Goal: Task Accomplishment & Management: Manage account settings

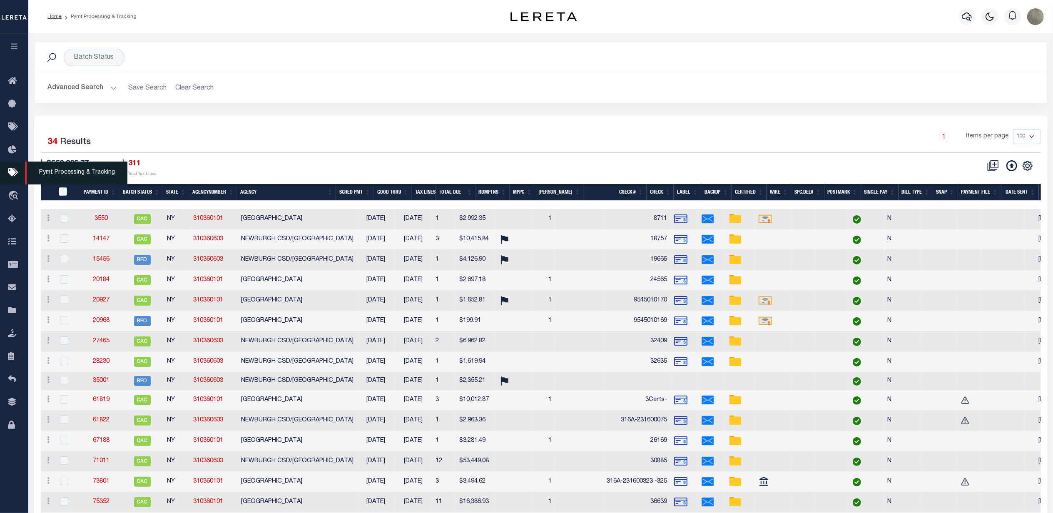
click at [8, 174] on icon at bounding box center [14, 173] width 13 height 10
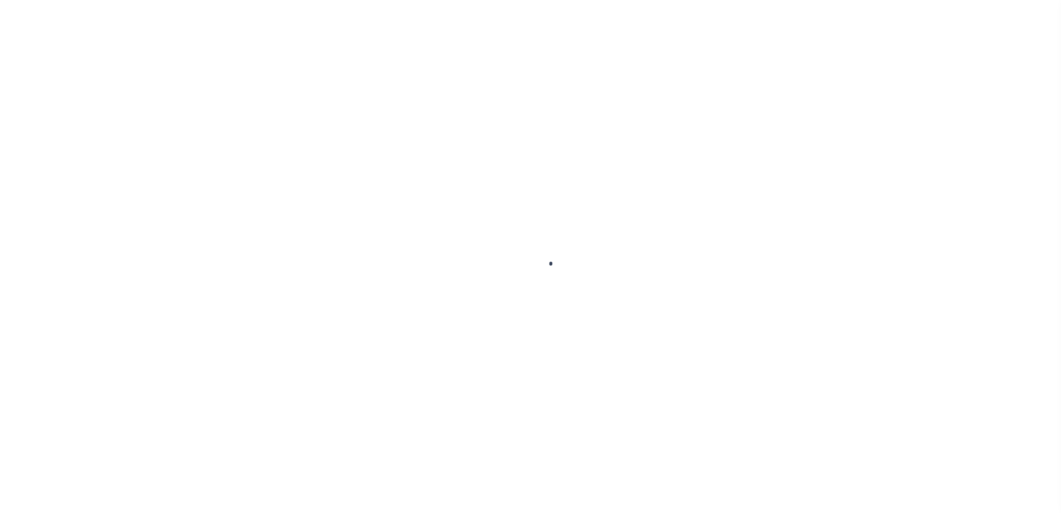
select select
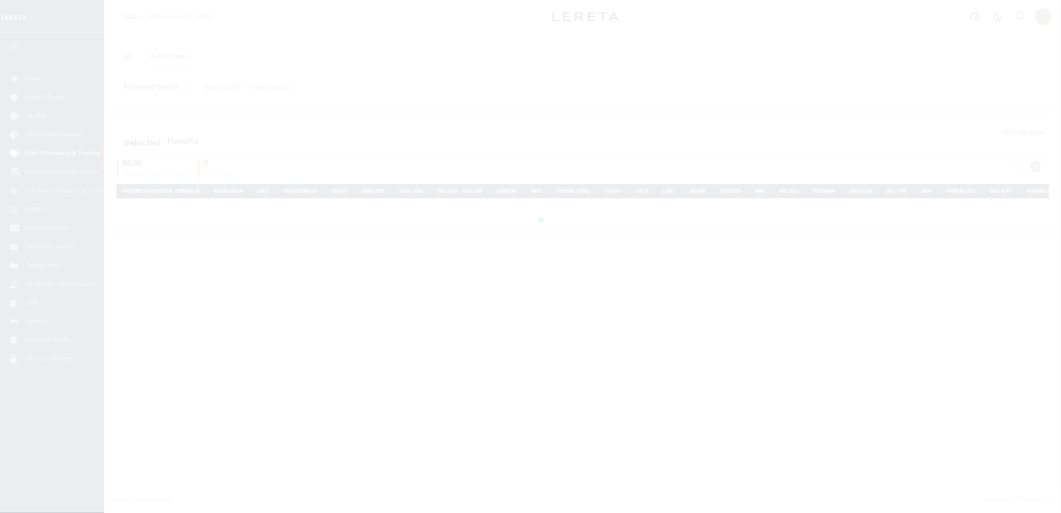
select select
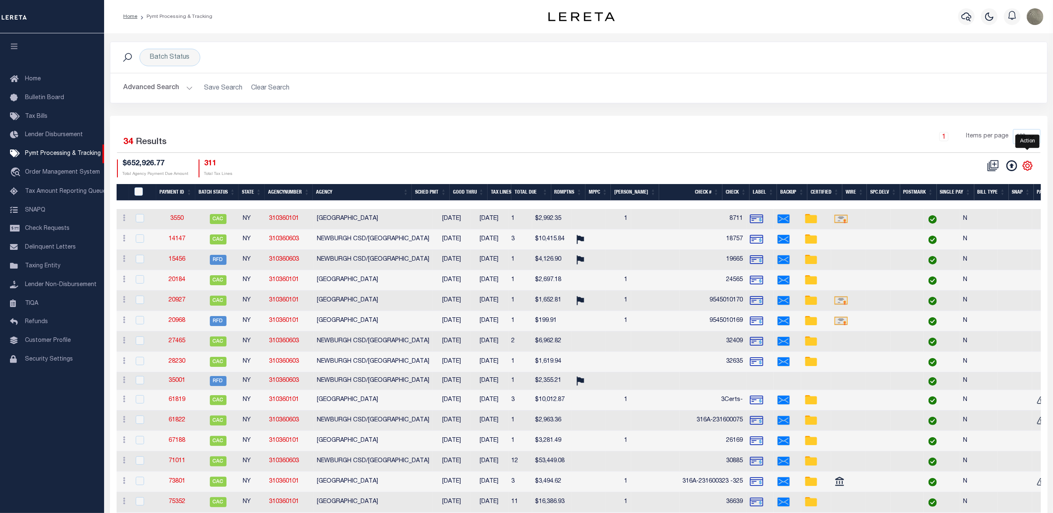
click at [1026, 167] on icon "" at bounding box center [1027, 165] width 11 height 11
click at [981, 226] on span "Show Filter" at bounding box center [976, 227] width 31 height 6
select select
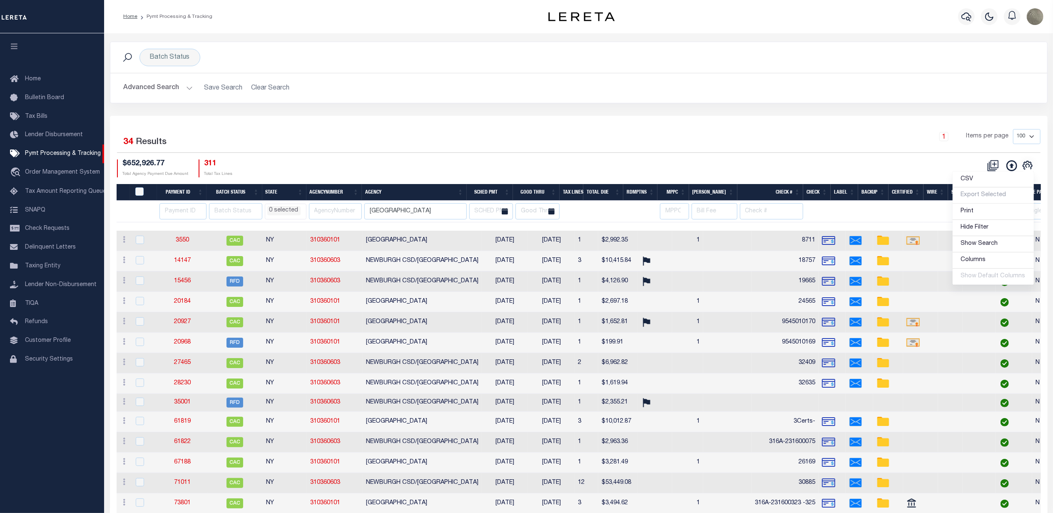
click at [640, 134] on div "1 Items per page 100 200 500 1000" at bounding box center [695, 140] width 689 height 22
click at [402, 217] on input "[GEOGRAPHIC_DATA]" at bounding box center [415, 211] width 102 height 16
click at [401, 217] on input "[GEOGRAPHIC_DATA]" at bounding box center [415, 211] width 102 height 16
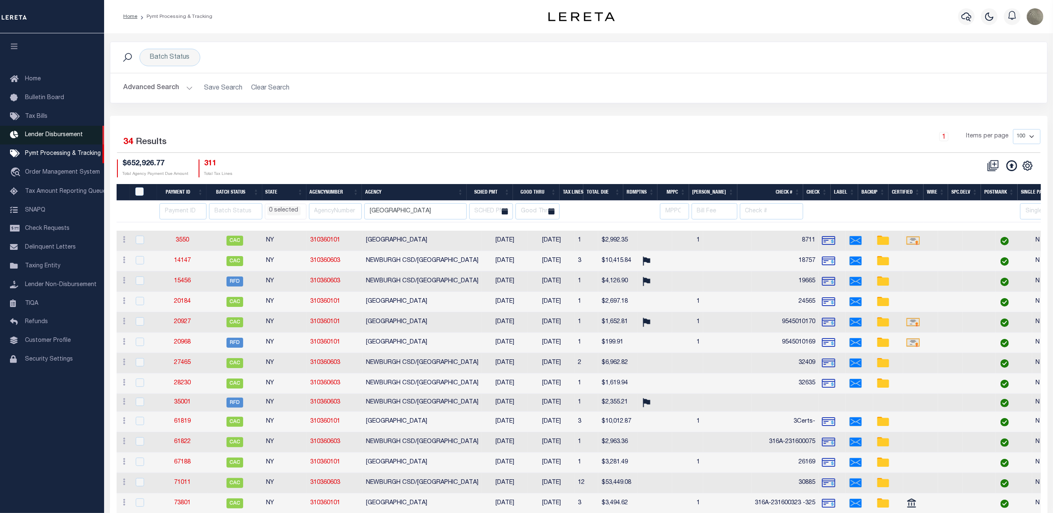
click at [48, 140] on link "Lender Disbursement" at bounding box center [52, 135] width 104 height 19
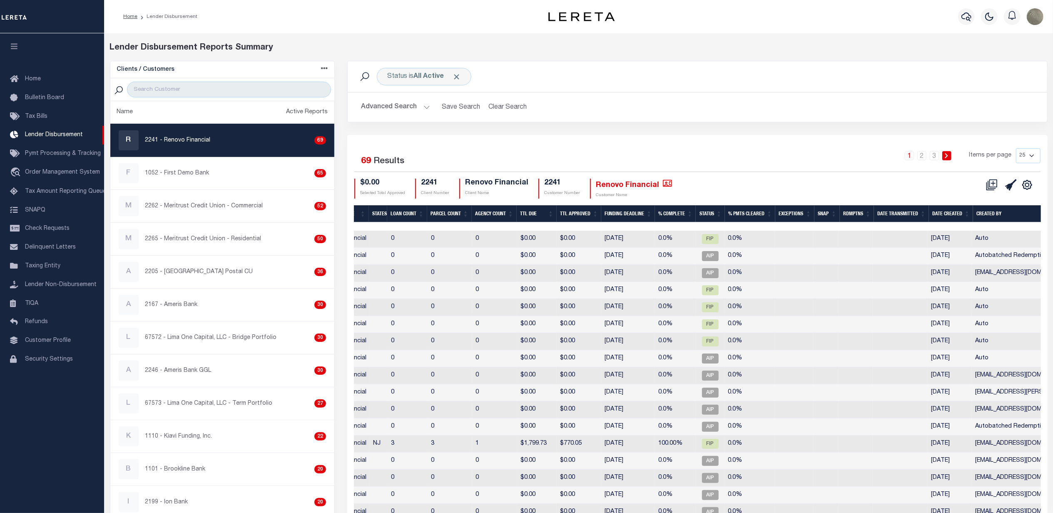
scroll to position [0, 172]
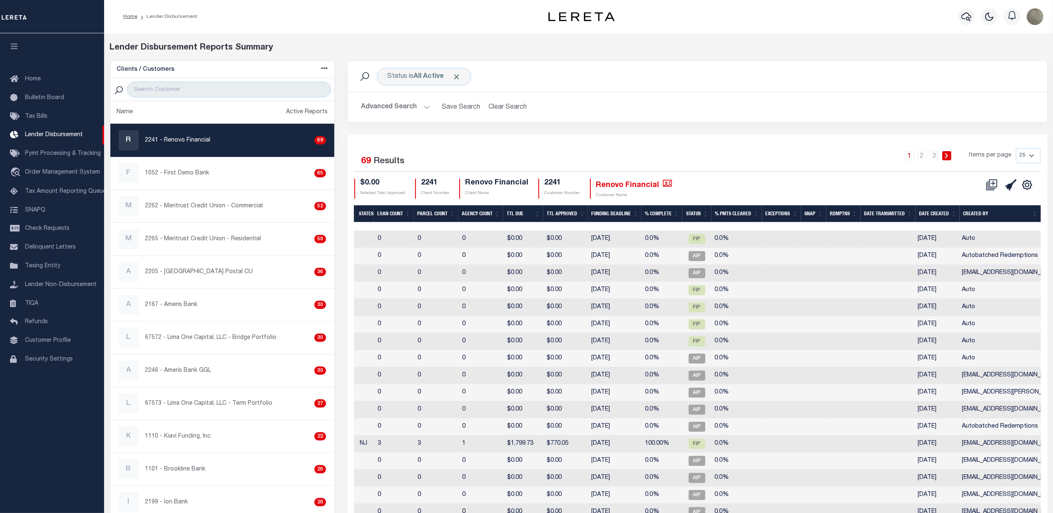
click at [928, 211] on th "Date Created" at bounding box center [937, 213] width 44 height 17
click at [931, 214] on th "Date Created" at bounding box center [937, 213] width 44 height 17
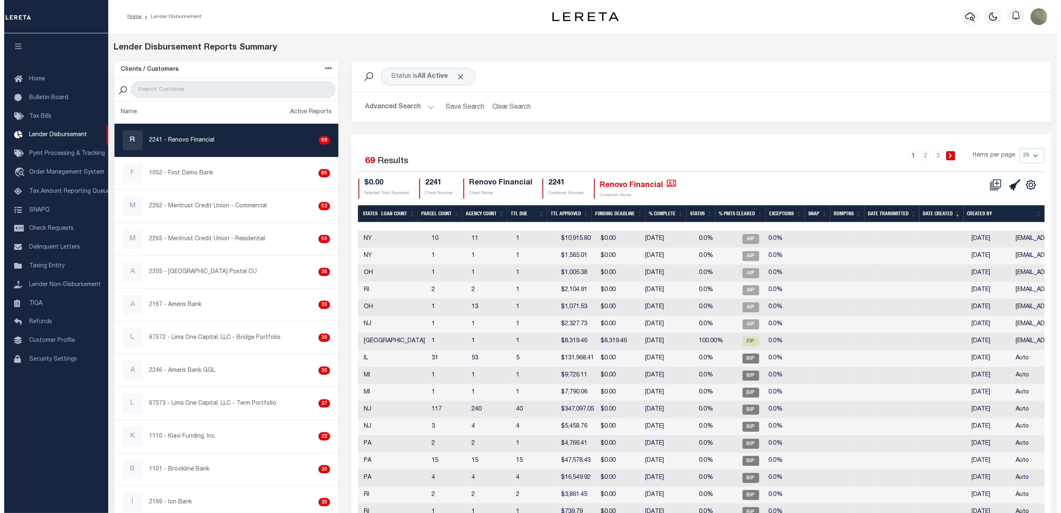
scroll to position [0, 0]
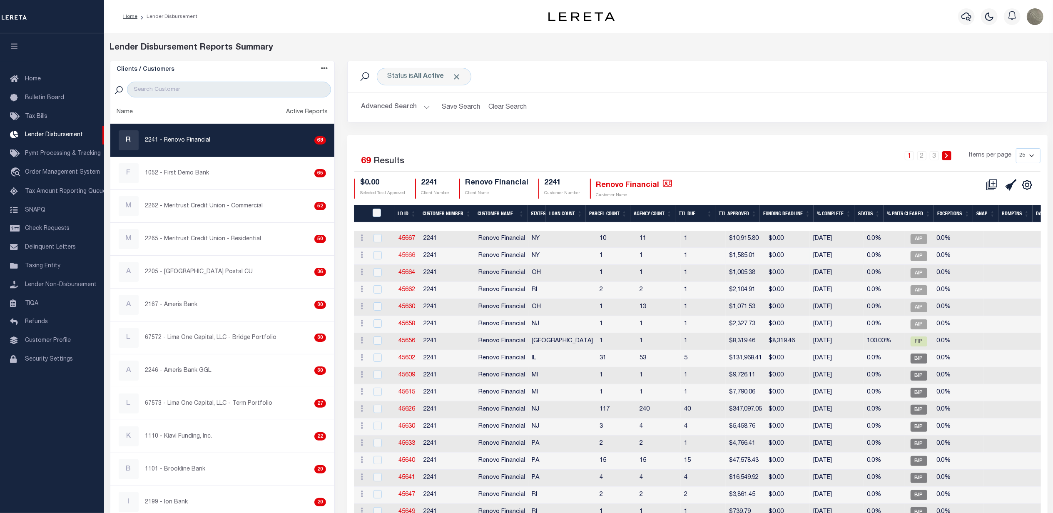
click at [406, 253] on link "45666" at bounding box center [406, 256] width 17 height 6
checkbox input "true"
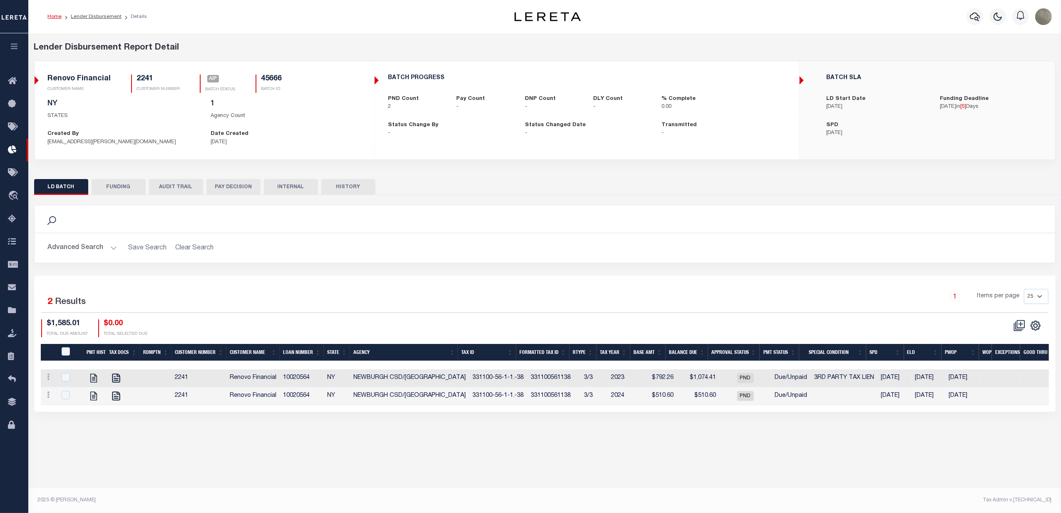
click at [597, 278] on div "Selected 2 Results 1 Items per page 25 50 100 200 $1,585.01 $0.00" at bounding box center [544, 344] width 1021 height 136
click at [117, 186] on button "FUNDING" at bounding box center [119, 187] width 54 height 16
type input "$0"
type input "[DATE]"
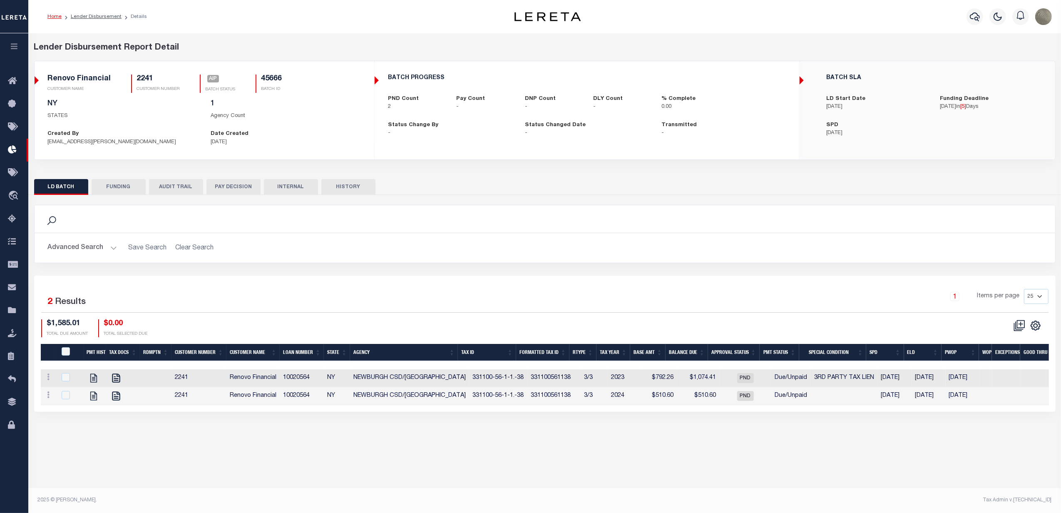
select select "100"
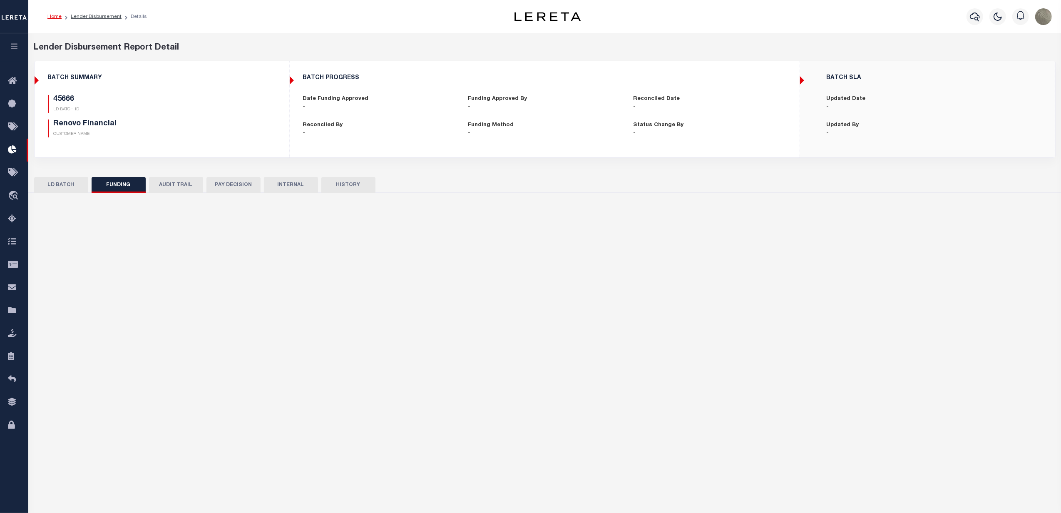
select select "100"
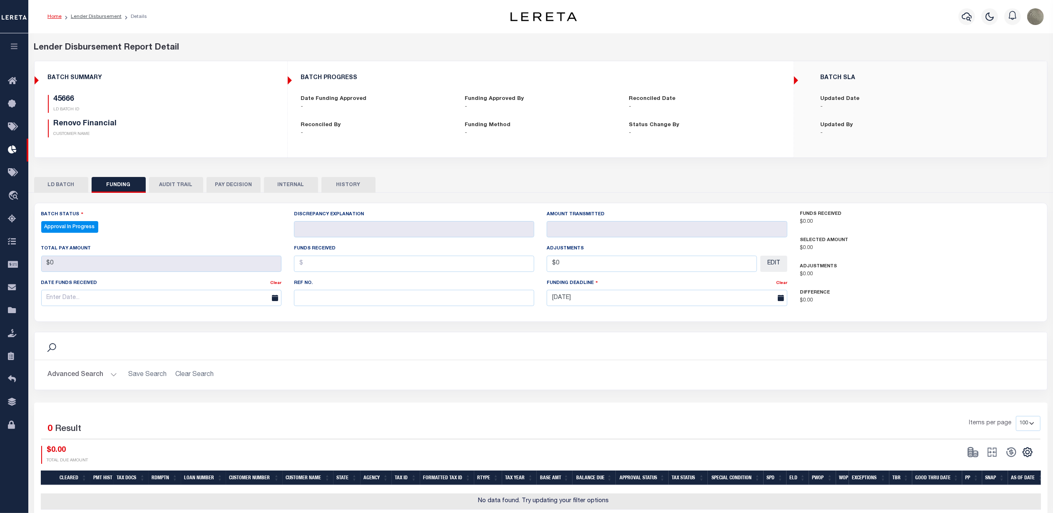
click at [74, 187] on button "LD BATCH" at bounding box center [61, 185] width 54 height 16
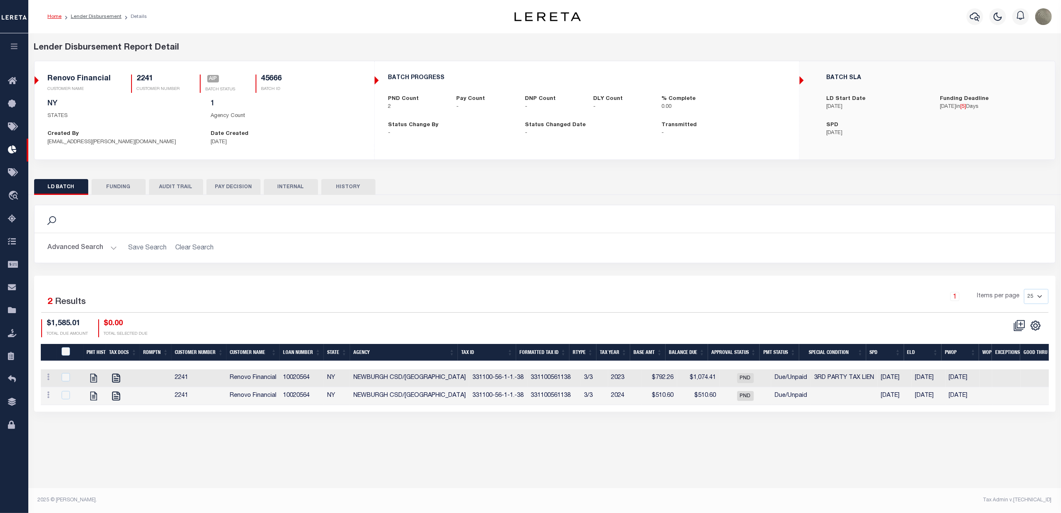
click at [534, 320] on div "Selected 2 Results 1 Items per page 25 50 100 200 $1,585.01 TOTAL DUE AMOUNT $0…" at bounding box center [545, 313] width 1020 height 48
click at [968, 15] on button "button" at bounding box center [974, 16] width 17 height 17
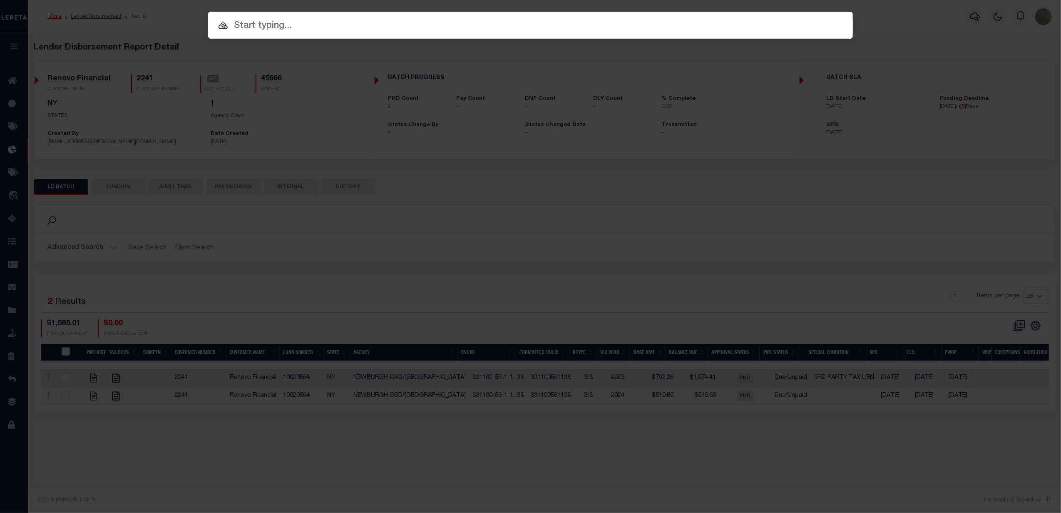
click at [258, 27] on input "text" at bounding box center [530, 26] width 645 height 15
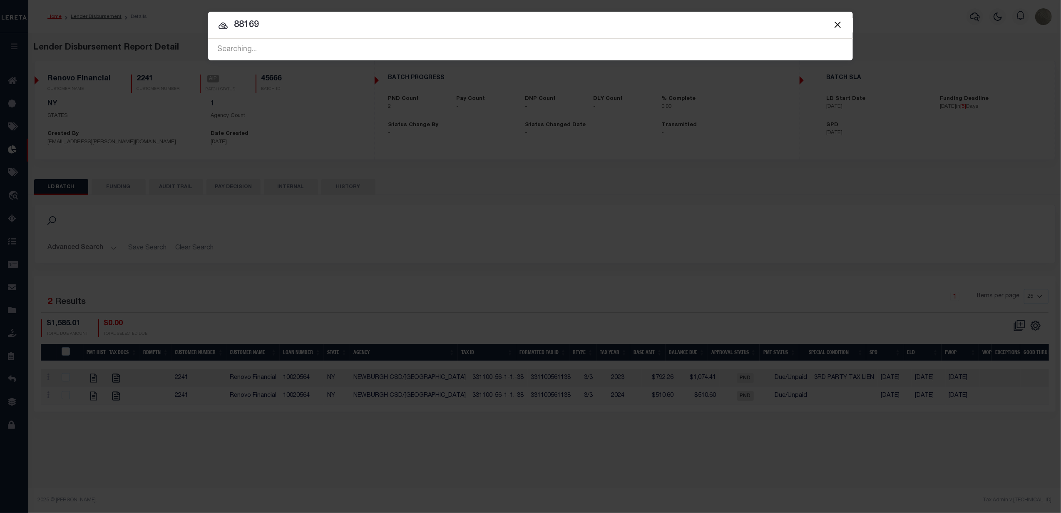
type input "88169"
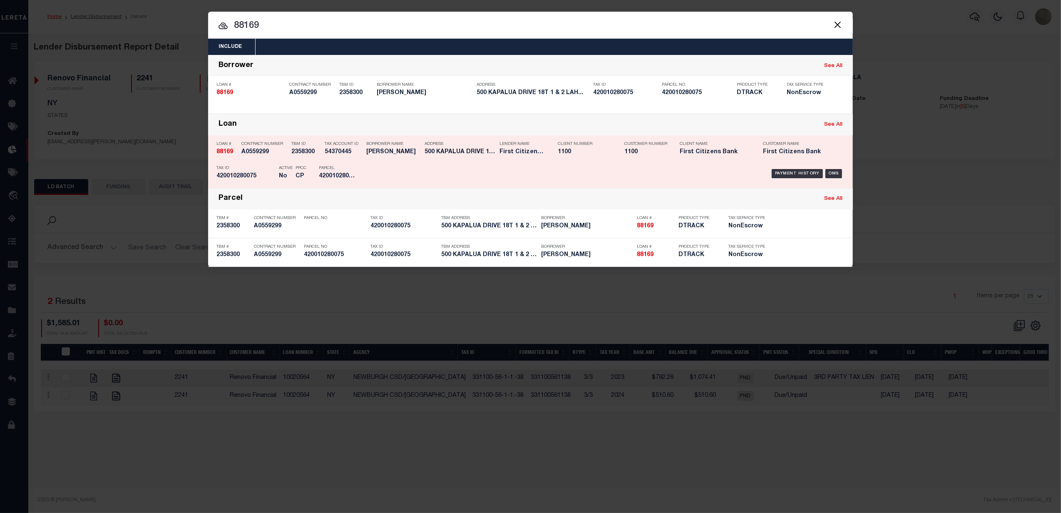
click at [347, 144] on p "Tax Account ID" at bounding box center [343, 144] width 37 height 5
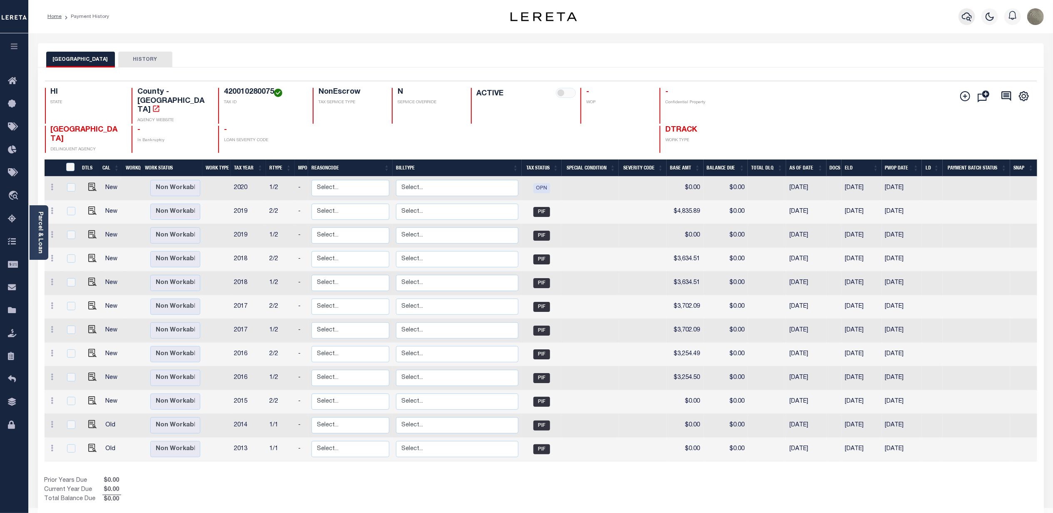
click at [961, 18] on icon "button" at bounding box center [966, 17] width 10 height 10
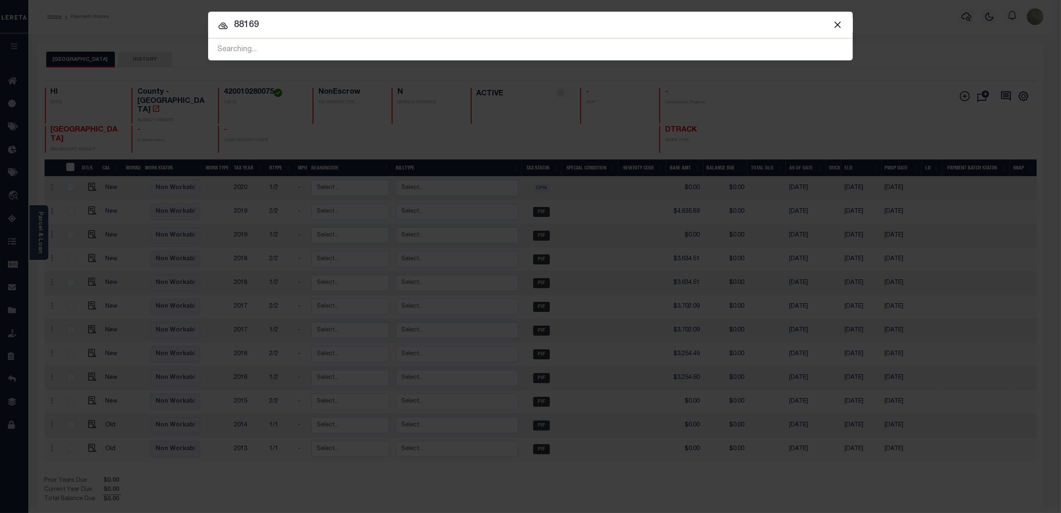
type input "88169"
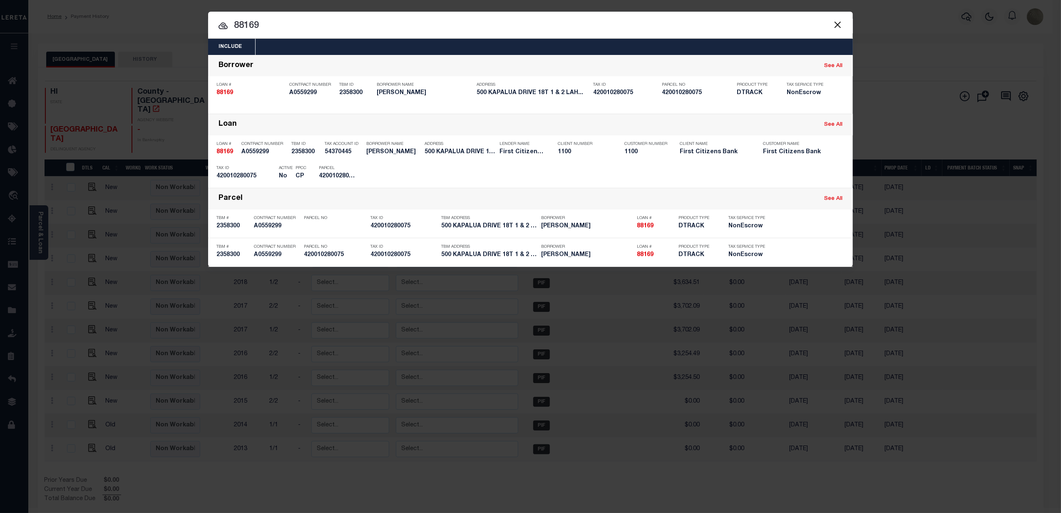
click at [280, 27] on input "88169" at bounding box center [530, 26] width 645 height 15
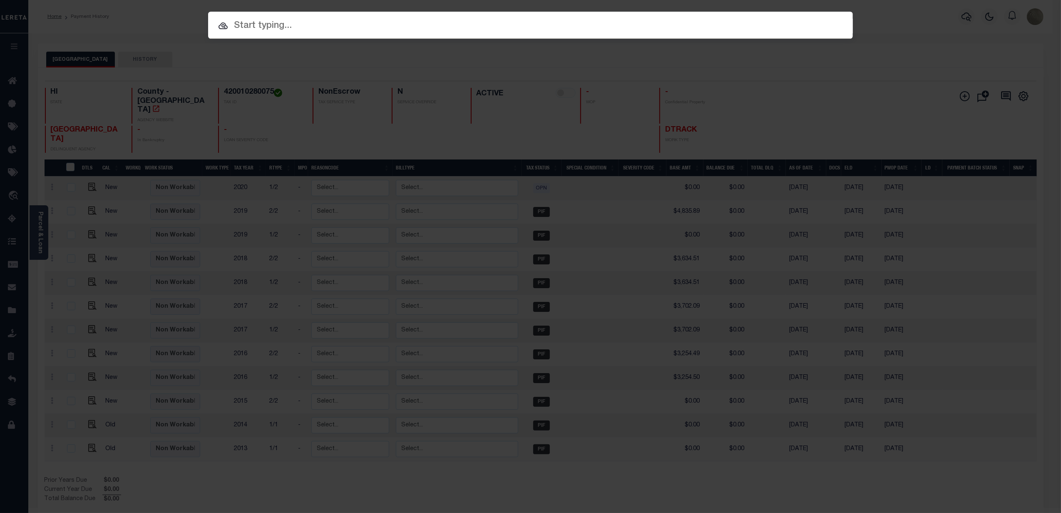
click at [850, 60] on div "Include Loans TBM Customers Borrowers Payments (Lender Non-Disb) Payments (Lend…" at bounding box center [530, 256] width 1061 height 513
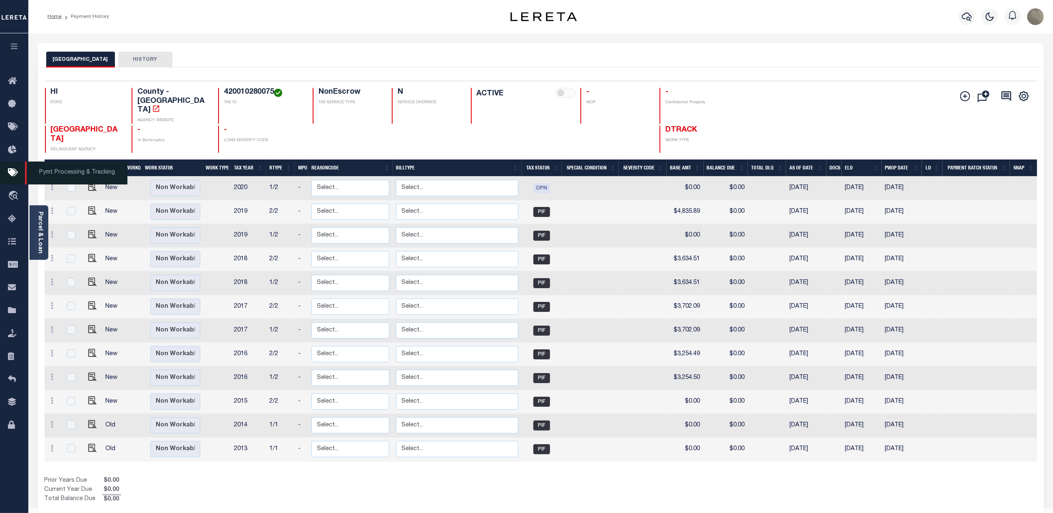
click at [14, 170] on icon at bounding box center [14, 173] width 13 height 10
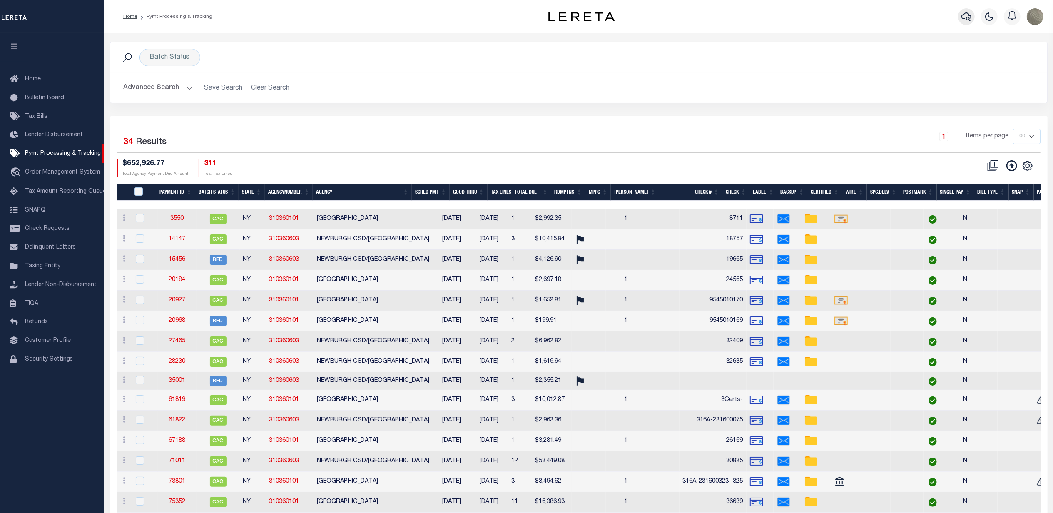
click at [969, 20] on icon "button" at bounding box center [966, 17] width 10 height 10
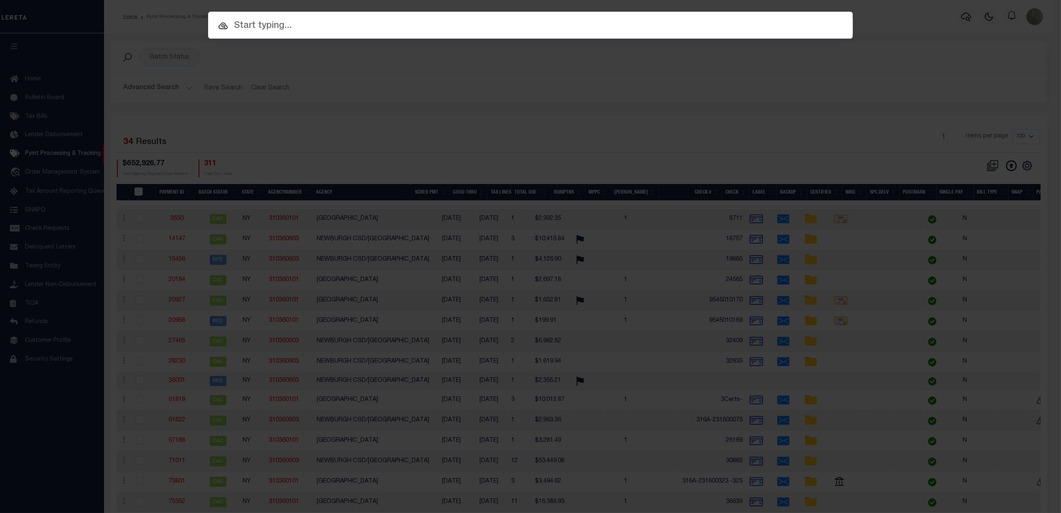
click at [345, 26] on input "text" at bounding box center [530, 26] width 645 height 15
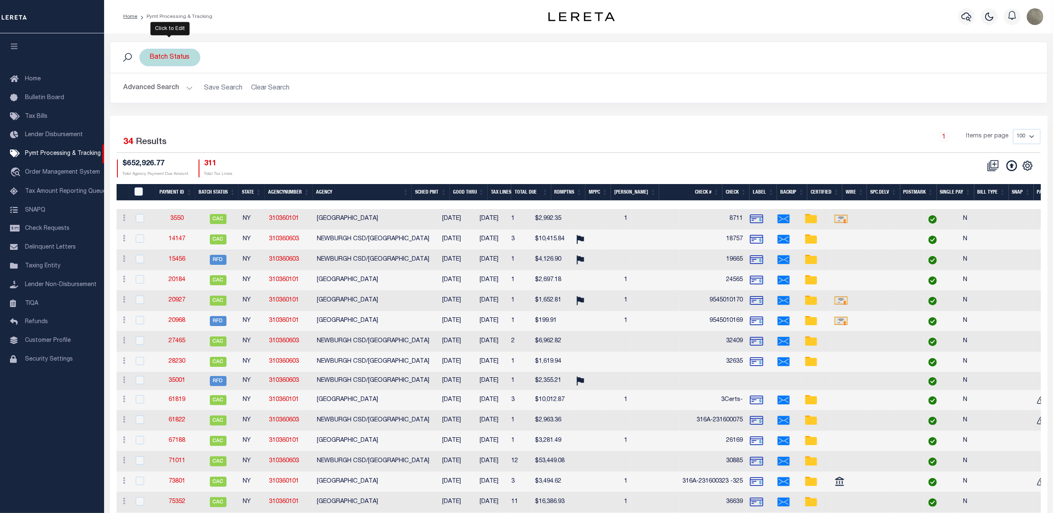
click at [167, 52] on div "Batch Status" at bounding box center [169, 57] width 61 height 17
click at [164, 92] on select "Awaiting Funds (AWF) Cleared and Complete (CAC) New Check Needed (NCN) Payment …" at bounding box center [211, 98] width 122 height 16
select select "SNT"
click at [150, 91] on select "Awaiting Funds (AWF) Cleared and Complete (CAC) New Check Needed (NCN) Payment …" at bounding box center [211, 98] width 122 height 16
click at [266, 117] on input "Apply" at bounding box center [260, 116] width 25 height 14
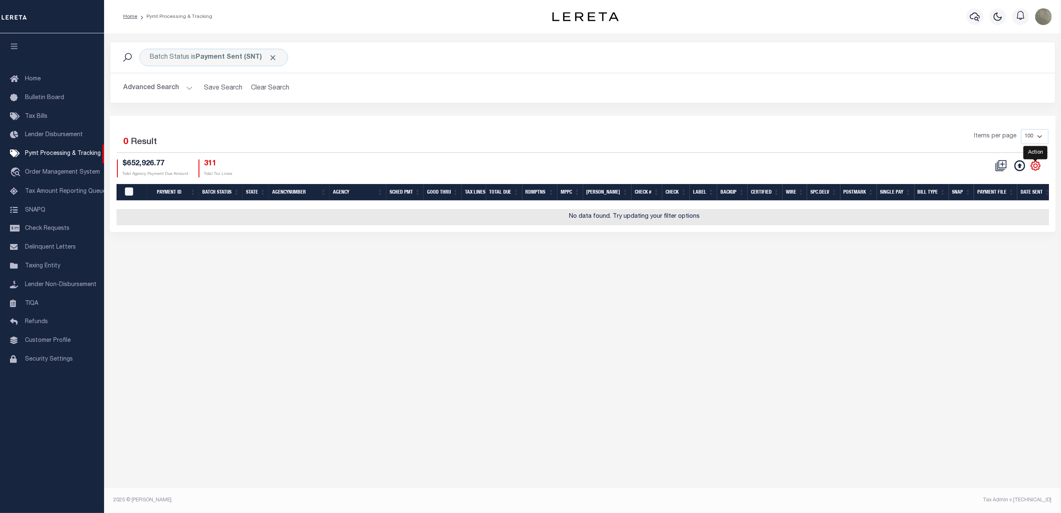
click at [1035, 171] on icon "" at bounding box center [1035, 165] width 11 height 11
click at [999, 230] on span "Show Filter" at bounding box center [984, 227] width 31 height 6
select select
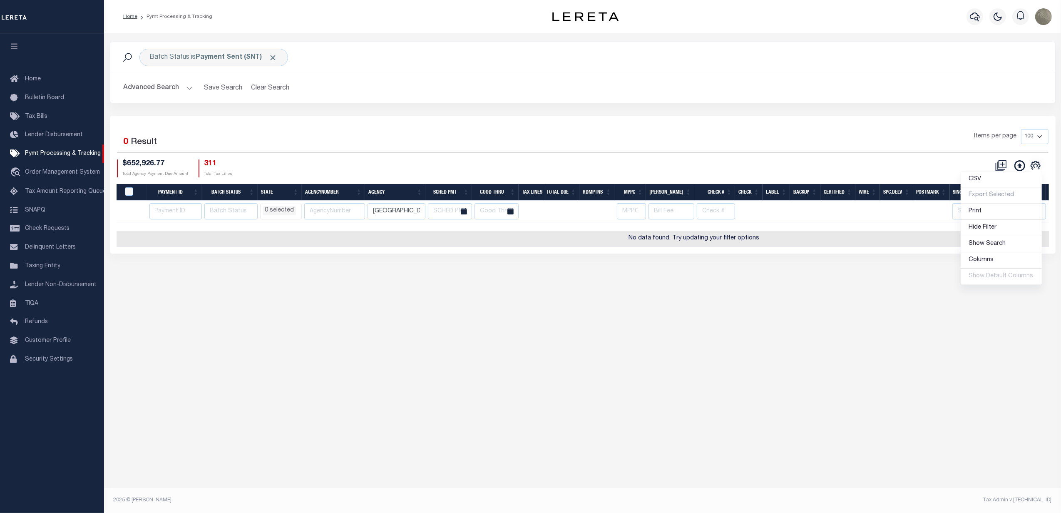
drag, startPoint x: 537, startPoint y: 155, endPoint x: 526, endPoint y: 157, distance: 10.7
click at [535, 155] on div "Selected 0 Result Items per page 100 200 500 1000 $652,926.77 Total Agency Paym…" at bounding box center [582, 153] width 945 height 48
click at [387, 218] on input "newburgh city" at bounding box center [396, 211] width 58 height 16
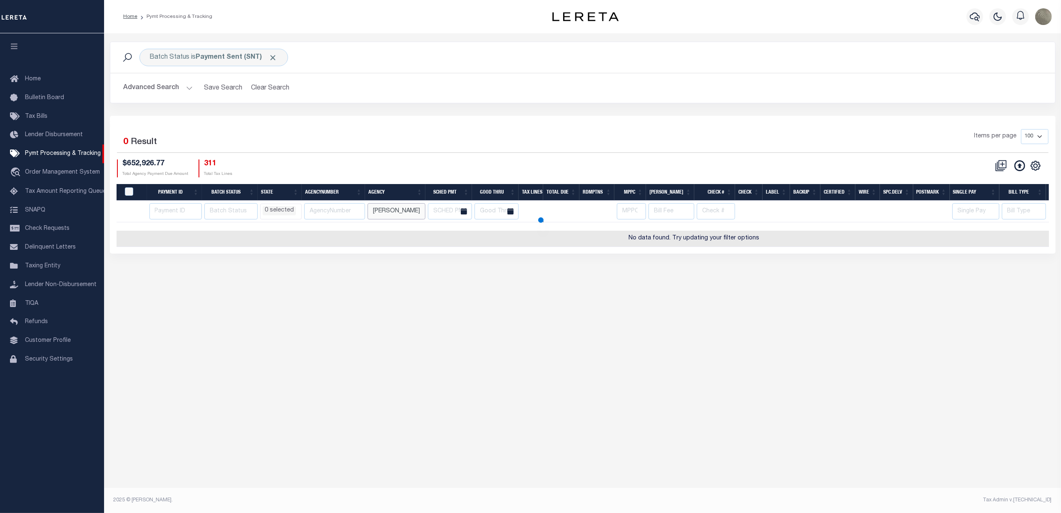
type input "clark"
select select
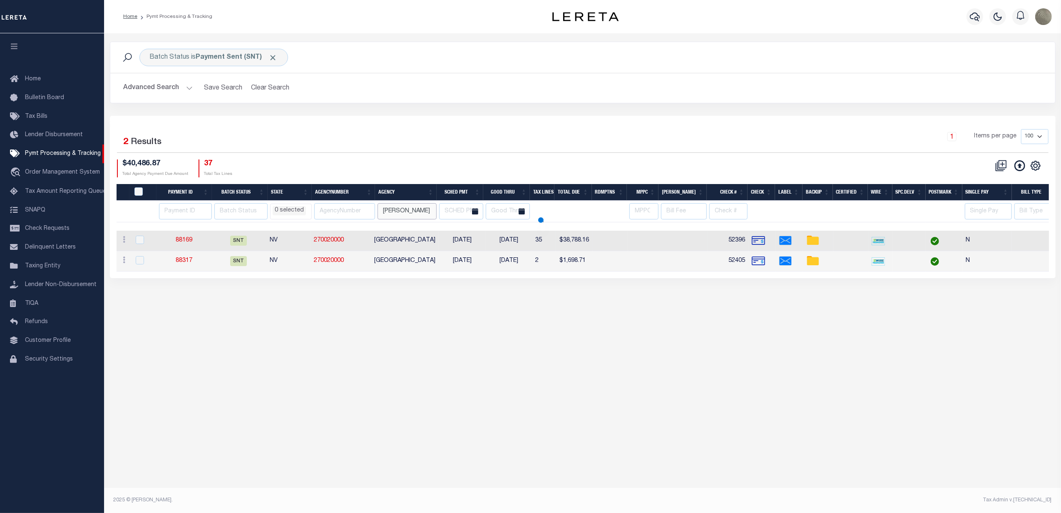
select select
click at [187, 243] on link "88169" at bounding box center [184, 240] width 17 height 6
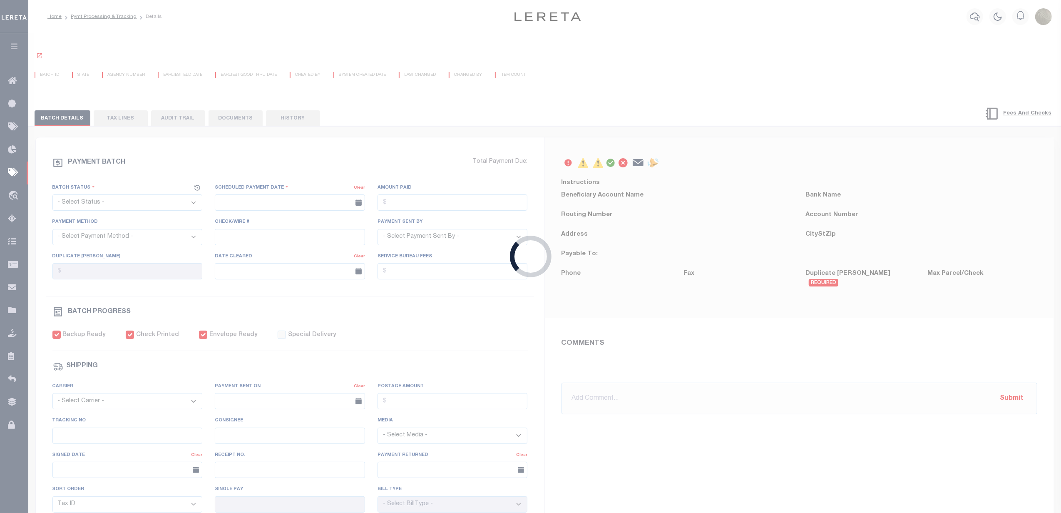
select select "SNT"
type input "08/11/2025"
type input "$38,788.16"
select select "CHK"
type input "52396"
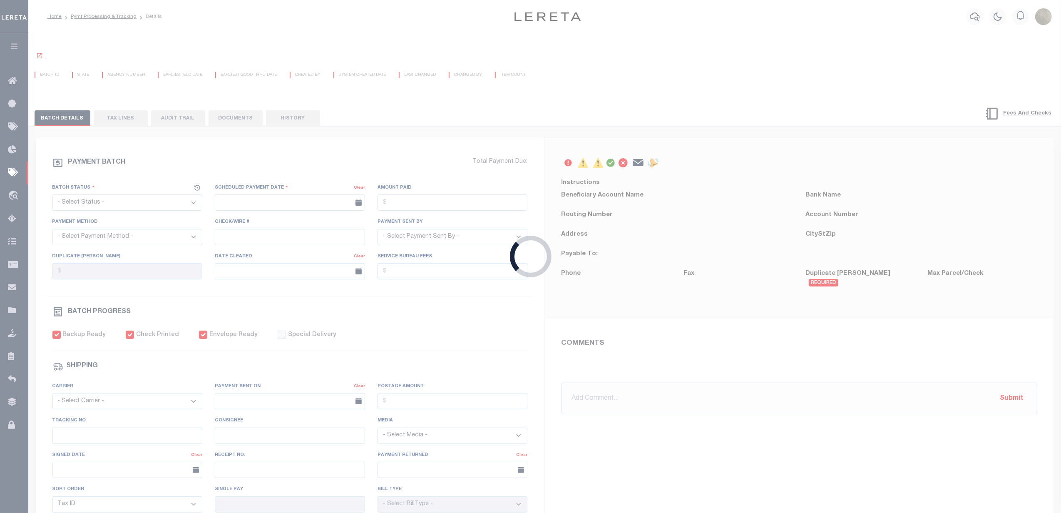
select select "[PERSON_NAME]"
checkbox input "true"
select select "FDX"
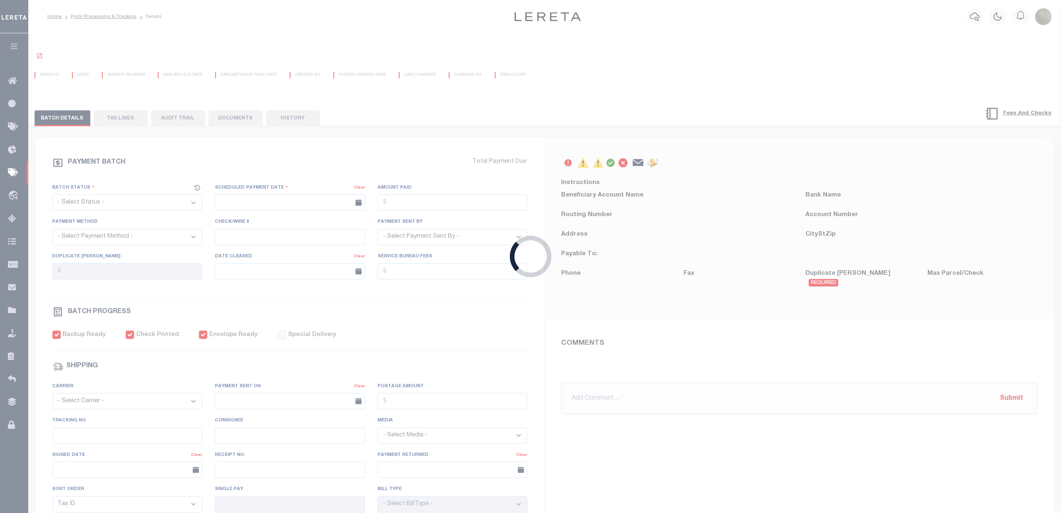
type input "08/11/2025"
type input "$9.65"
type input "883481346286"
type input "N"
radio input "true"
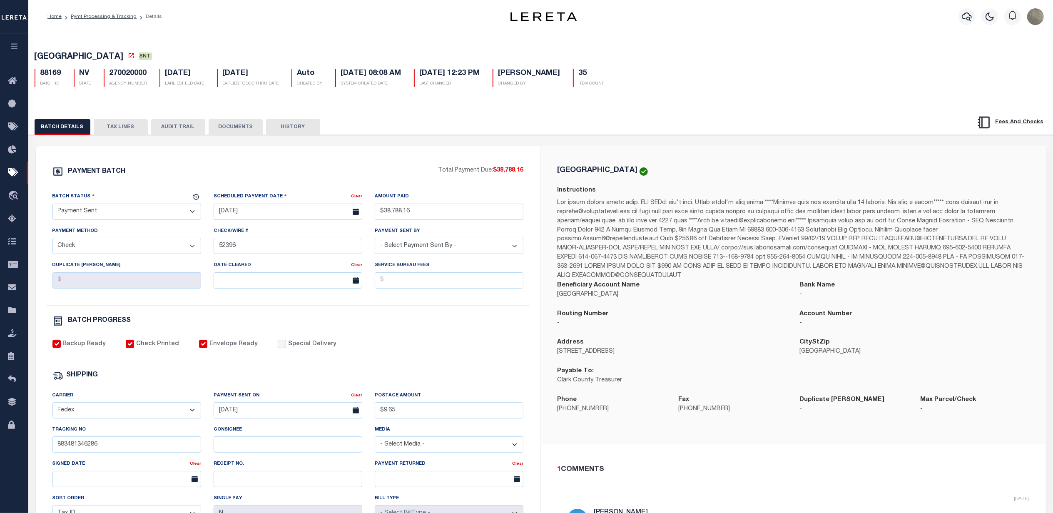
click at [119, 134] on button "TAX LINES" at bounding box center [121, 127] width 54 height 16
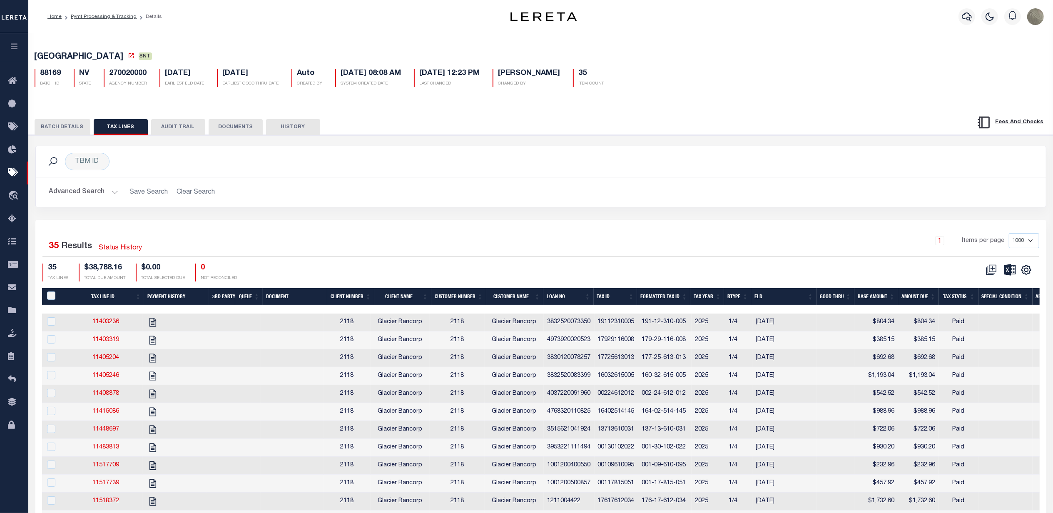
click at [605, 216] on div "TBM ID Search Advanced Search Save Search Clear Search Equals Equals Is Not Equ…" at bounding box center [540, 183] width 1023 height 74
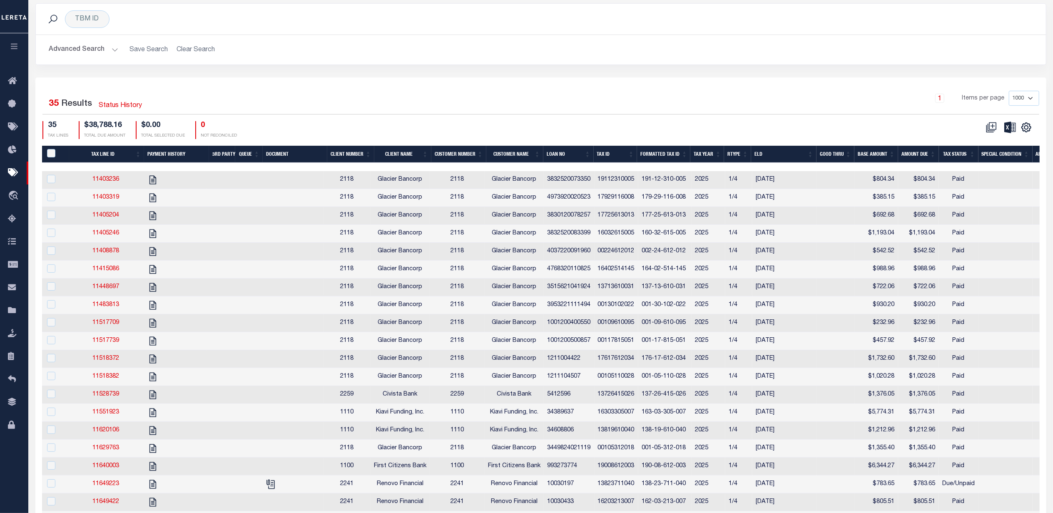
scroll to position [111, 0]
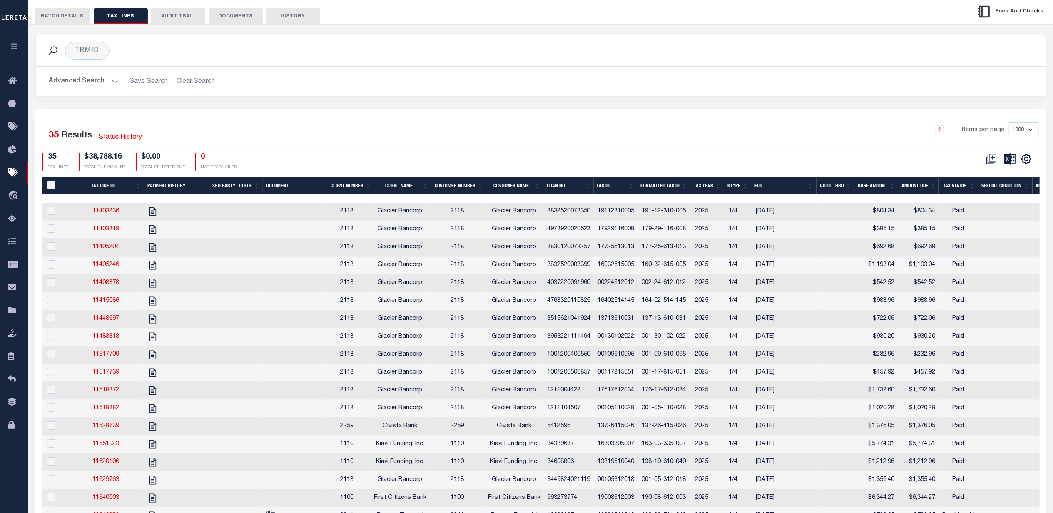
click at [412, 182] on th "Client Name" at bounding box center [402, 185] width 57 height 17
click at [1025, 161] on icon "" at bounding box center [1025, 159] width 11 height 11
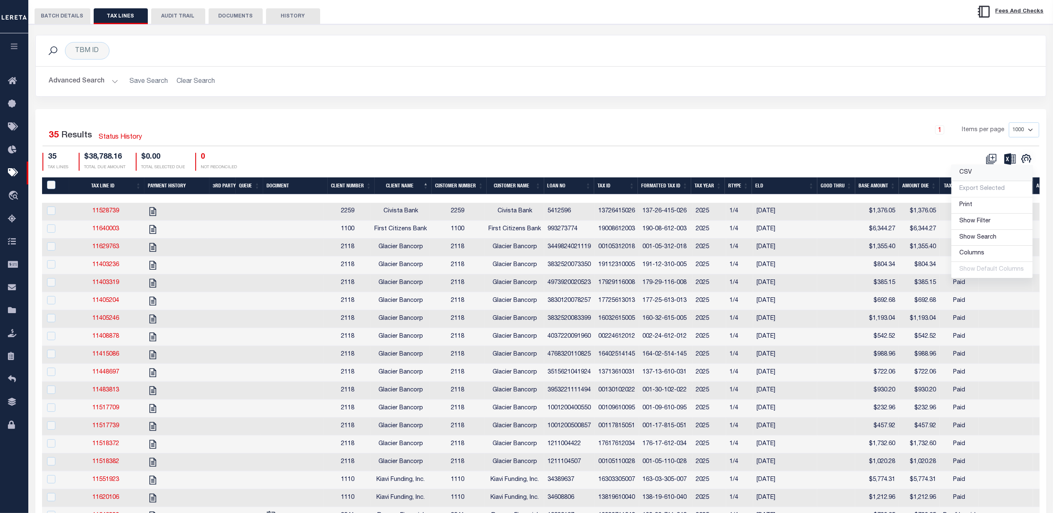
click at [971, 175] on span "CSV" at bounding box center [965, 172] width 12 height 6
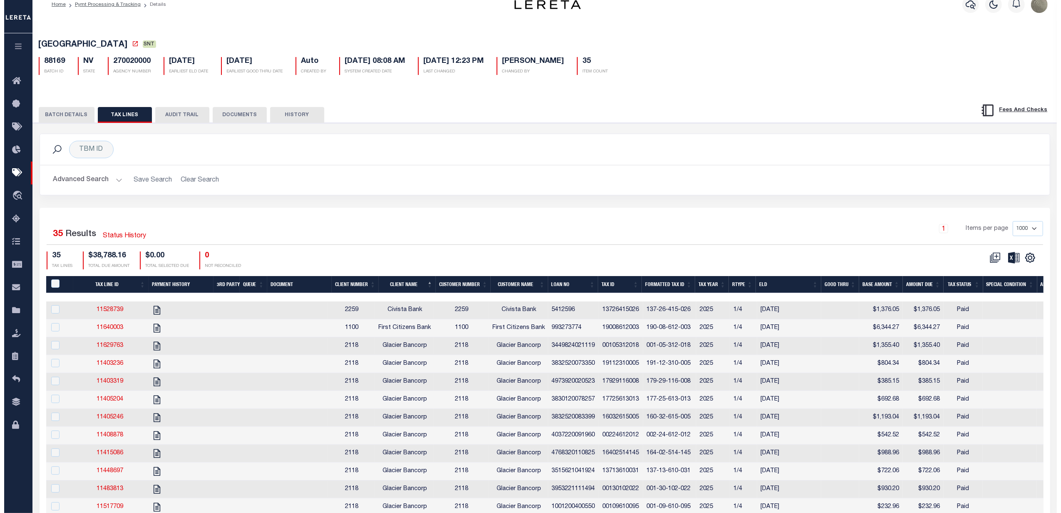
scroll to position [0, 0]
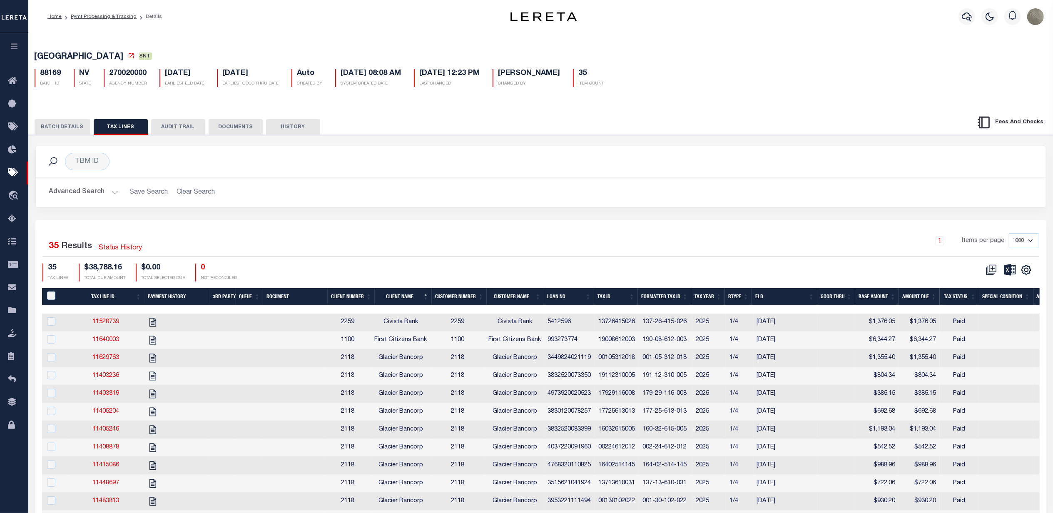
click at [721, 172] on div "TBM ID Search" at bounding box center [541, 161] width 1010 height 31
click at [473, 256] on div "1 Items per page 1000 2500 5000 10000" at bounding box center [666, 244] width 757 height 23
click at [74, 125] on button "BATCH DETAILS" at bounding box center [63, 127] width 56 height 16
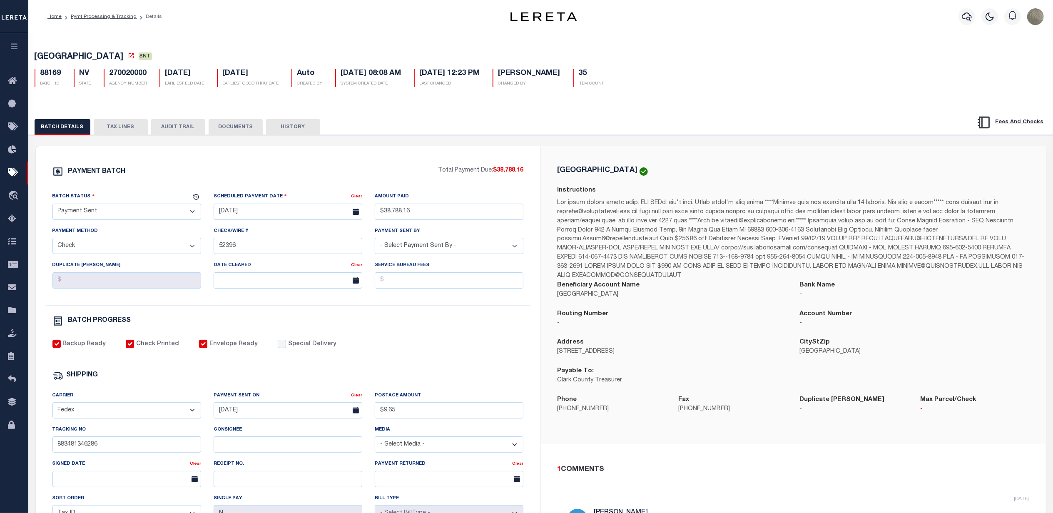
click at [124, 130] on button "TAX LINES" at bounding box center [121, 127] width 54 height 16
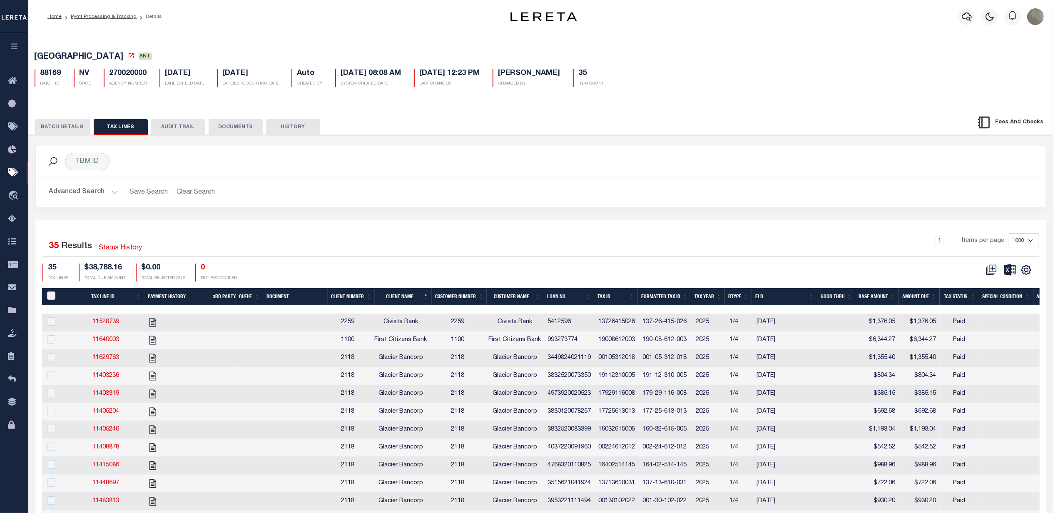
click at [71, 132] on button "BATCH DETAILS" at bounding box center [63, 127] width 56 height 16
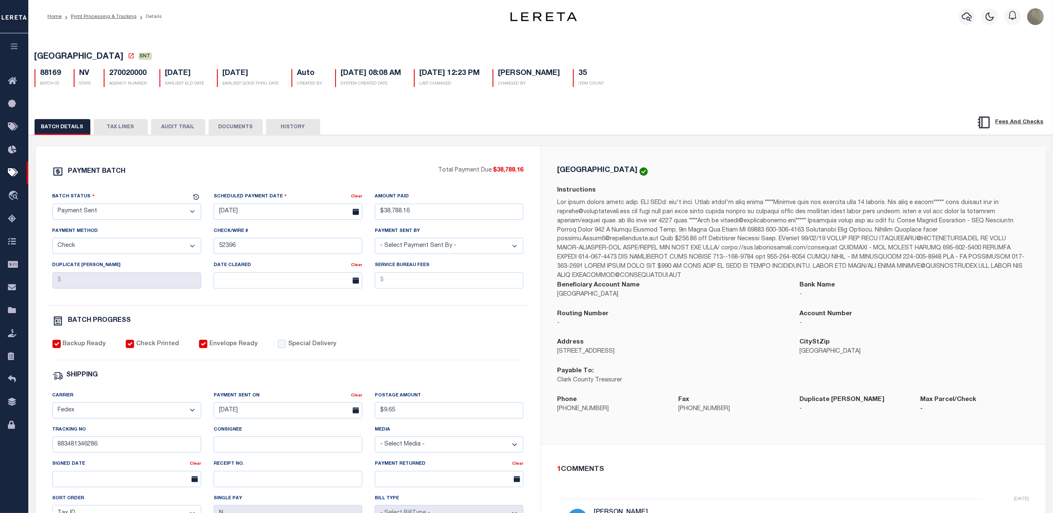
click at [110, 134] on button "TAX LINES" at bounding box center [121, 127] width 54 height 16
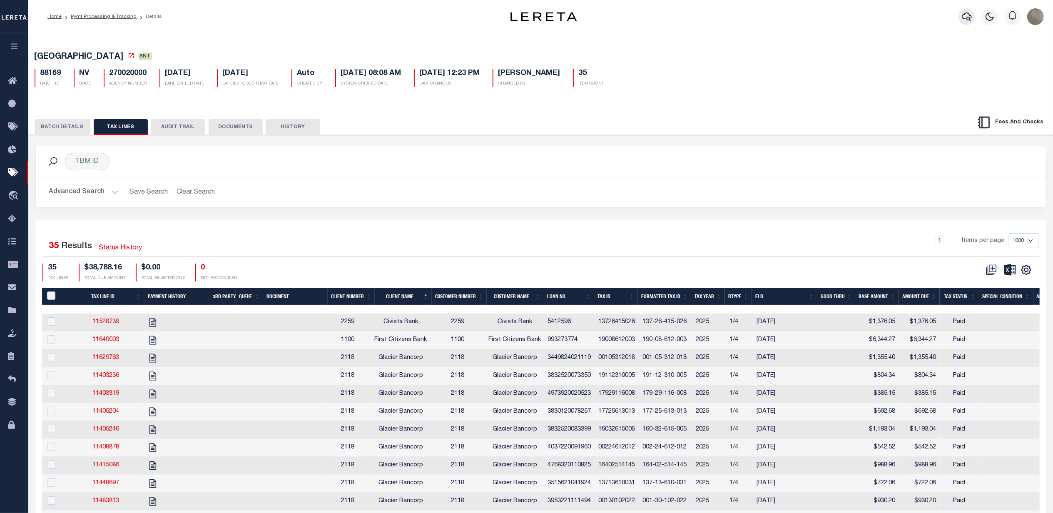
click at [969, 15] on icon "button" at bounding box center [966, 16] width 10 height 9
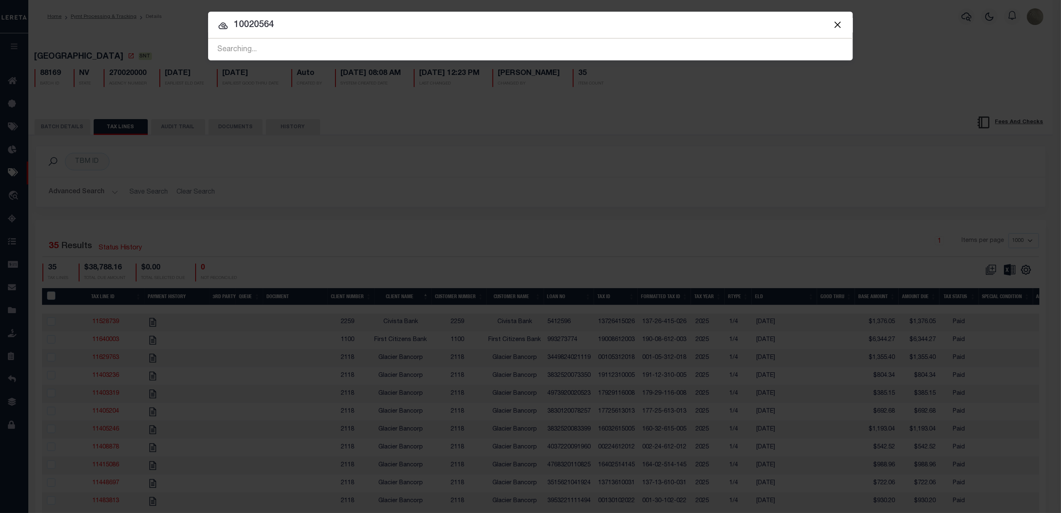
type input "10020564"
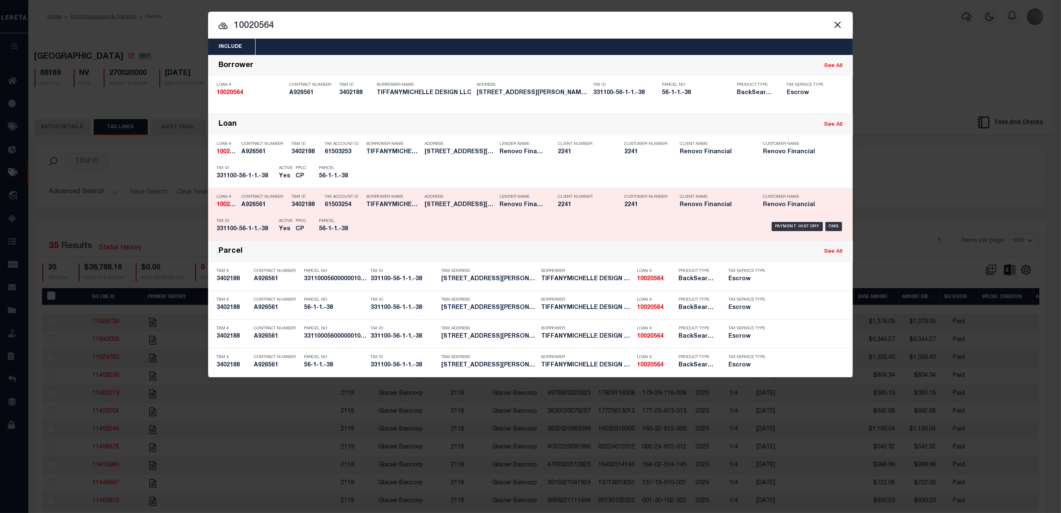
click at [365, 200] on div "Borrower Name TIFFANYMICHELLE DESIGN LLC" at bounding box center [389, 202] width 58 height 24
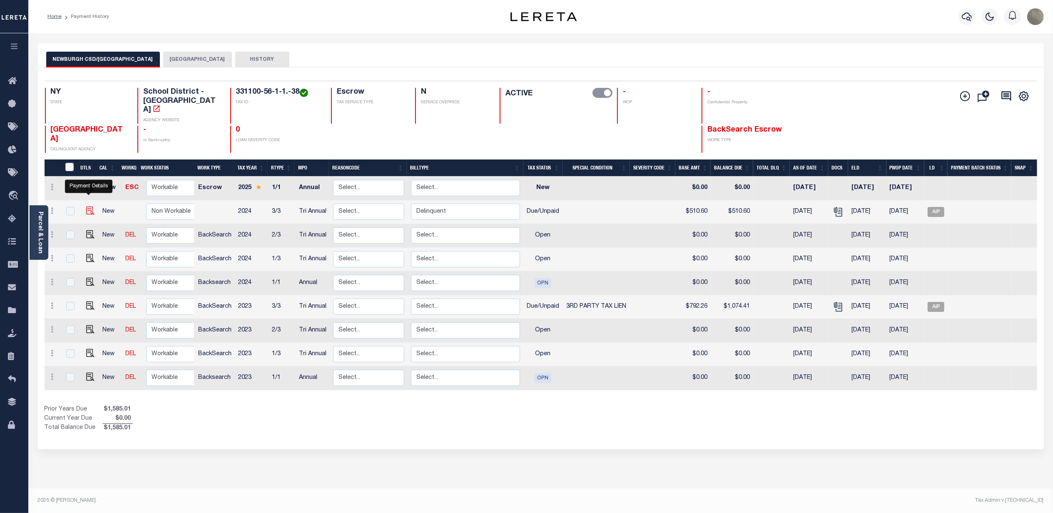
click at [86, 206] on img "" at bounding box center [90, 210] width 8 height 8
checkbox input "true"
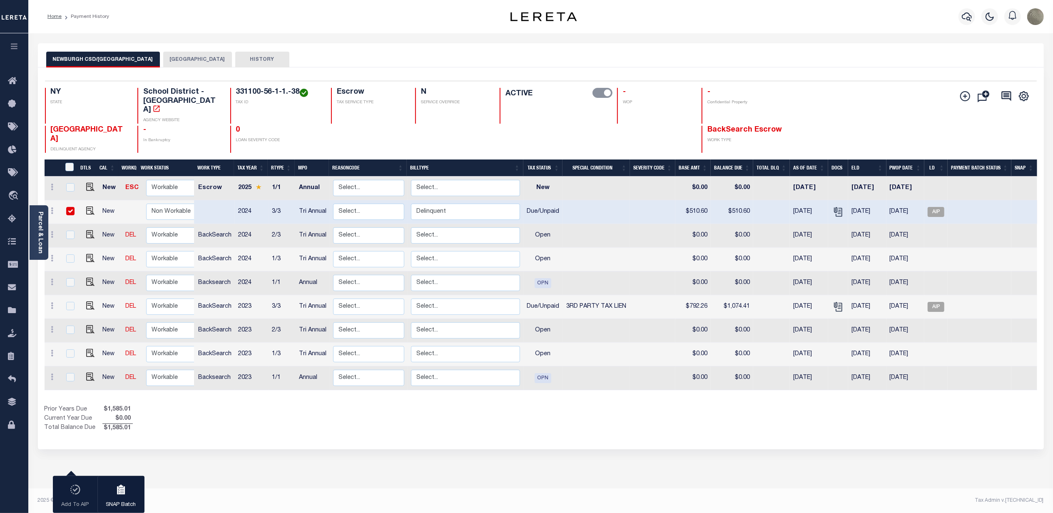
drag, startPoint x: 142, startPoint y: 61, endPoint x: 72, endPoint y: 62, distance: 70.3
click at [72, 62] on button "NEWBURGH CSD/[GEOGRAPHIC_DATA]" at bounding box center [103, 60] width 114 height 16
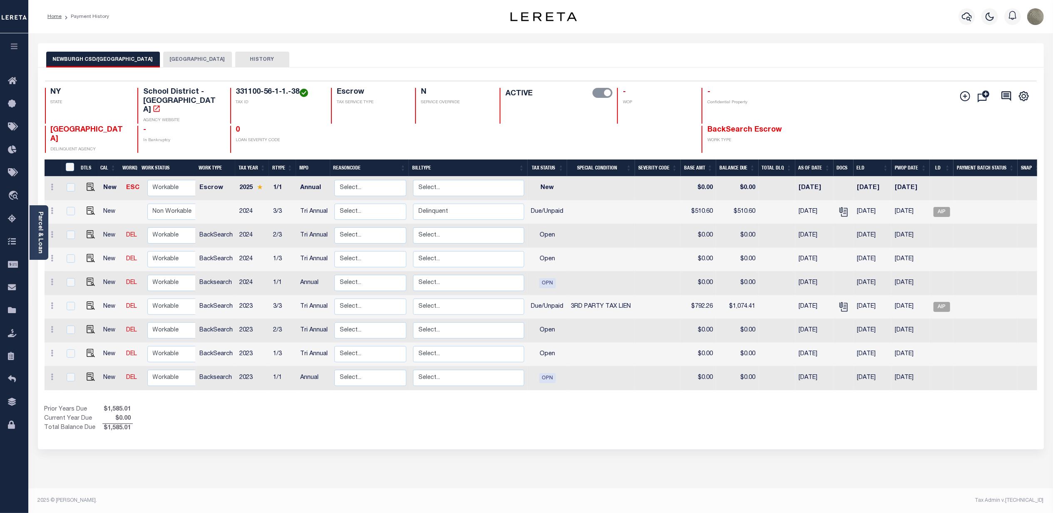
click at [133, 60] on button "NEWBURGH CSD/[GEOGRAPHIC_DATA]" at bounding box center [103, 60] width 114 height 16
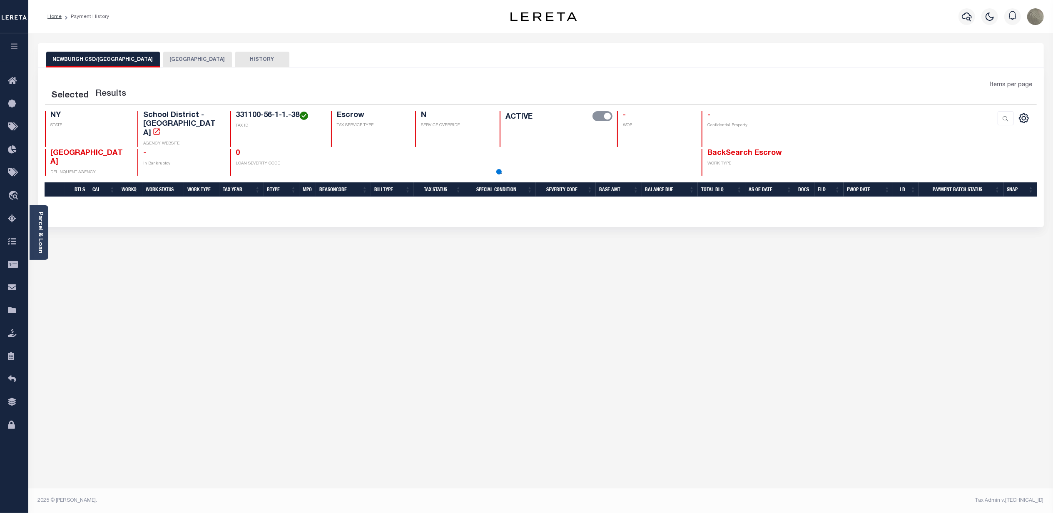
click at [133, 60] on button "NEWBURGH CSD/[GEOGRAPHIC_DATA]" at bounding box center [103, 60] width 114 height 16
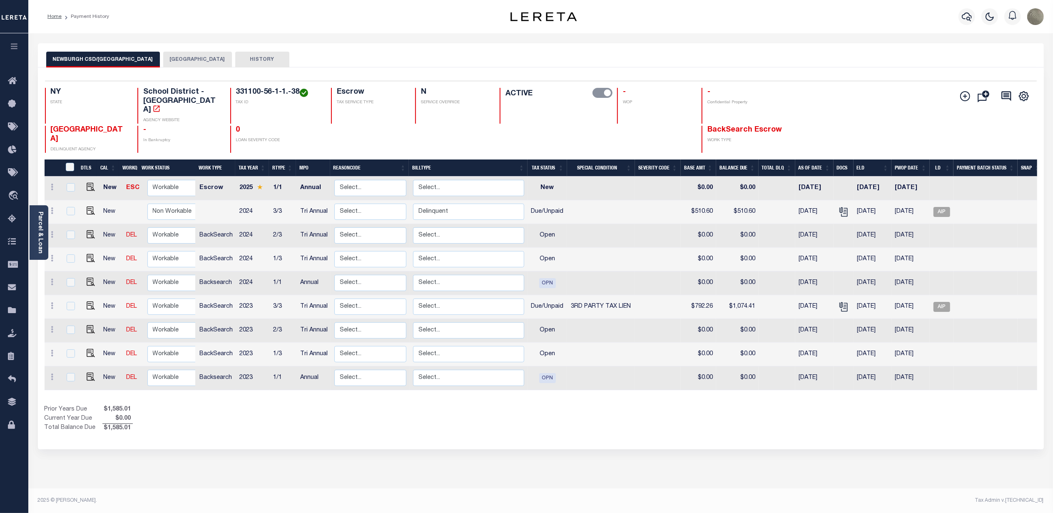
click at [133, 60] on button "NEWBURGH CSD/[GEOGRAPHIC_DATA]" at bounding box center [103, 60] width 114 height 16
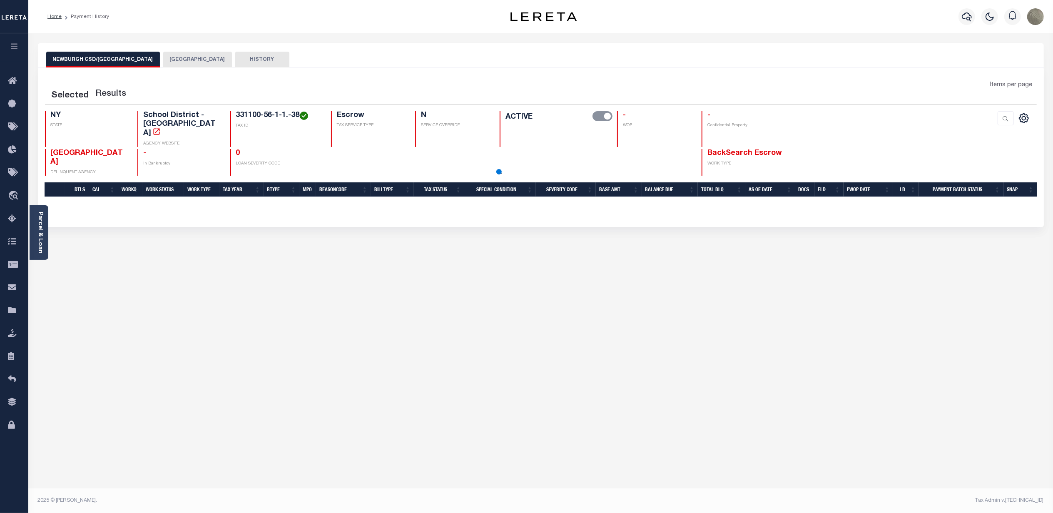
click at [133, 60] on button "NEWBURGH CSD/NEWBURGH CITY" at bounding box center [103, 60] width 114 height 16
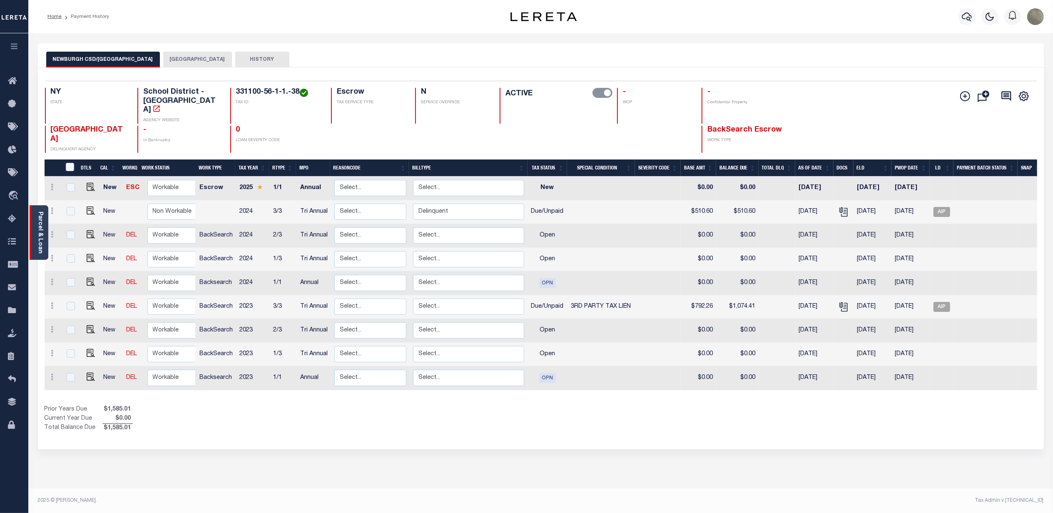
click at [37, 213] on link "Parcel & Loan" at bounding box center [40, 232] width 6 height 42
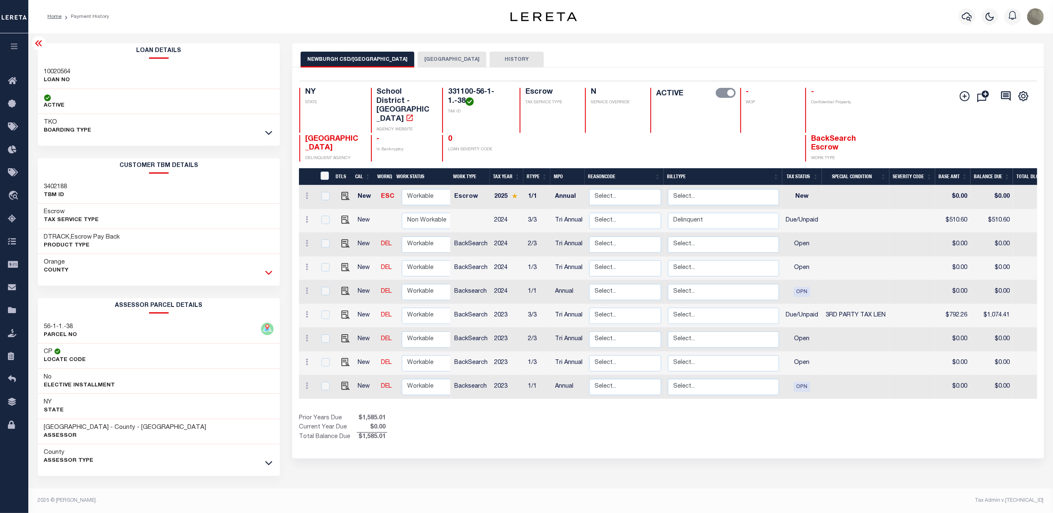
click at [266, 277] on icon at bounding box center [268, 272] width 7 height 9
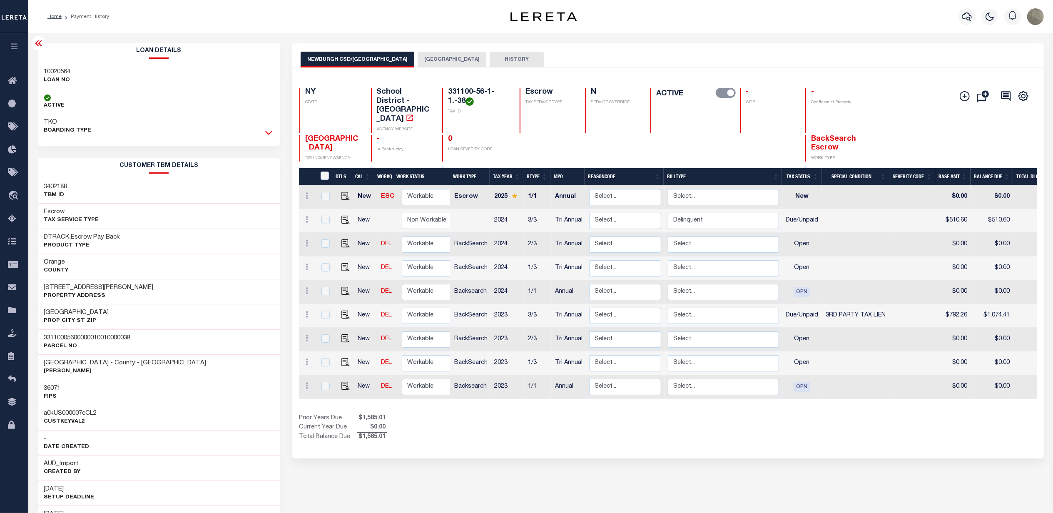
click at [268, 132] on icon at bounding box center [268, 132] width 7 height 9
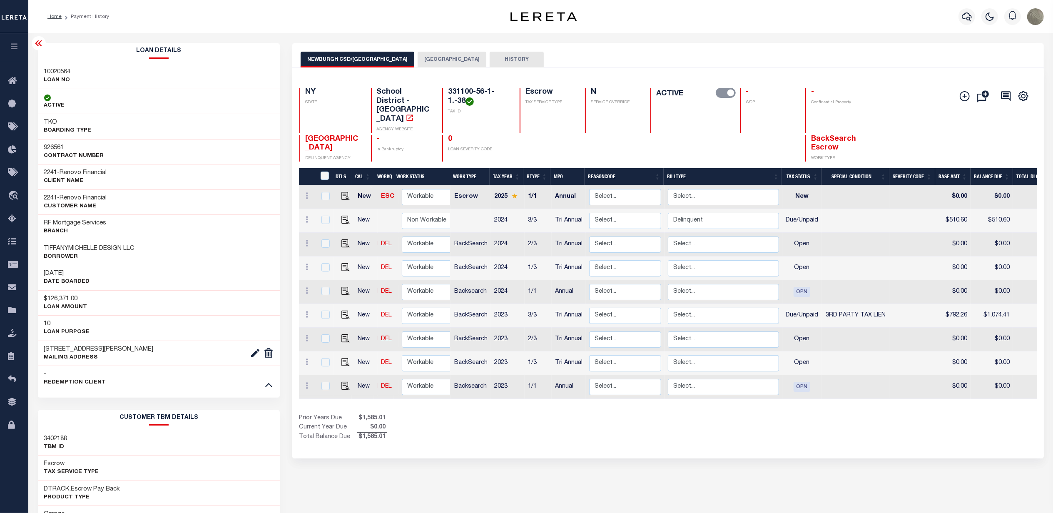
click at [509, 57] on button "HISTORY" at bounding box center [516, 60] width 54 height 16
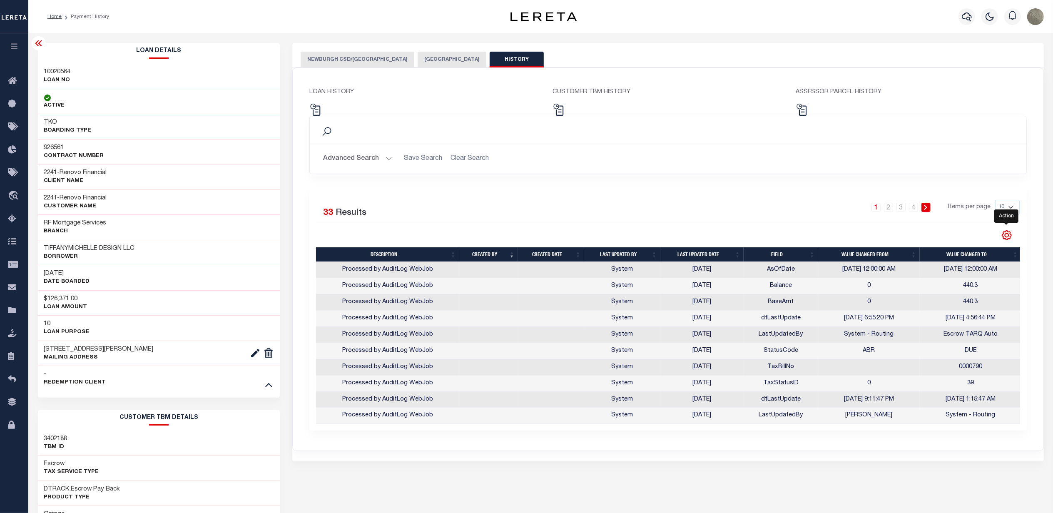
click at [1006, 235] on icon "" at bounding box center [1006, 235] width 4 height 4
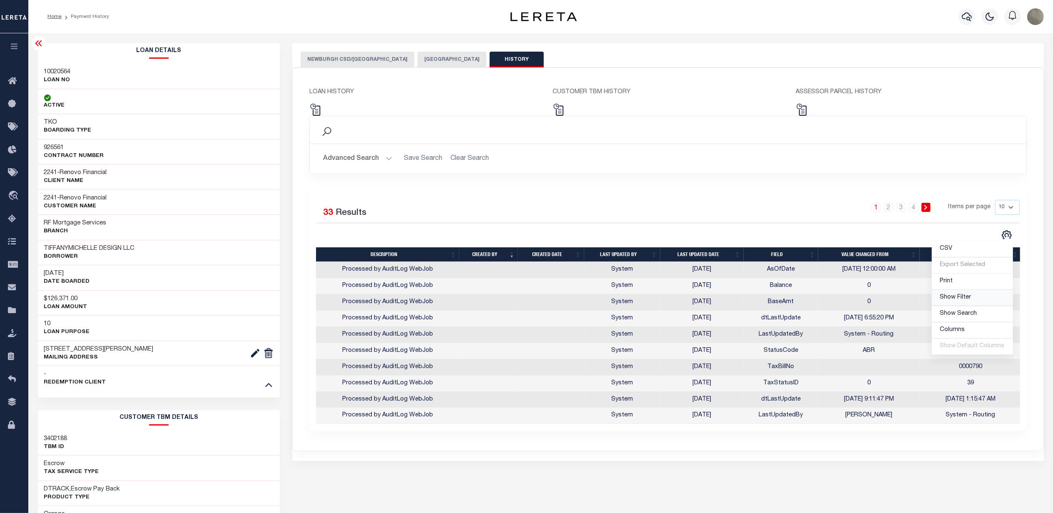
click at [966, 300] on span "Show Filter" at bounding box center [955, 297] width 31 height 6
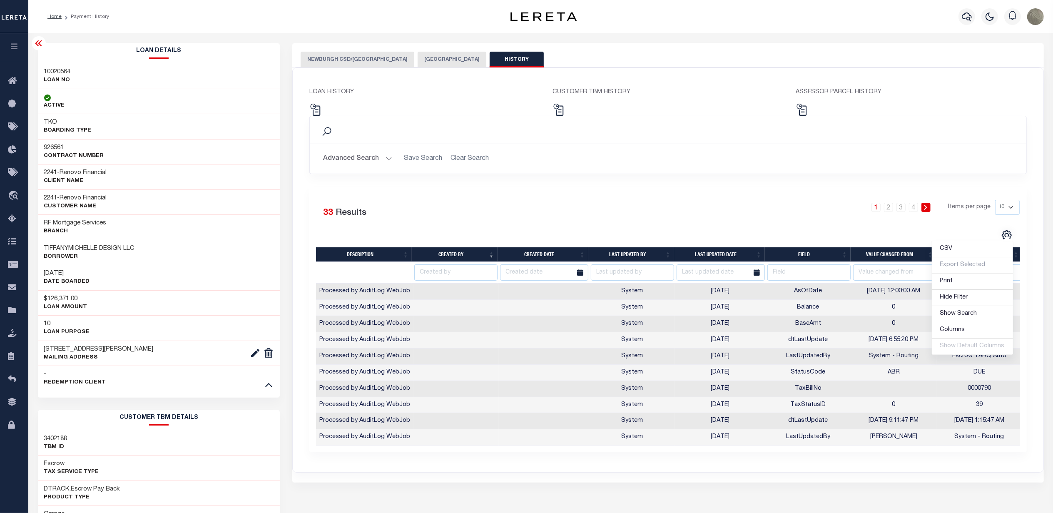
click at [708, 223] on div "1 2 3 4 Items per page 10 25 50 100" at bounding box center [757, 211] width 536 height 23
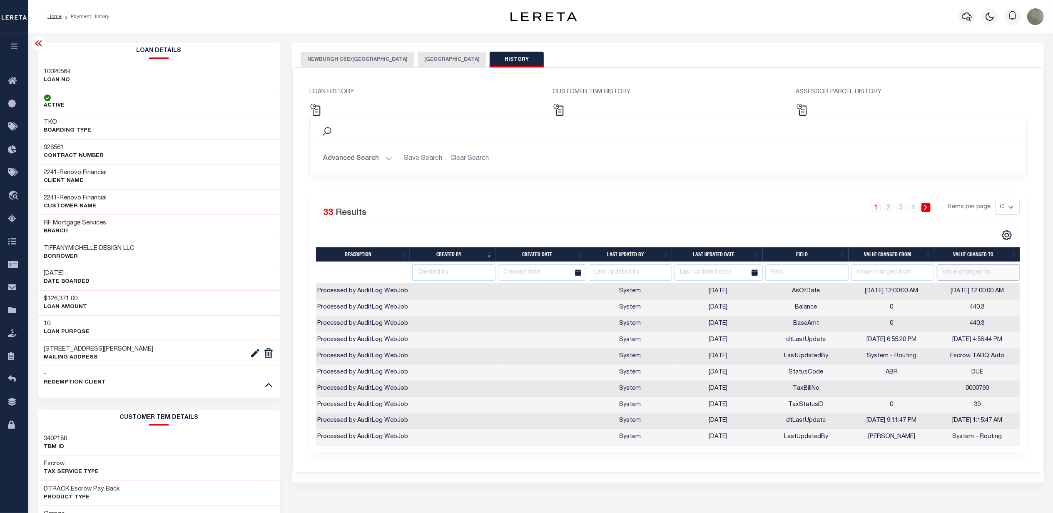
click at [953, 271] on input "text" at bounding box center [977, 272] width 83 height 16
type input "DNP"
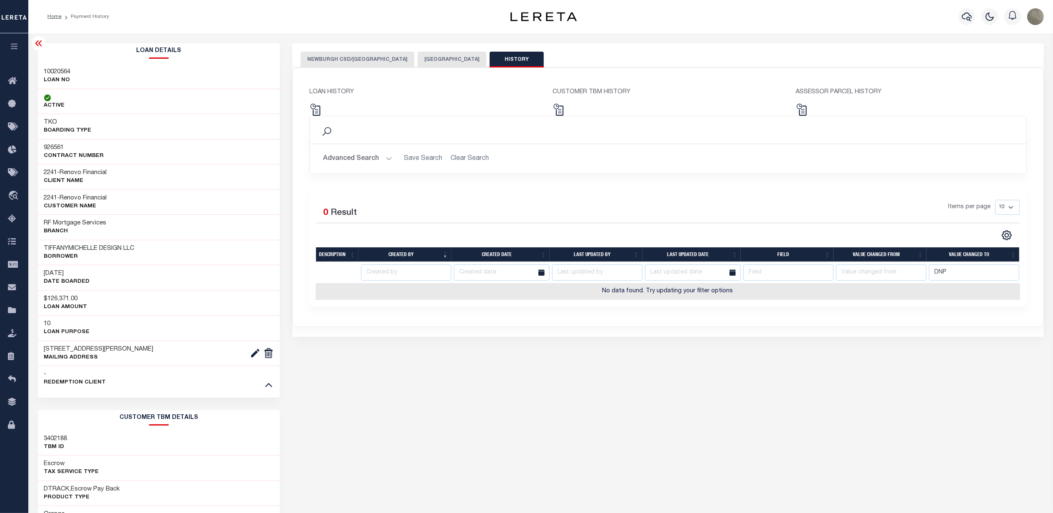
scroll to position [0, 2]
click at [969, 276] on input "DNP" at bounding box center [974, 272] width 90 height 16
click at [868, 200] on div "Items per page 10 25 50 100" at bounding box center [757, 211] width 524 height 22
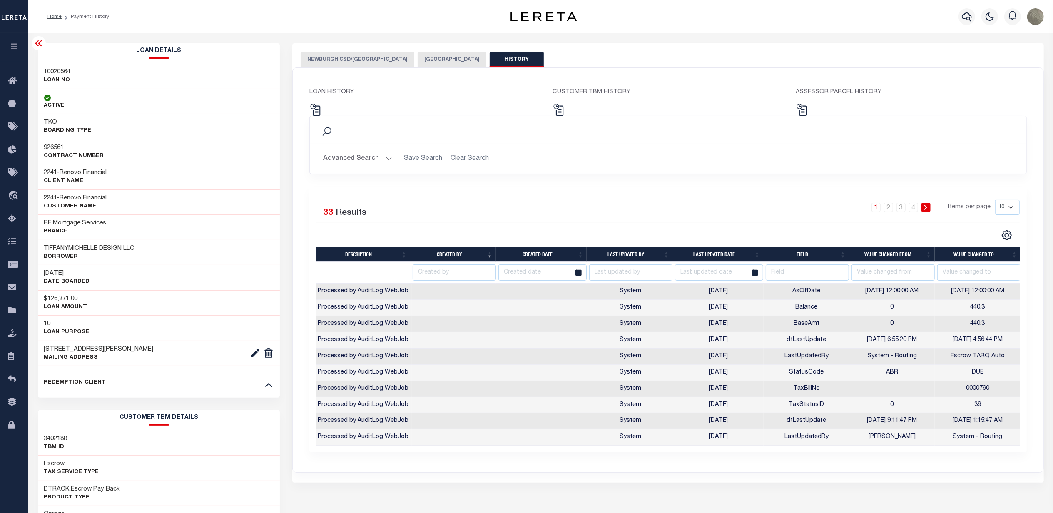
click at [347, 55] on button "NEWBURGH CSD/[GEOGRAPHIC_DATA]" at bounding box center [357, 60] width 114 height 16
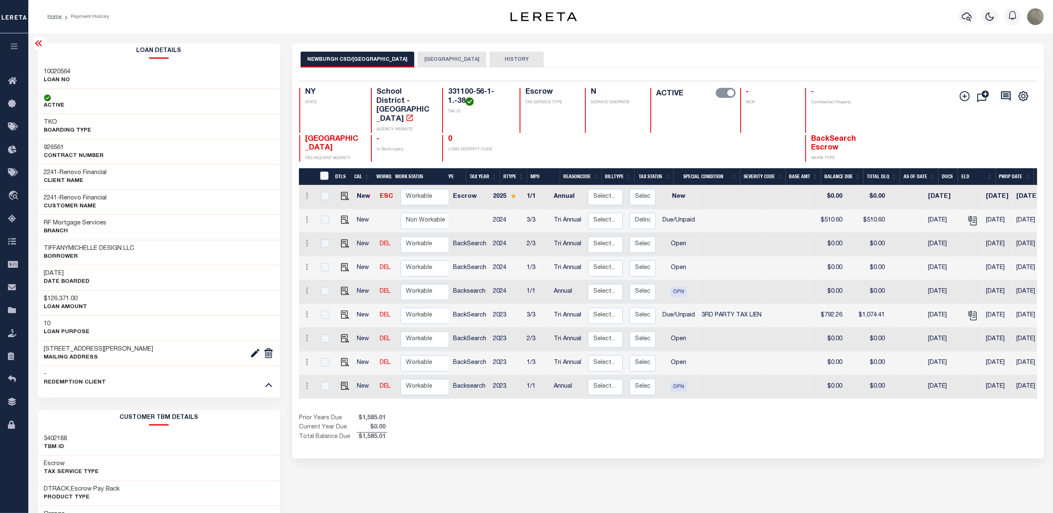
scroll to position [0, 0]
click at [438, 63] on button "NEWBURGH CITY" at bounding box center [451, 60] width 69 height 16
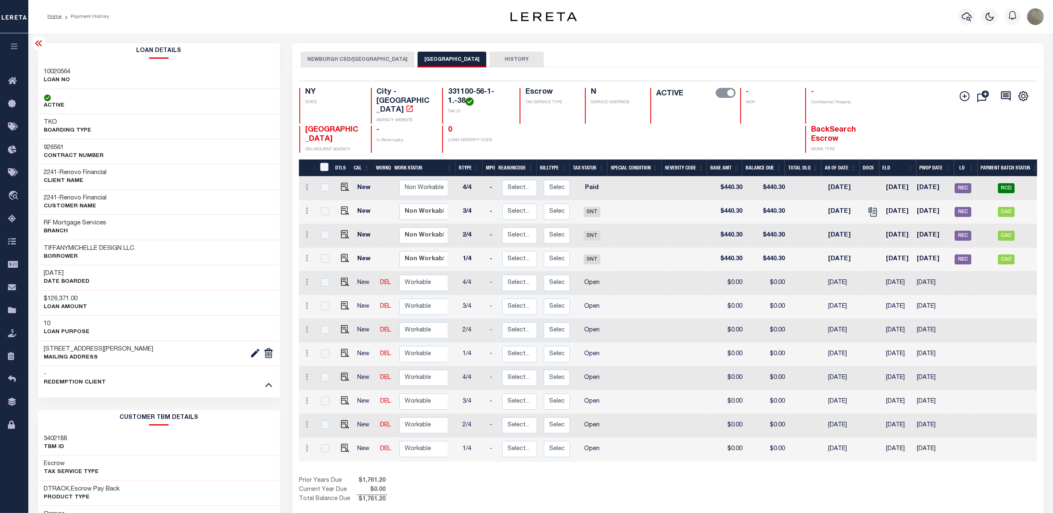
scroll to position [0, 92]
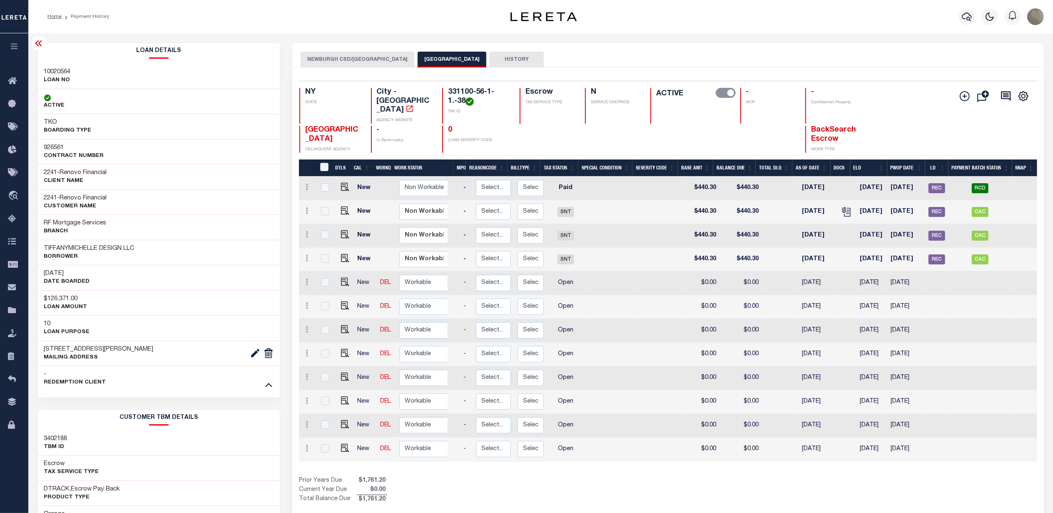
drag, startPoint x: 367, startPoint y: 68, endPoint x: 365, endPoint y: 63, distance: 5.4
click at [367, 68] on div "Selected 12 Results 1 Items per page 25 50 100 NY STATE TAX ID N" at bounding box center [667, 293] width 751 height 453
click at [365, 59] on button "NEWBURGH CSD/[GEOGRAPHIC_DATA]" at bounding box center [357, 60] width 114 height 16
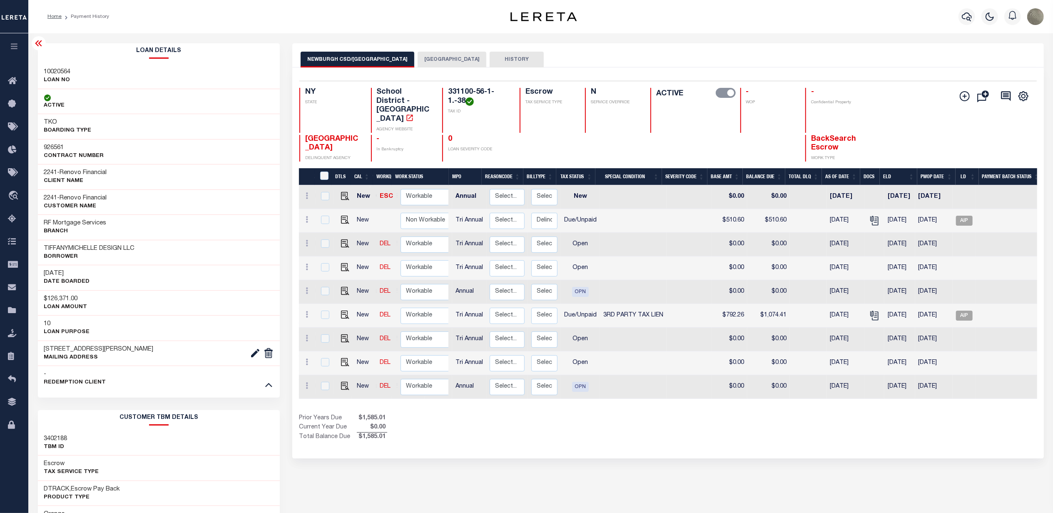
scroll to position [0, 100]
click at [868, 216] on icon "" at bounding box center [871, 219] width 7 height 7
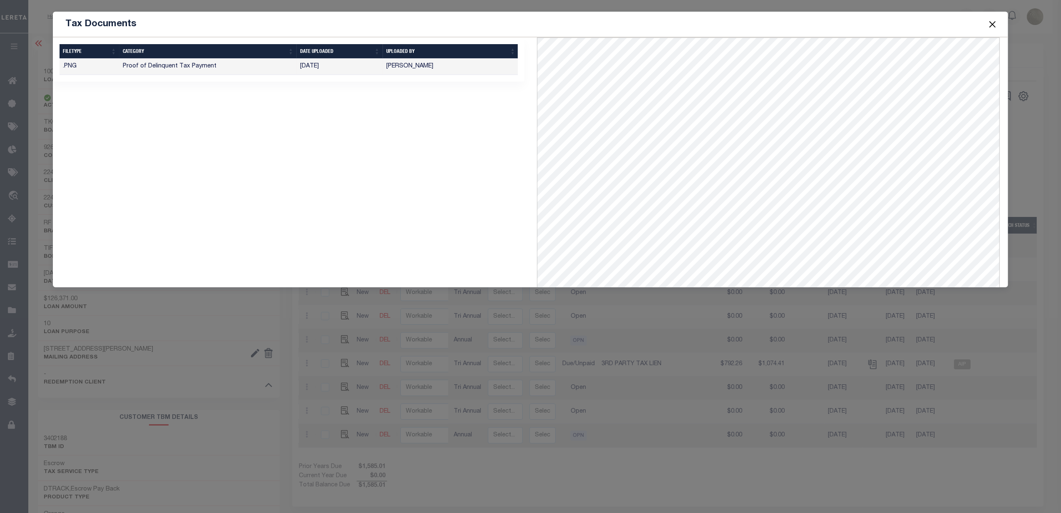
click at [990, 22] on button "Close" at bounding box center [992, 24] width 11 height 11
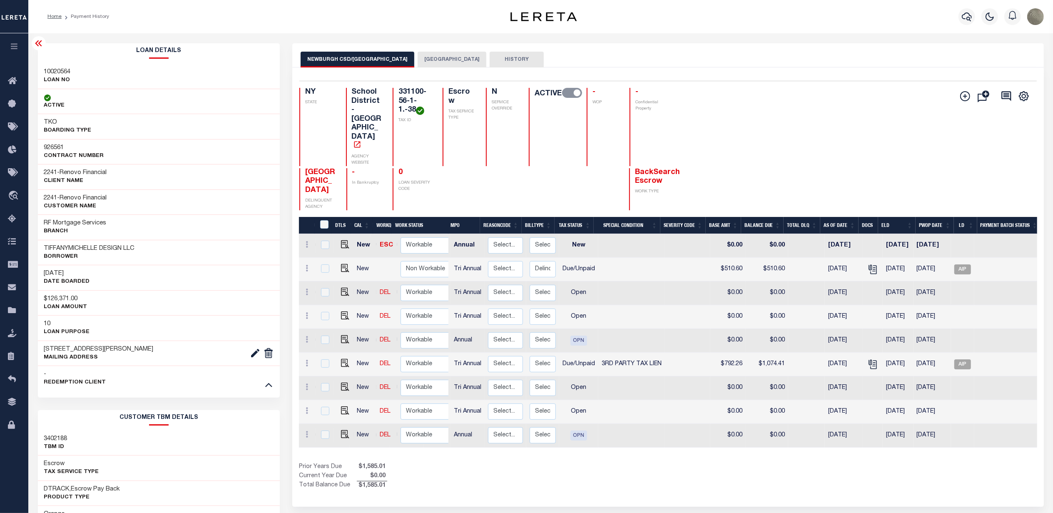
click at [782, 134] on div "Add Installment Line Bad Parcel Fees" at bounding box center [852, 149] width 368 height 122
click at [346, 264] on img "" at bounding box center [345, 268] width 8 height 8
checkbox input "true"
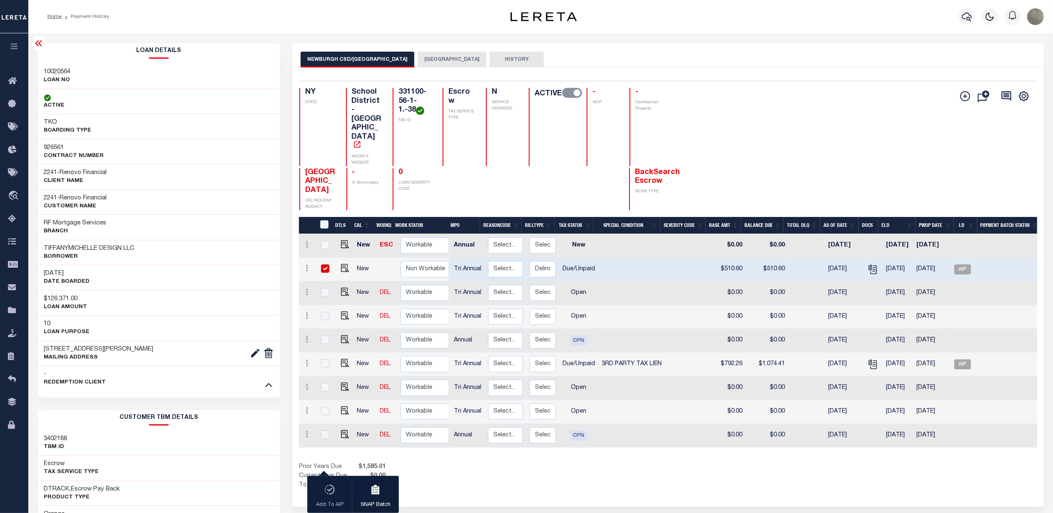
click at [64, 73] on h3 "10020564" at bounding box center [57, 72] width 27 height 8
copy h3 "10020564"
click at [341, 264] on img "" at bounding box center [345, 268] width 8 height 8
checkbox input "false"
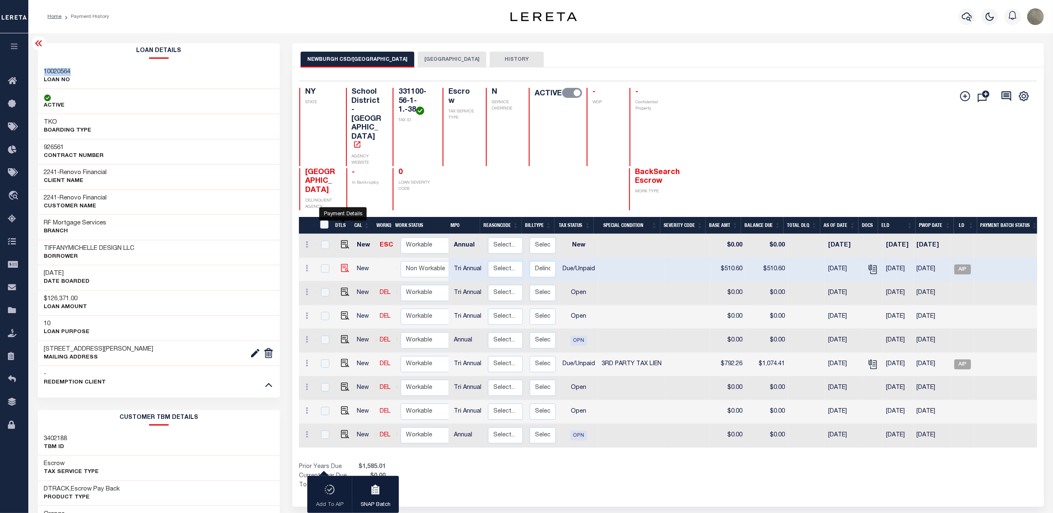
checkbox input "false"
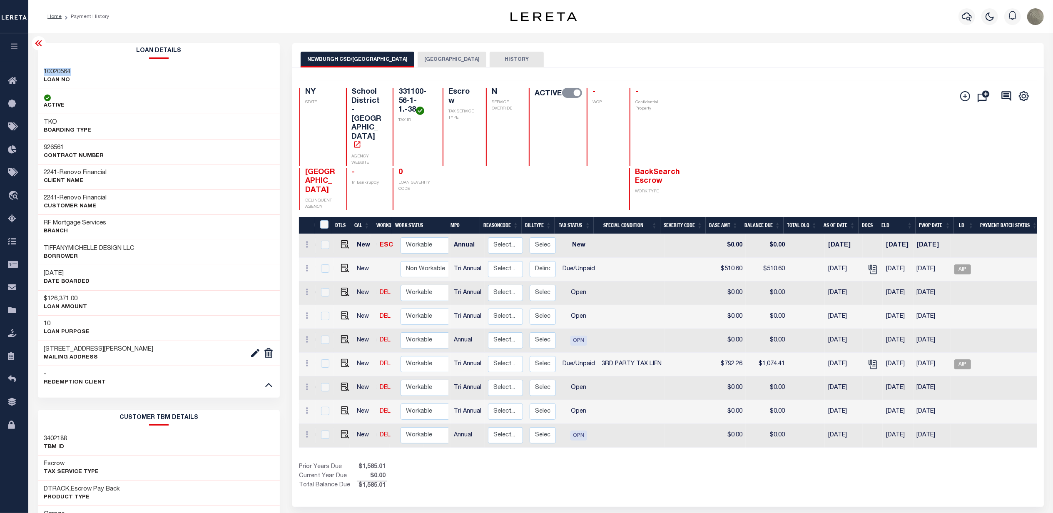
click at [833, 137] on div "Add Installment Line Bad Parcel Fees" at bounding box center [852, 149] width 368 height 122
click at [14, 152] on icon at bounding box center [14, 150] width 13 height 10
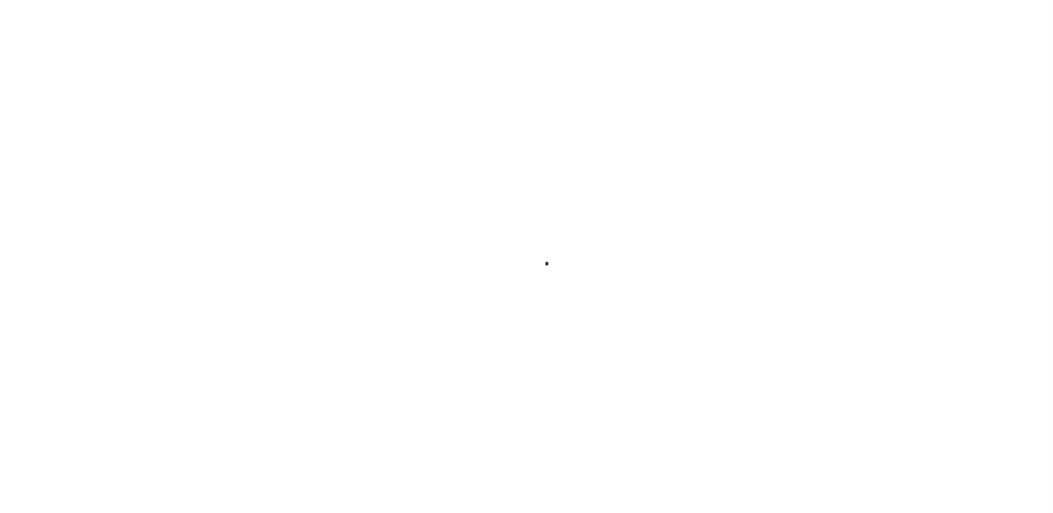
checkbox input "false"
type textarea "Delinquent Payable to City, not CSD Mail to : 83 BROADWAY , NEWBURGH, NY, 12550…"
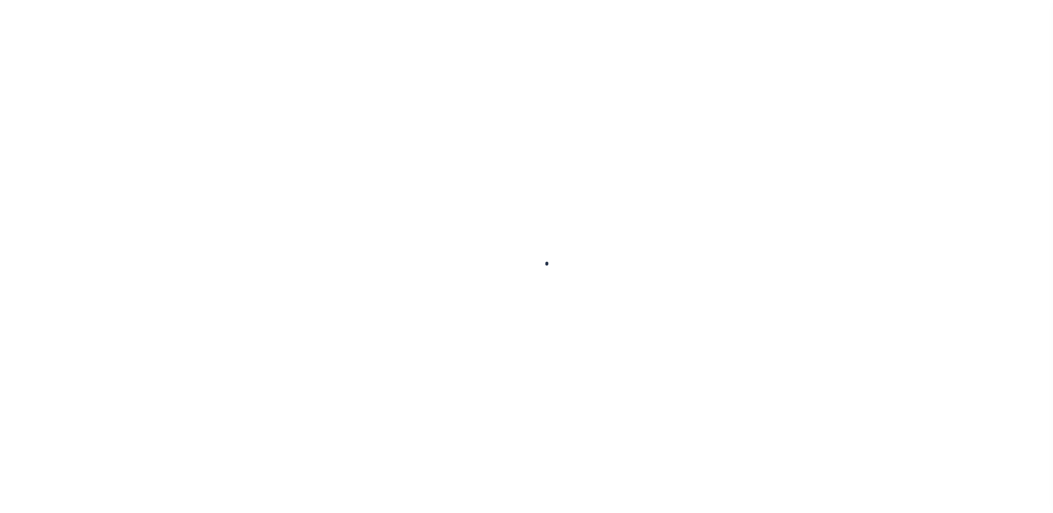
type input "5928"
type input "Tri Annual"
type input "[DATE]"
select select "DUE"
type input "0"
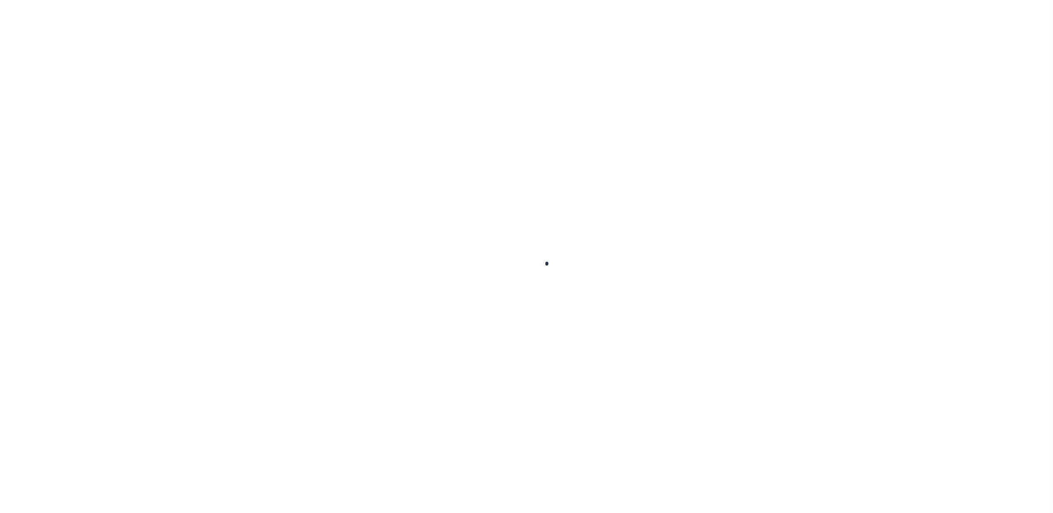
type input "$510.6"
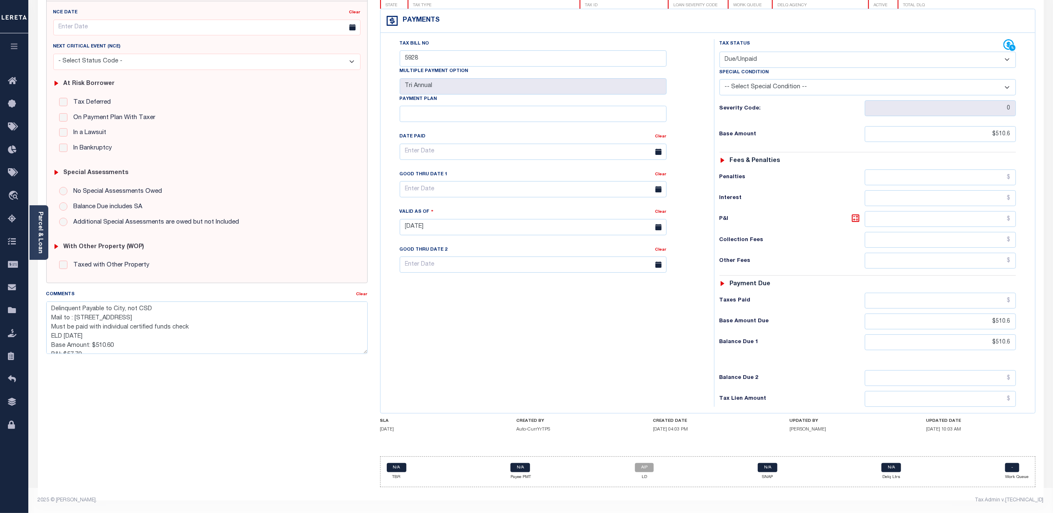
scroll to position [27, 0]
click at [410, 331] on div "Tax Bill No 5928 Multiple Payment Option Tri Annual Payment Plan Clear" at bounding box center [544, 222] width 325 height 367
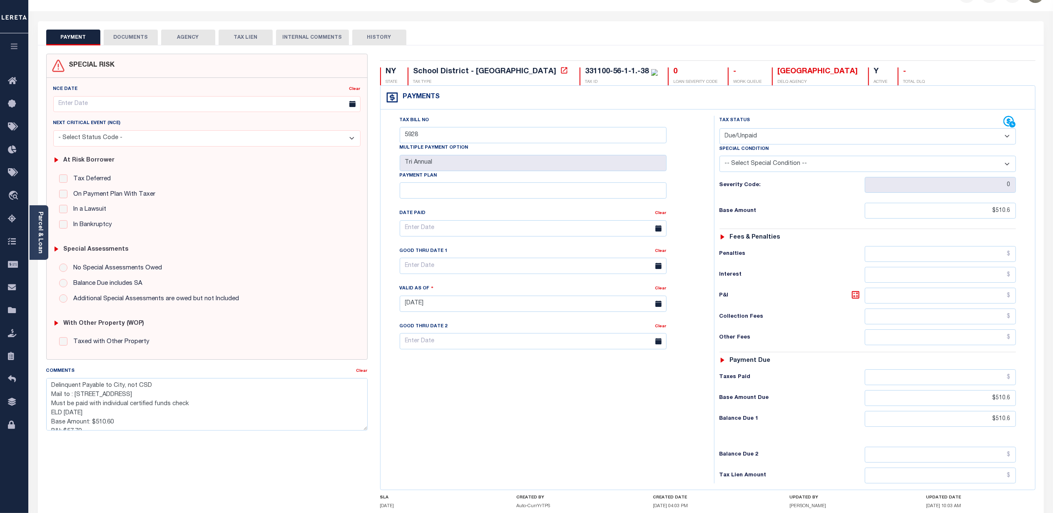
scroll to position [0, 0]
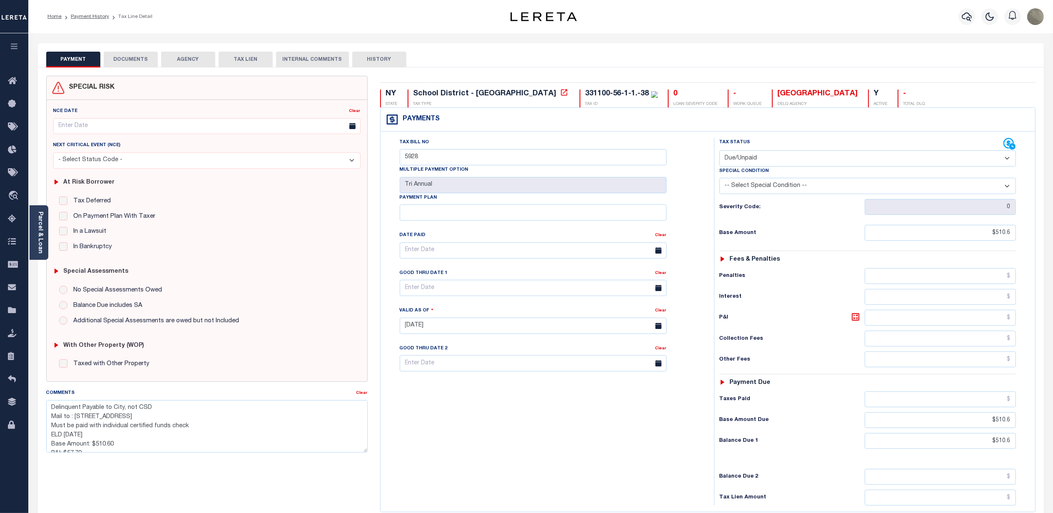
click at [585, 93] on div "331100-56-1-1.-38" at bounding box center [617, 93] width 64 height 7
drag, startPoint x: 513, startPoint y: 93, endPoint x: 575, endPoint y: 97, distance: 61.7
click at [585, 97] on div "331100-56-1-1.-38" at bounding box center [617, 93] width 64 height 7
copy div "331100-56-1-1.-38"
click at [708, 197] on div "Tax Status Status" at bounding box center [870, 321] width 325 height 367
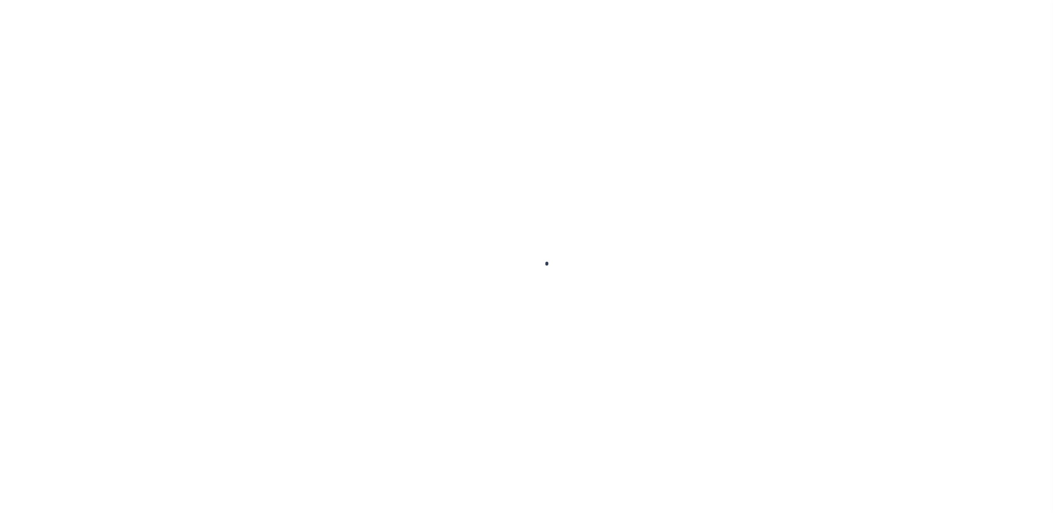
checkbox input "false"
type textarea "Delinquent Payable to City, not CSD Mail to : [STREET_ADDRESS] Must be paid wit…"
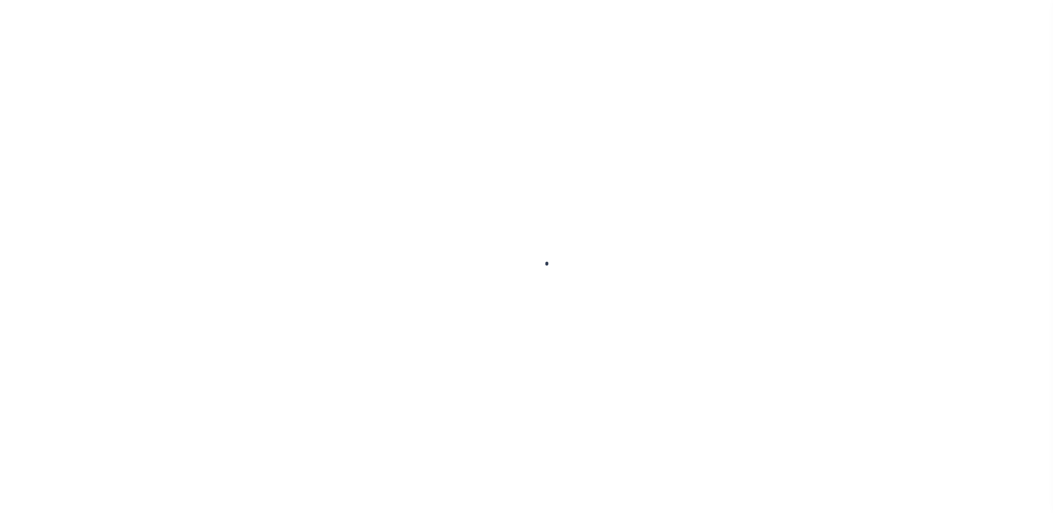
type input "5928"
type input "Tri Annual"
type input "[DATE]"
select select "DUE"
type input "0"
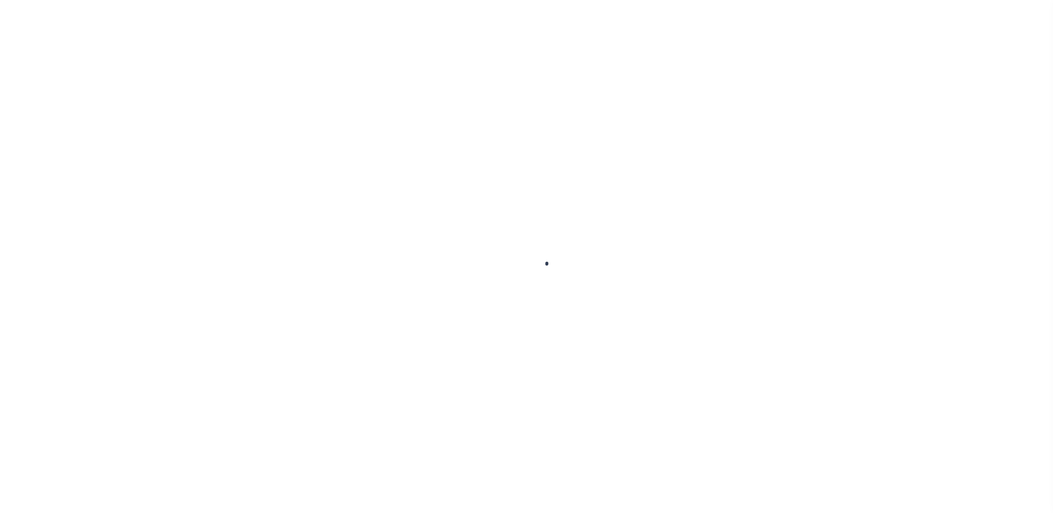
type input "$510.6"
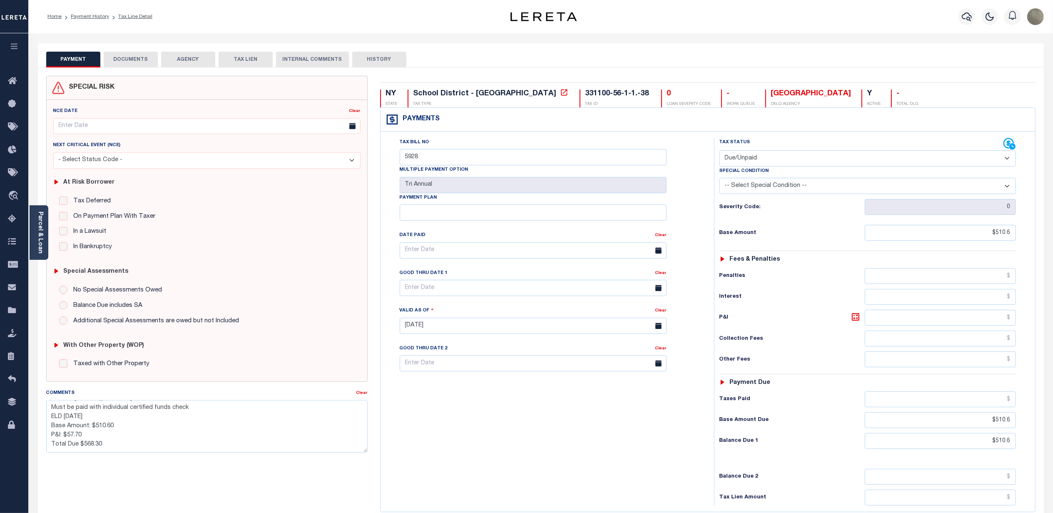
scroll to position [27, 0]
click at [40, 214] on link "Parcel & Loan" at bounding box center [40, 232] width 6 height 42
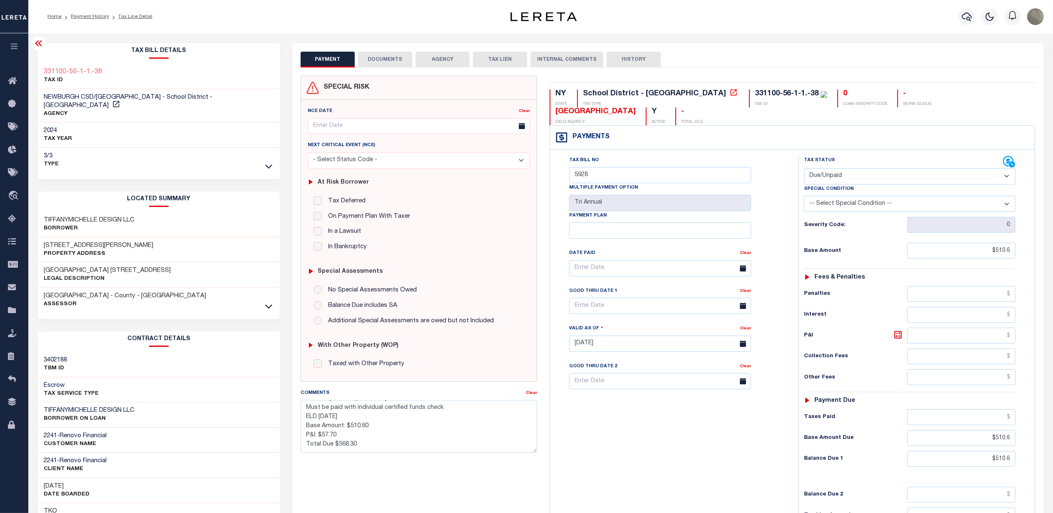
click at [37, 45] on icon at bounding box center [39, 43] width 10 height 10
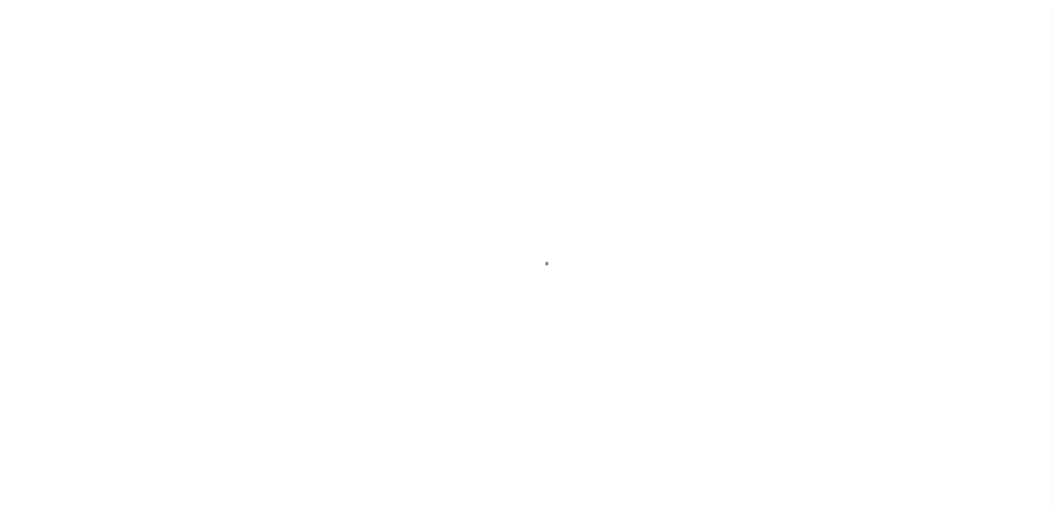
select select "DUE"
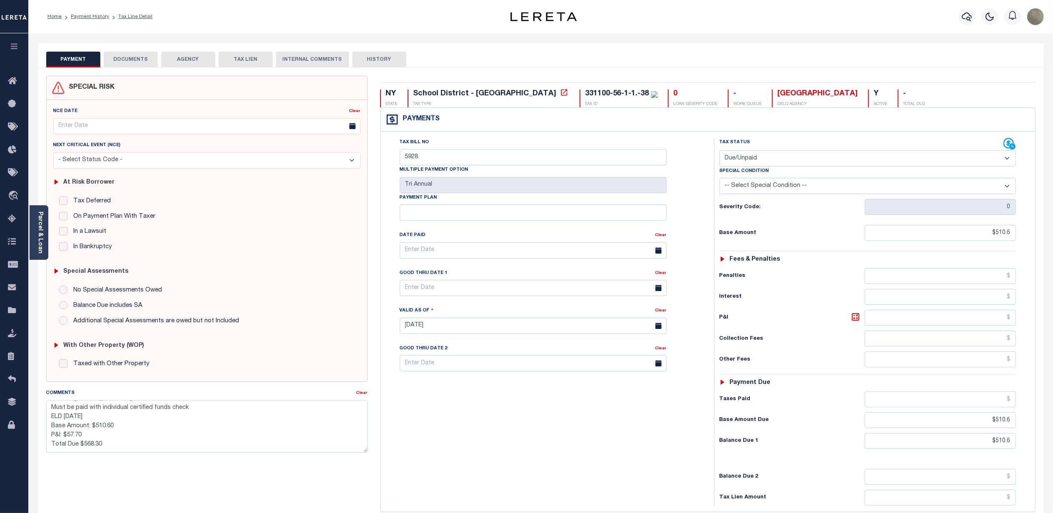
scroll to position [27, 0]
click at [568, 410] on div "Tax Bill No 5928 Multiple Payment Option Tri Annual Payment Plan Clear" at bounding box center [544, 321] width 325 height 367
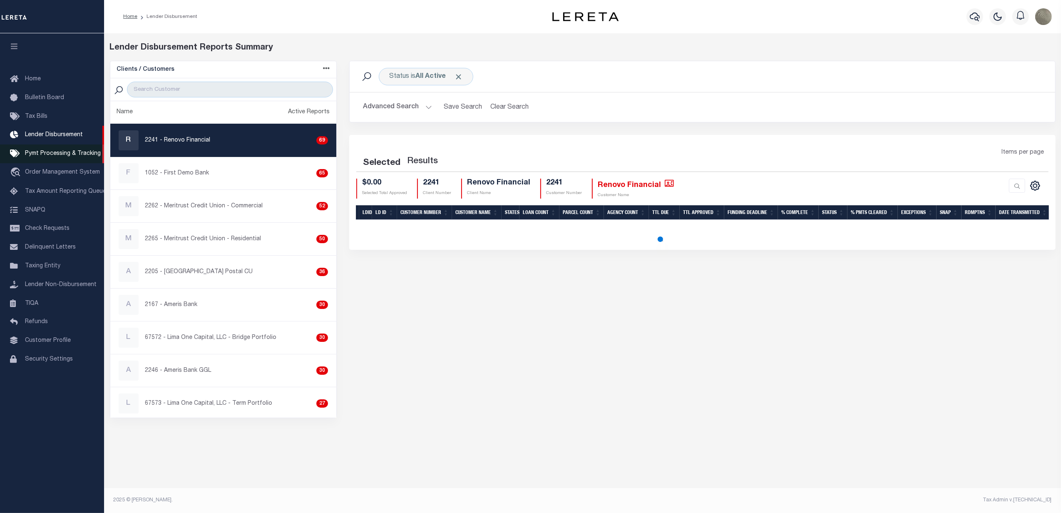
click at [30, 155] on span "Pymt Processing & Tracking" at bounding box center [63, 154] width 76 height 6
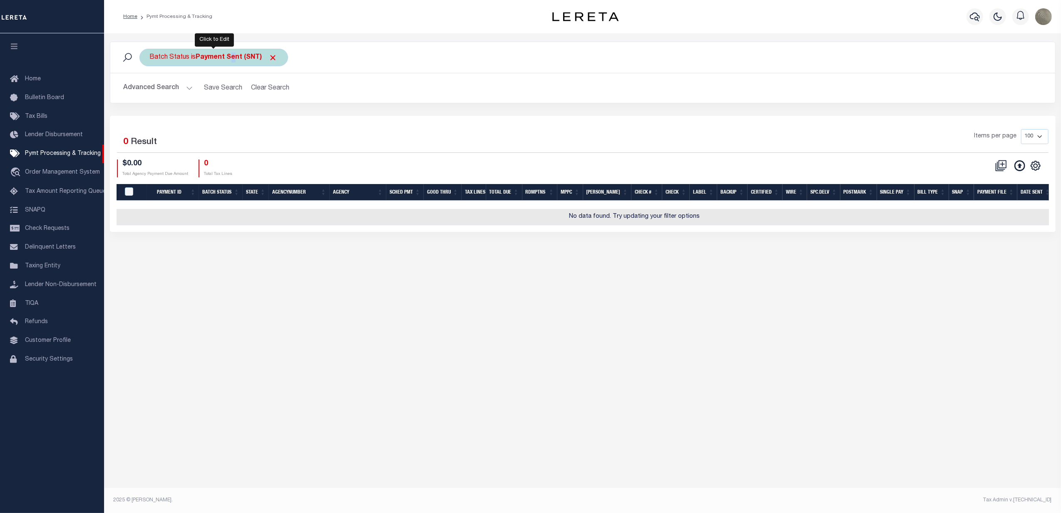
drag, startPoint x: 231, startPoint y: 60, endPoint x: 235, endPoint y: 57, distance: 4.7
click at [235, 57] on b "Payment Sent (SNT)" at bounding box center [237, 57] width 82 height 7
click at [217, 99] on select "Awaiting Funds (AWF) Cleared and Complete (CAC) New Check Needed (NCN) Payment …" at bounding box center [211, 98] width 122 height 16
select select "SFP"
click at [150, 91] on select "Awaiting Funds (AWF) Cleared and Complete (CAC) New Check Needed (NCN) Payment …" at bounding box center [211, 98] width 122 height 16
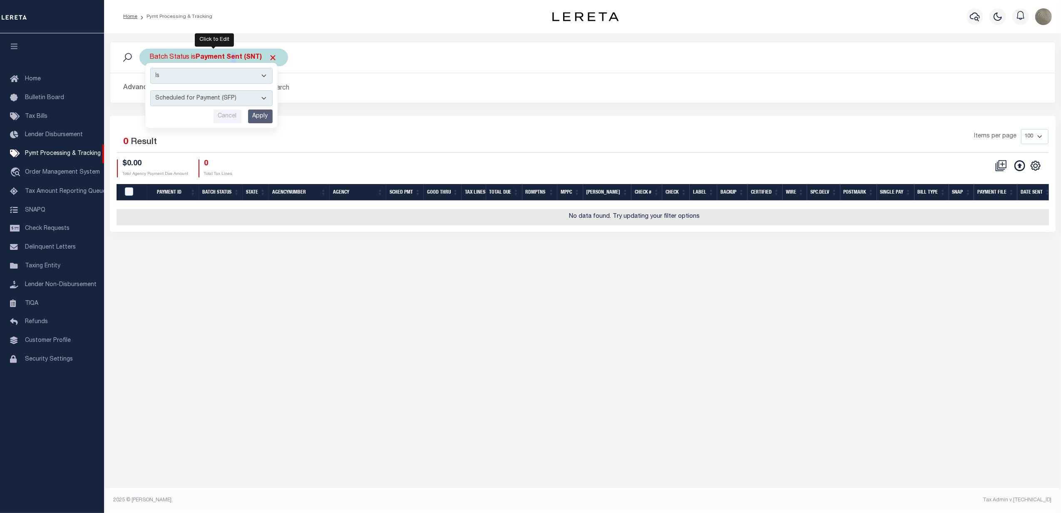
click at [259, 117] on input "Apply" at bounding box center [260, 116] width 25 height 14
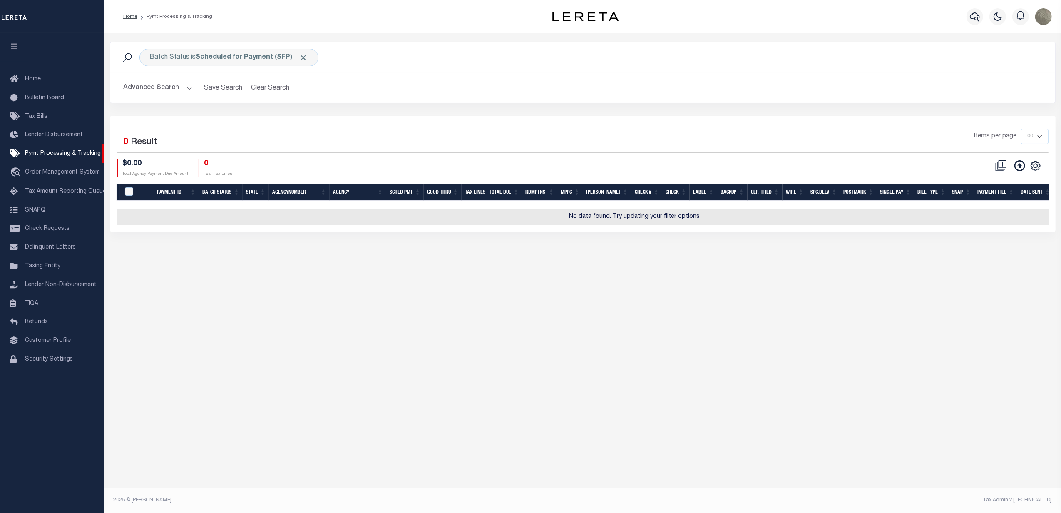
click at [327, 118] on div "Selected 0 Result Items per page 100 200 500 1000 $0.00 0" at bounding box center [583, 174] width 946 height 116
click at [169, 88] on button "Advanced Search" at bounding box center [158, 88] width 69 height 16
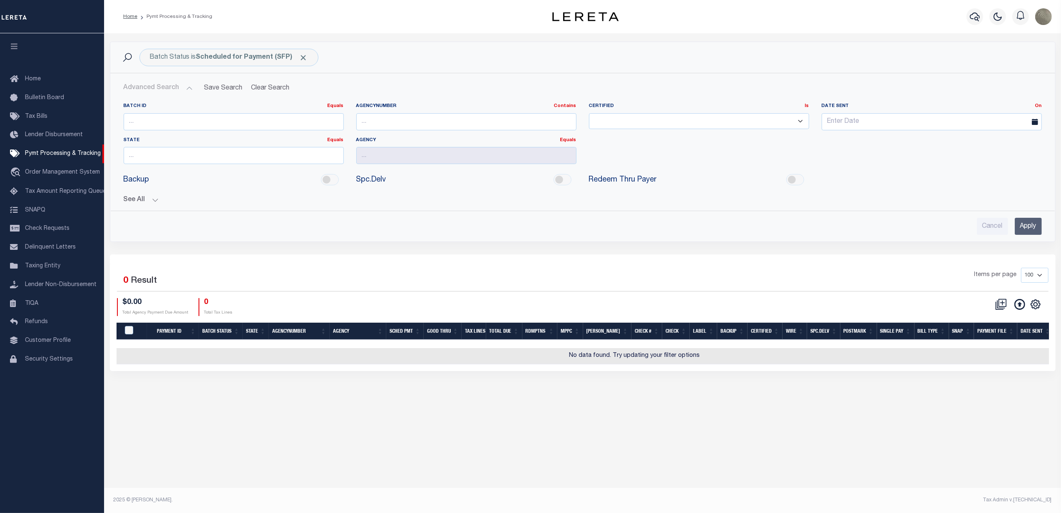
click at [135, 196] on div "See All Payment ID Equals Equals Is Not Equal To On On" at bounding box center [583, 196] width 918 height 15
click at [137, 199] on button "See All" at bounding box center [583, 200] width 918 height 8
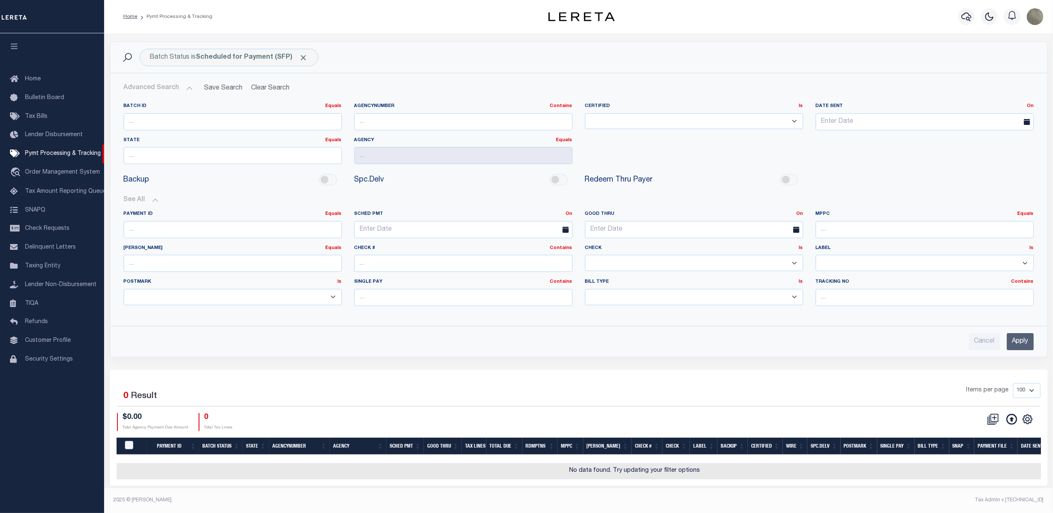
click at [1012, 342] on input "Apply" at bounding box center [1019, 341] width 27 height 17
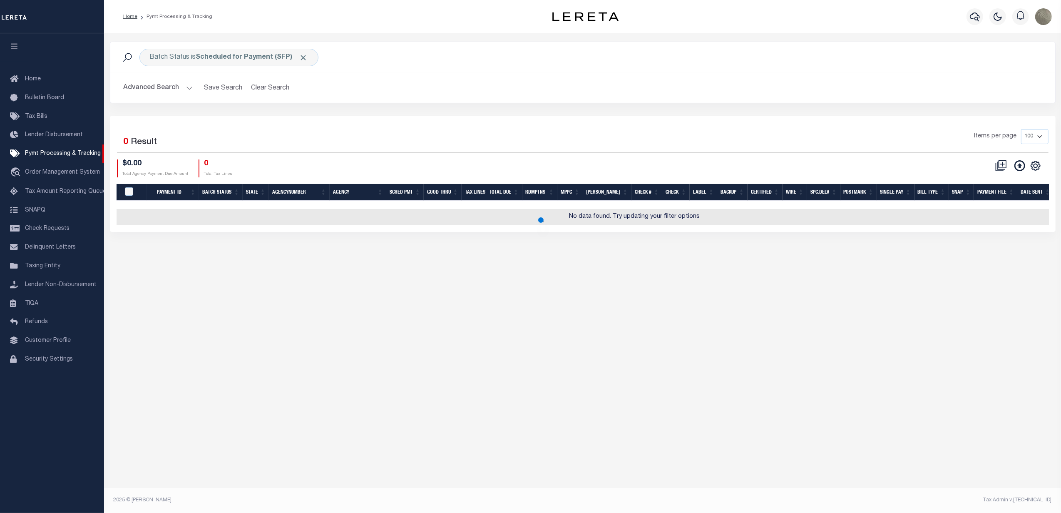
select select
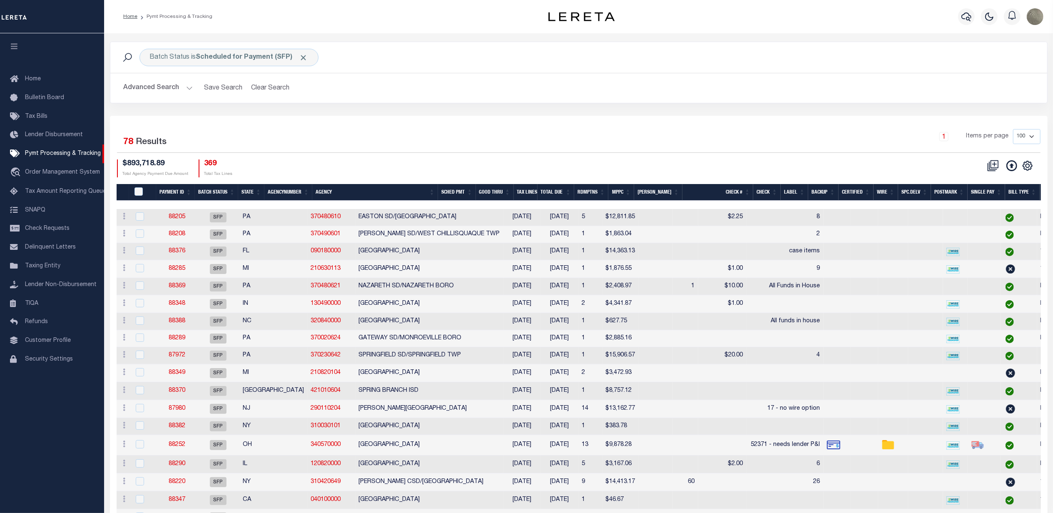
click at [1033, 166] on link at bounding box center [1026, 165] width 13 height 6
click at [988, 228] on span "Show Filter" at bounding box center [976, 227] width 31 height 6
select select
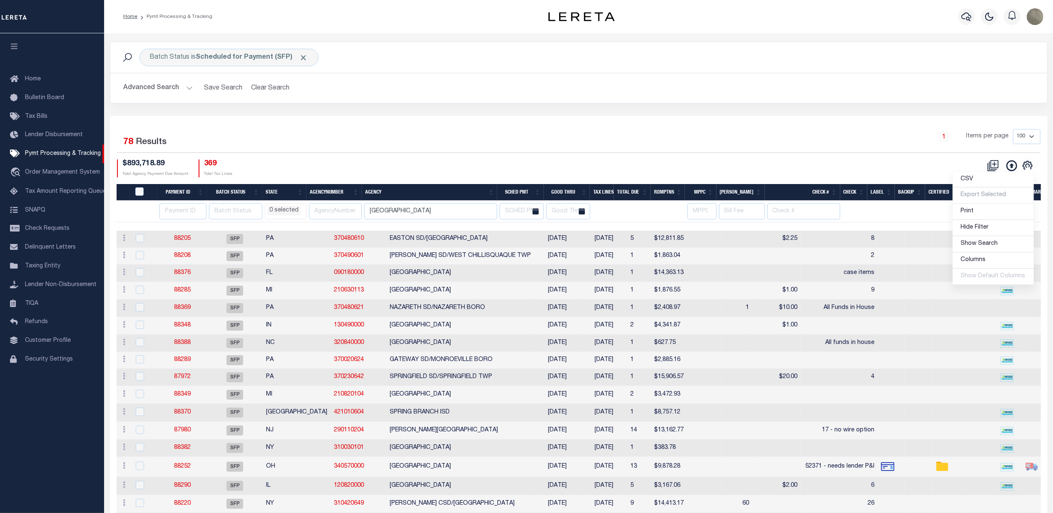
click at [635, 156] on div "Selected 78 Results 1 Items per page 100 200 500 1000 $893,718.89 Total Agency …" at bounding box center [578, 153] width 936 height 48
drag, startPoint x: 415, startPoint y: 214, endPoint x: 318, endPoint y: 221, distance: 97.2
click at [325, 221] on tr "AK AL AR AZ CA CO CT DC DE FL GA GU HI IA ID IL IN KS [GEOGRAPHIC_DATA] LA MA M…" at bounding box center [746, 212] width 1259 height 22
select select
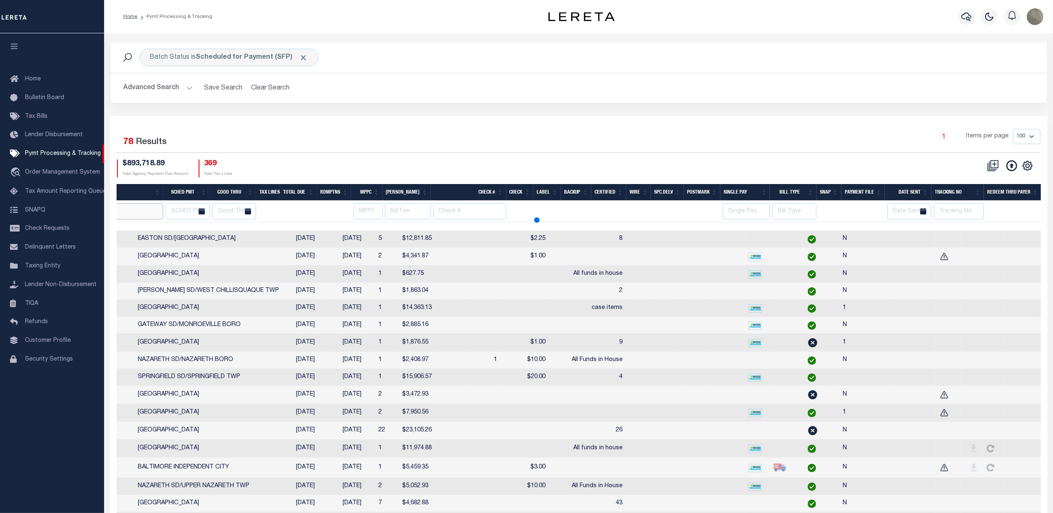
scroll to position [0, 334]
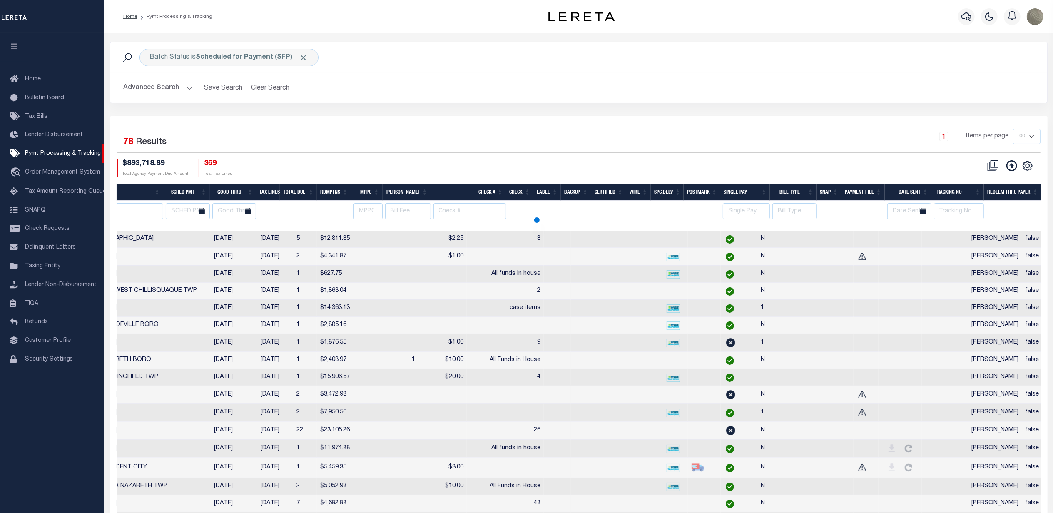
select select
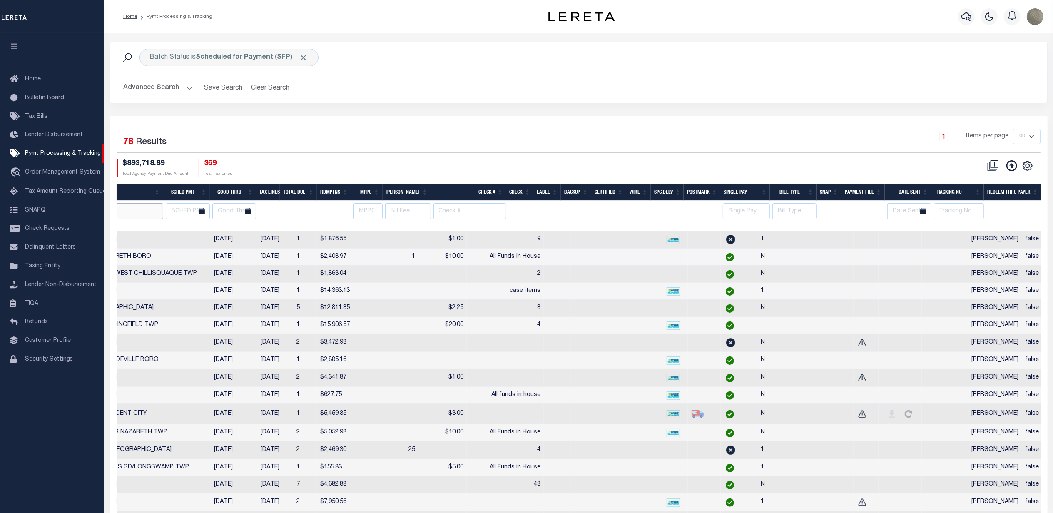
scroll to position [0, 248]
click at [941, 194] on th "Payment File" at bounding box center [947, 192] width 43 height 17
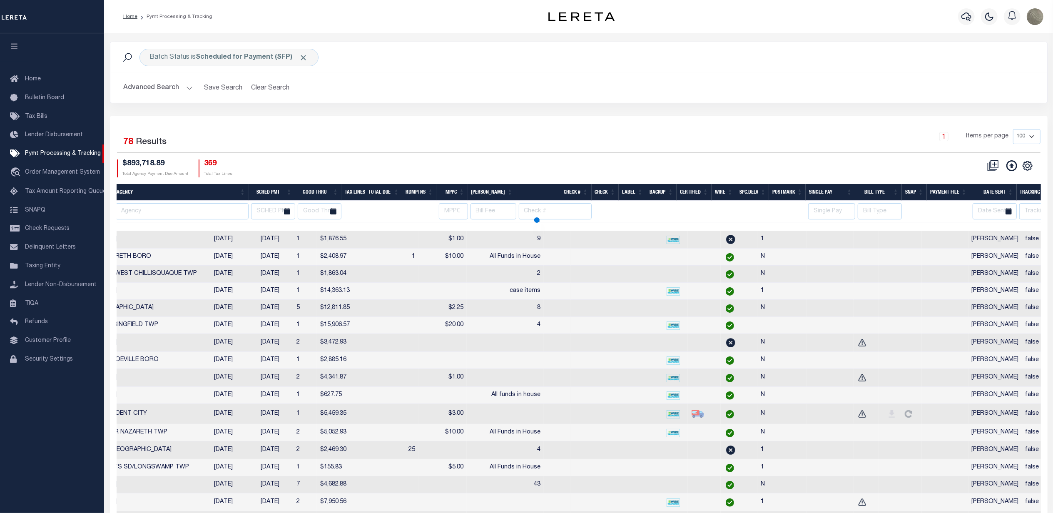
select select
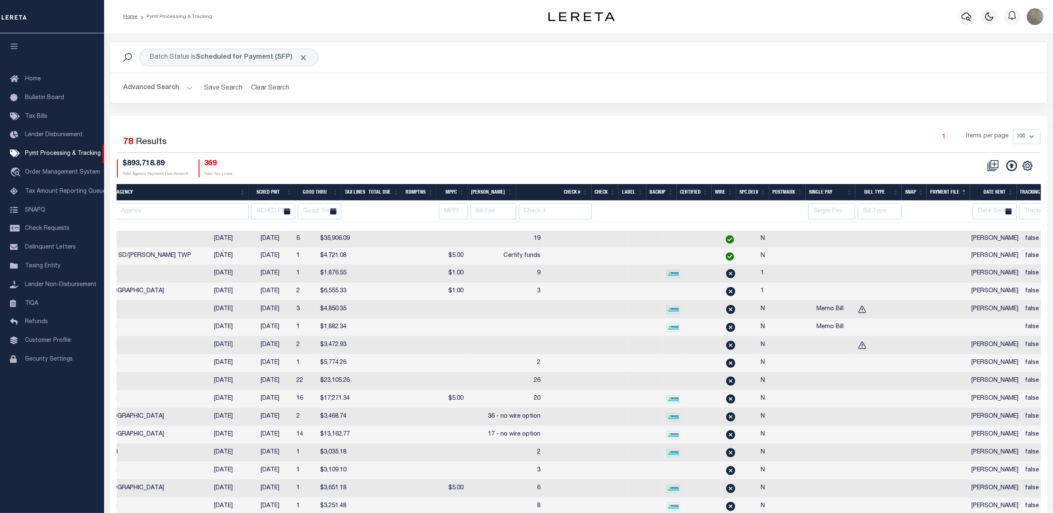
scroll to position [0, 334]
drag, startPoint x: 947, startPoint y: 196, endPoint x: 949, endPoint y: 201, distance: 4.5
click at [948, 196] on th "Tracking No" at bounding box center [957, 192] width 52 height 17
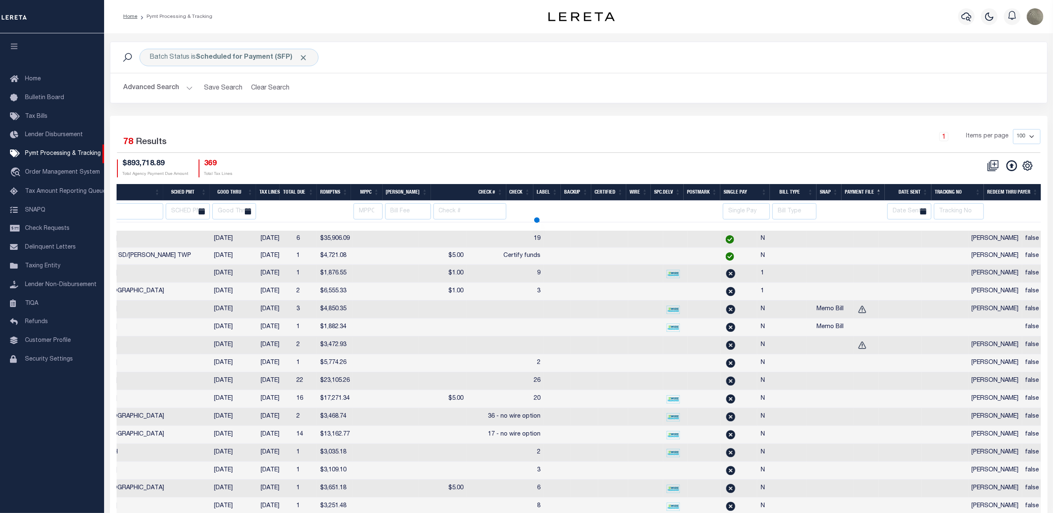
select select
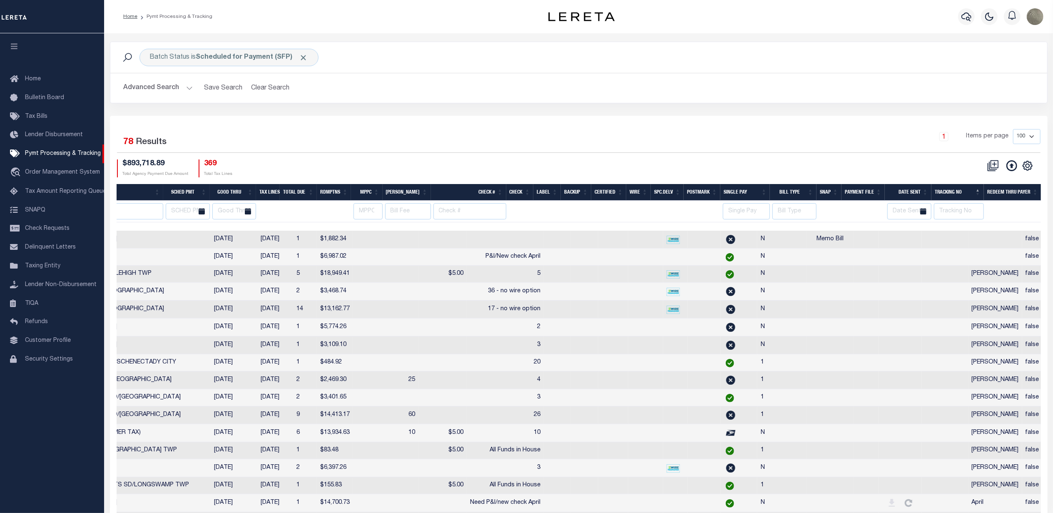
scroll to position [0, 0]
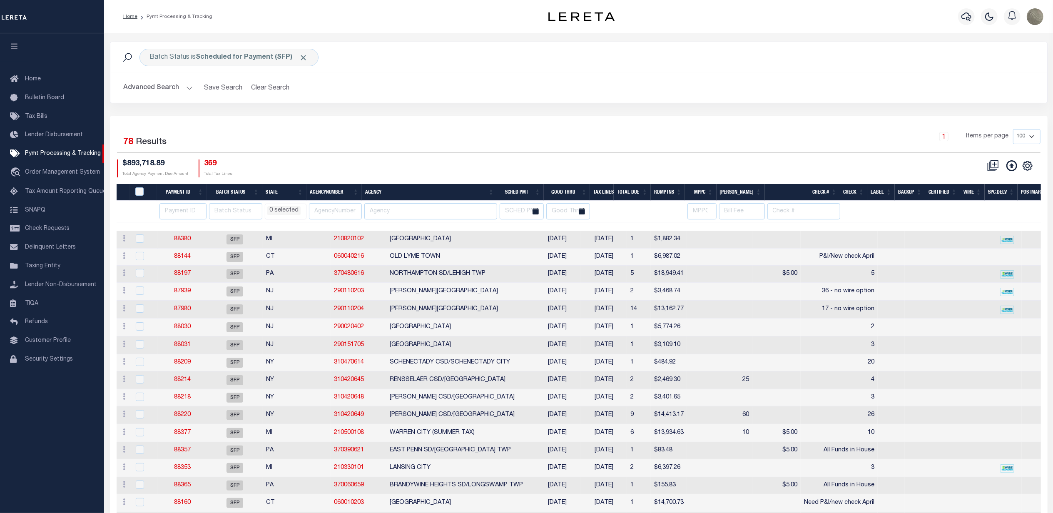
click at [639, 131] on div "1 Items per page 100 200 500 1000" at bounding box center [695, 140] width 689 height 22
click at [380, 144] on div "1 Items per page 100 200 500 1000" at bounding box center [695, 140] width 689 height 22
click at [455, 165] on div "$893,718.89 Total Agency Payment Due Amount 369 Total Tax Lines" at bounding box center [348, 168] width 462 height 18
click at [610, 152] on div "1 Items per page 100 200 500 1000" at bounding box center [696, 140] width 702 height 23
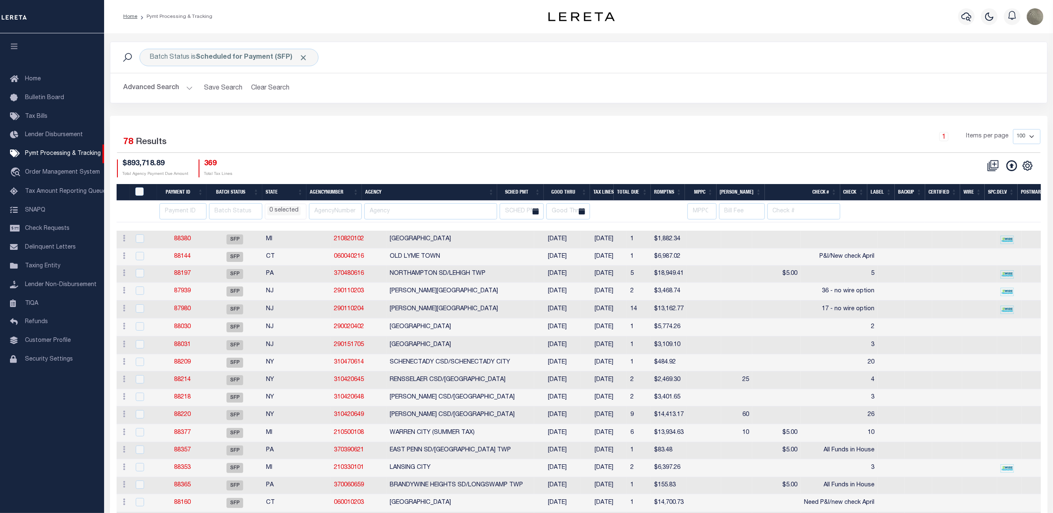
click at [531, 156] on div "Selected 78 Results 1 Items per page 100 200 500 1000 $893,718.89 Total Agency …" at bounding box center [578, 153] width 936 height 48
click at [247, 58] on b "Scheduled for Payment (SFP)" at bounding box center [252, 57] width 112 height 7
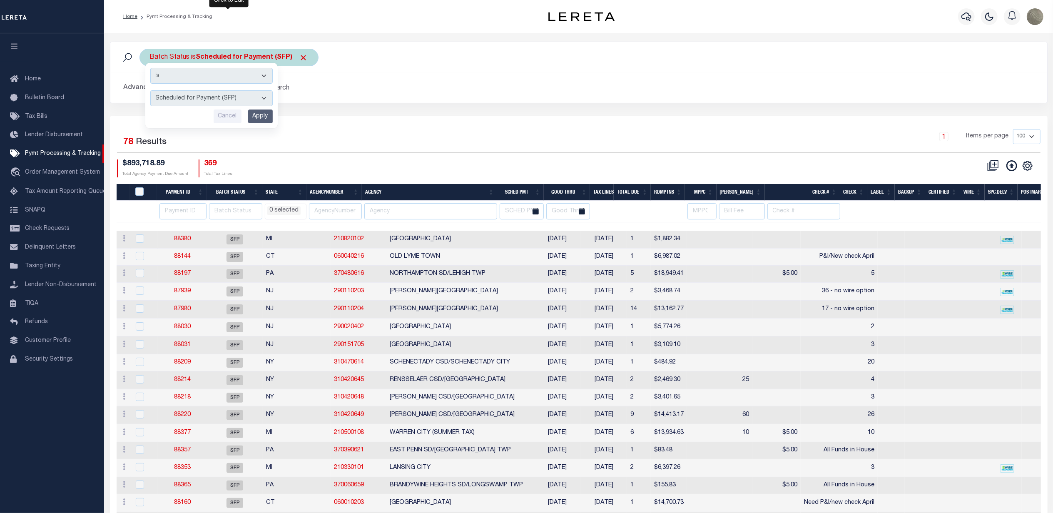
click at [200, 98] on select "Awaiting Funds (AWF) Cleared and Complete (CAC) New Check Needed (NCN) Payment …" at bounding box center [211, 98] width 122 height 16
select select "RFP"
click at [150, 91] on select "Awaiting Funds (AWF) Cleared and Complete (CAC) New Check Needed (NCN) Payment …" at bounding box center [211, 98] width 122 height 16
click at [257, 117] on input "Apply" at bounding box center [260, 116] width 25 height 14
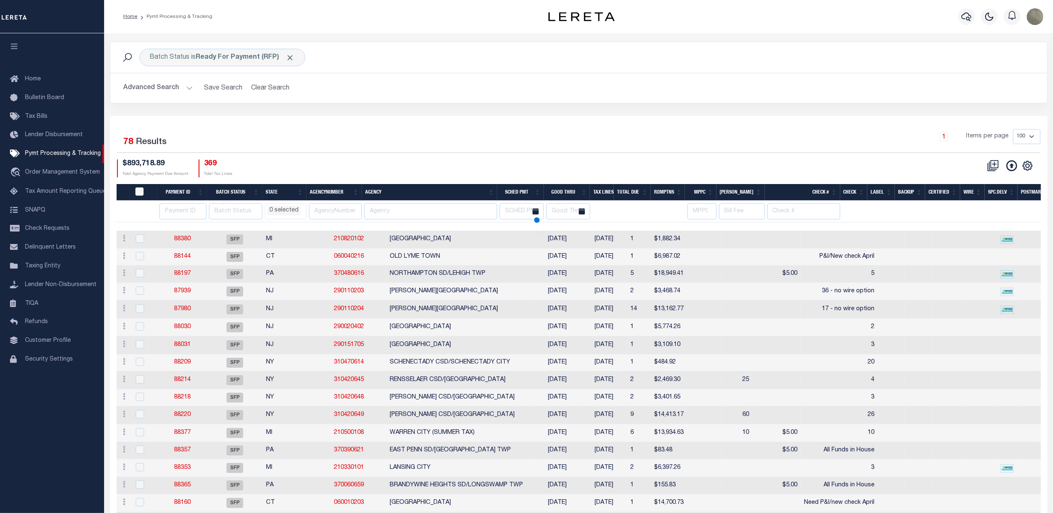
select select
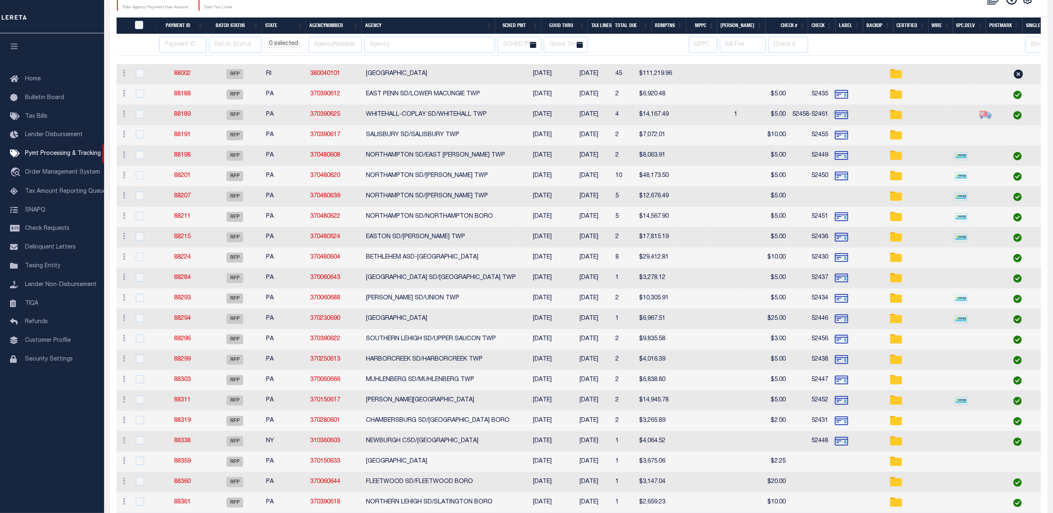
select select
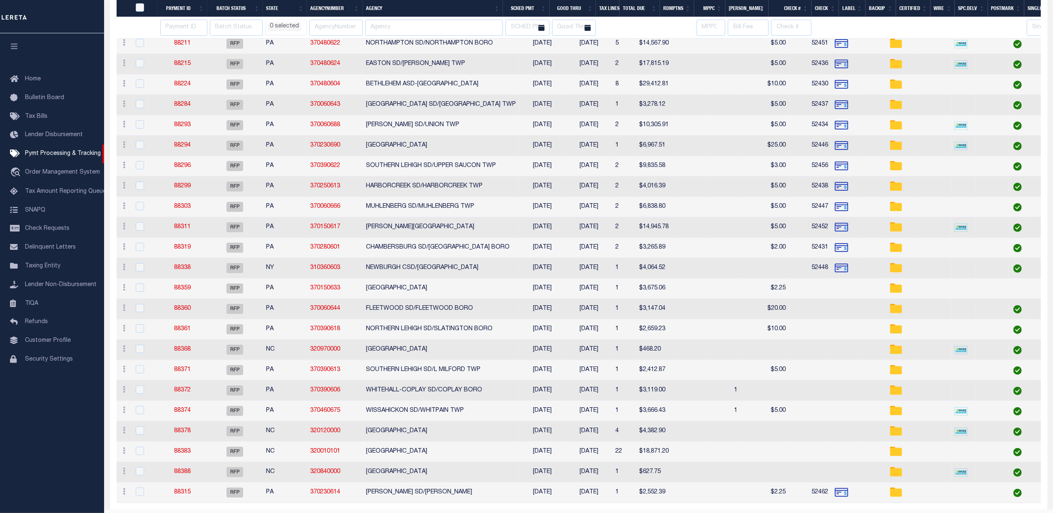
select select
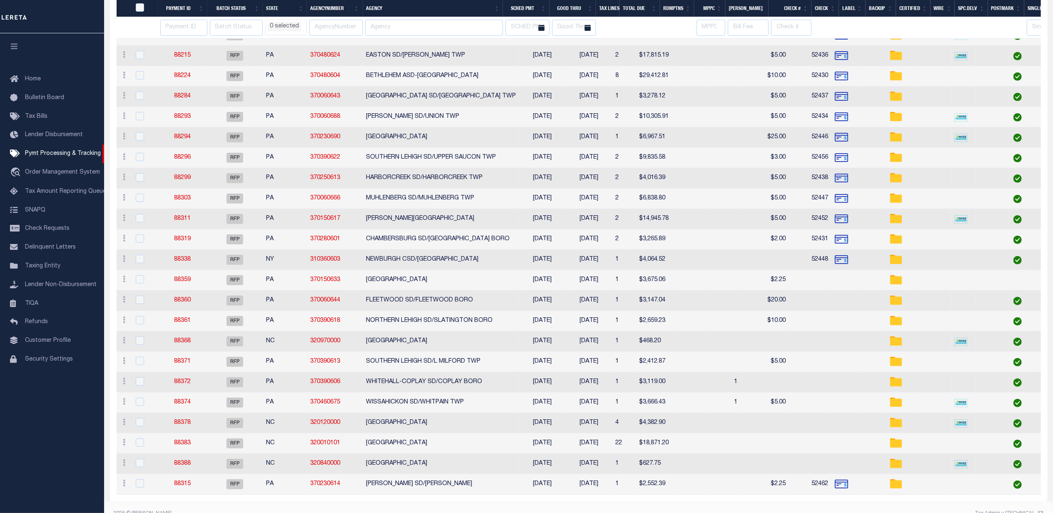
scroll to position [363, 0]
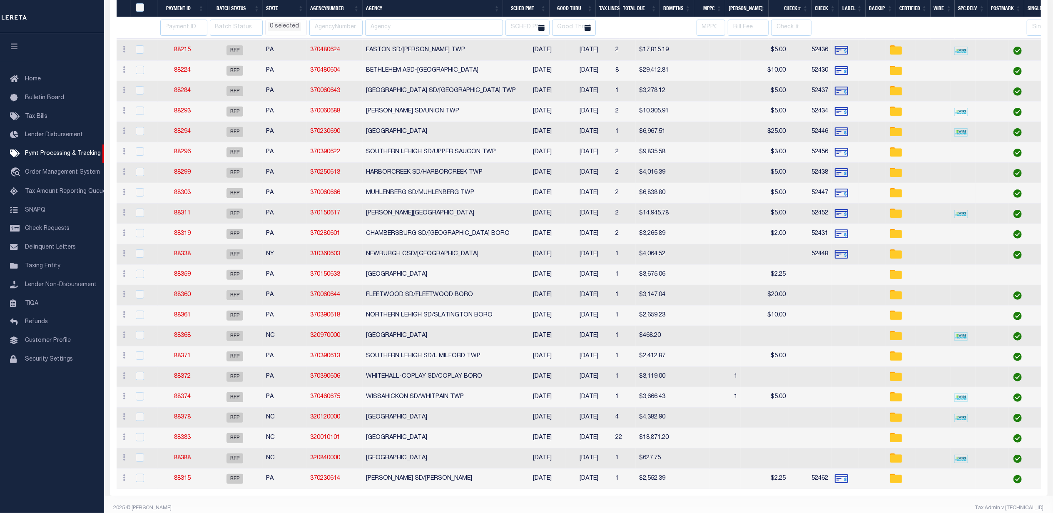
select select
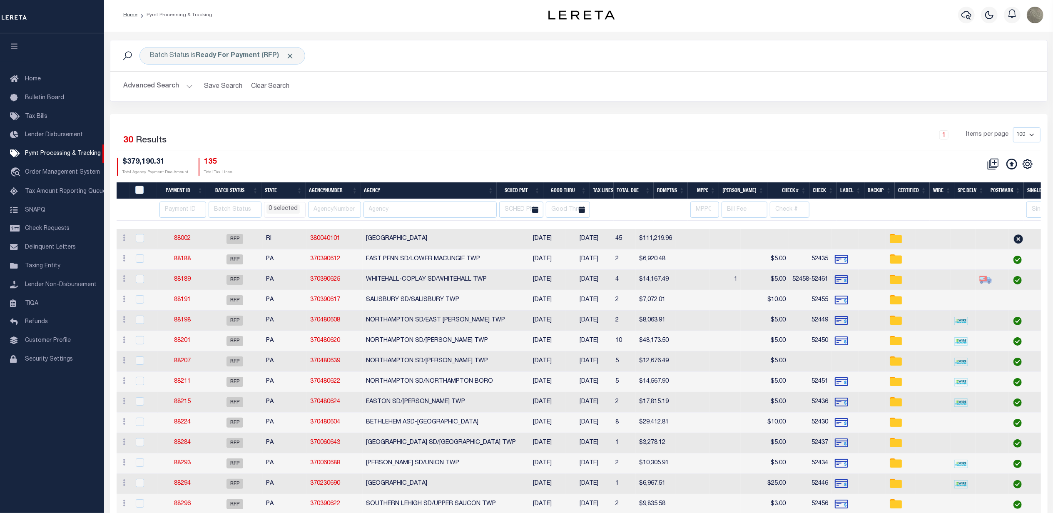
scroll to position [0, 0]
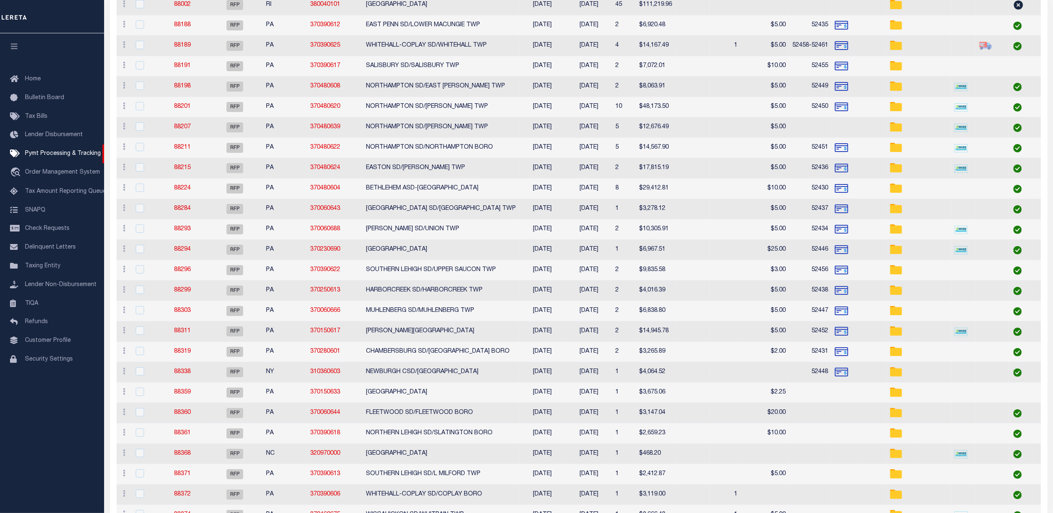
select select
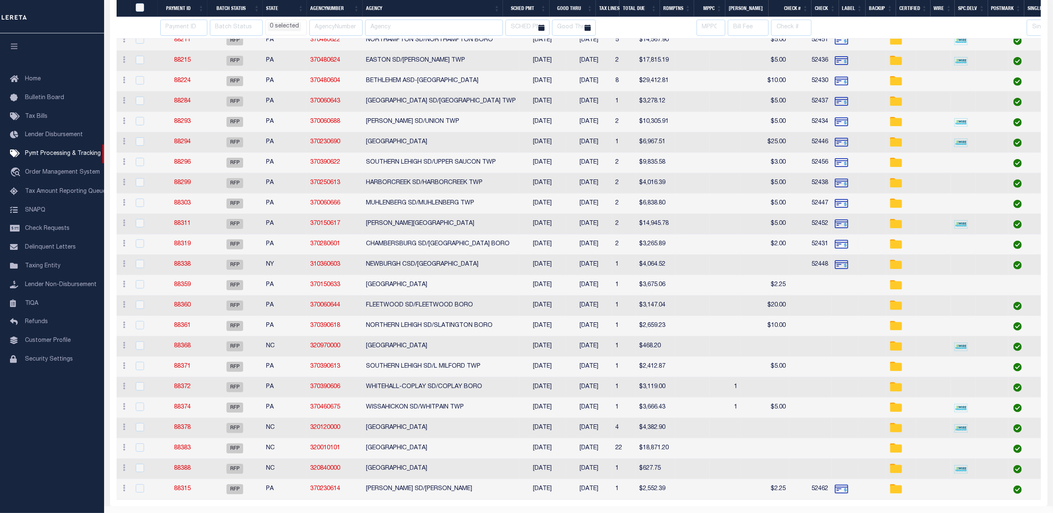
select select
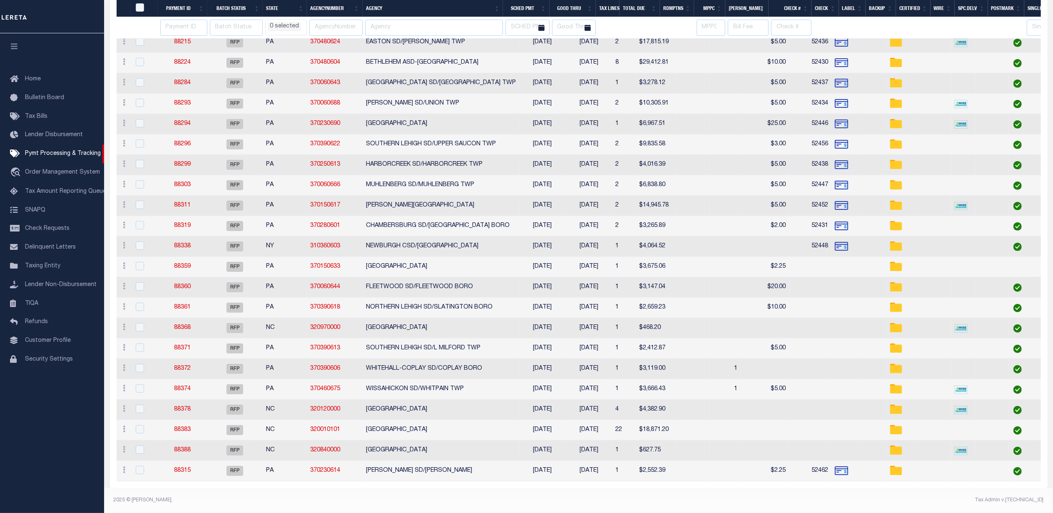
scroll to position [363, 0]
select select
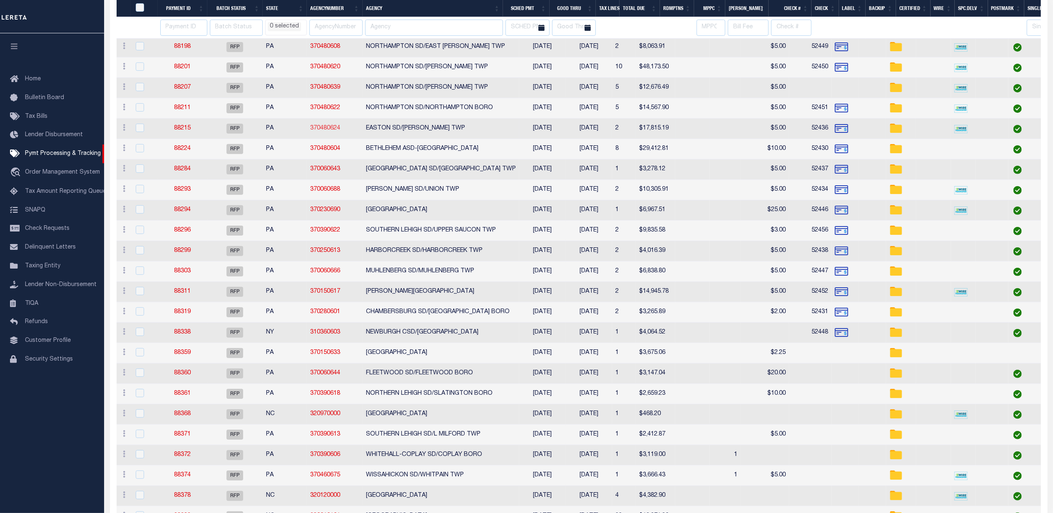
select select
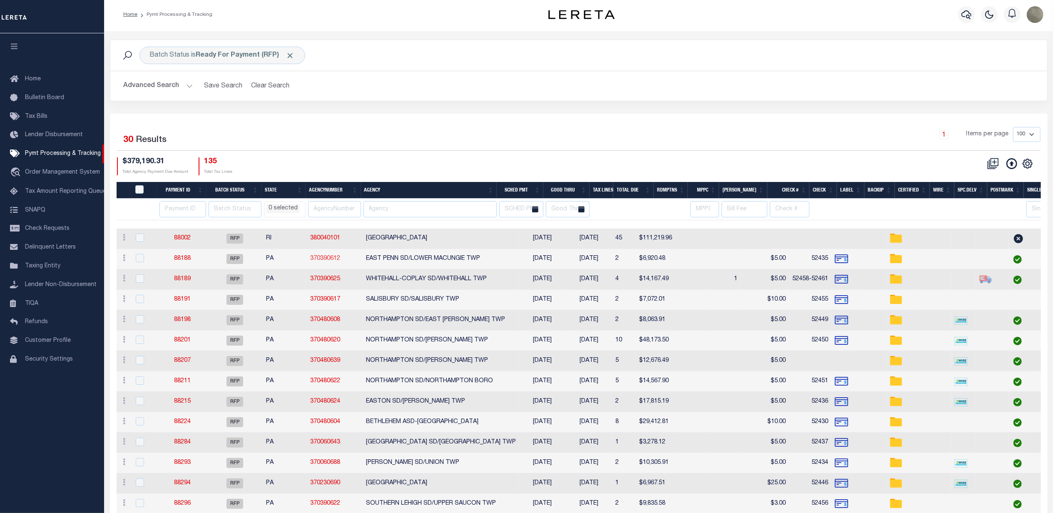
scroll to position [0, 0]
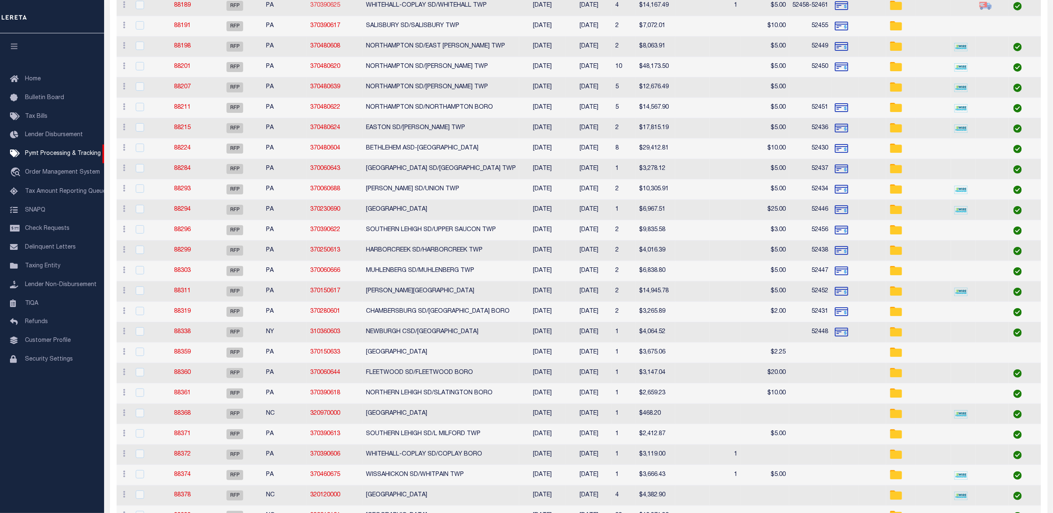
select select
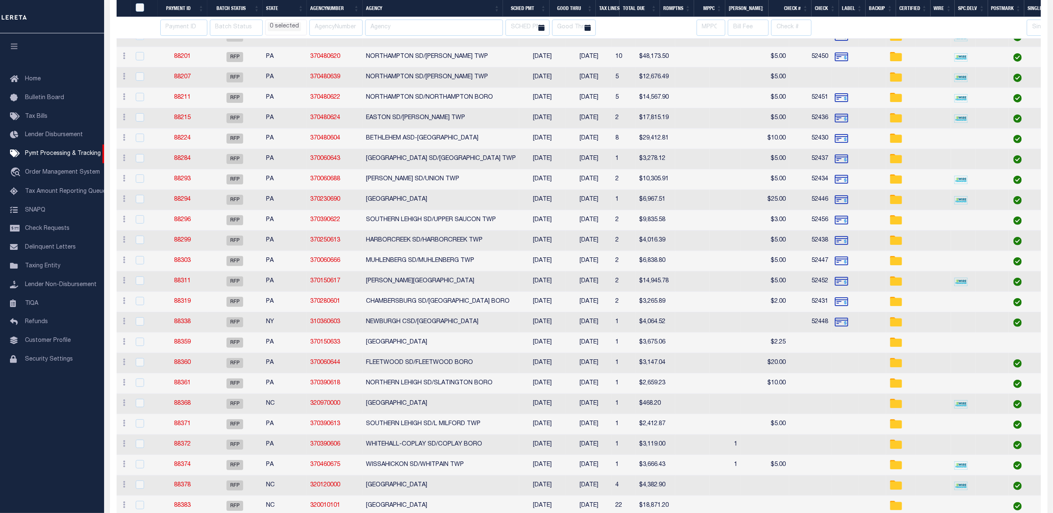
select select
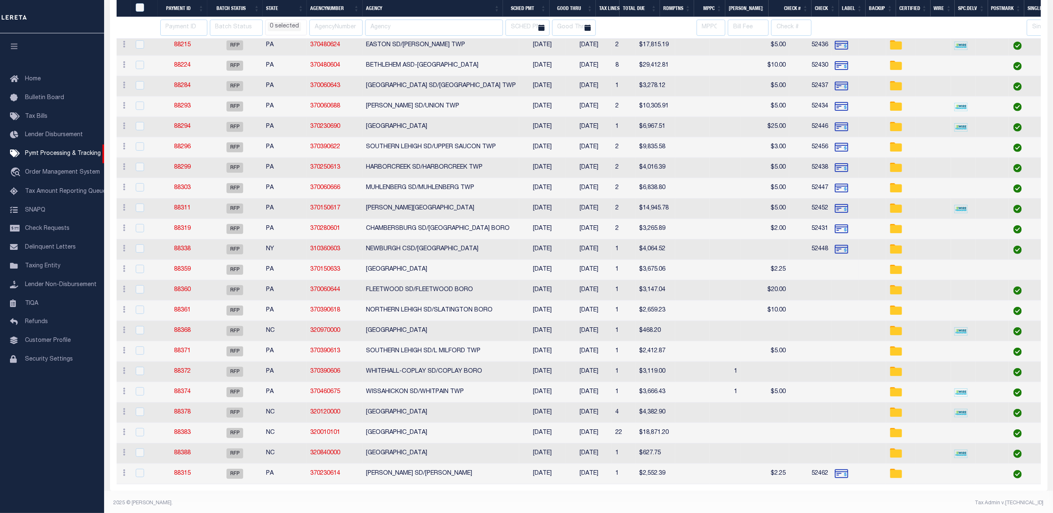
scroll to position [363, 0]
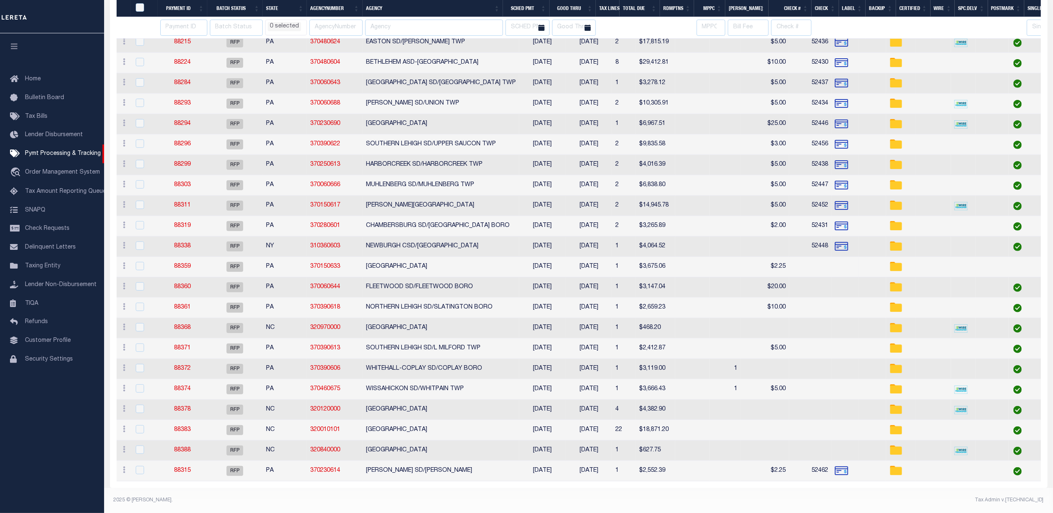
select select
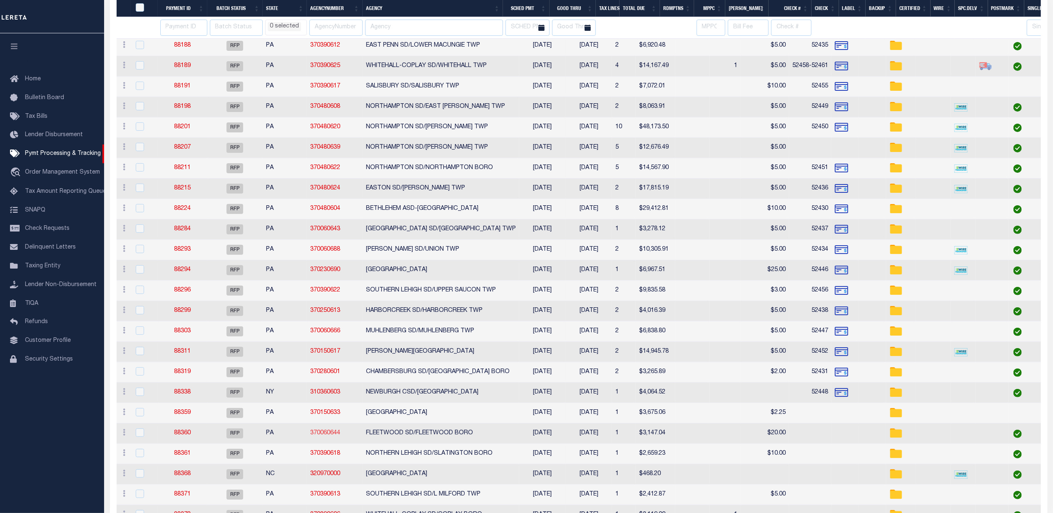
select select
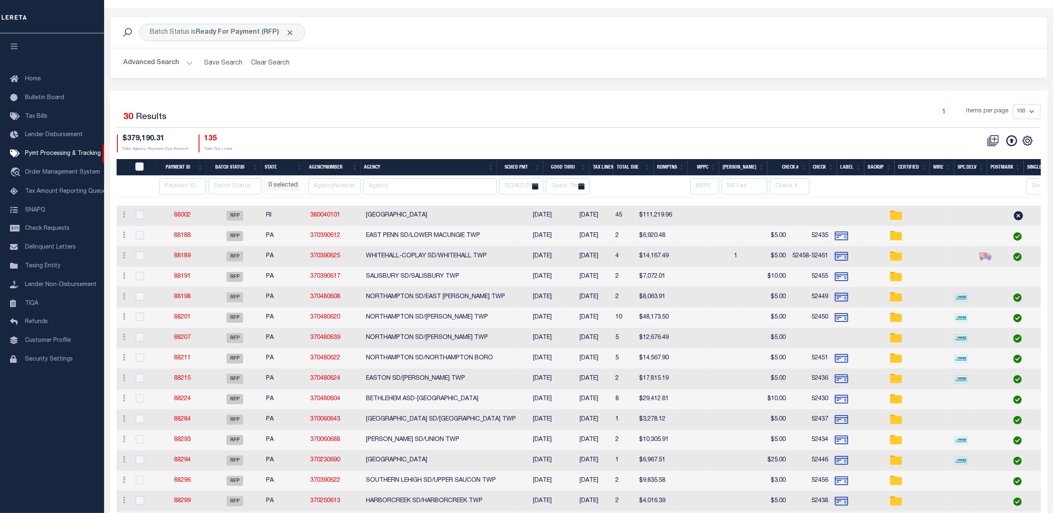
scroll to position [0, 0]
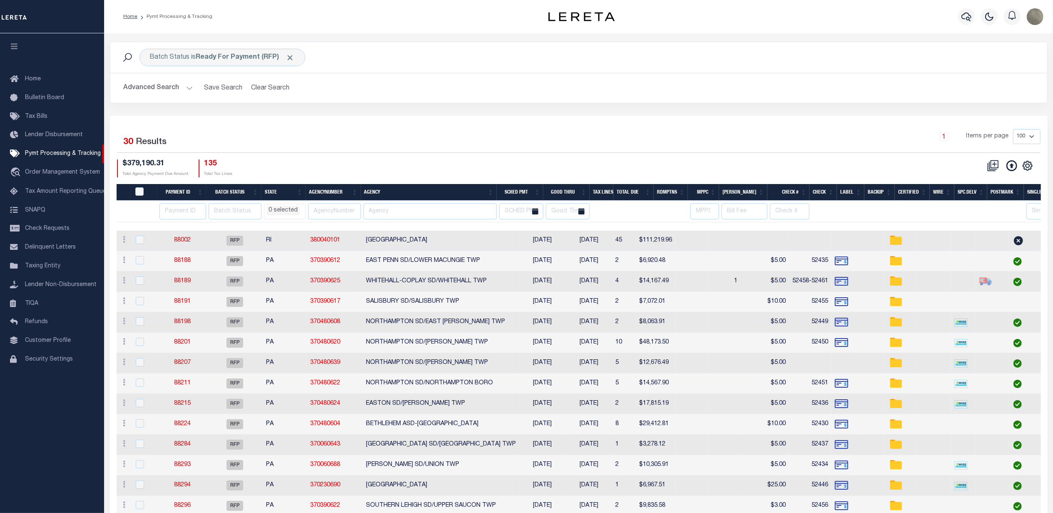
click at [519, 153] on div "Selected 30 Results 1 Items per page 100 200 500 1000" at bounding box center [578, 141] width 923 height 24
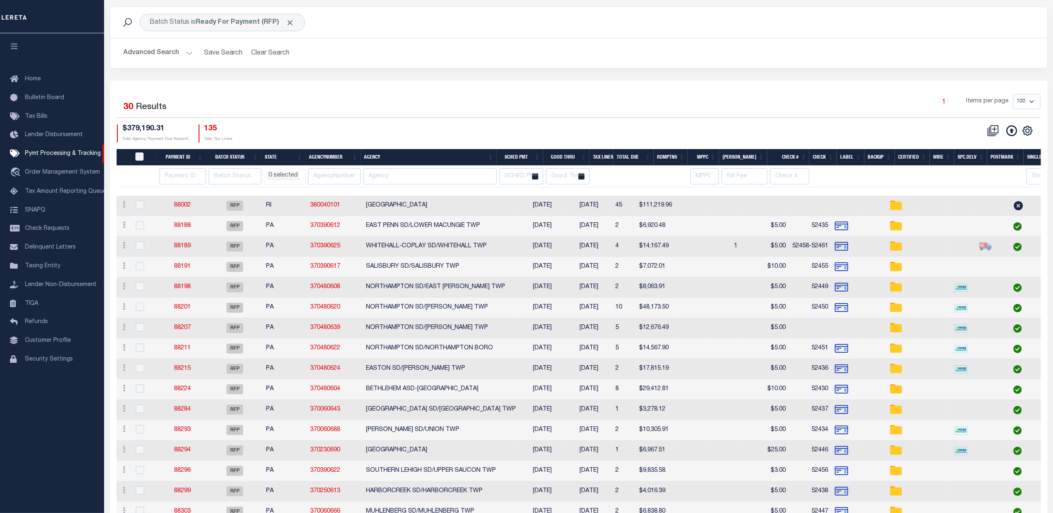
scroll to position [111, 0]
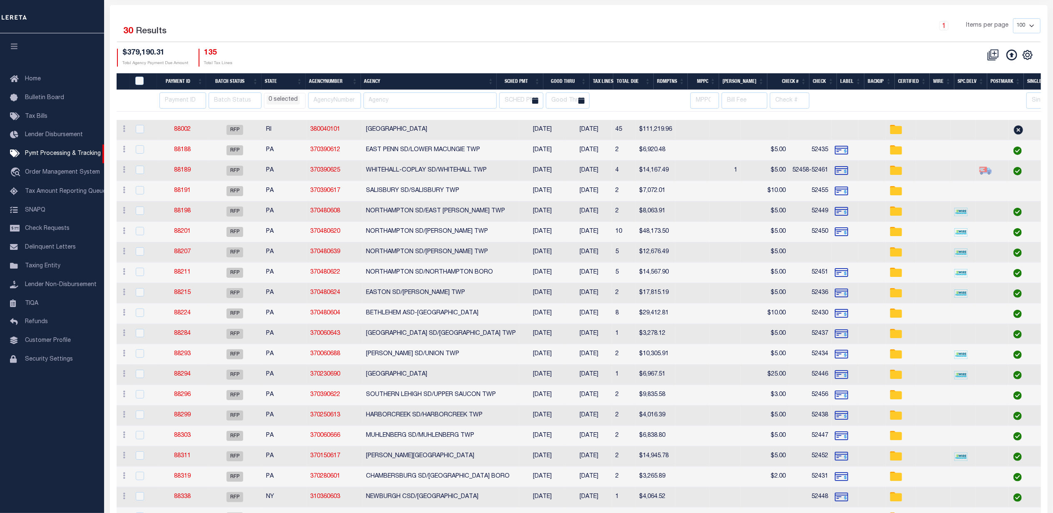
click at [433, 61] on div "$379,190.31 Total Agency Payment Due Amount 135 Total Tax Lines" at bounding box center [348, 58] width 462 height 18
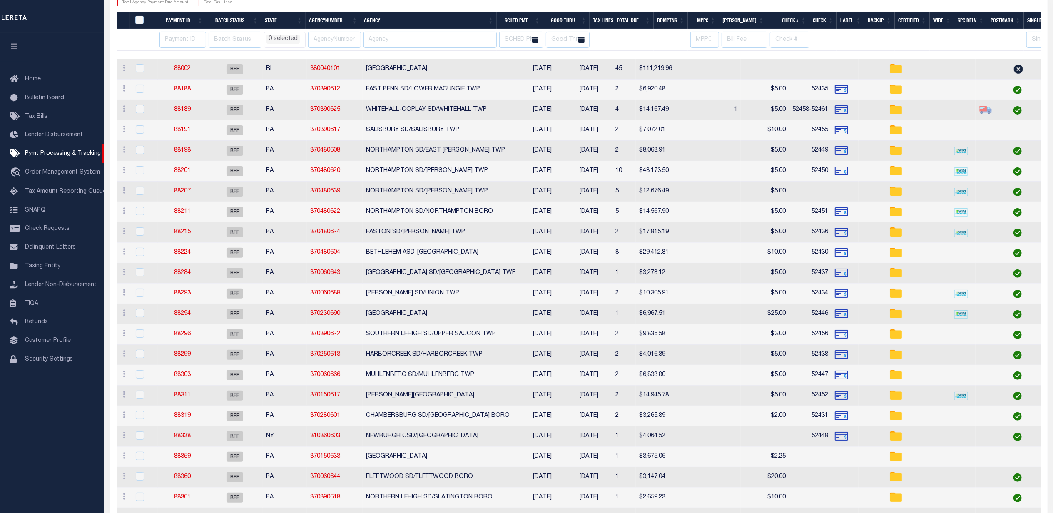
select select
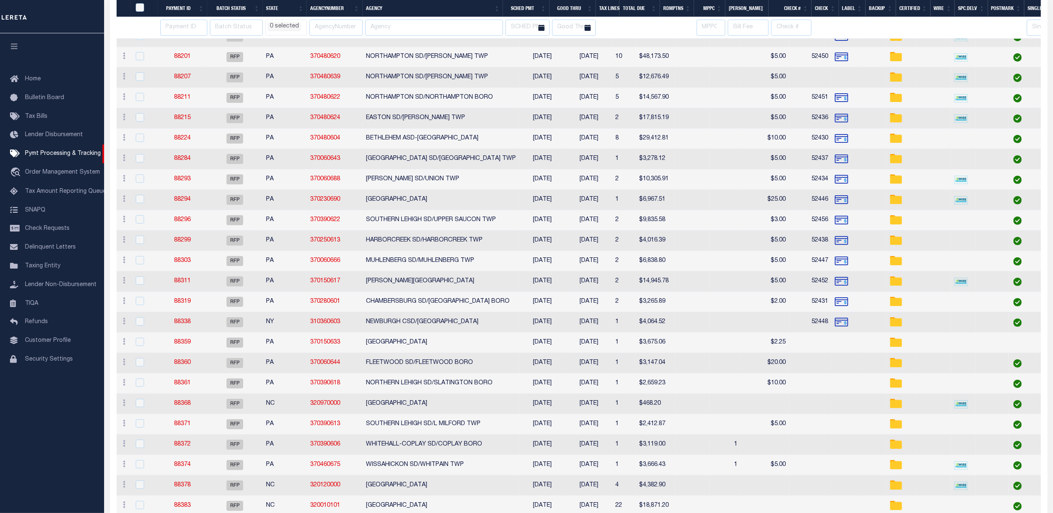
select select
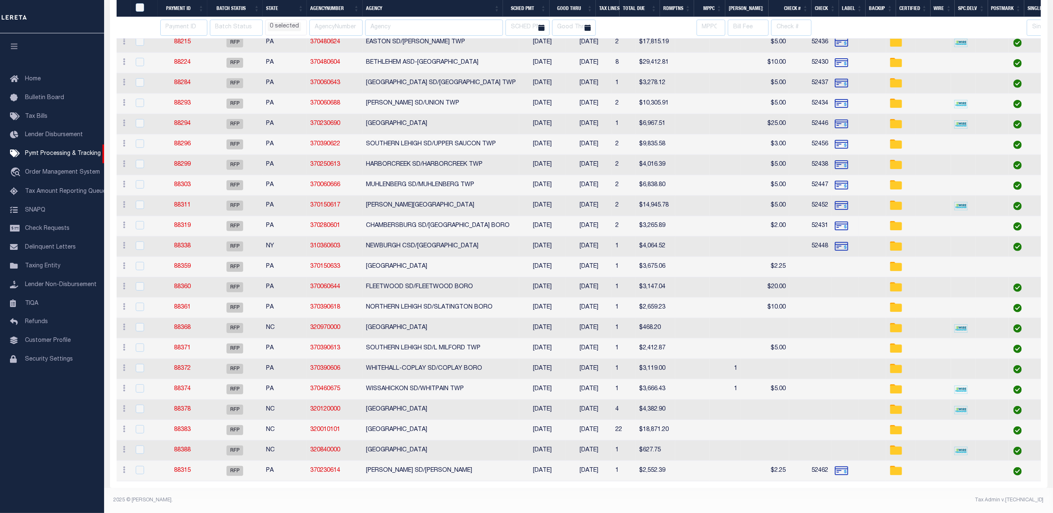
scroll to position [363, 0]
select select
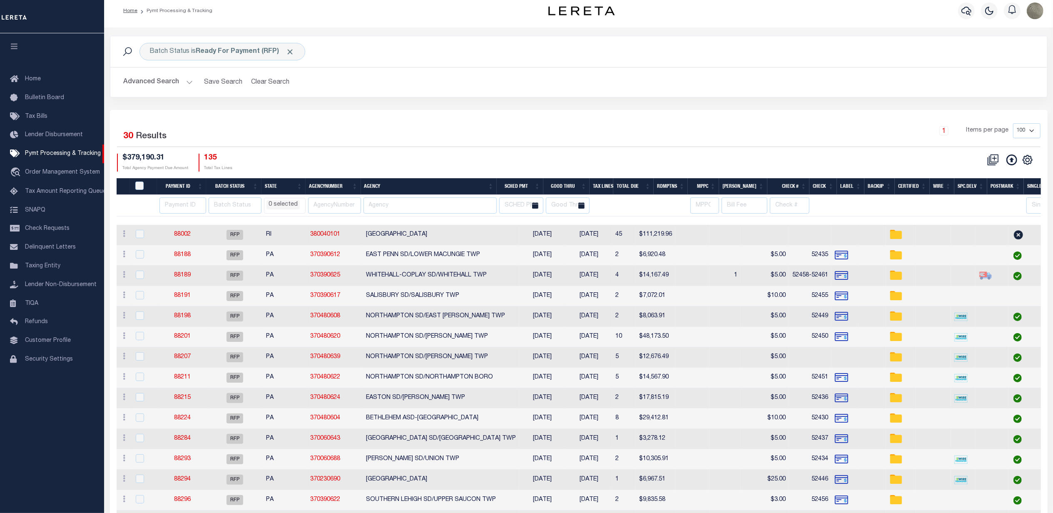
scroll to position [0, 0]
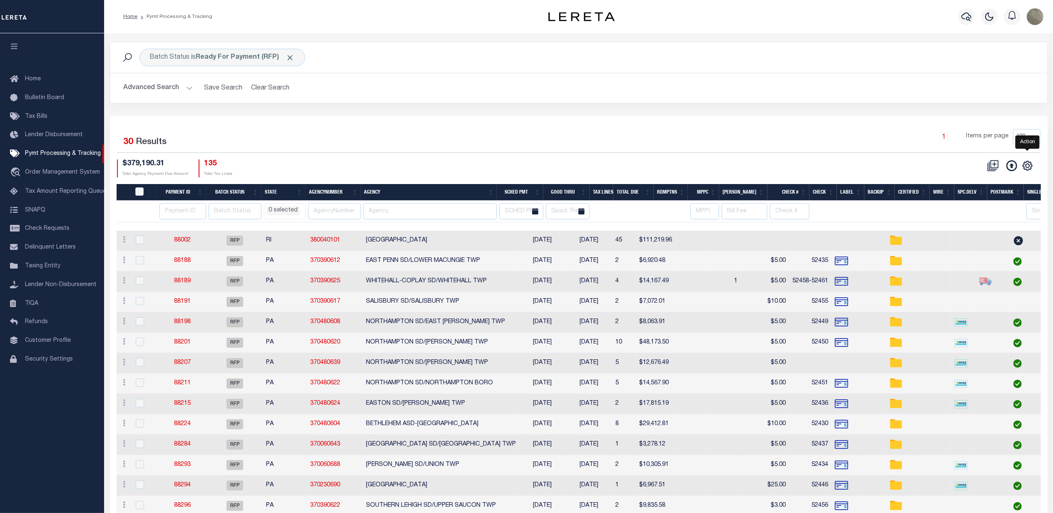
drag, startPoint x: 1026, startPoint y: 166, endPoint x: 1025, endPoint y: 161, distance: 4.2
click at [1026, 166] on icon "" at bounding box center [1027, 165] width 11 height 11
click at [658, 161] on div "CSV Export Selected Print Hide Filter Show Search Columns 0: 1: PayeePmtBatchSt…" at bounding box center [809, 168] width 462 height 18
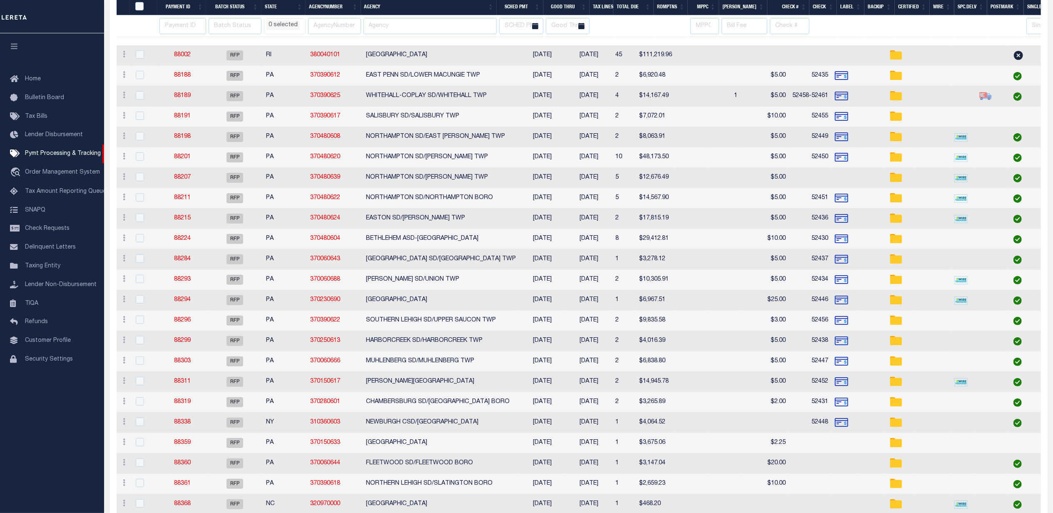
select select
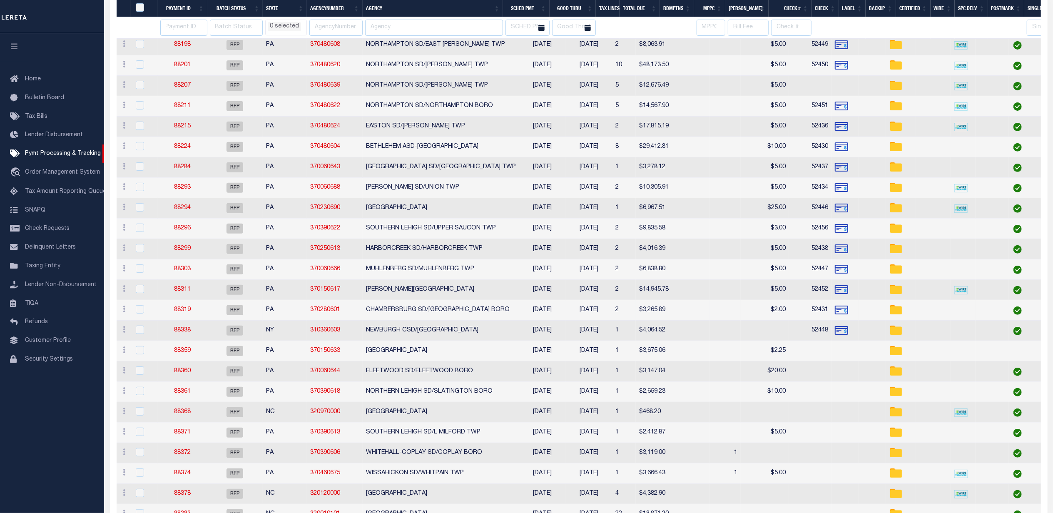
select select
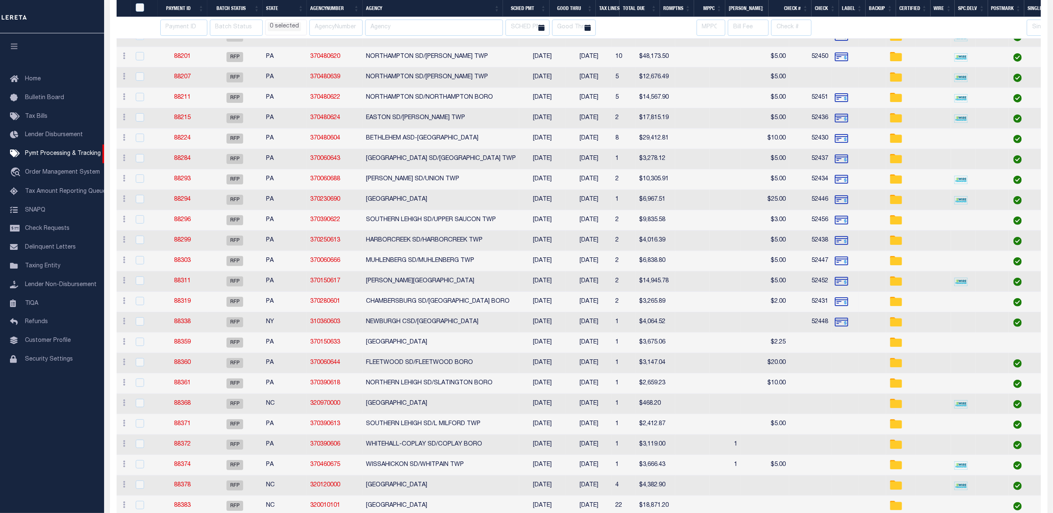
select select
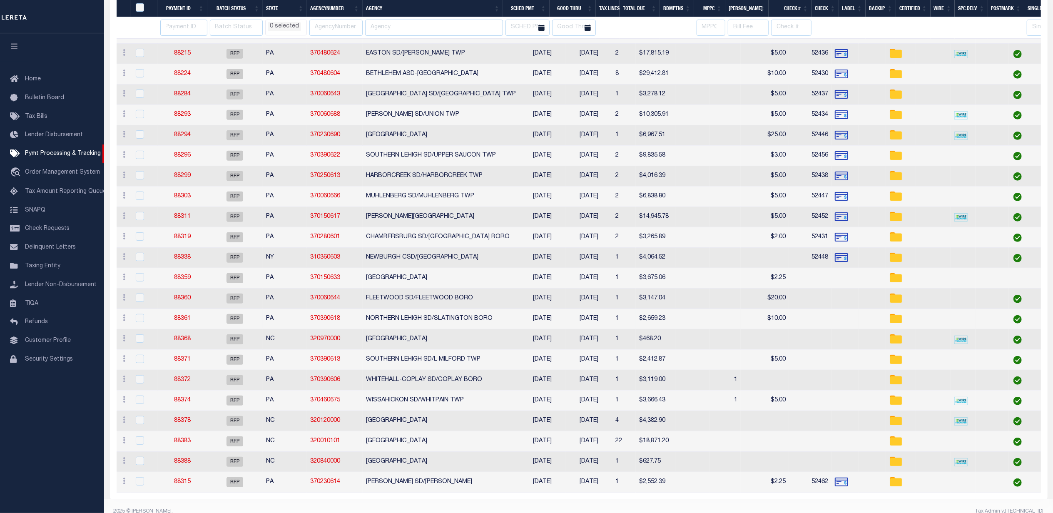
select select
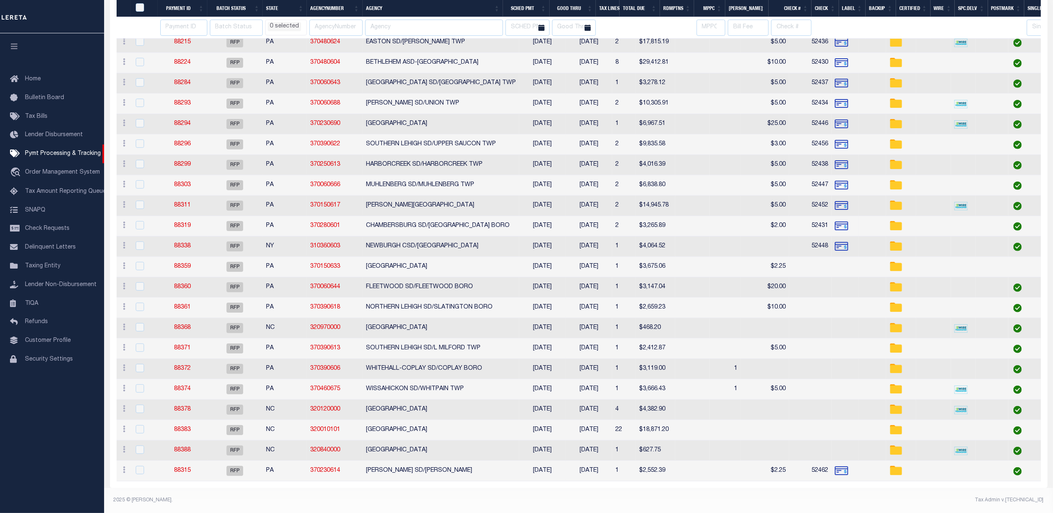
select select
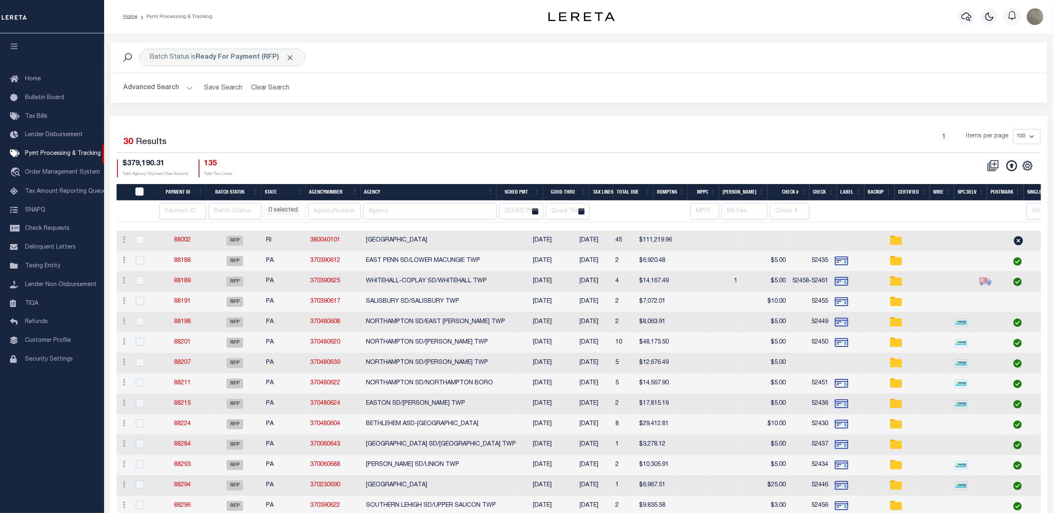
click at [527, 190] on th "SCHED PMT" at bounding box center [520, 192] width 47 height 17
select select
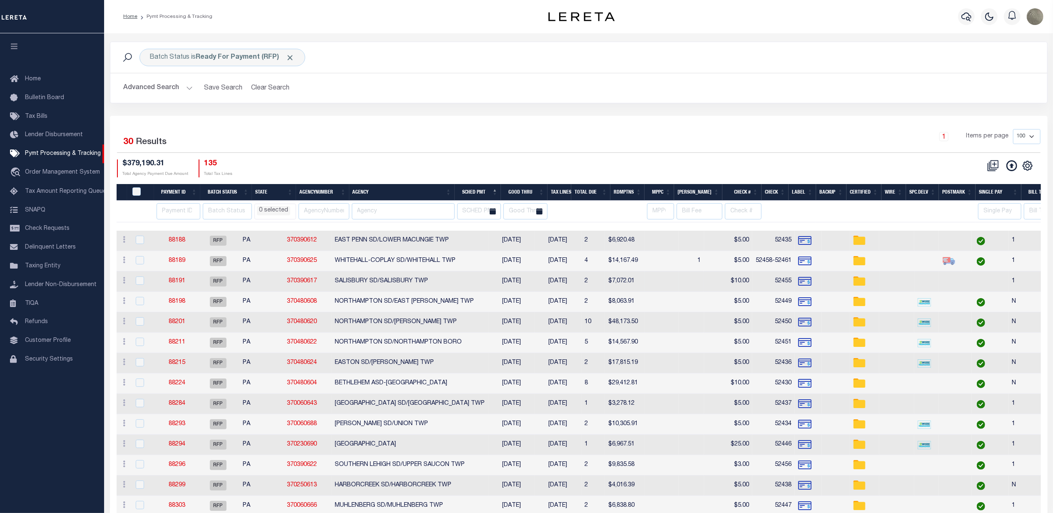
select select
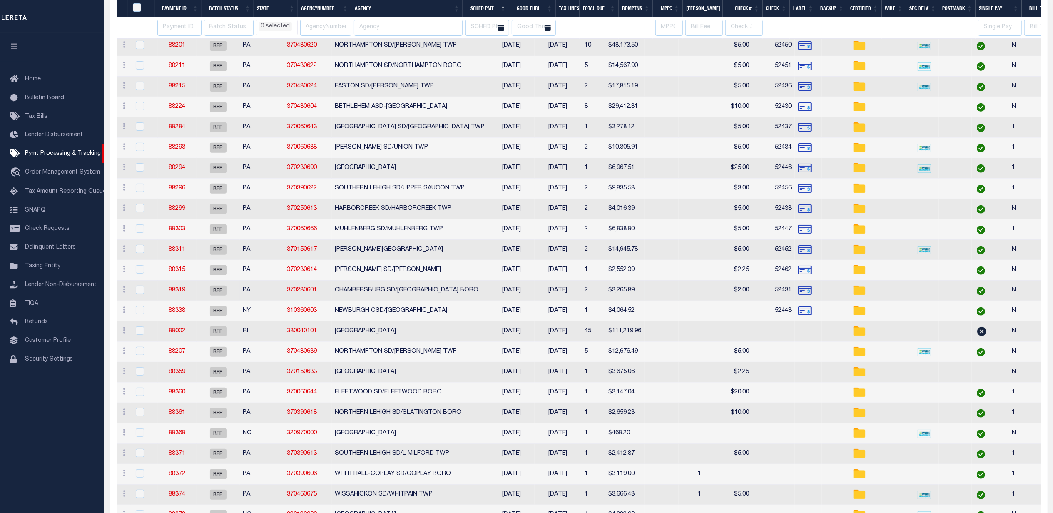
select select
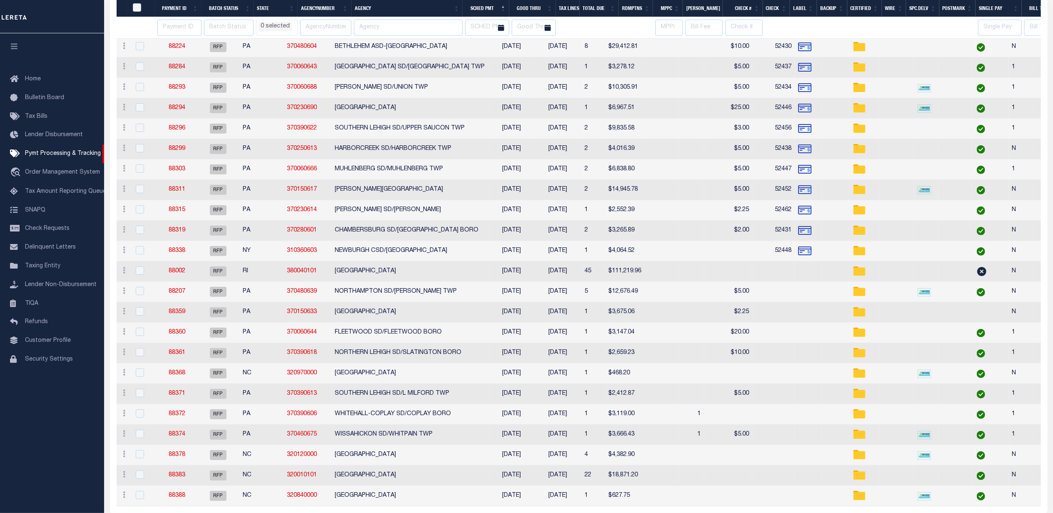
scroll to position [363, 0]
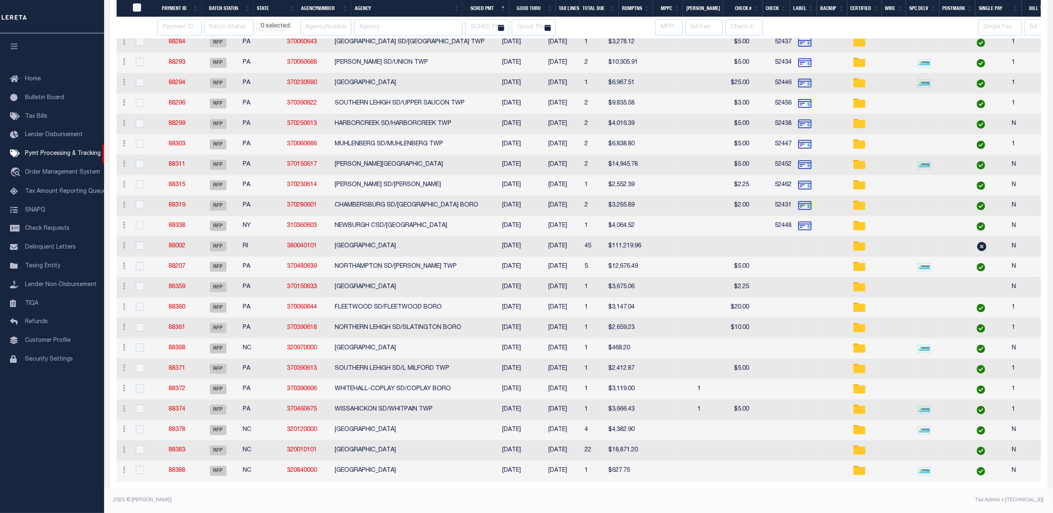
select select
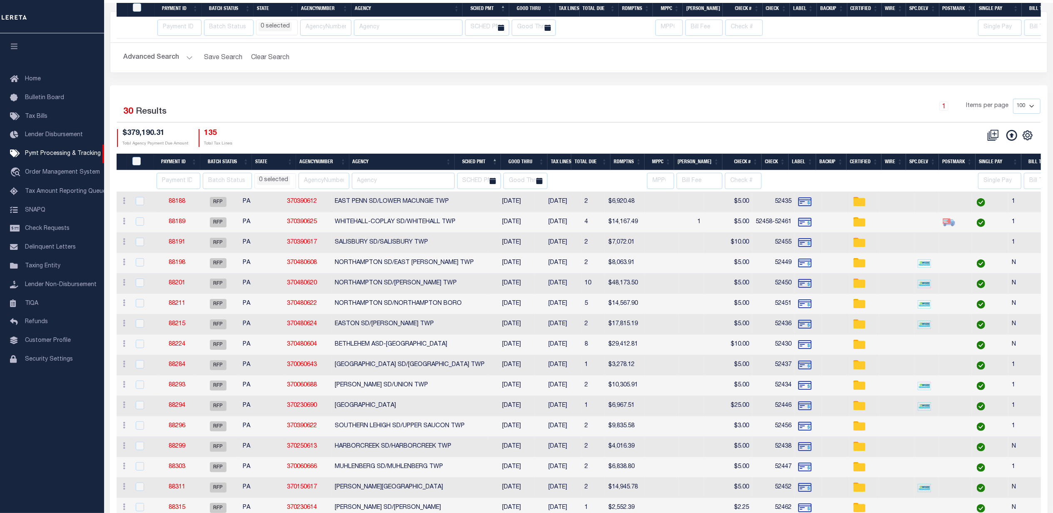
select select
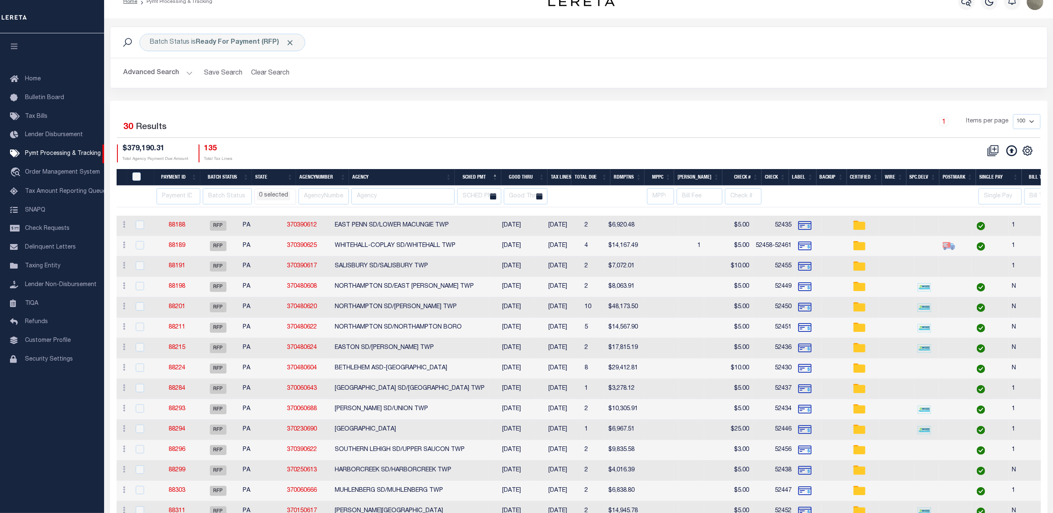
scroll to position [0, 0]
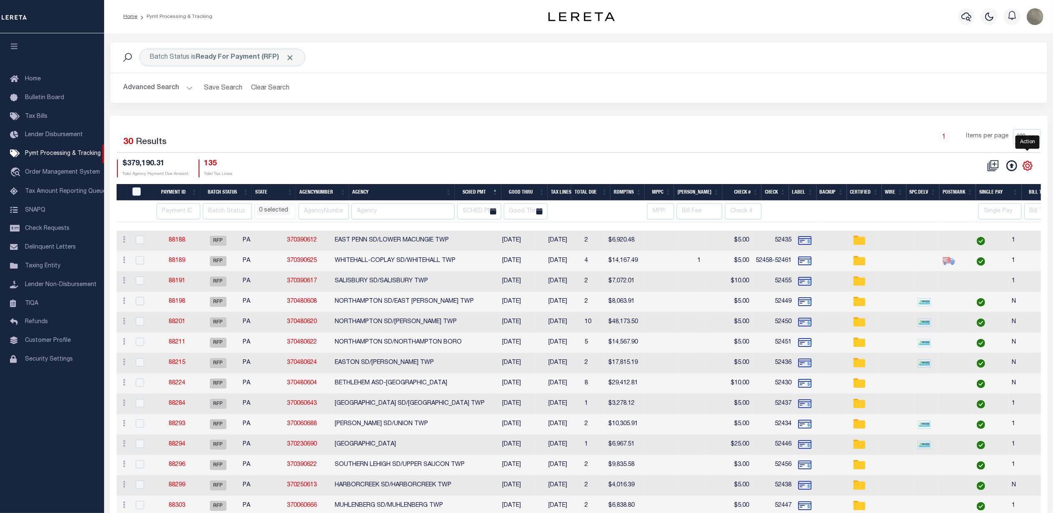
click at [1025, 166] on icon "" at bounding box center [1027, 165] width 11 height 11
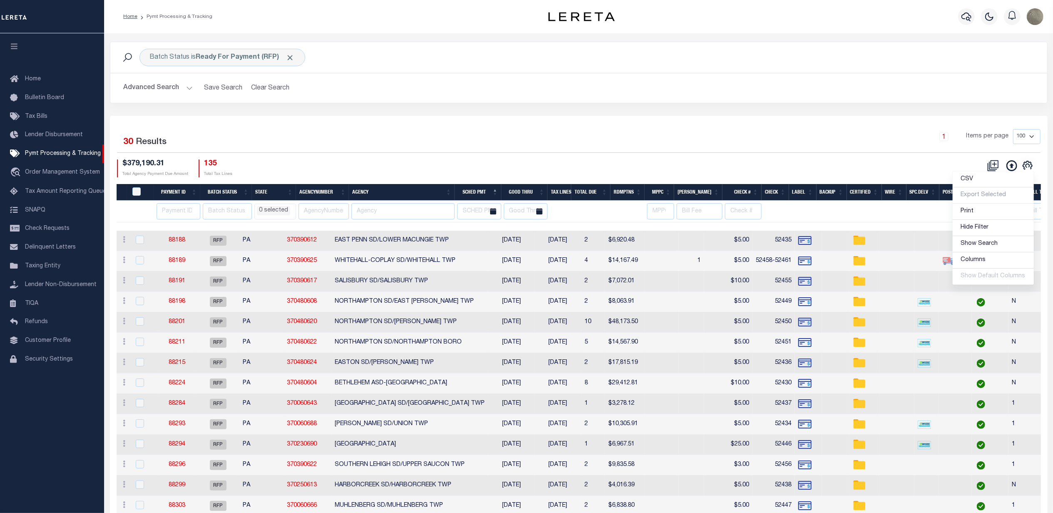
click at [856, 163] on div "CSV Export Selected Print Hide Filter Show Search Columns 0: 1: PayeePmtBatchSt…" at bounding box center [809, 168] width 462 height 18
click at [567, 118] on div "Selected 30 Results 1 Items per page 100 200 500 1000 $379,190.31" at bounding box center [578, 482] width 937 height 733
click at [404, 149] on div "1 Items per page 100 200 500 1000" at bounding box center [695, 140] width 689 height 22
click at [183, 242] on link "88188" at bounding box center [177, 240] width 17 height 6
select select
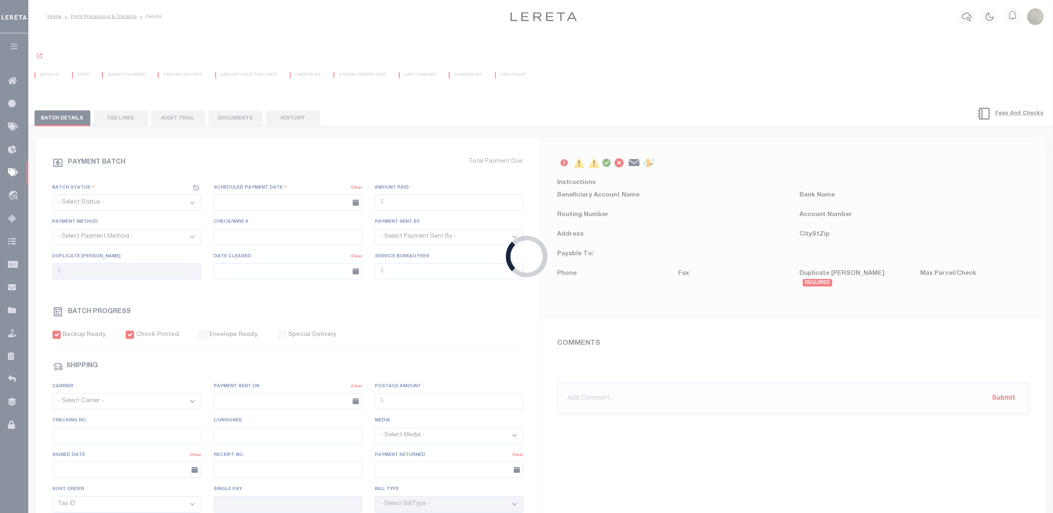
select select "RFP"
type input "[DATE]"
type input "$6,920.48"
select select "CHK"
type input "52435"
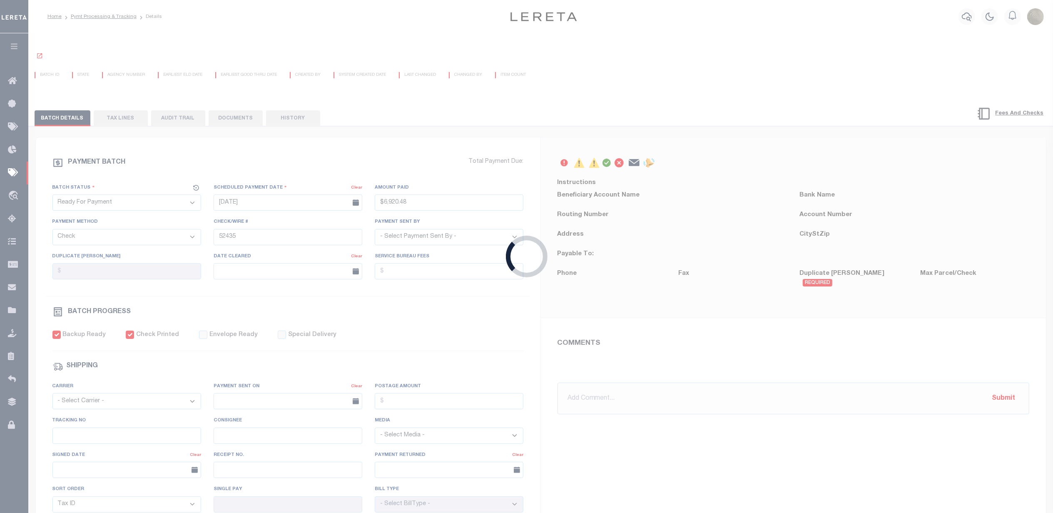
select select "Little, Audria"
type input "$20"
checkbox input "true"
type input "1"
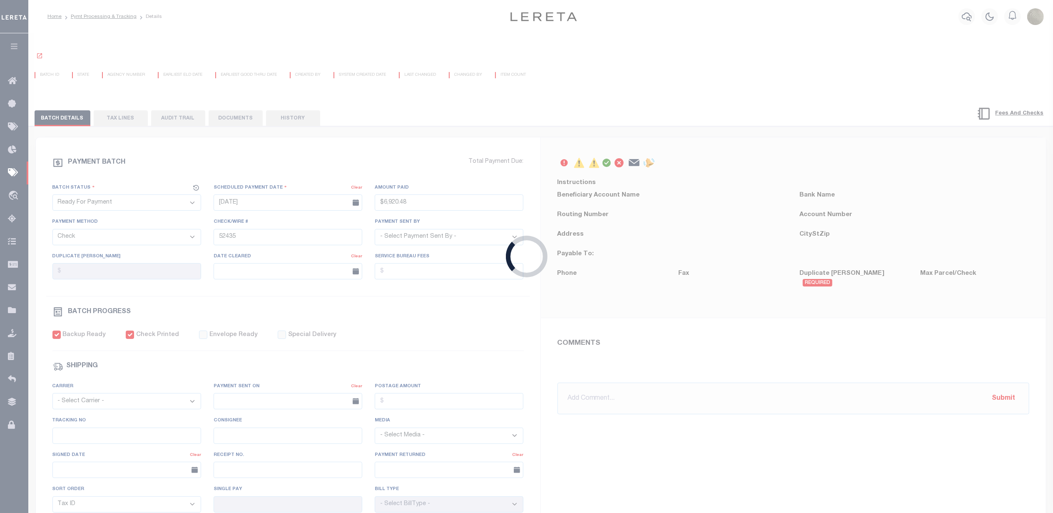
radio input "true"
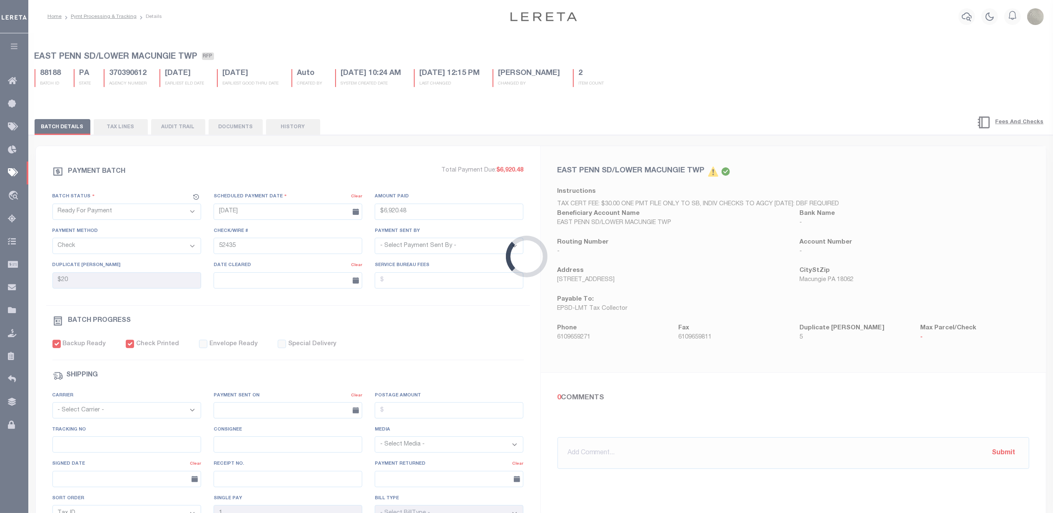
select select
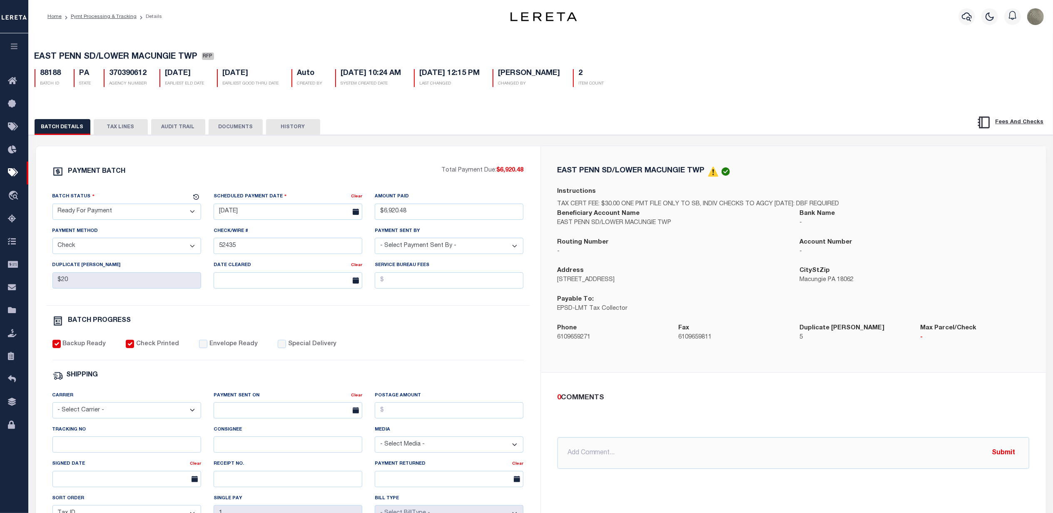
select select
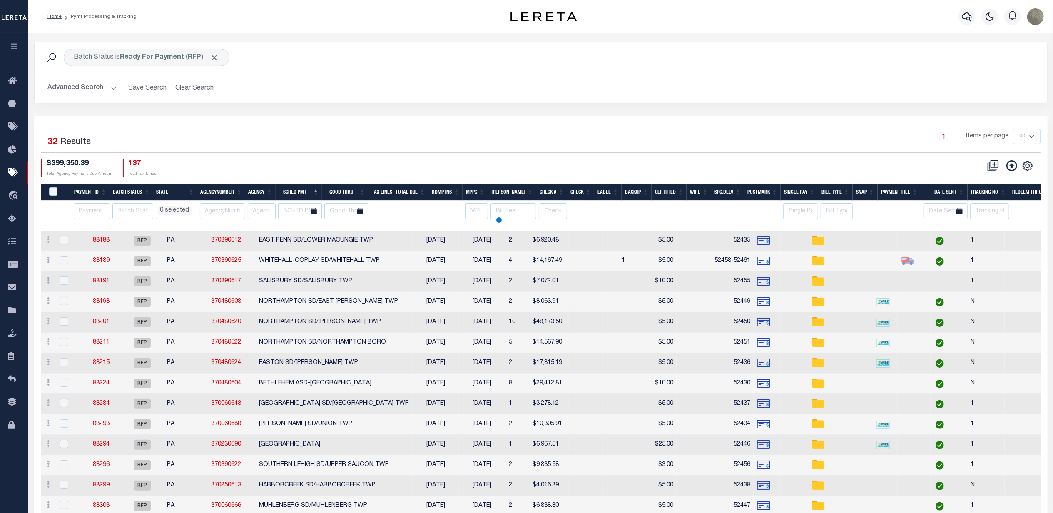
select select
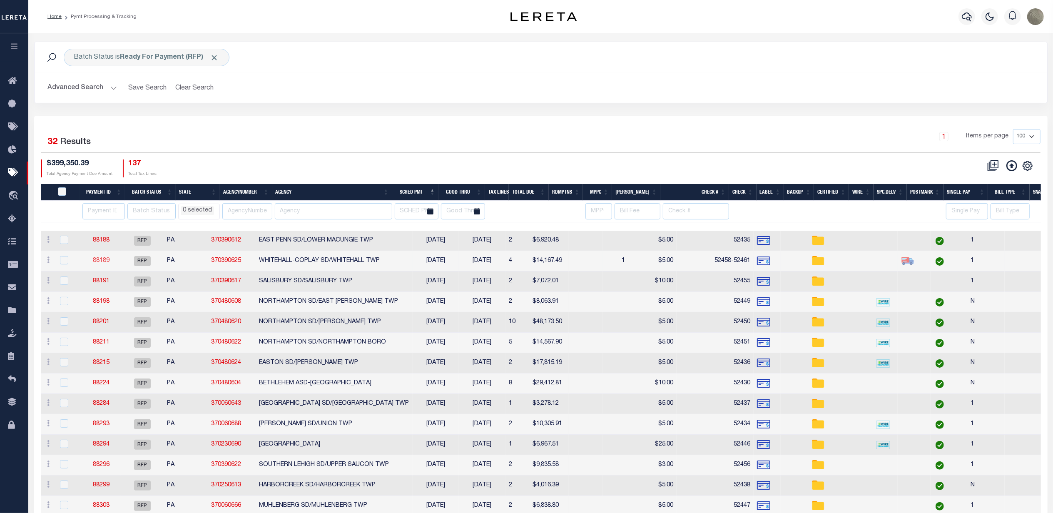
click at [102, 263] on link "88189" at bounding box center [101, 261] width 17 height 6
select select
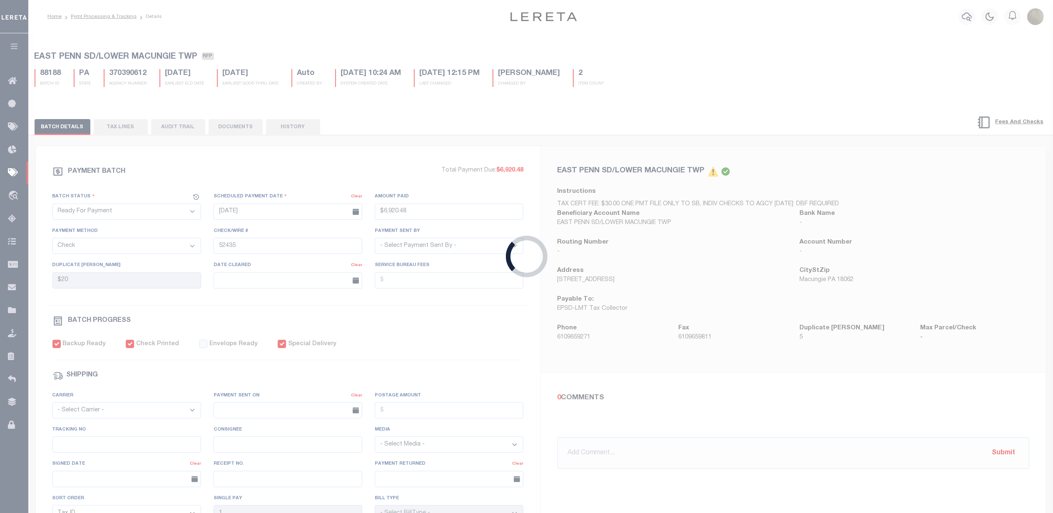
type input "$14,167.49"
type input "52458-52461"
type input "$20"
checkbox input "true"
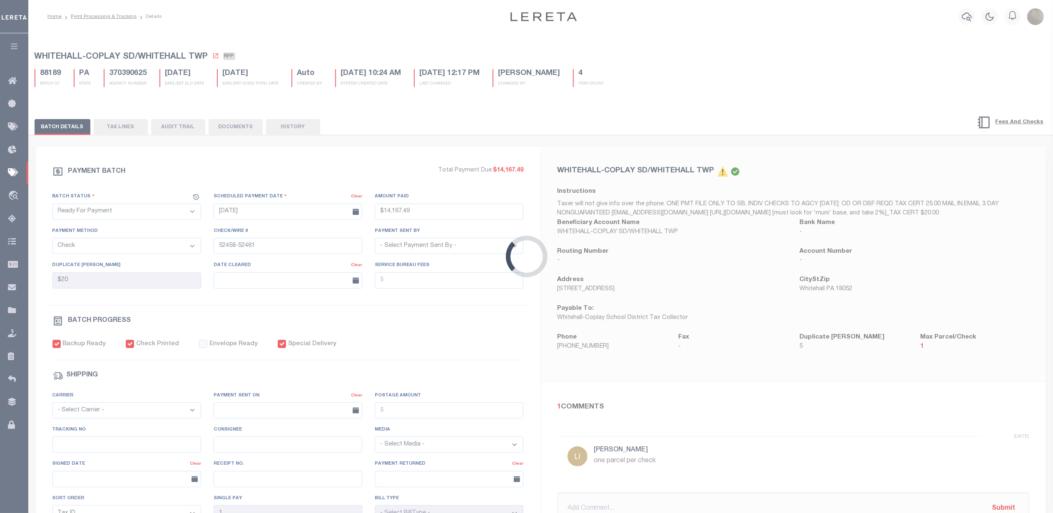
select select
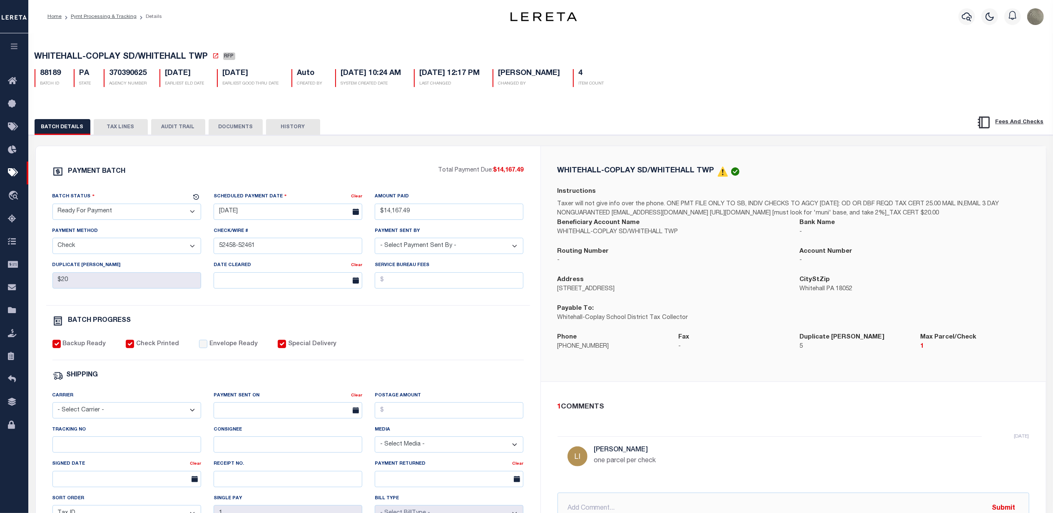
select select
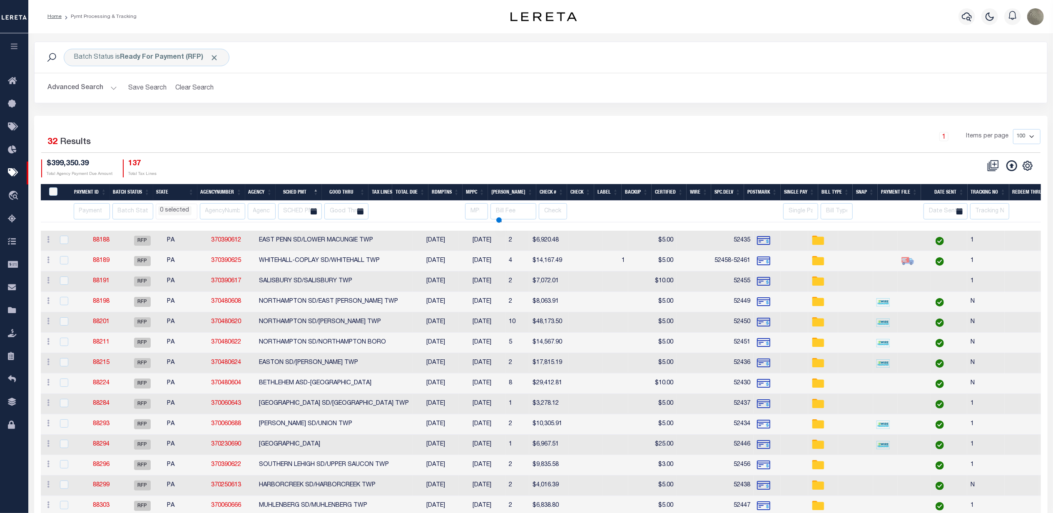
select select
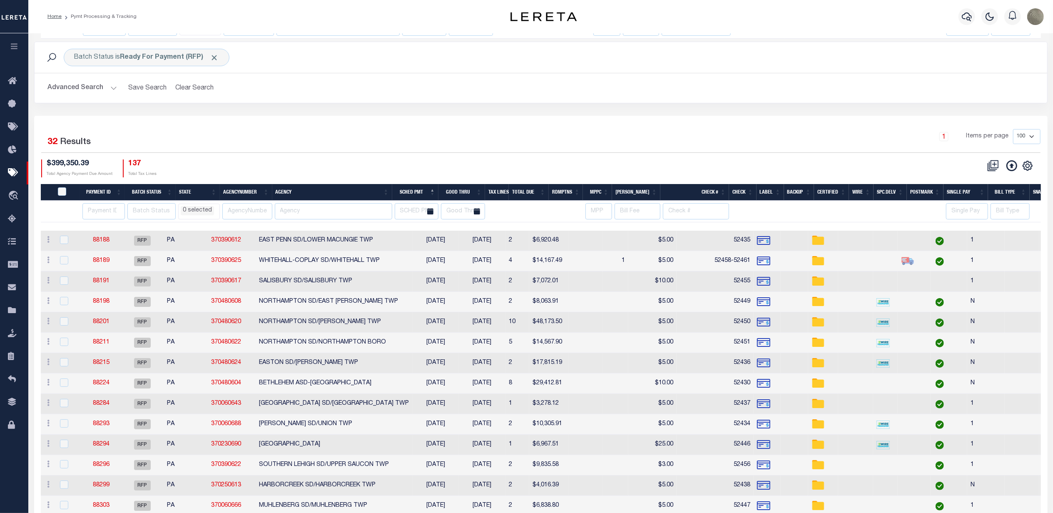
select select
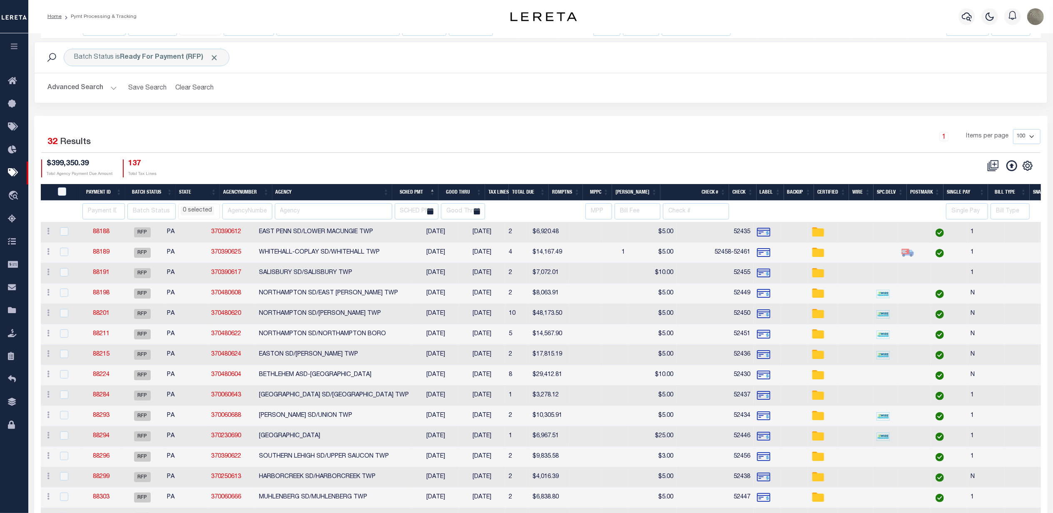
select select
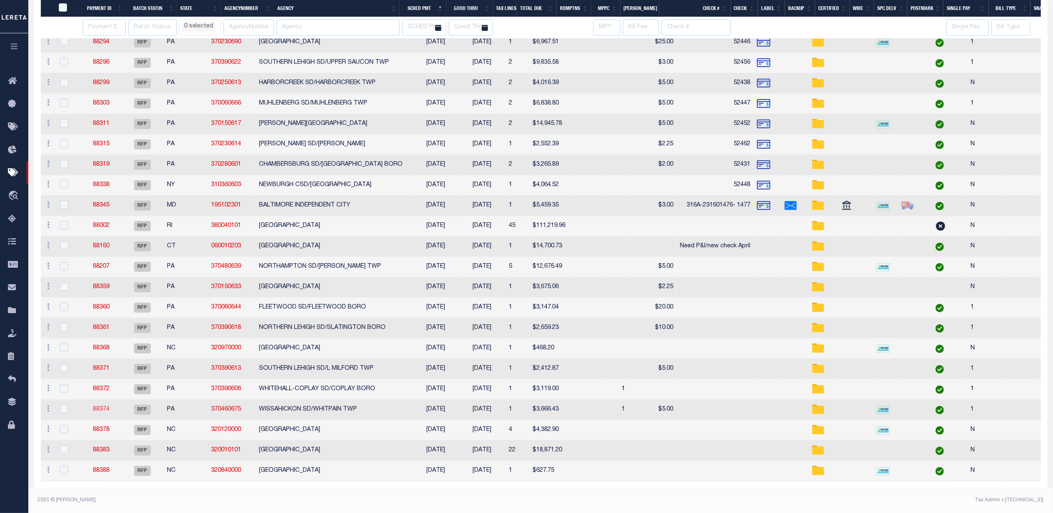
click at [102, 406] on link "88374" at bounding box center [101, 409] width 17 height 6
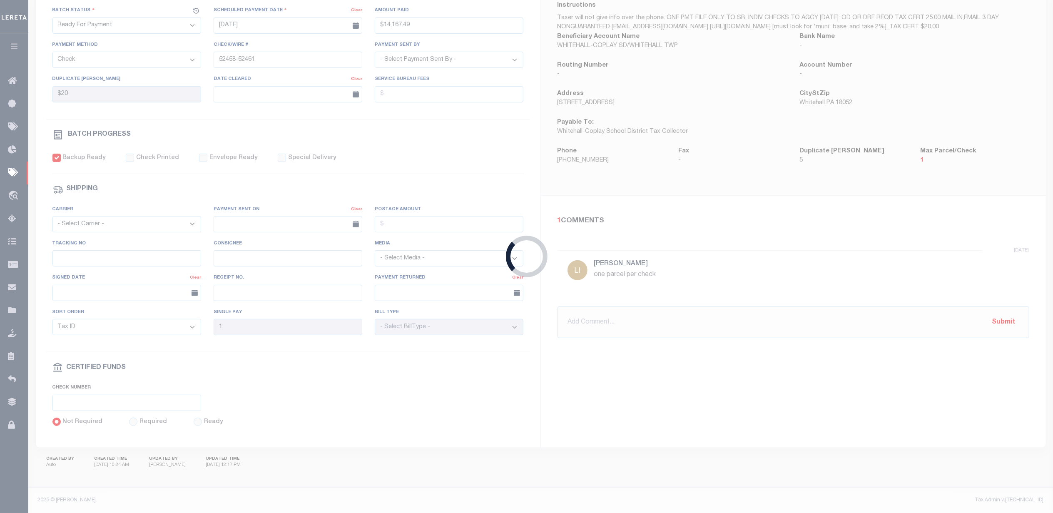
type input "08/15/2025"
type input "$3,666.43"
select select "Starek, Barbara"
type input "$5"
checkbox input "false"
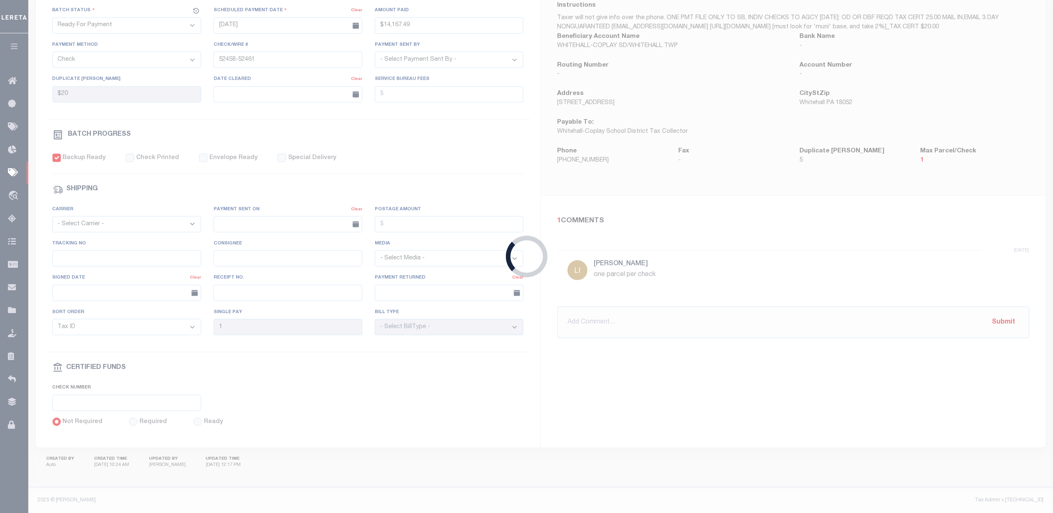
checkbox input "false"
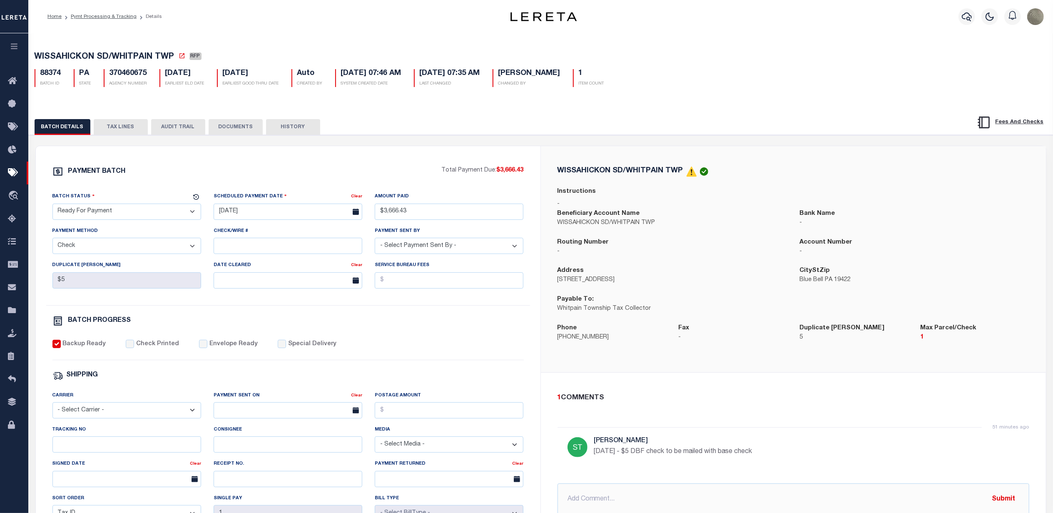
drag, startPoint x: 90, startPoint y: 372, endPoint x: 97, endPoint y: 371, distance: 6.3
select select
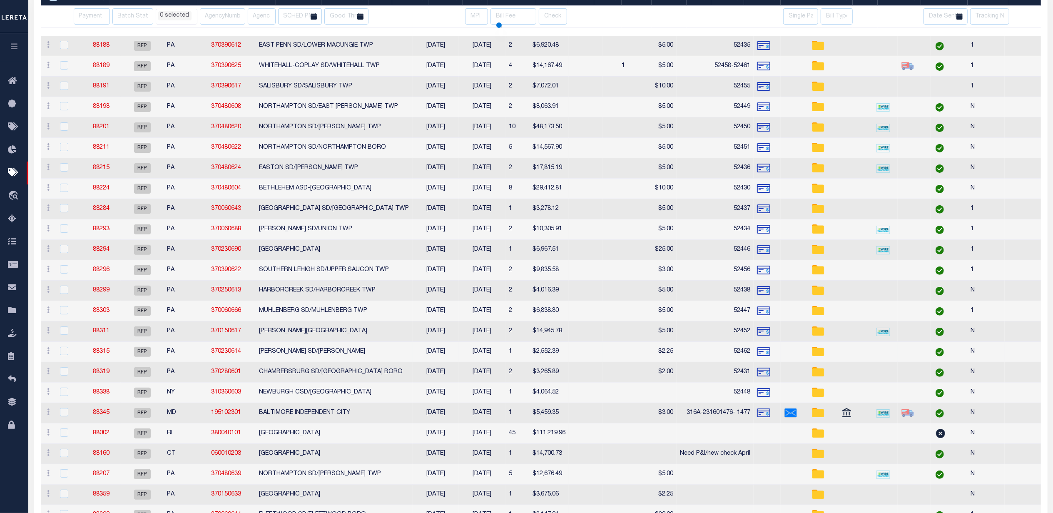
select select
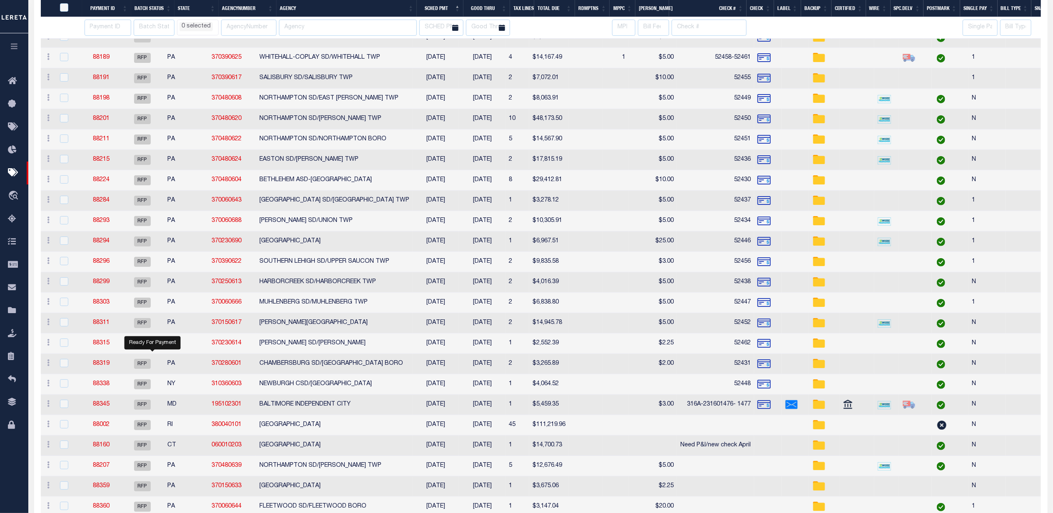
select select
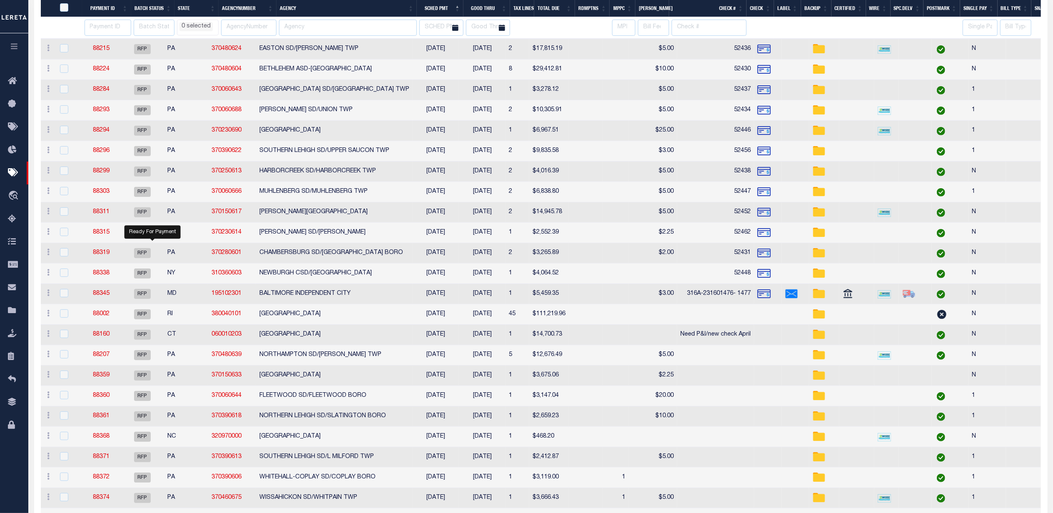
select select
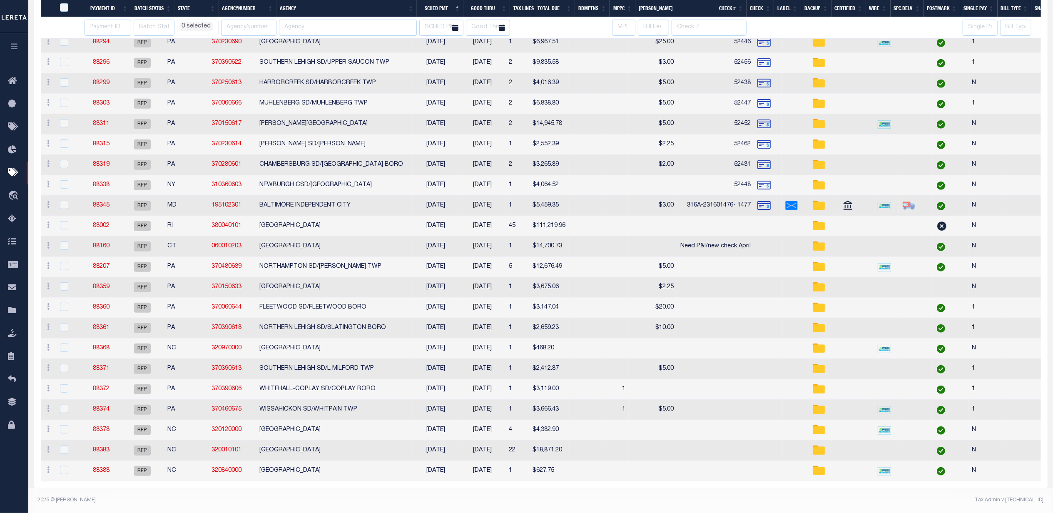
select select
click at [102, 386] on link "88372" at bounding box center [101, 389] width 17 height 6
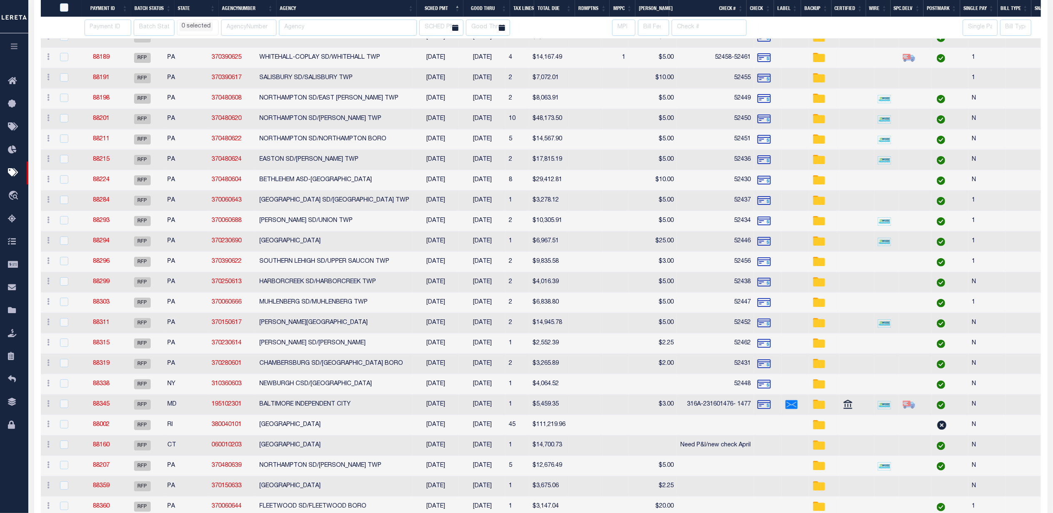
type input "$3,119"
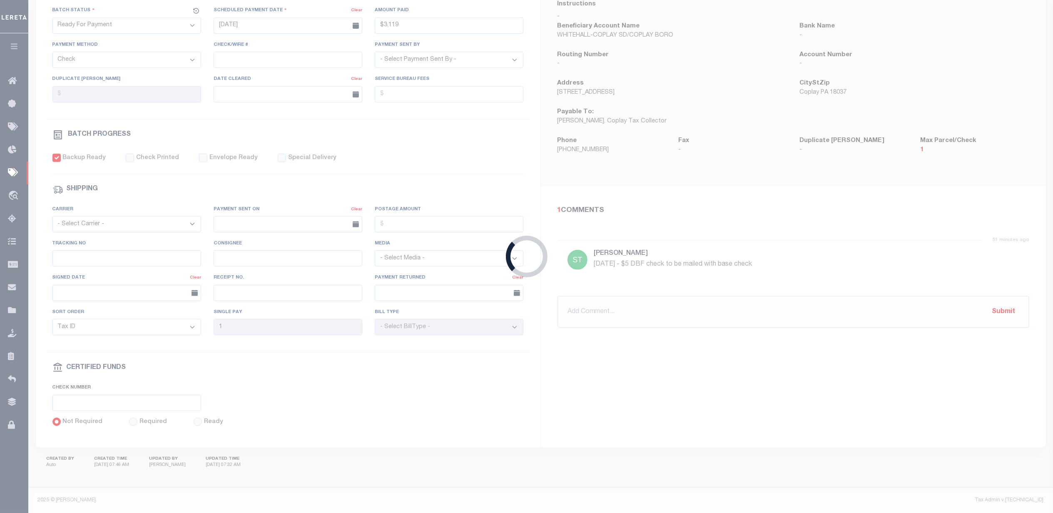
select select
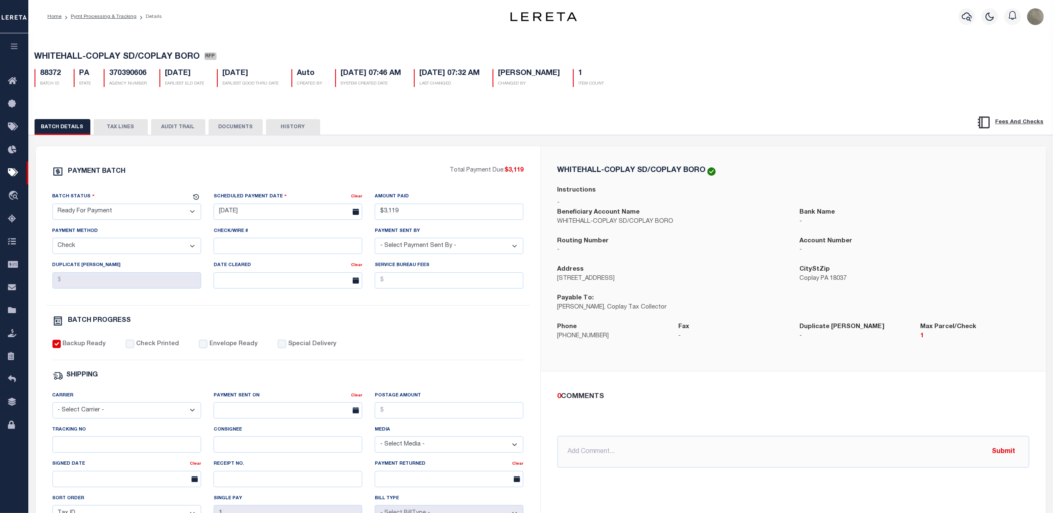
click at [123, 130] on button "TAX LINES" at bounding box center [121, 127] width 54 height 16
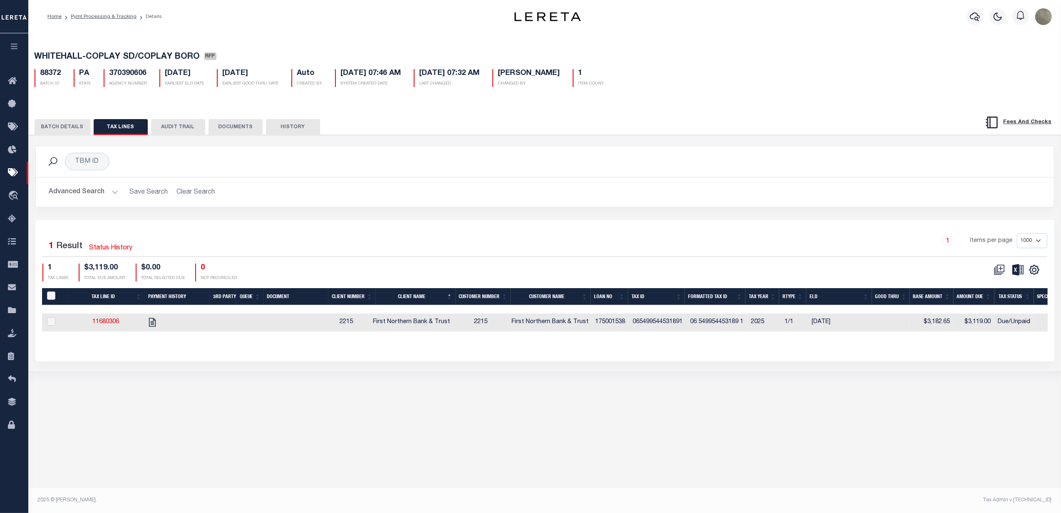
click at [69, 125] on button "BATCH DETAILS" at bounding box center [63, 127] width 56 height 16
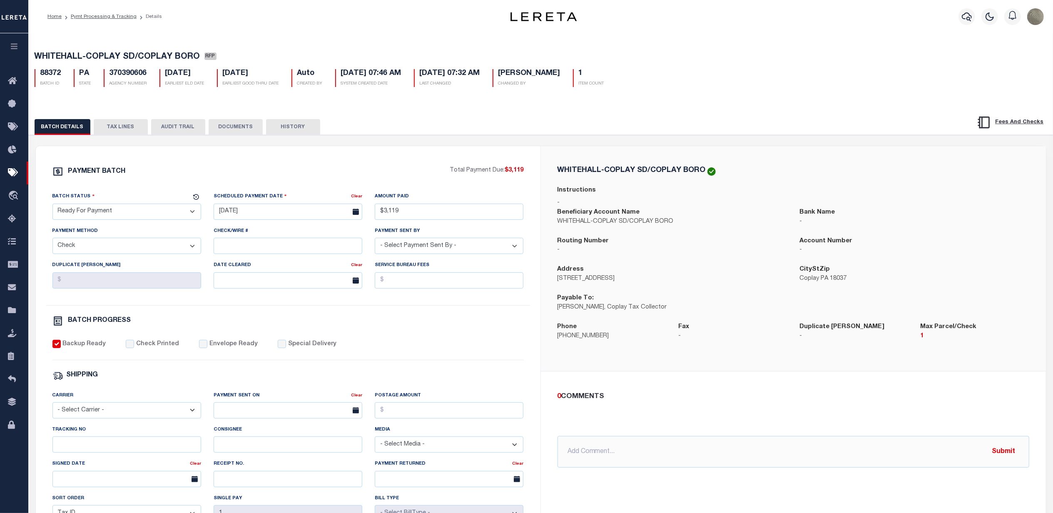
click at [192, 170] on div "PAYMENT BATCH" at bounding box center [250, 174] width 397 height 16
select select
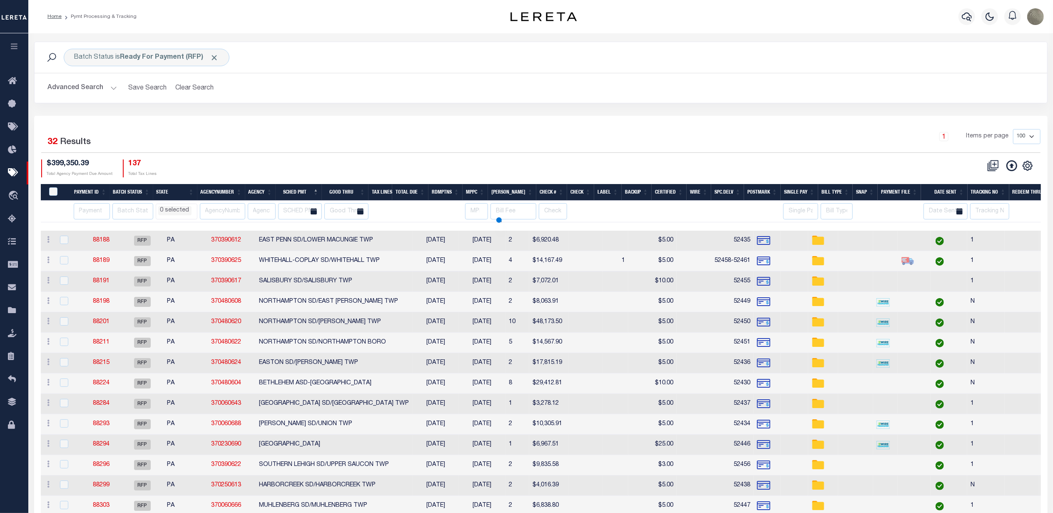
scroll to position [142, 0]
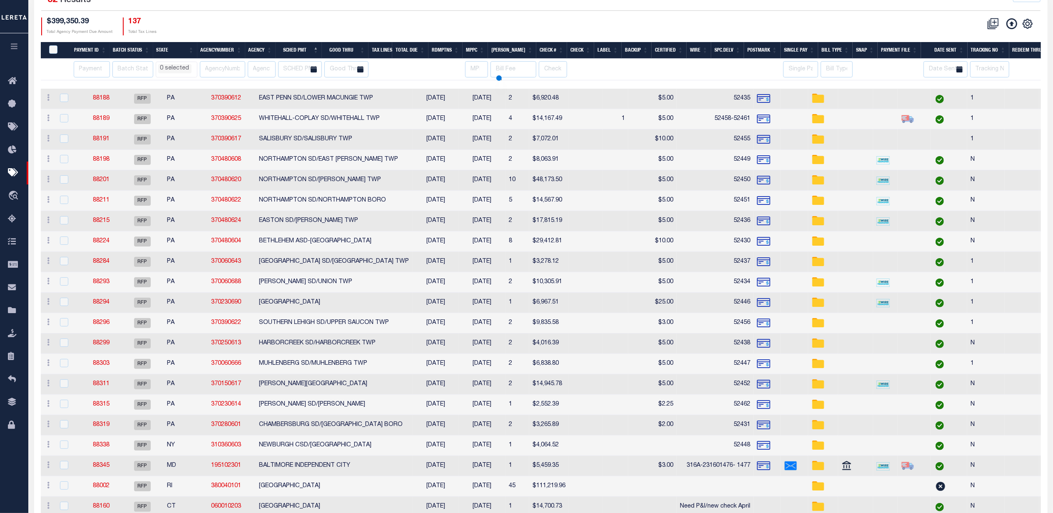
select select
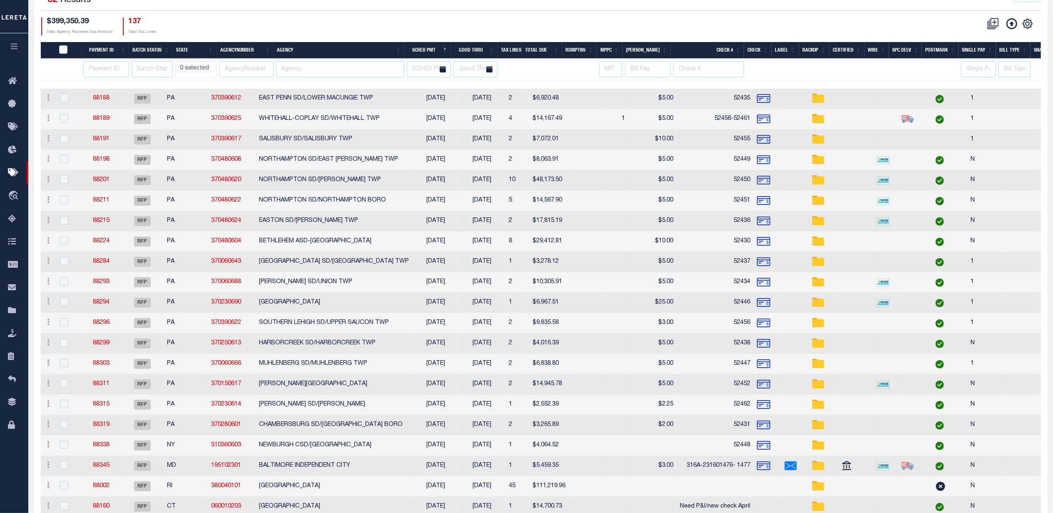
select select
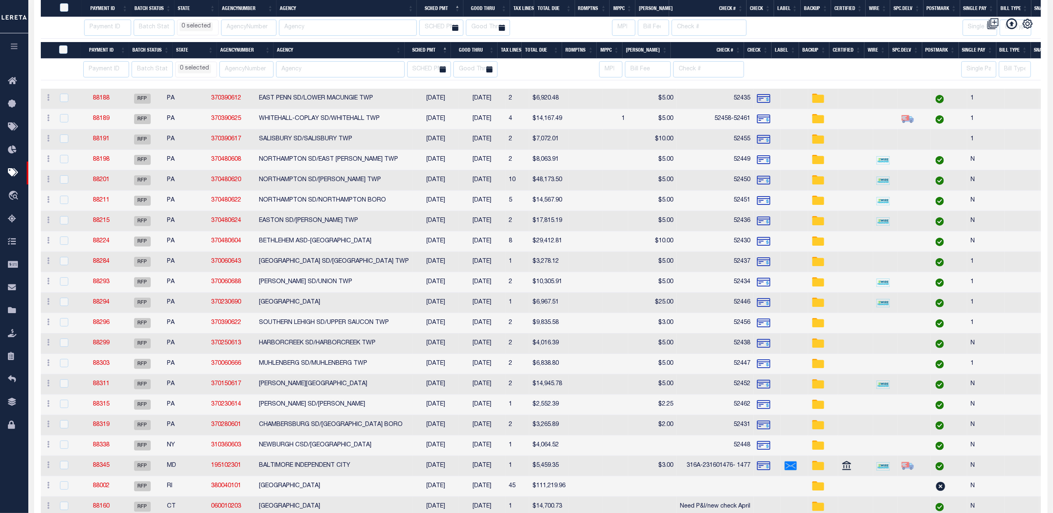
select select
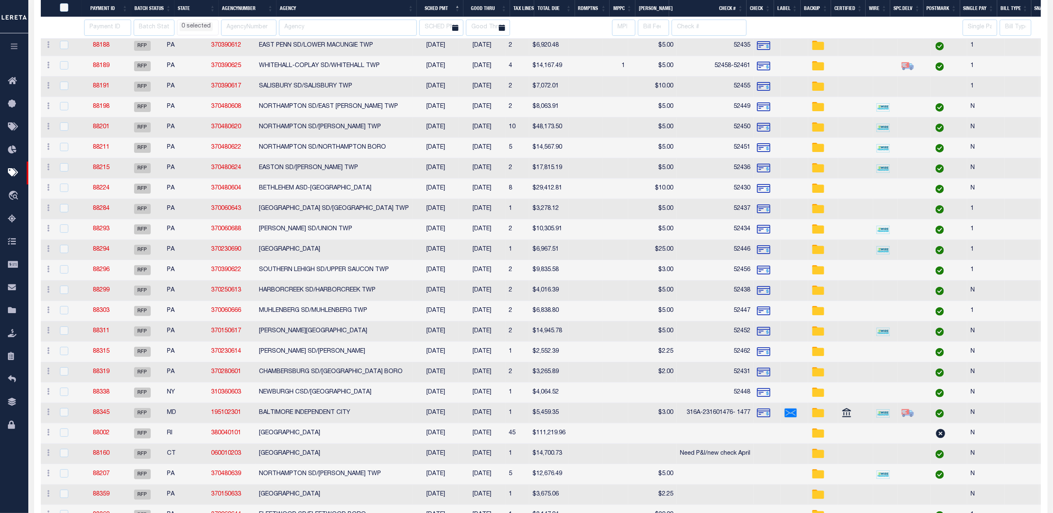
select select
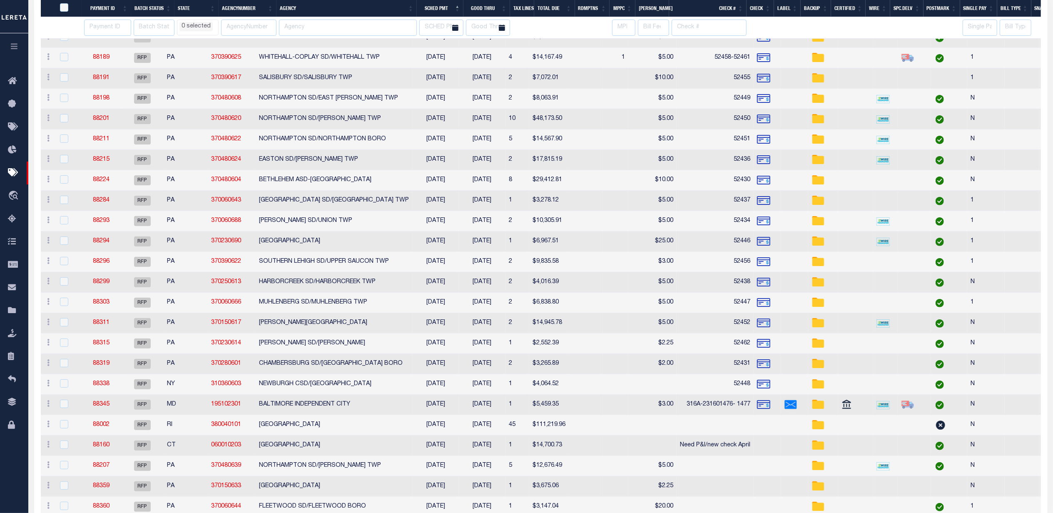
scroll to position [250, 0]
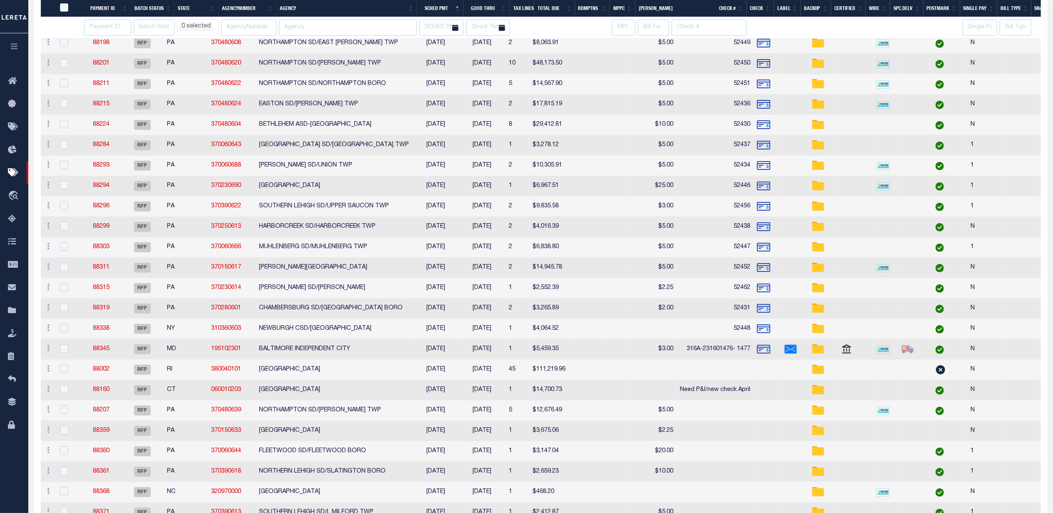
select select
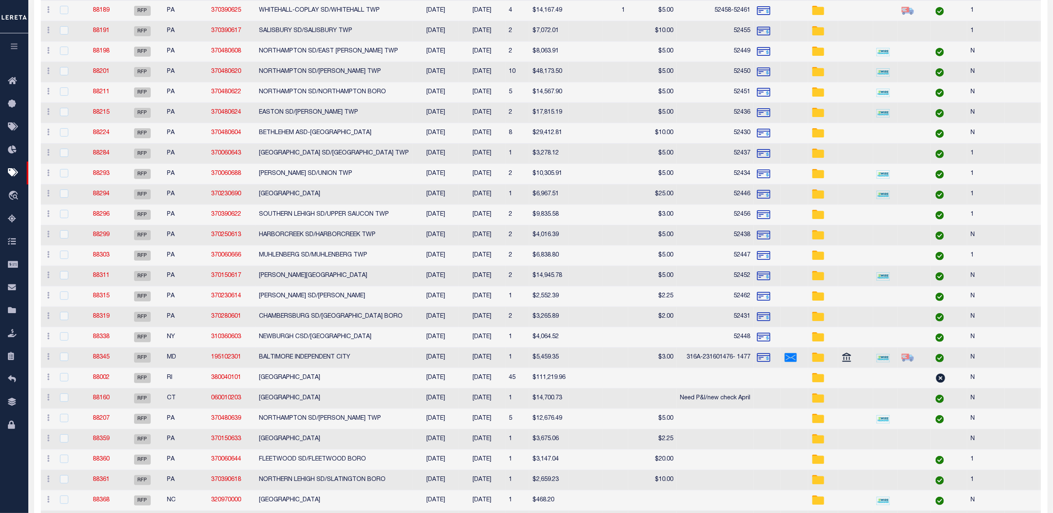
scroll to position [0, 0]
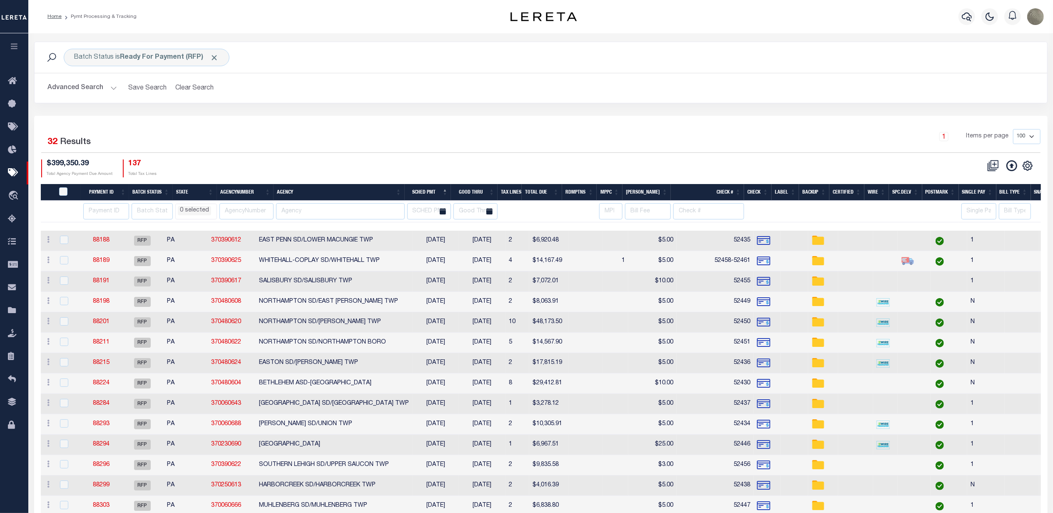
click at [655, 195] on th "Bill Fee" at bounding box center [646, 192] width 48 height 17
select select
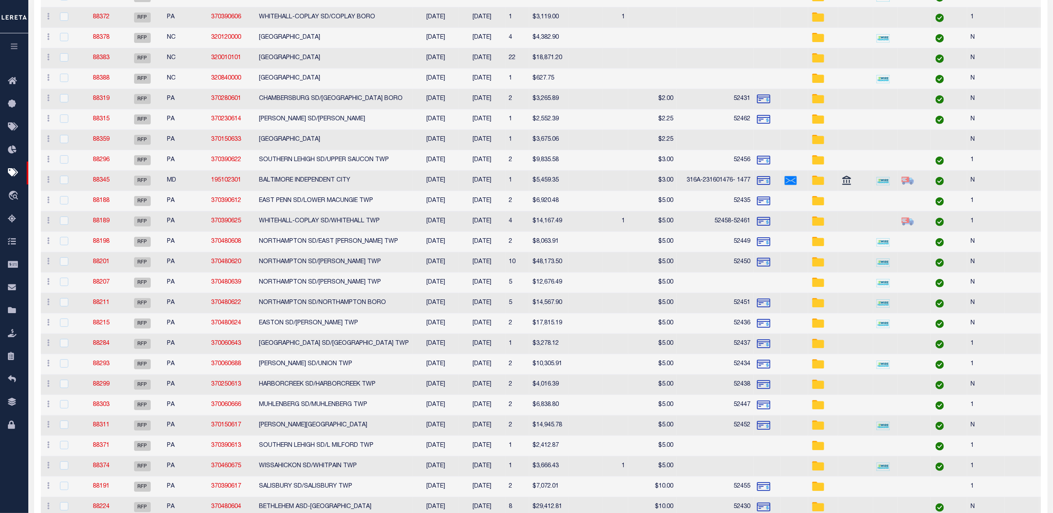
select select
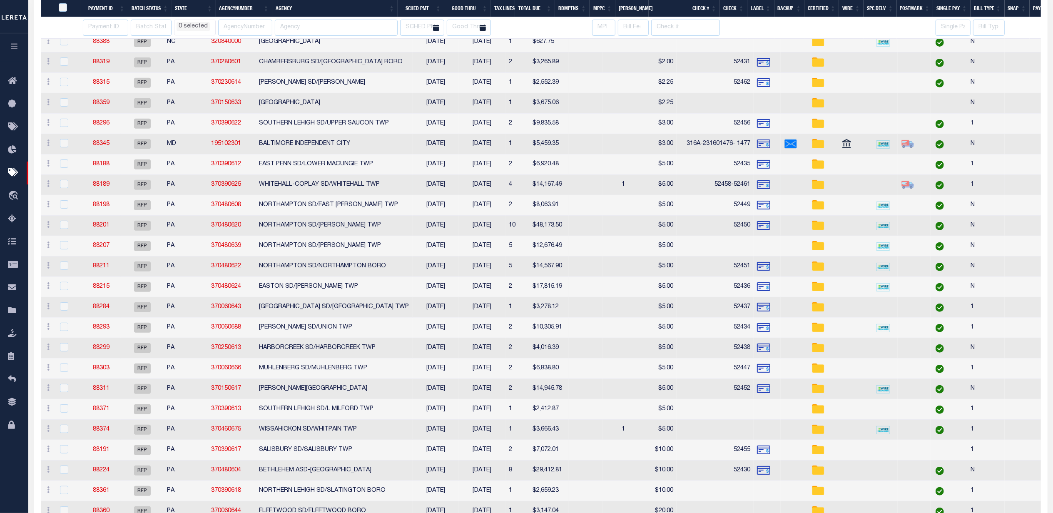
select select
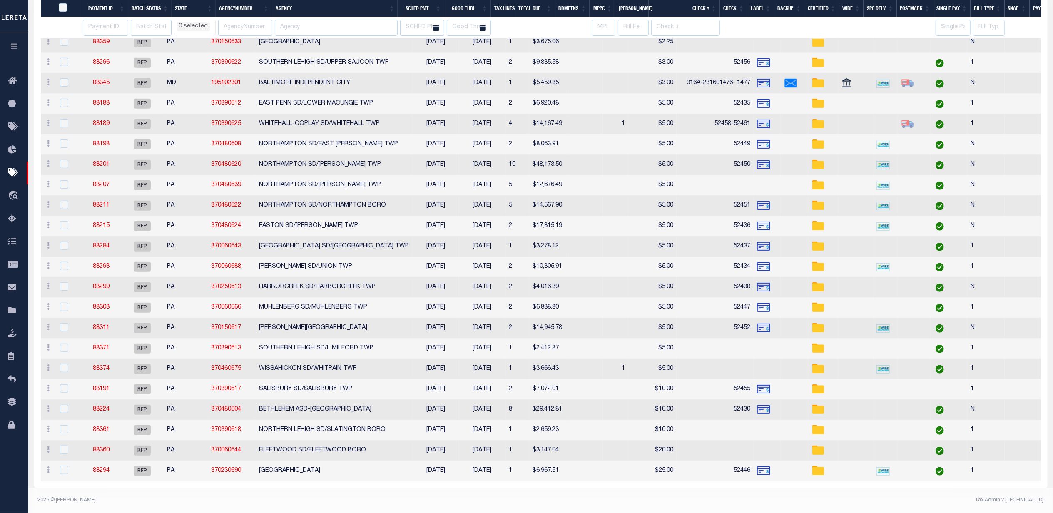
select select
click at [97, 467] on link "88294" at bounding box center [101, 470] width 17 height 6
select select
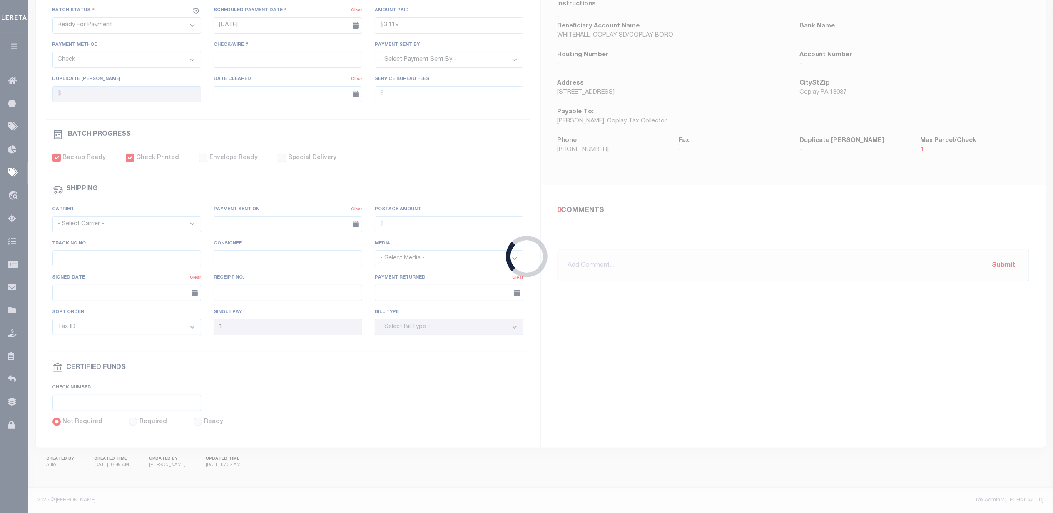
type input "[DATE]"
type input "$6,967.51"
type input "52446"
select select "Little, Audria"
type input "$25"
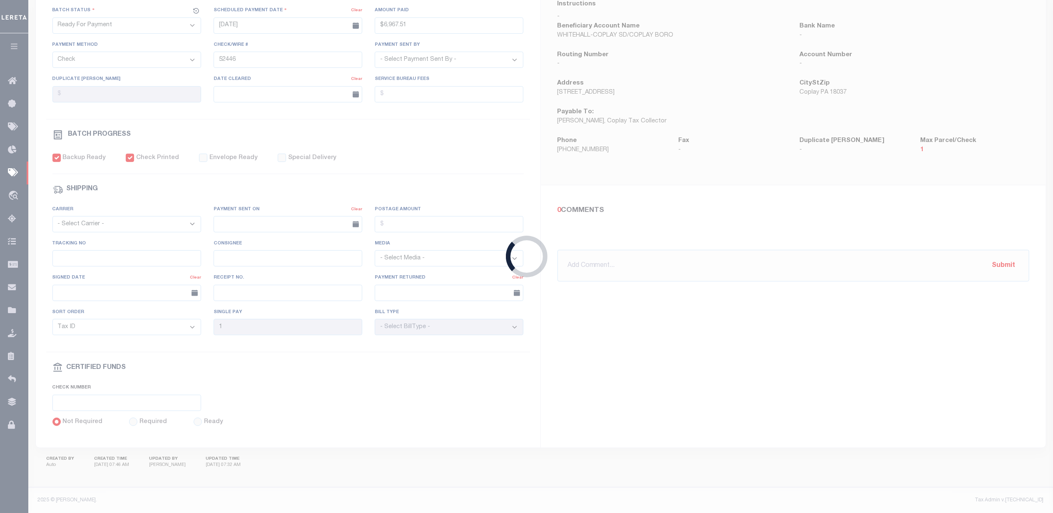
checkbox input "true"
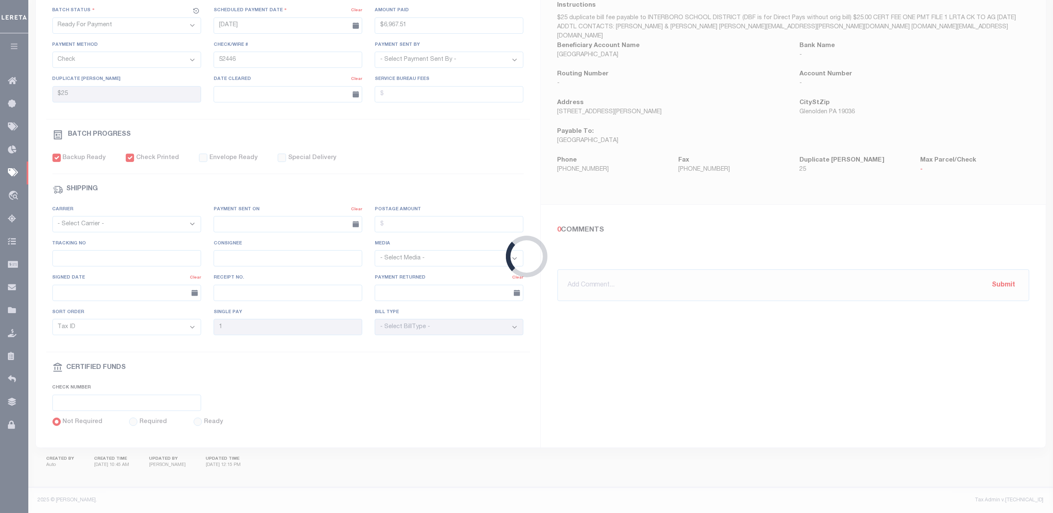
select select
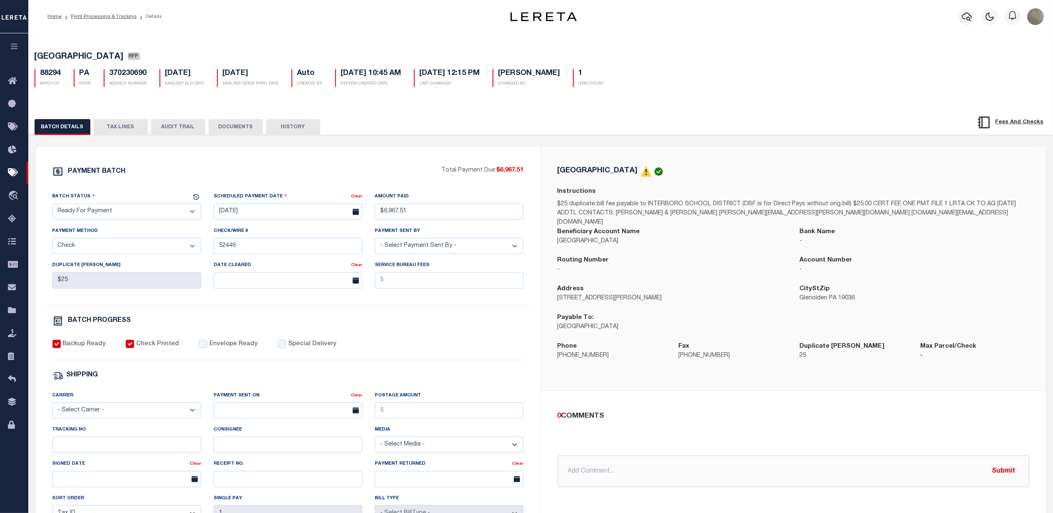
select select
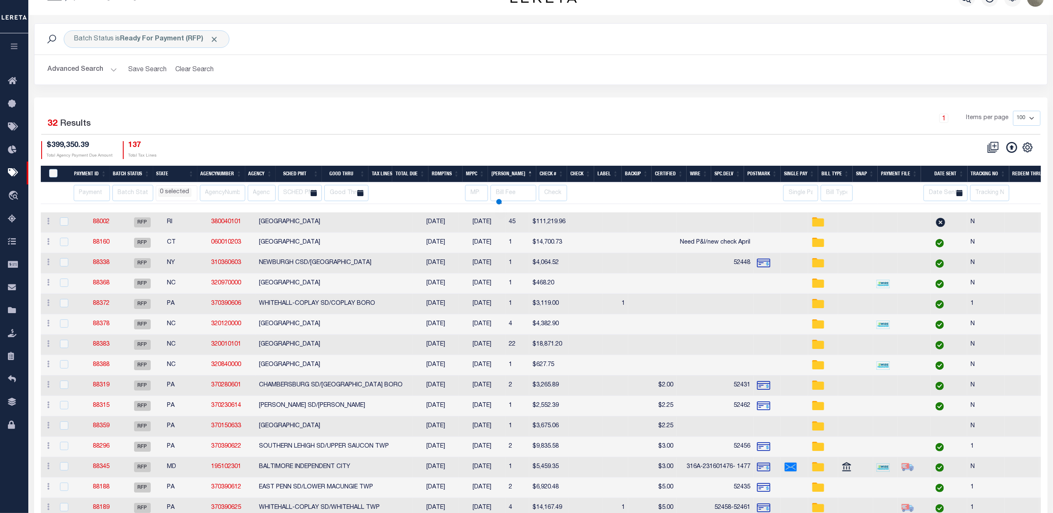
scroll to position [109, 0]
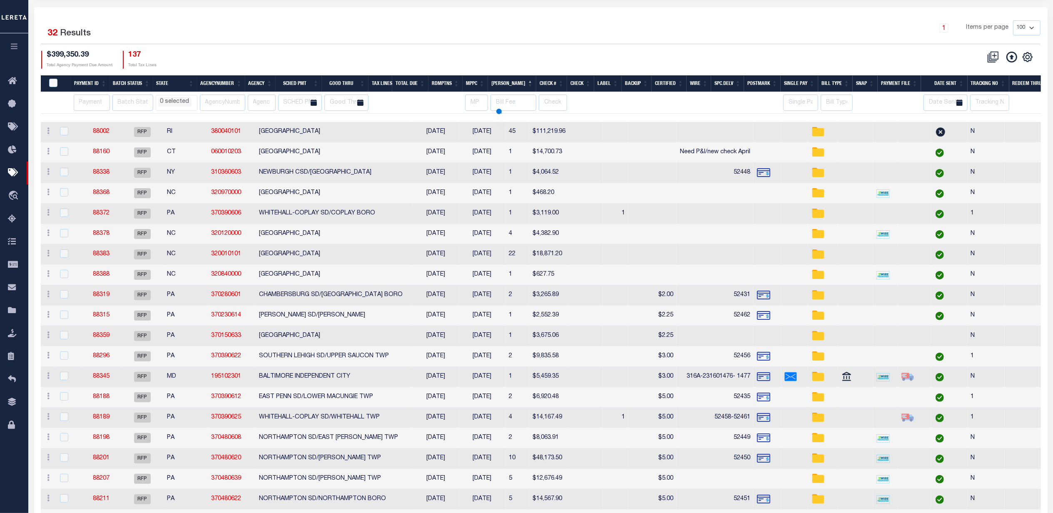
select select
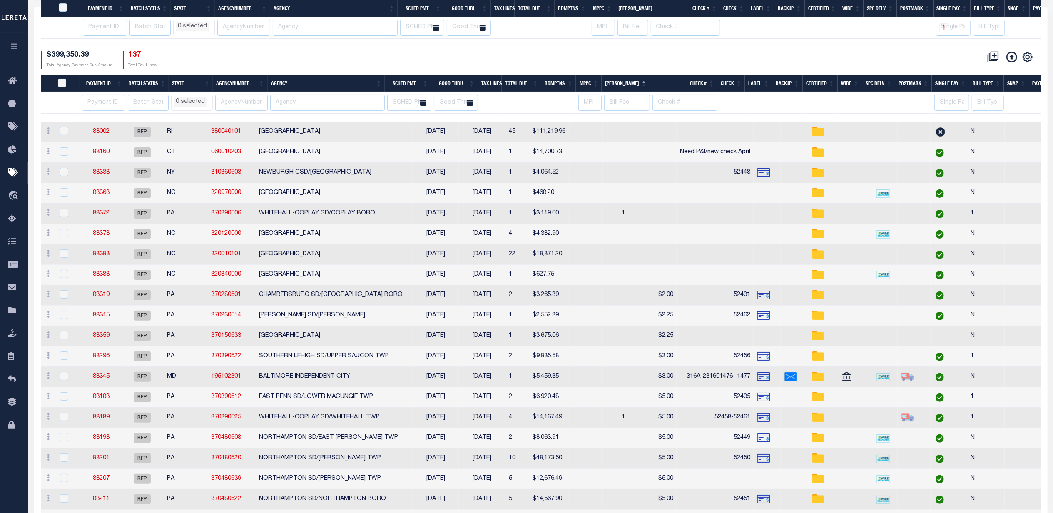
select select
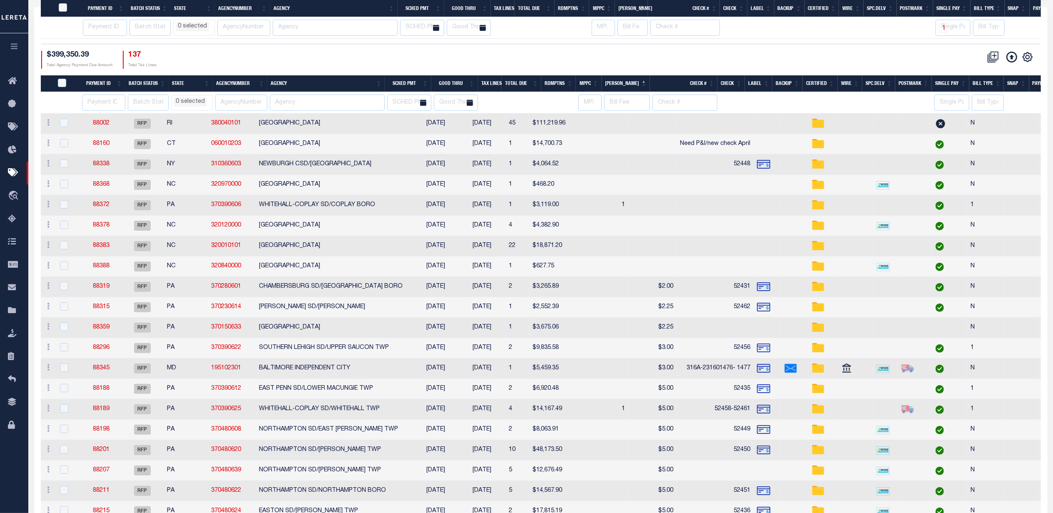
scroll to position [405, 0]
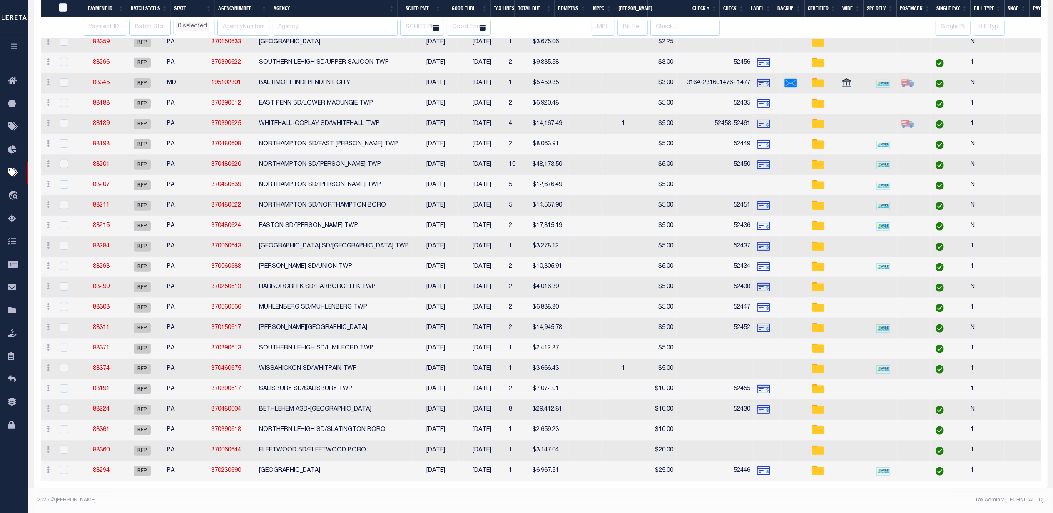
select select
click at [105, 447] on link "88360" at bounding box center [101, 450] width 17 height 6
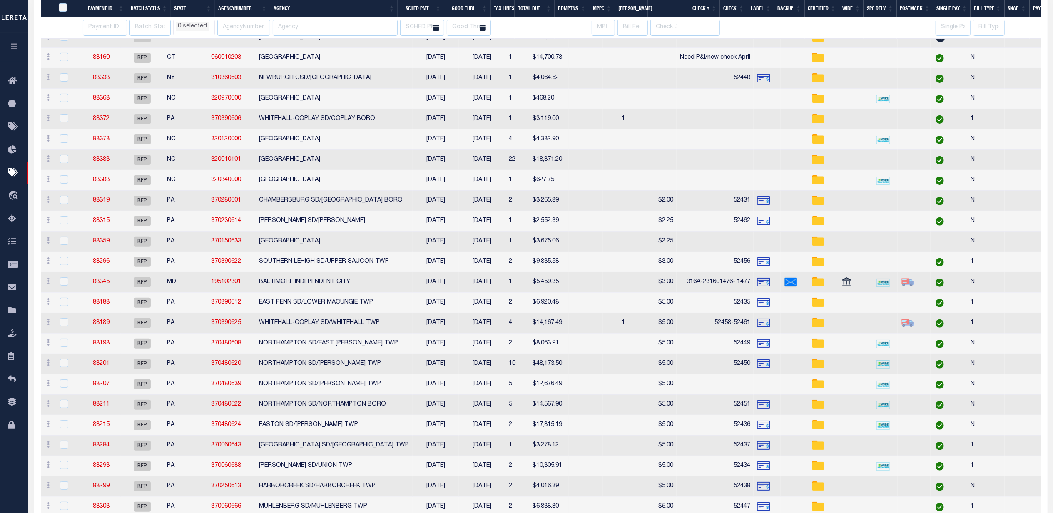
select select
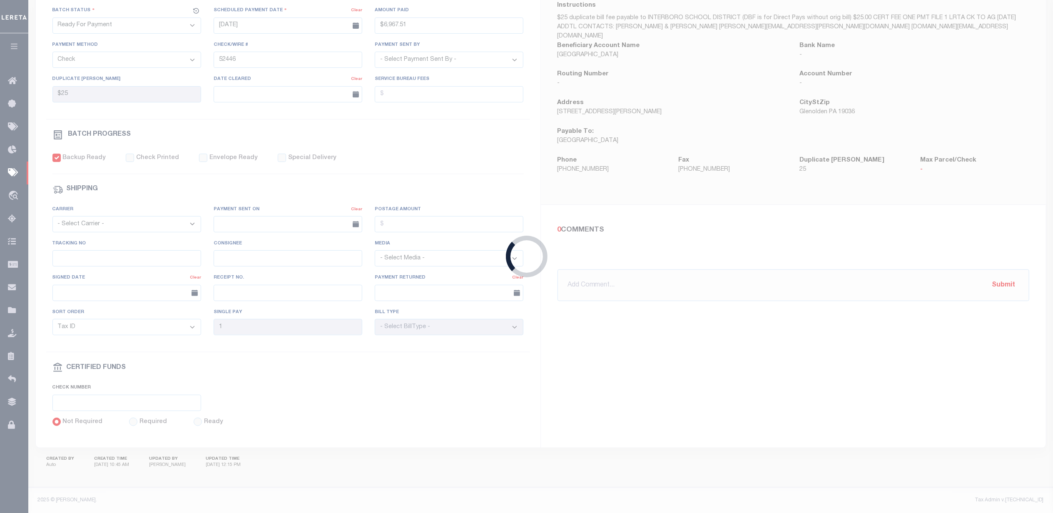
type input "08/15/2025"
type input "$3,147.04"
select select "Starek, Barbara"
type input "$20"
checkbox input "false"
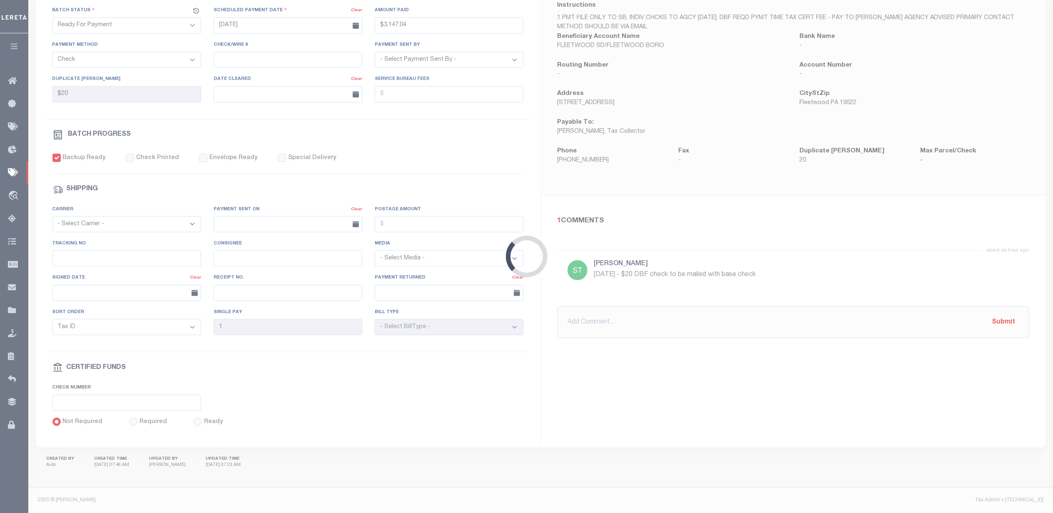
select select
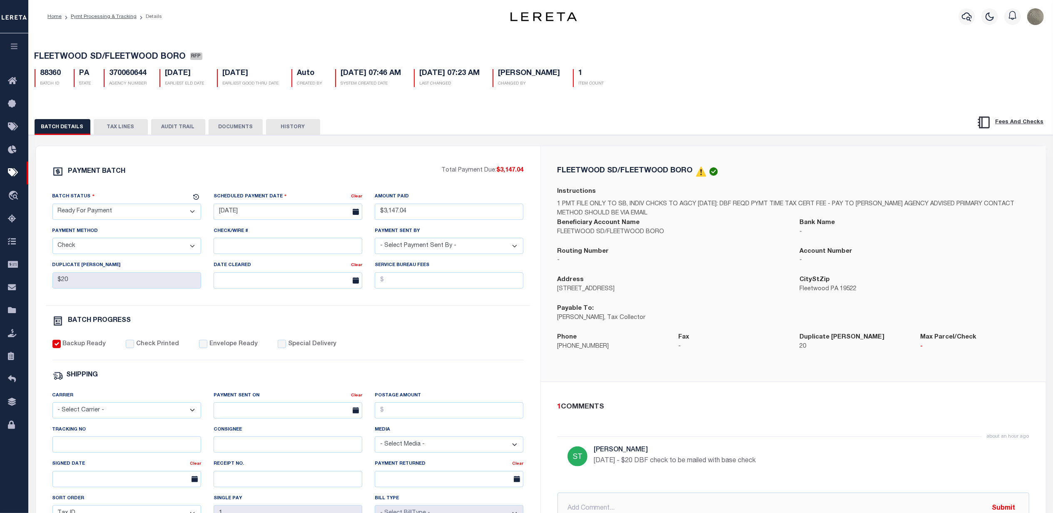
select select
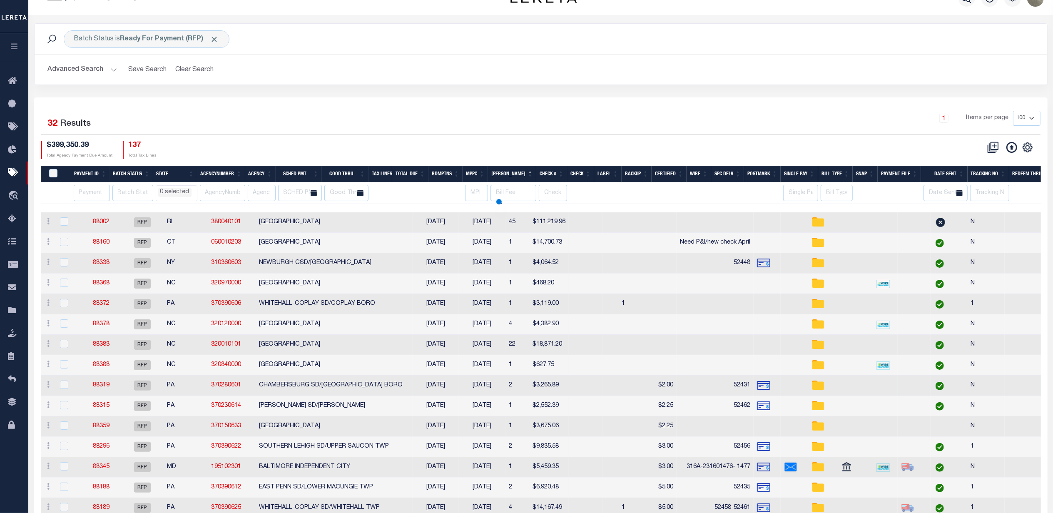
scroll to position [142, 0]
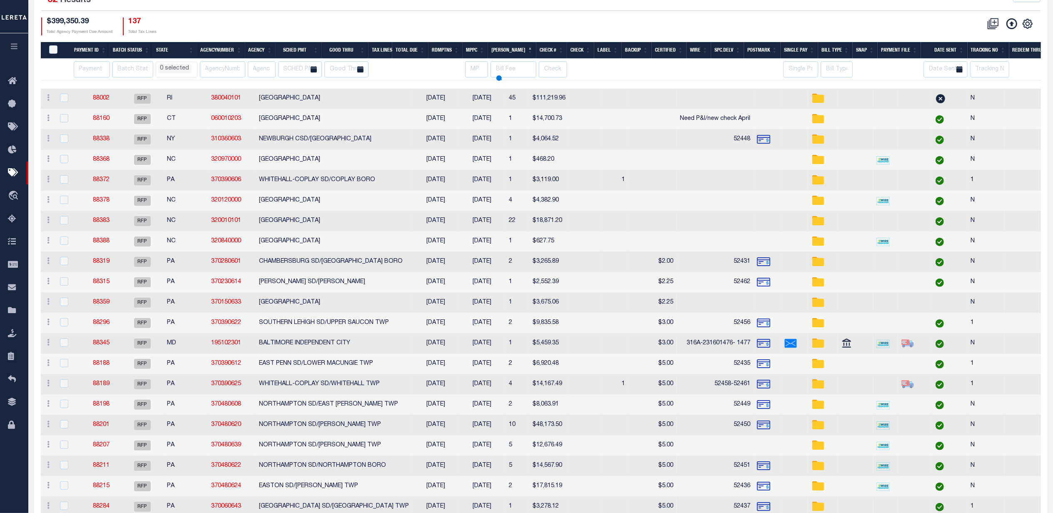
select select
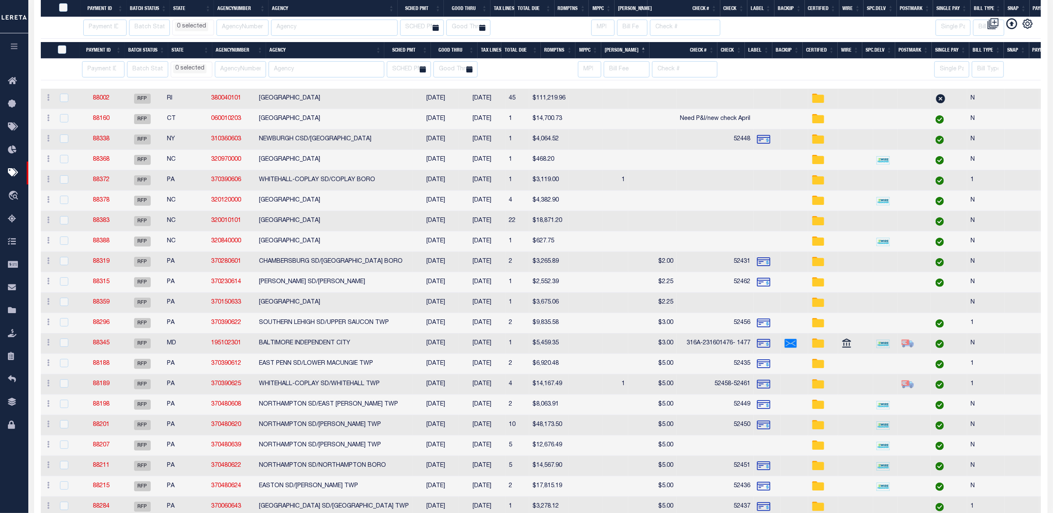
select select
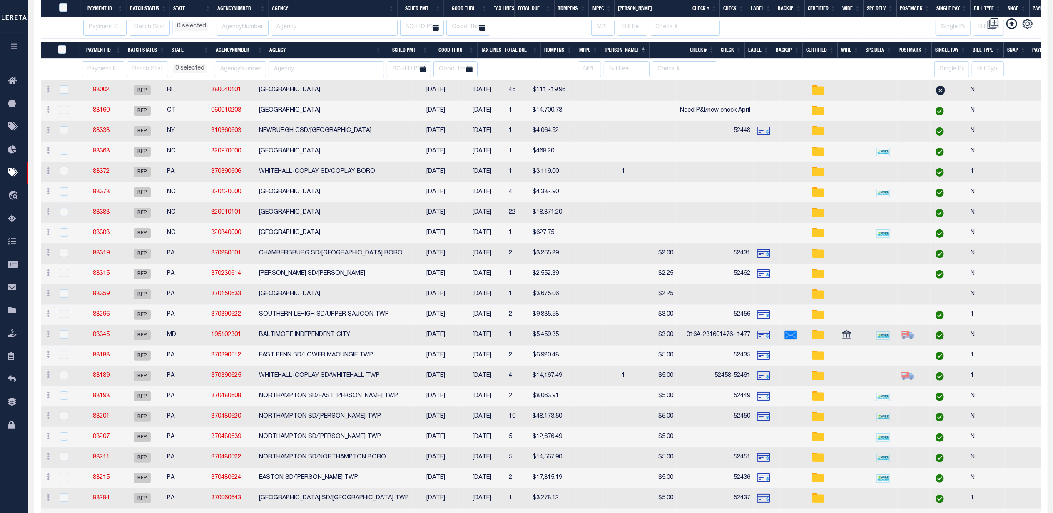
select select
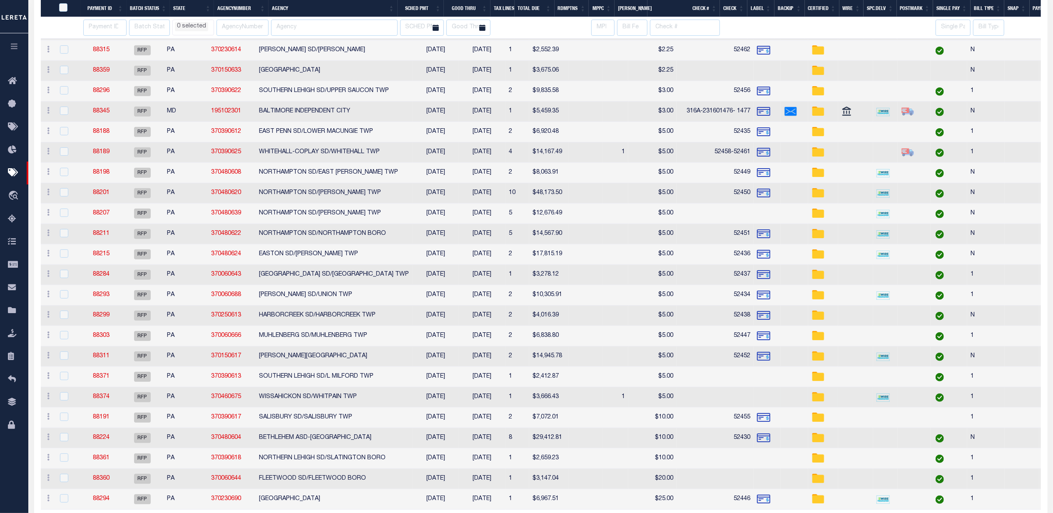
select select
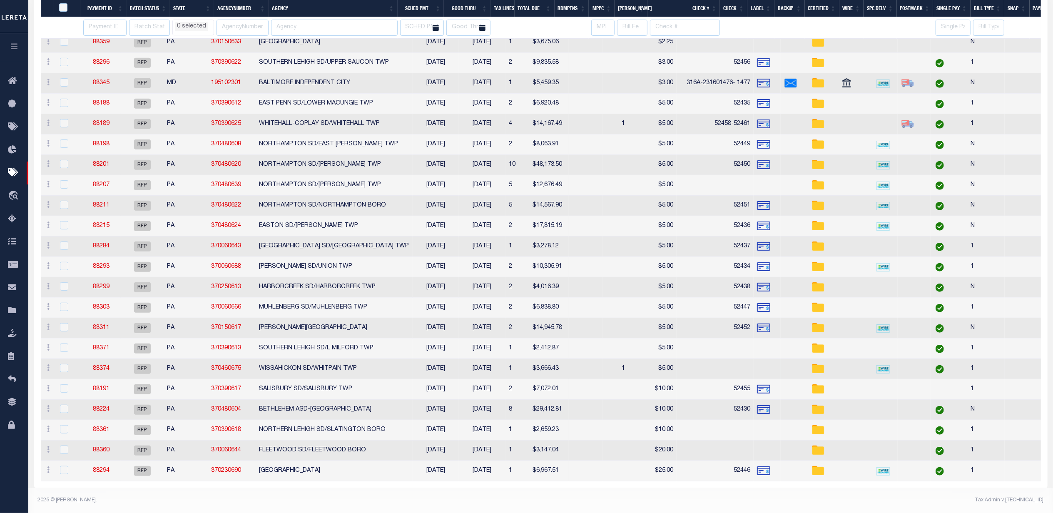
select select
click at [97, 427] on link "88361" at bounding box center [101, 430] width 17 height 6
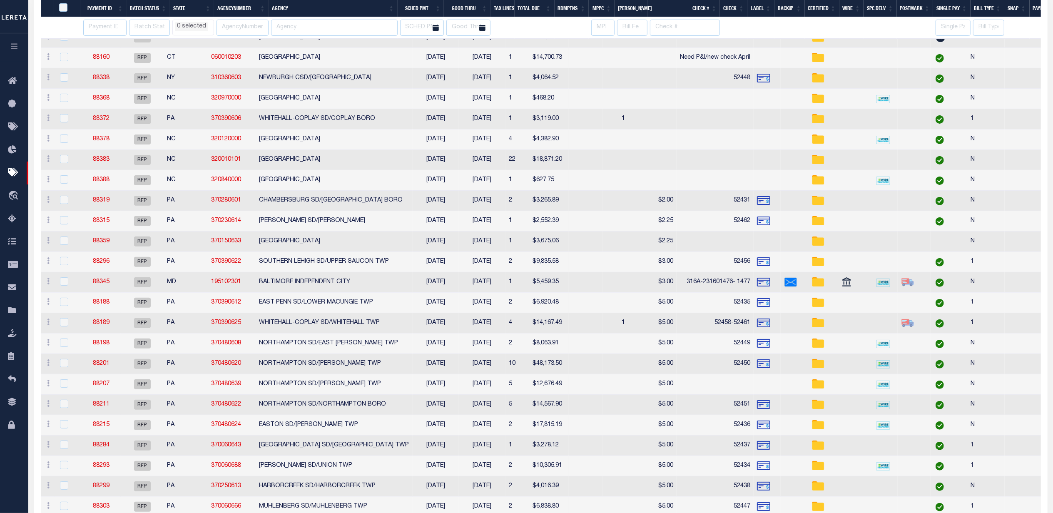
select select
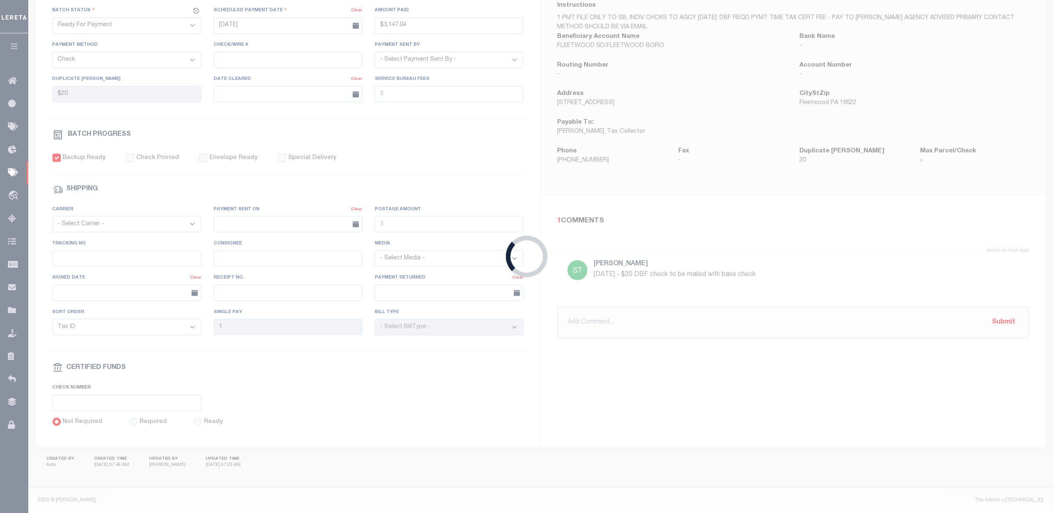
type input "$2,659.23"
type input "$10"
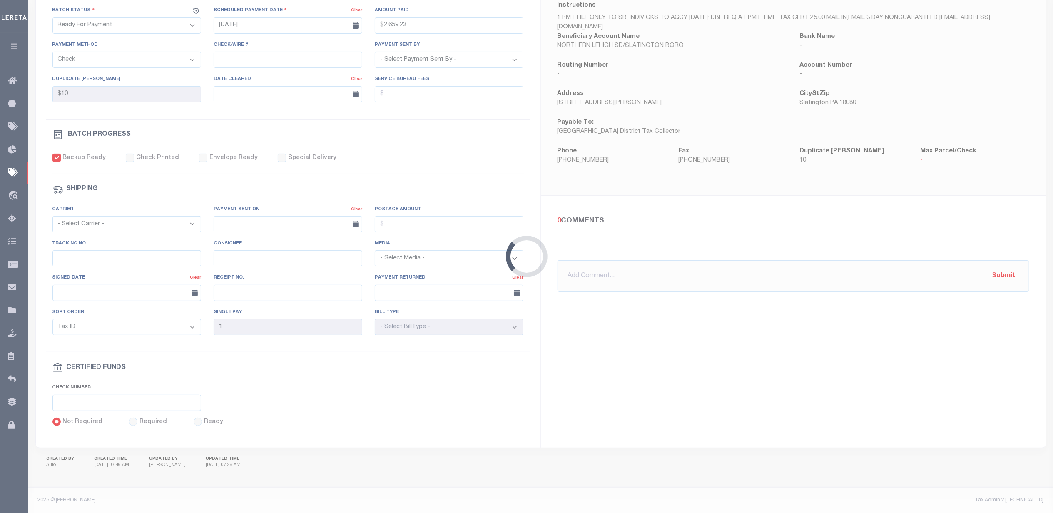
select select
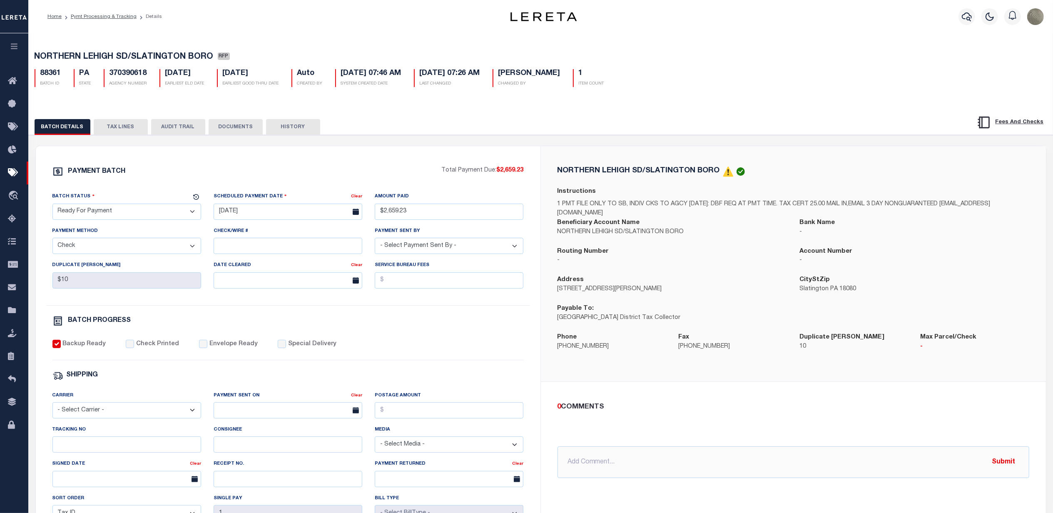
select select
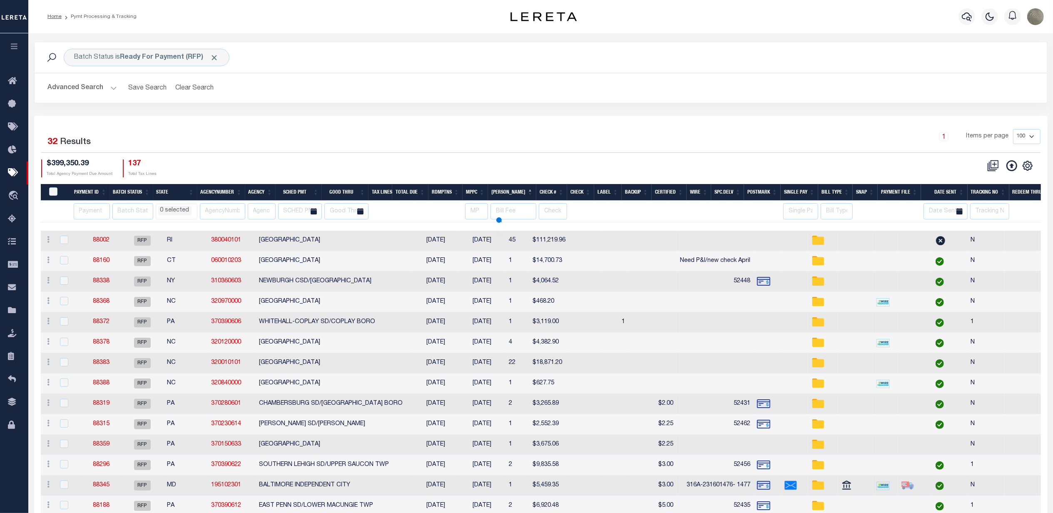
scroll to position [169, 0]
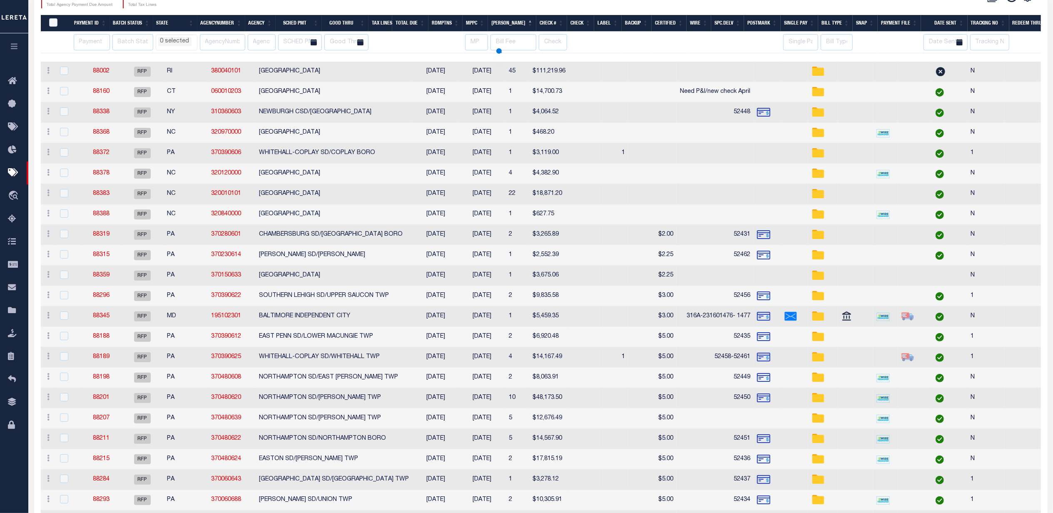
select select
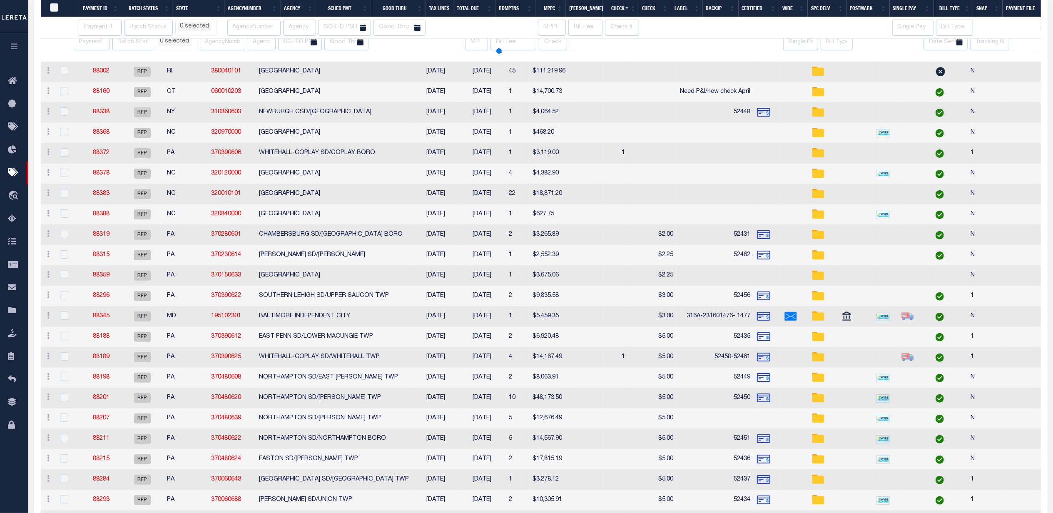
select select
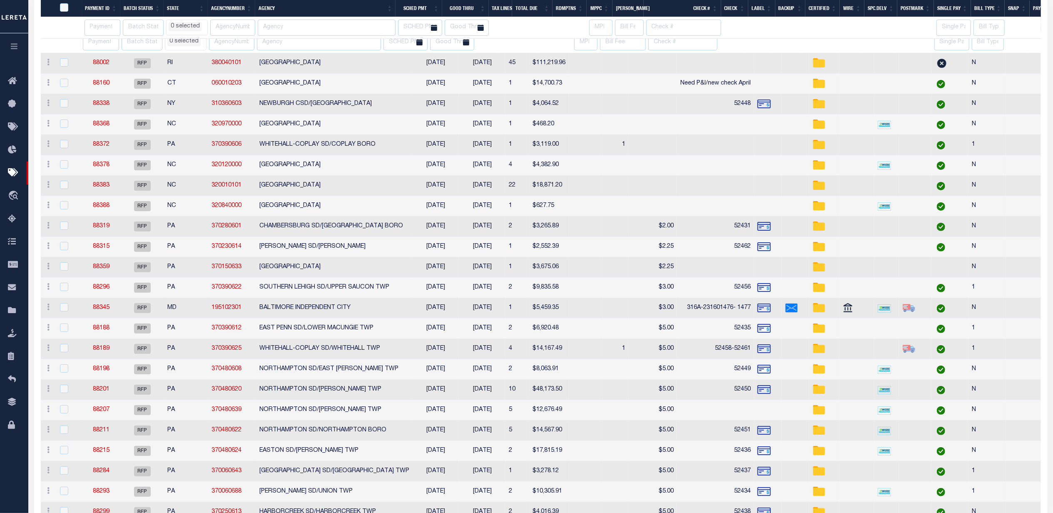
select select
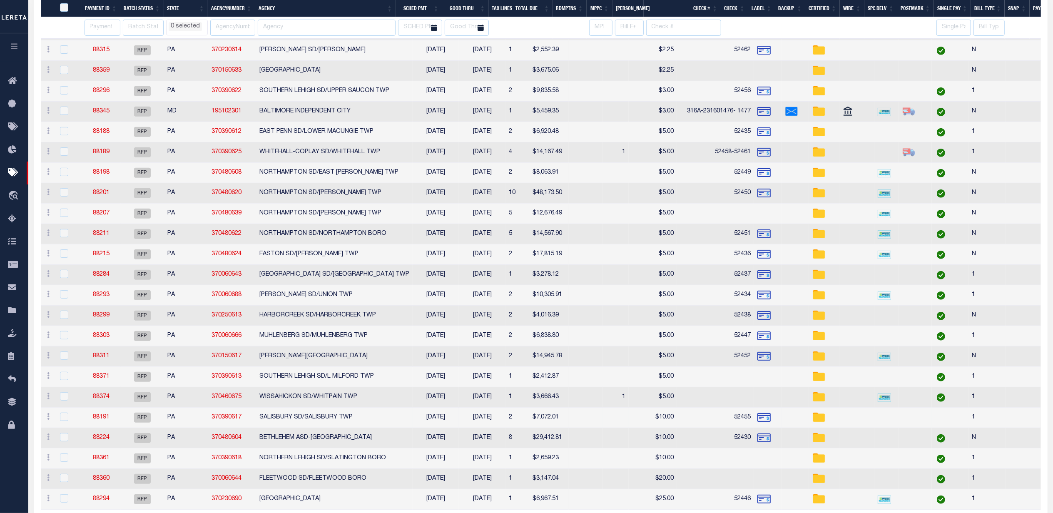
select select
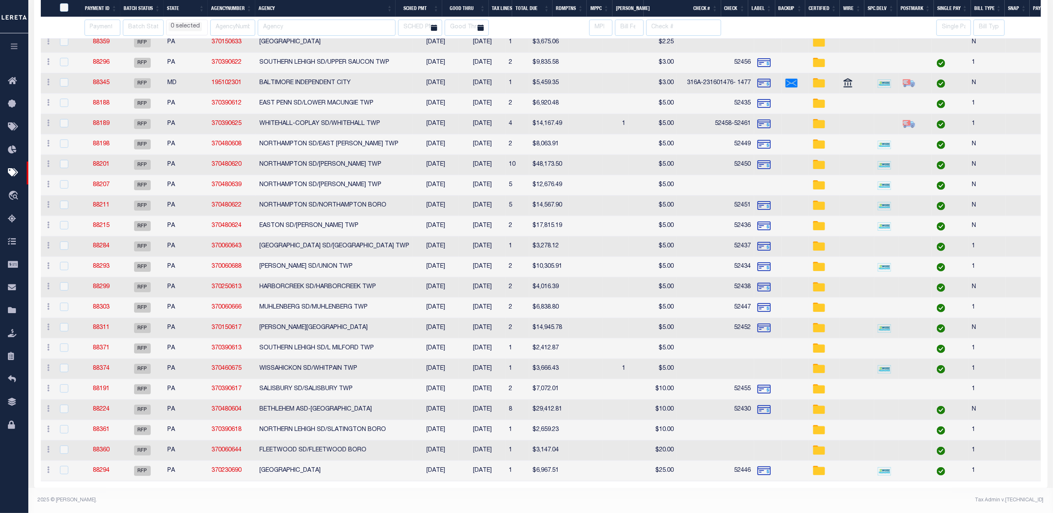
select select
click at [99, 406] on link "88224" at bounding box center [101, 409] width 17 height 6
select select
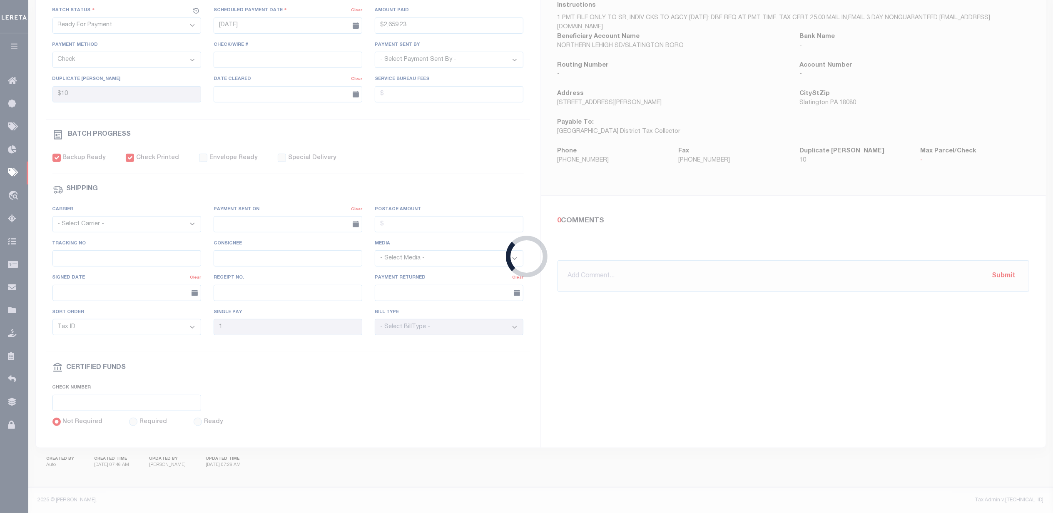
type input "[DATE]"
type input "$29,412.81"
type input "52430"
select select "Little, Audria"
type input "$80"
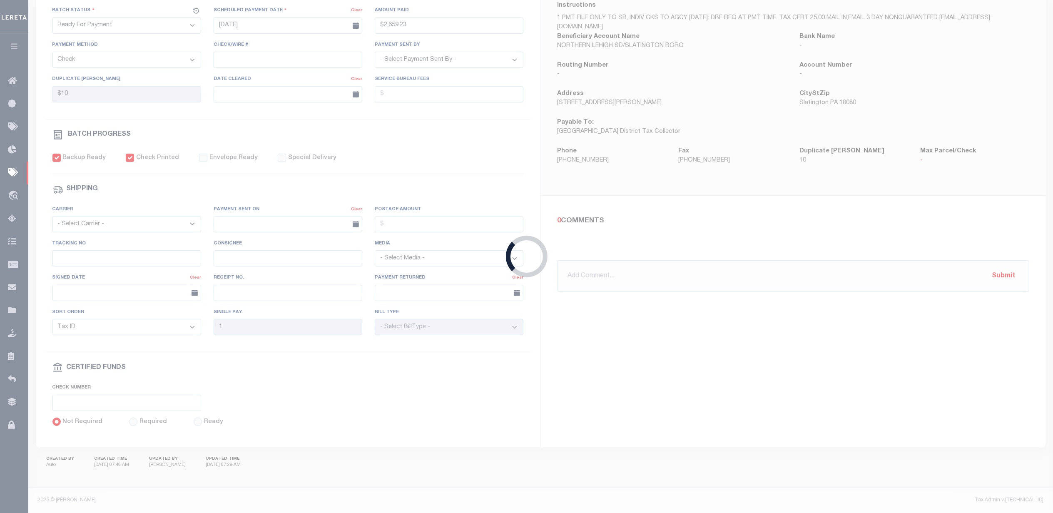
checkbox input "true"
type input "N"
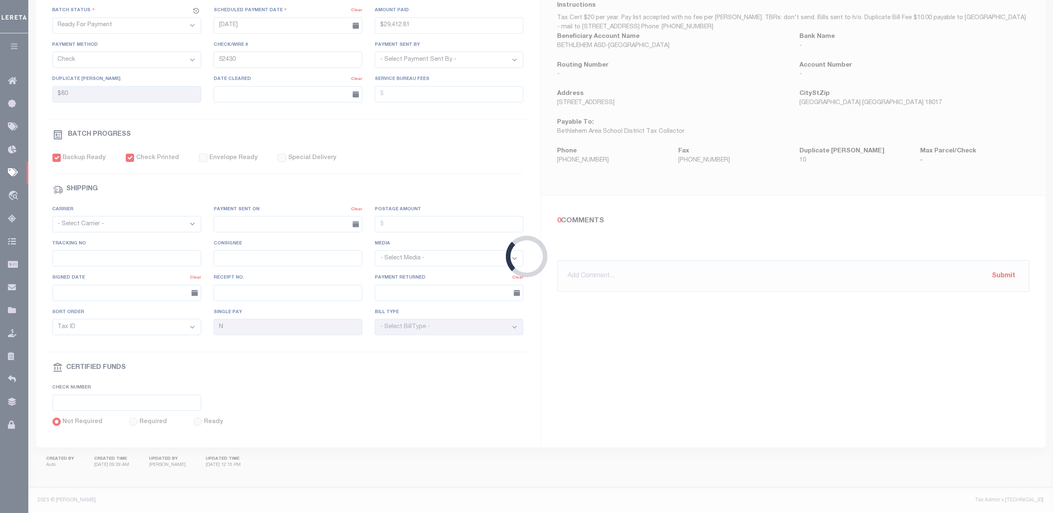
select select
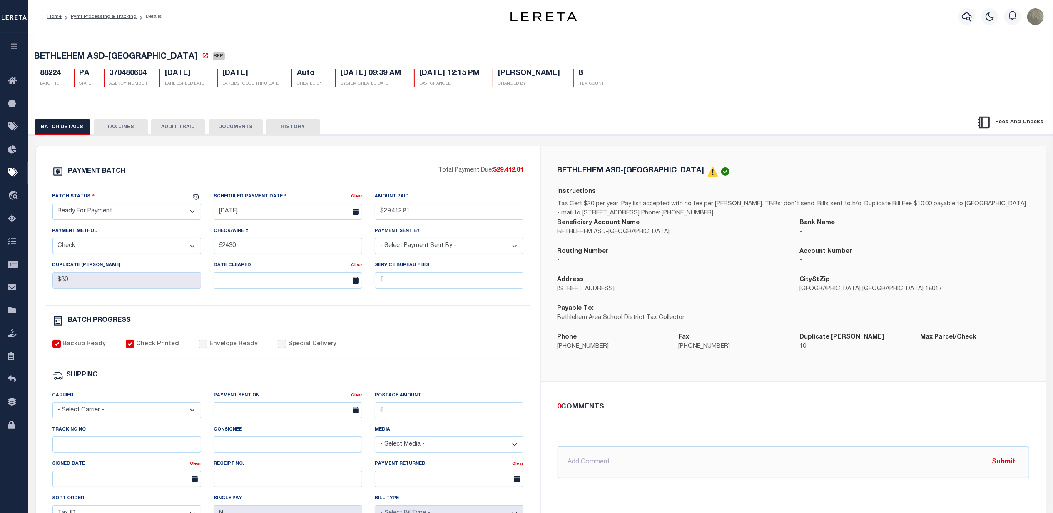
select select
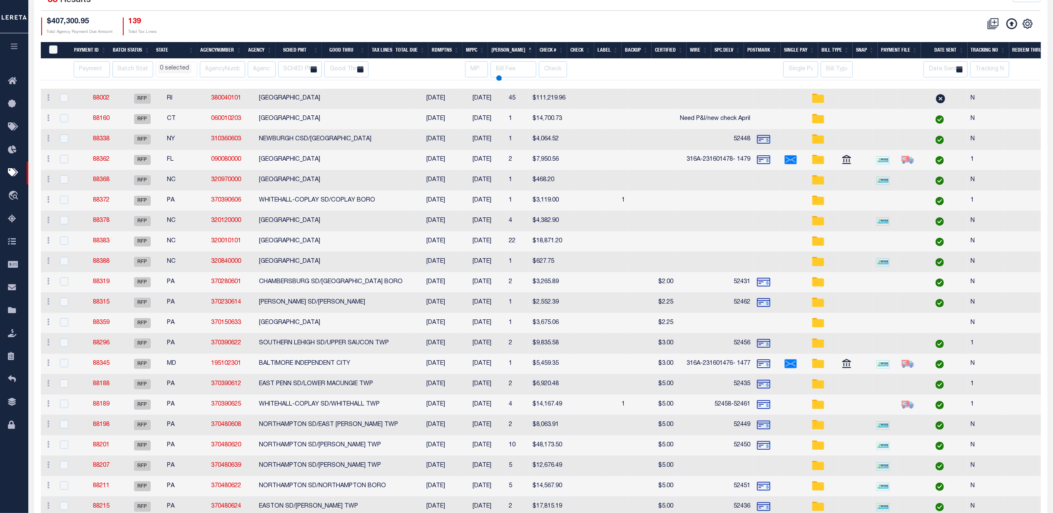
scroll to position [194, 0]
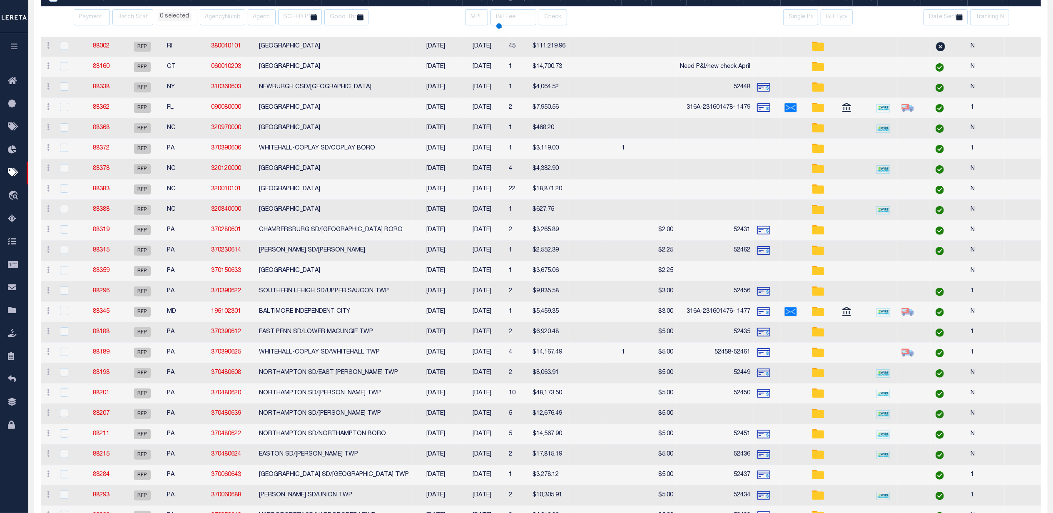
select select
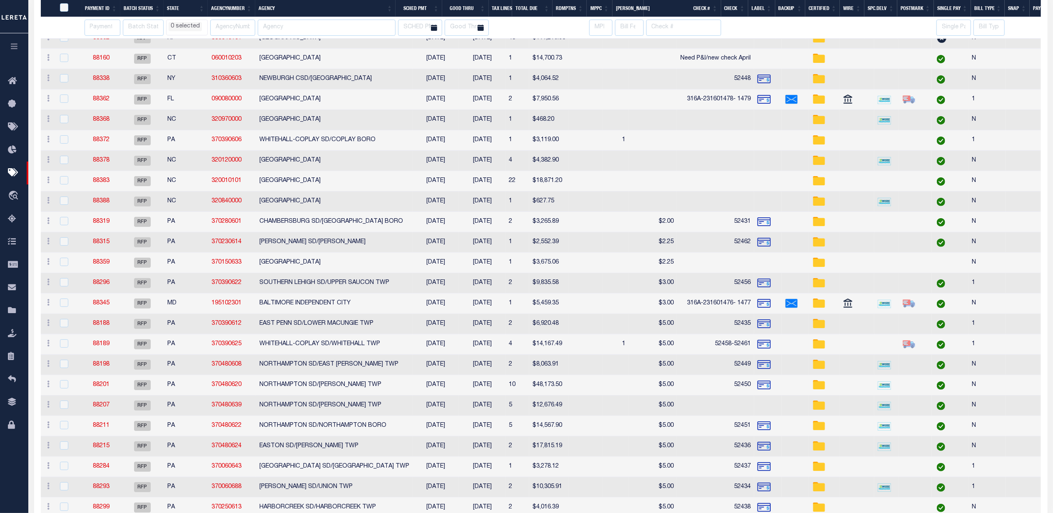
select select
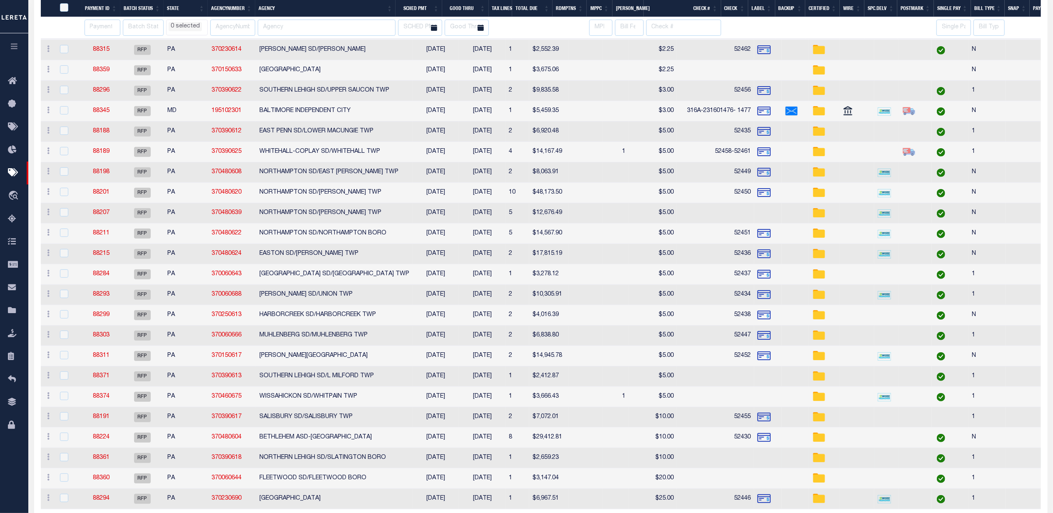
select select
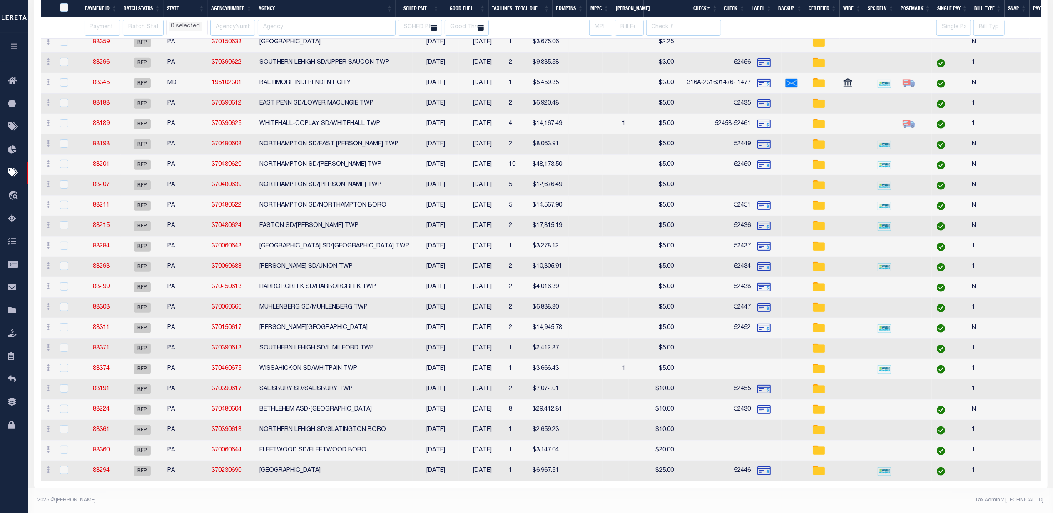
select select
click at [101, 365] on link "88374" at bounding box center [101, 368] width 17 height 6
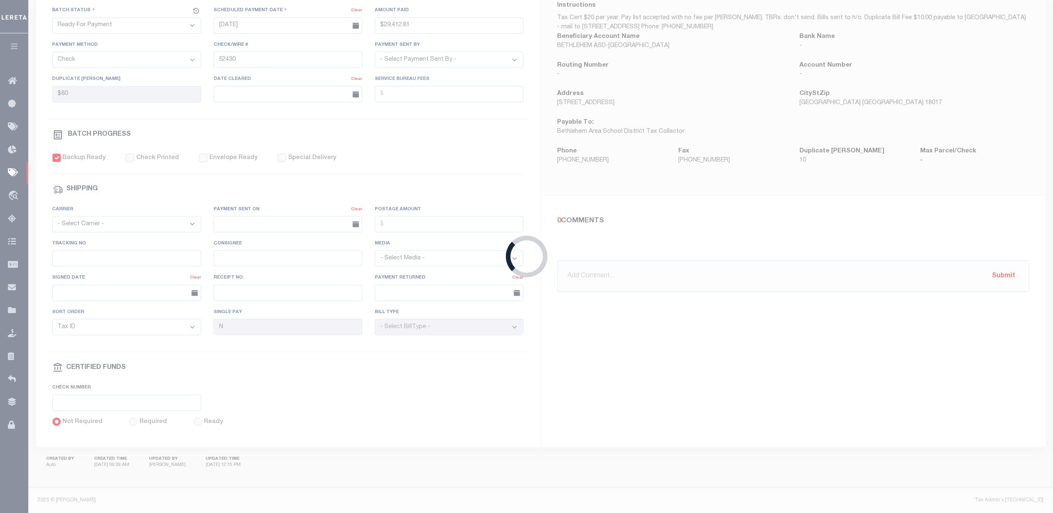
type input "08/15/2025"
type input "$3,666.43"
select select "Starek, Barbara"
type input "$5"
checkbox input "false"
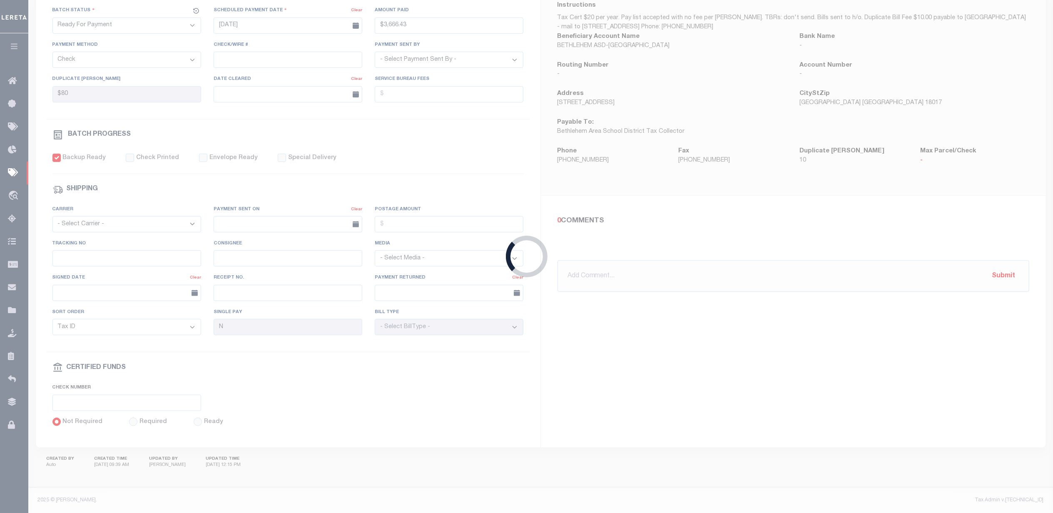
type input "1"
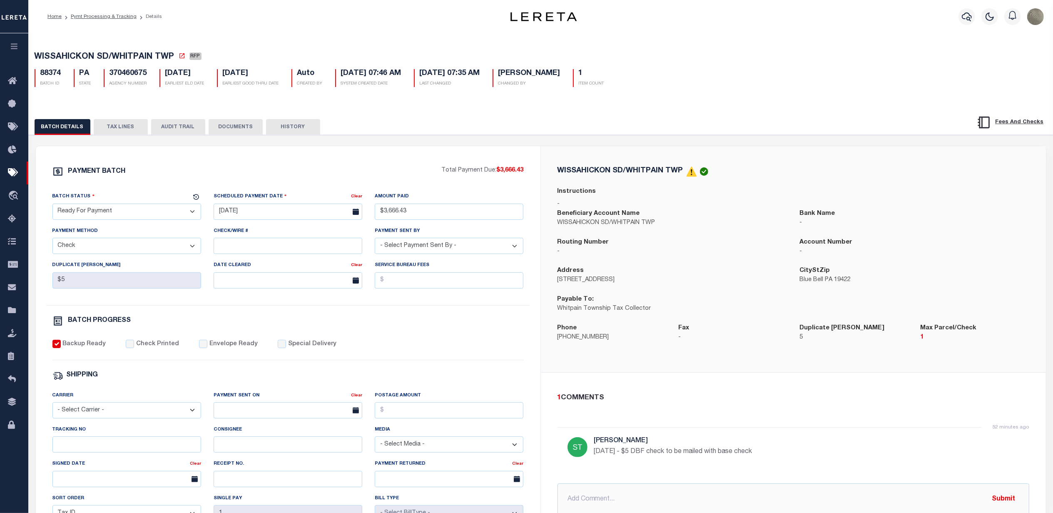
select select
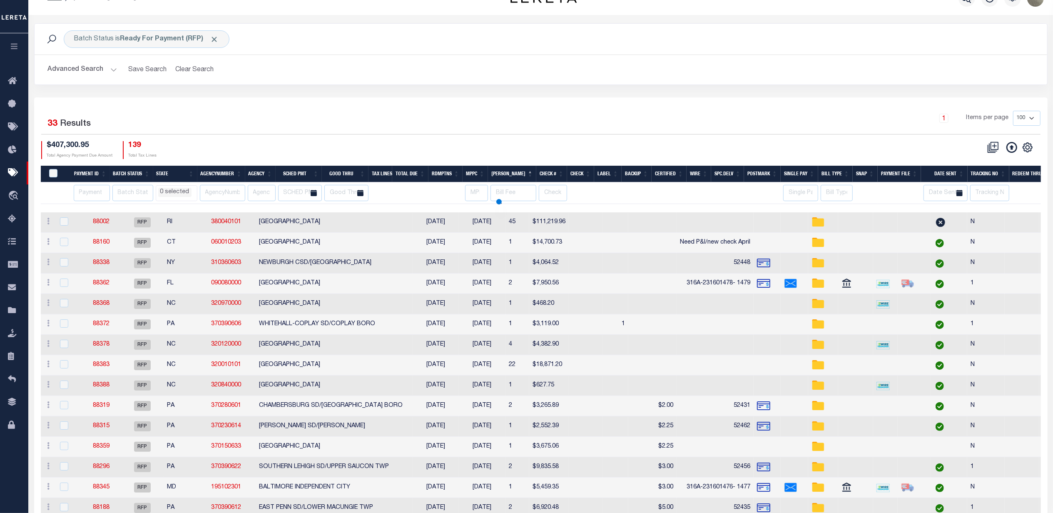
scroll to position [142, 0]
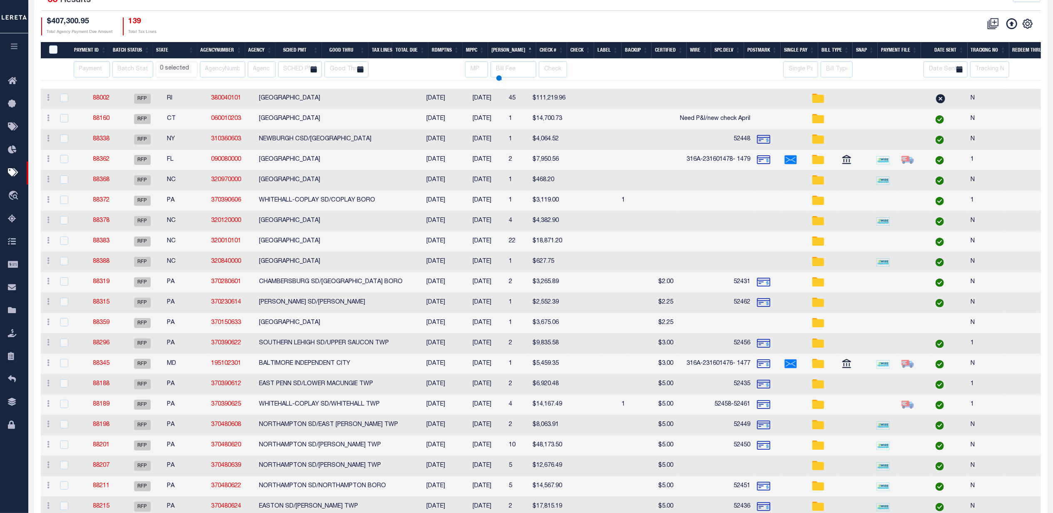
select select
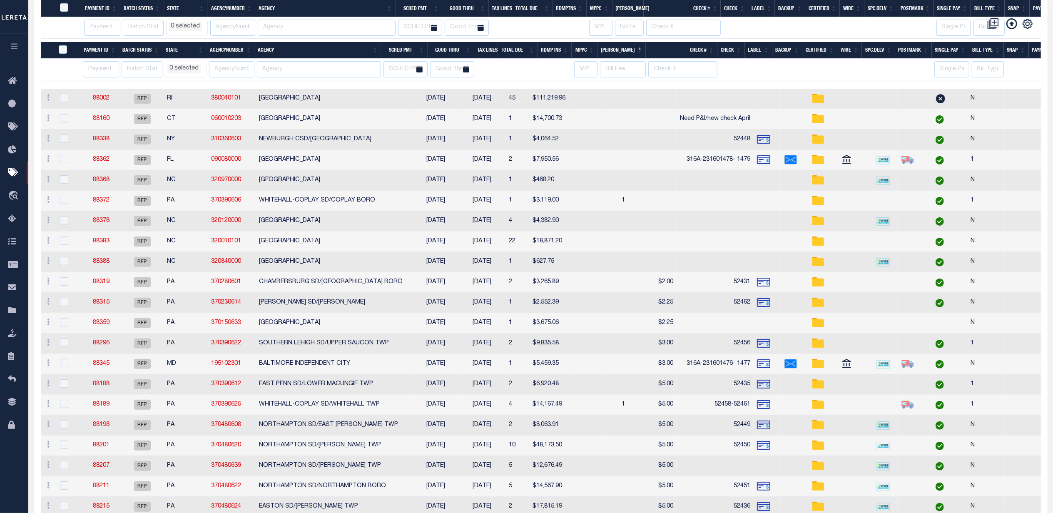
select select
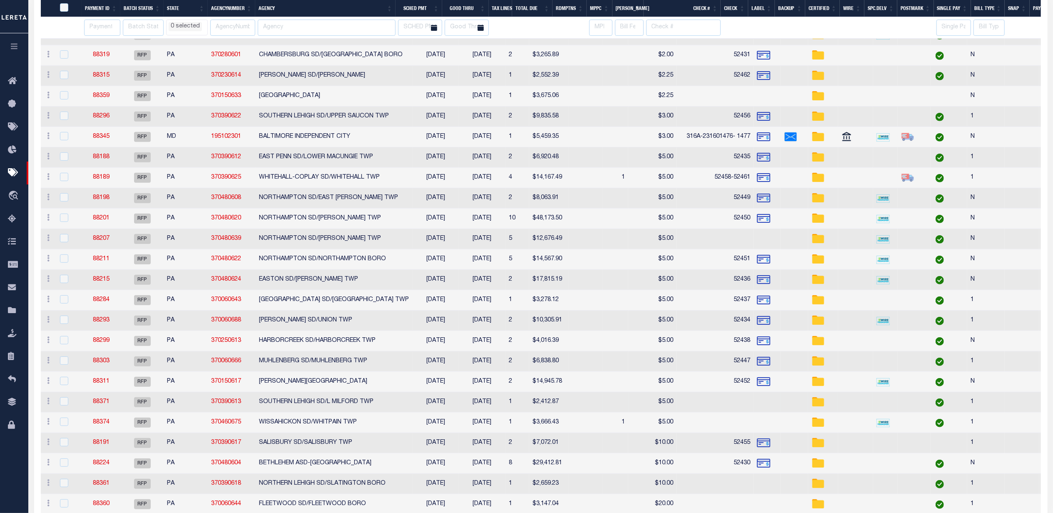
select select
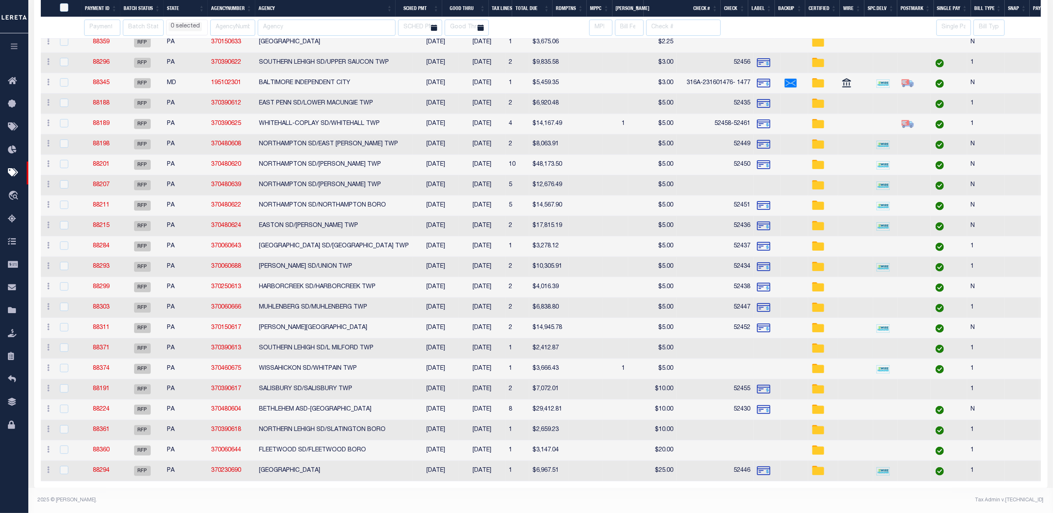
select select
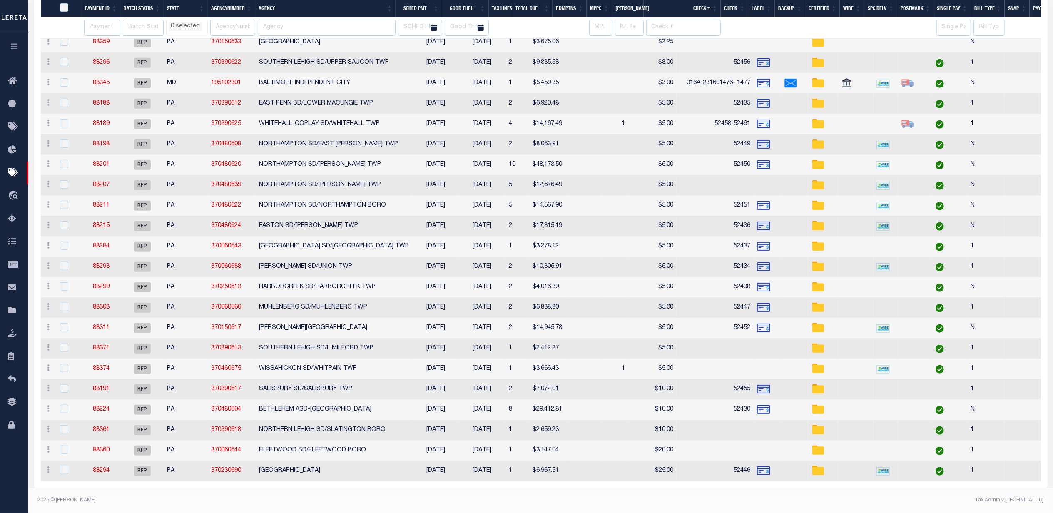
scroll to position [370, 0]
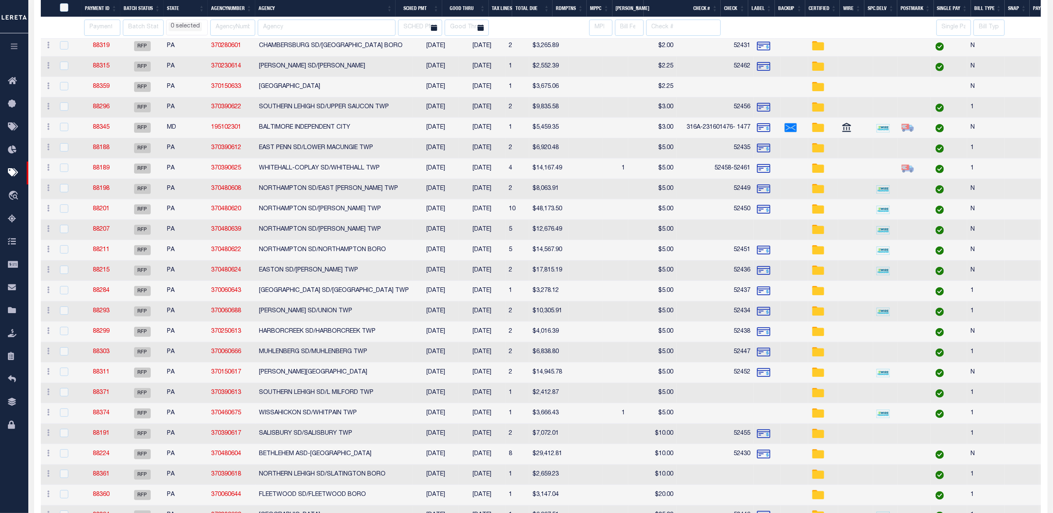
select select
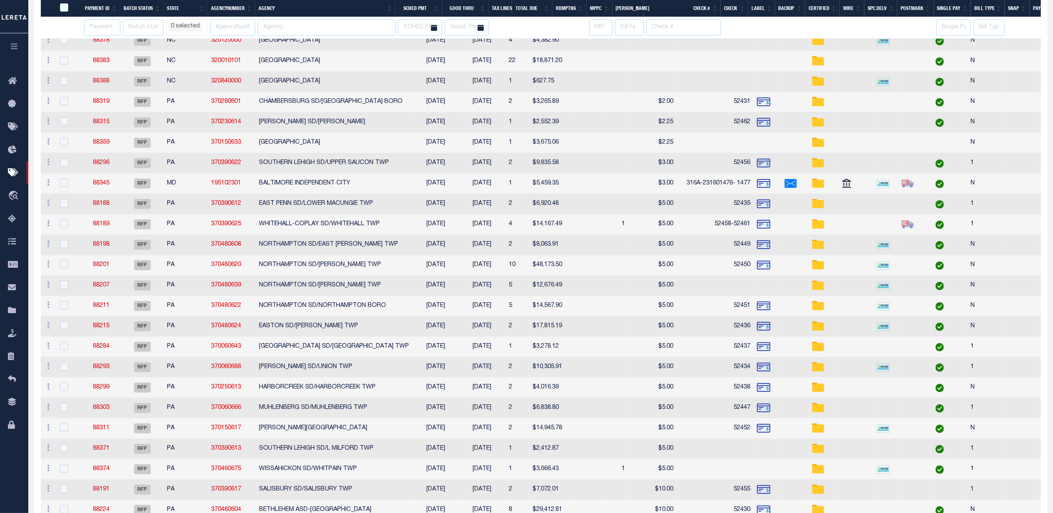
select select
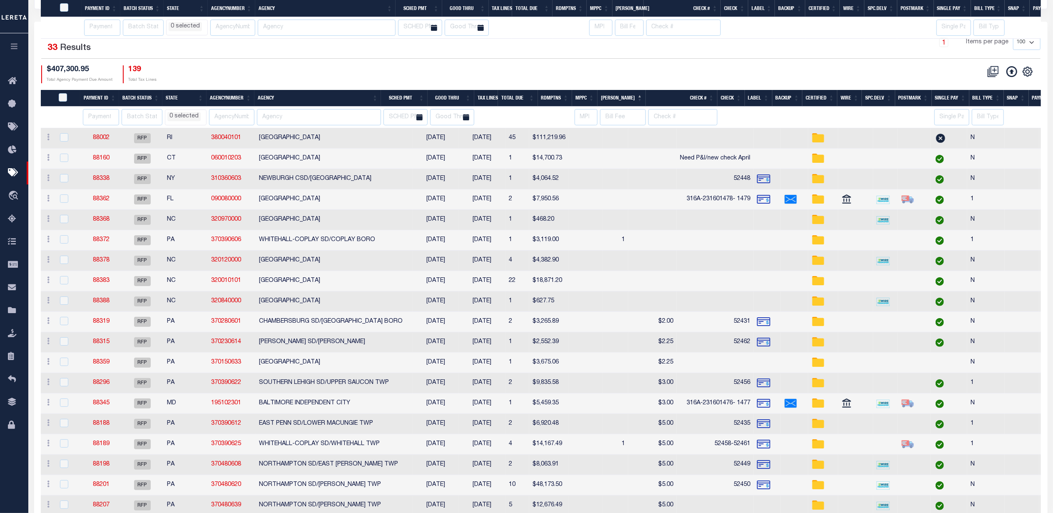
select select
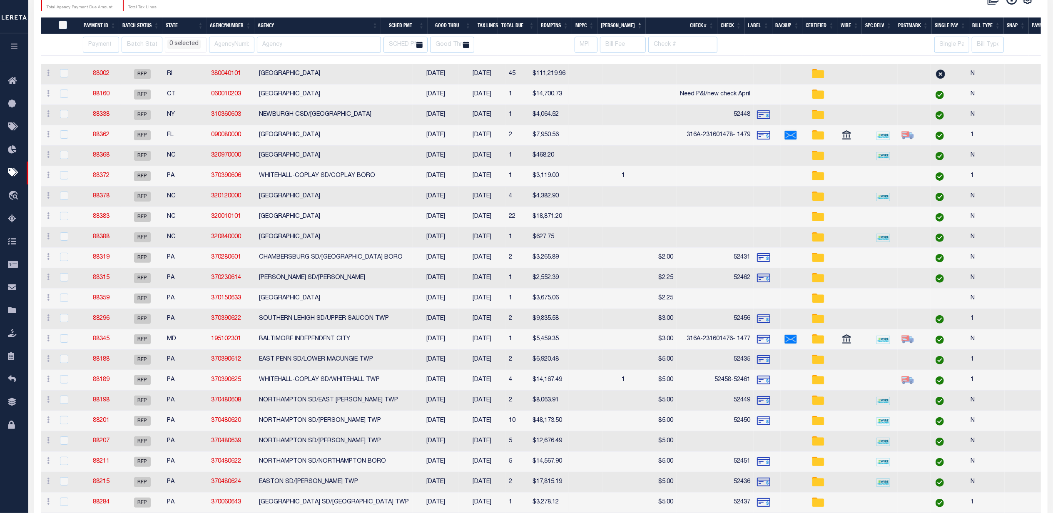
scroll to position [0, 0]
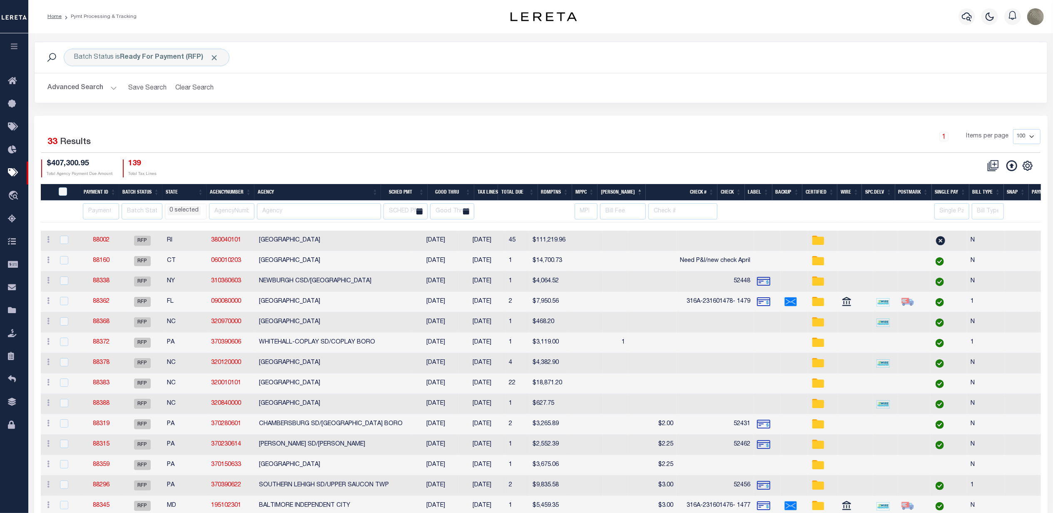
click at [441, 157] on div "1 Selected 33 Results 1 Items per page 100 200 500 1000 $407,300.95 Total Agenc…" at bounding box center [541, 153] width 1012 height 48
click at [593, 111] on div "Batch Status is Ready For Payment (RFP) Search Advanced Search Save Search Clea…" at bounding box center [540, 79] width 1025 height 74
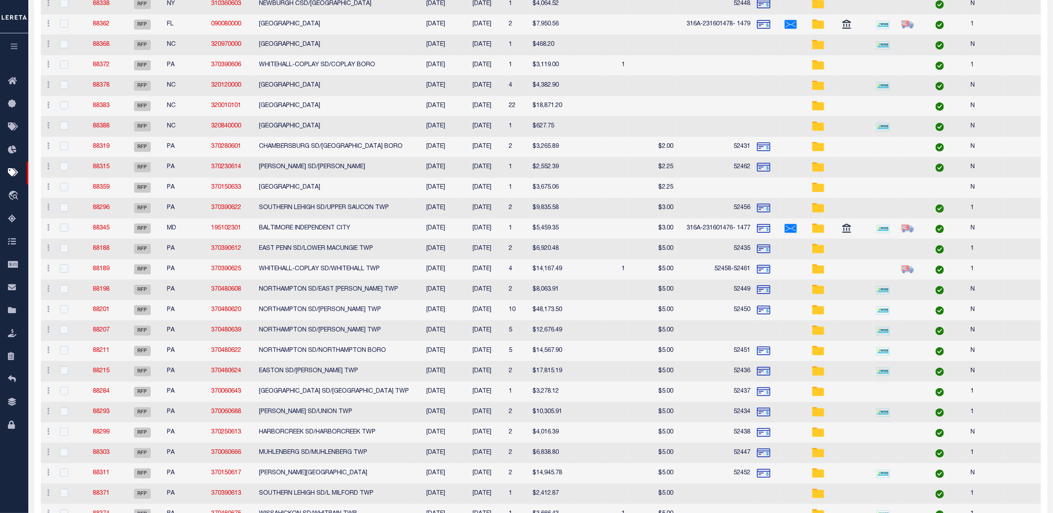
select select
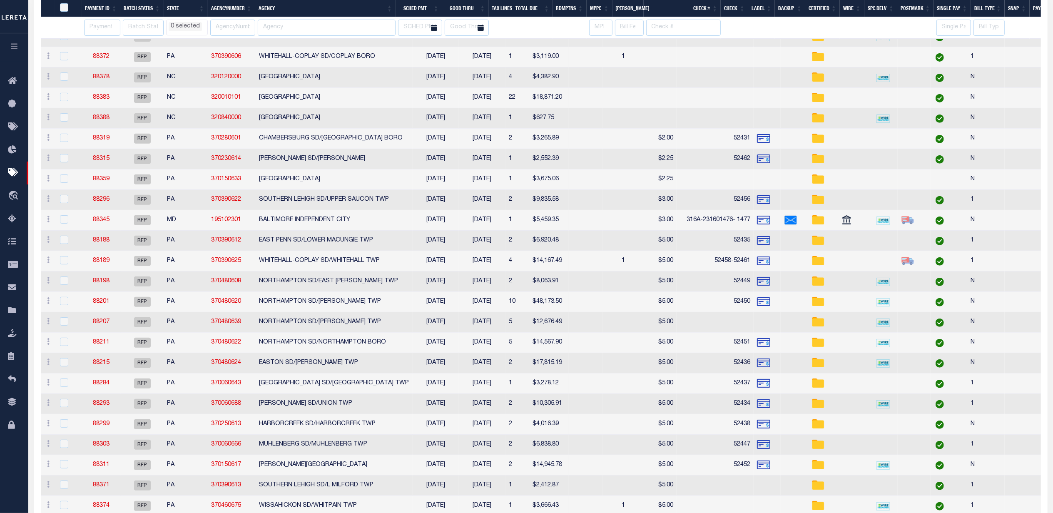
select select
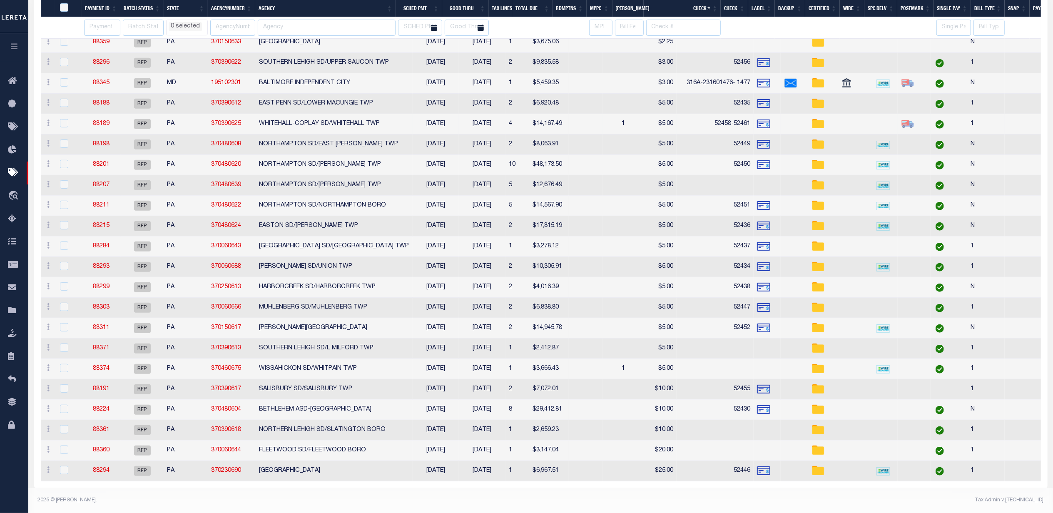
select select
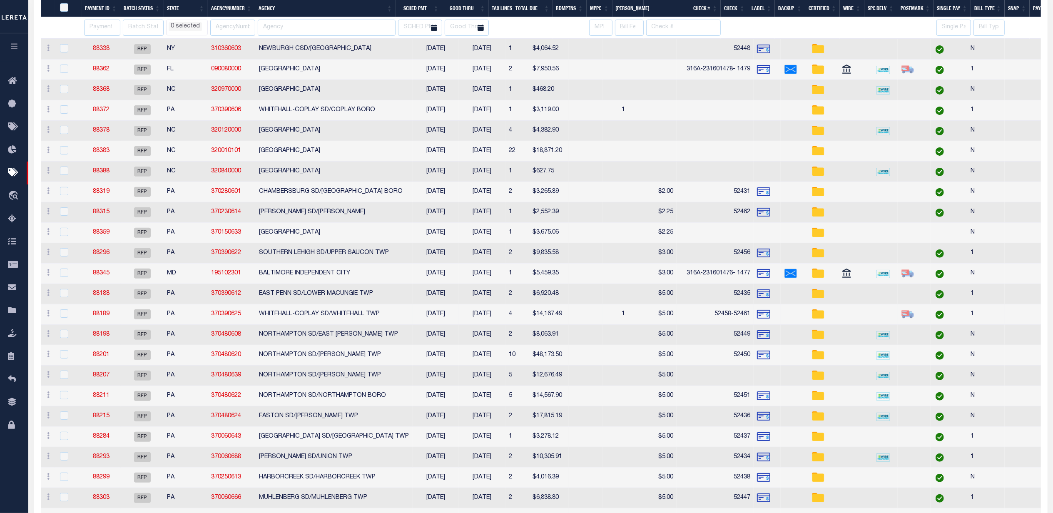
select select
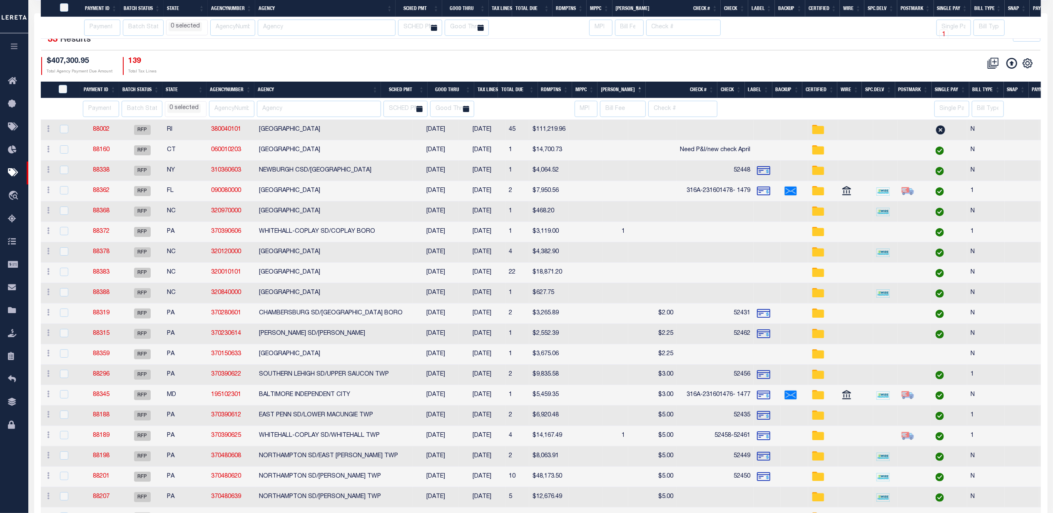
select select
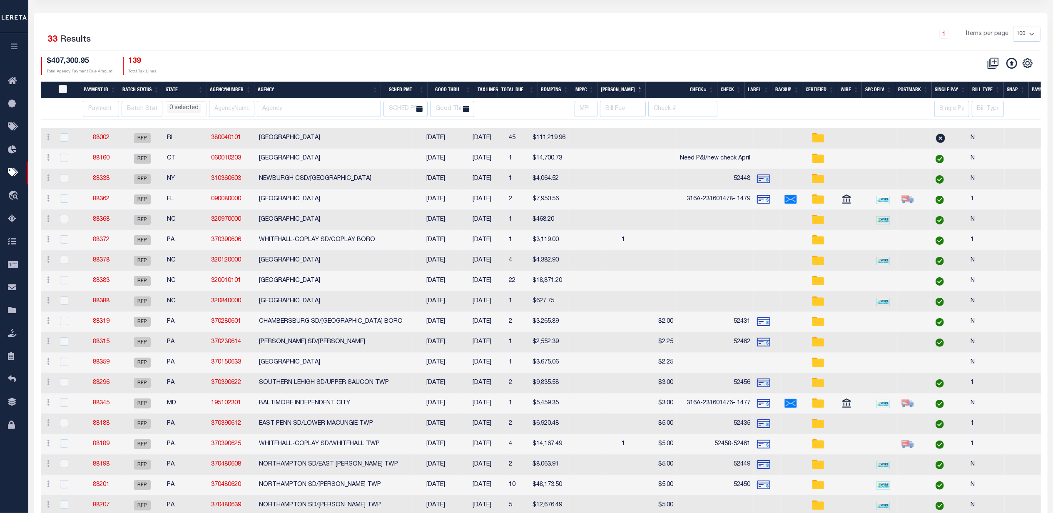
scroll to position [37, 0]
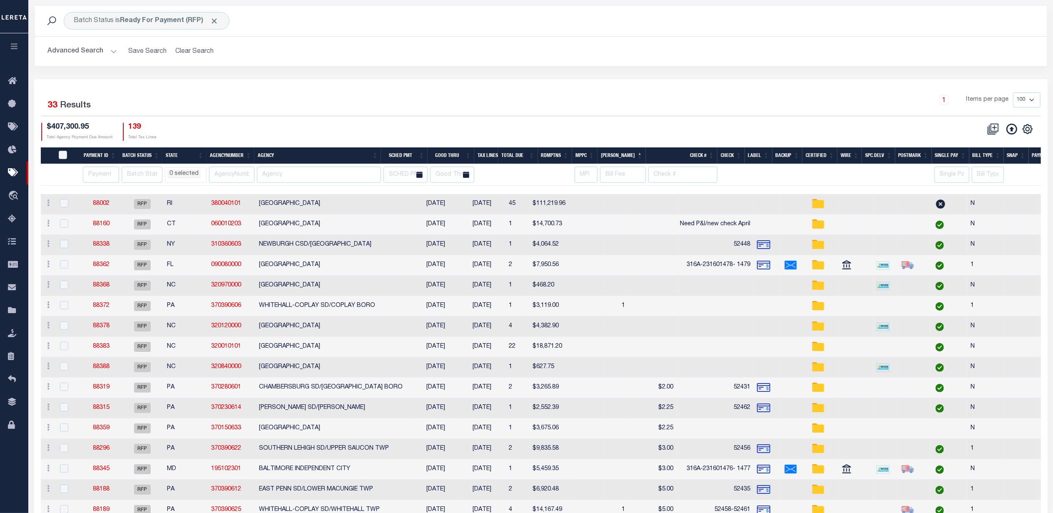
click at [499, 73] on div "Batch Status is Ready For Payment (RFP) Search Advanced Search Save Search Clea…" at bounding box center [540, 42] width 1025 height 74
click at [403, 95] on div "1 Items per page 100 200 500 1000" at bounding box center [667, 103] width 746 height 22
click at [305, 132] on div "$407,300.95 Total Agency Payment Due Amount 139 Total Tax Lines" at bounding box center [290, 132] width 499 height 18
click at [469, 132] on div "$407,300.95 Total Agency Payment Due Amount 139 Total Tax Lines" at bounding box center [290, 132] width 499 height 18
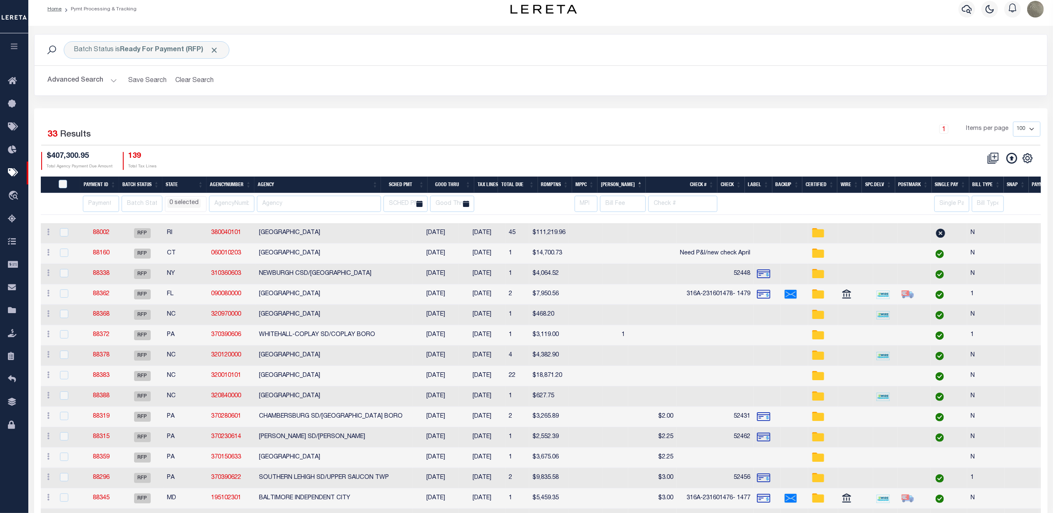
scroll to position [0, 0]
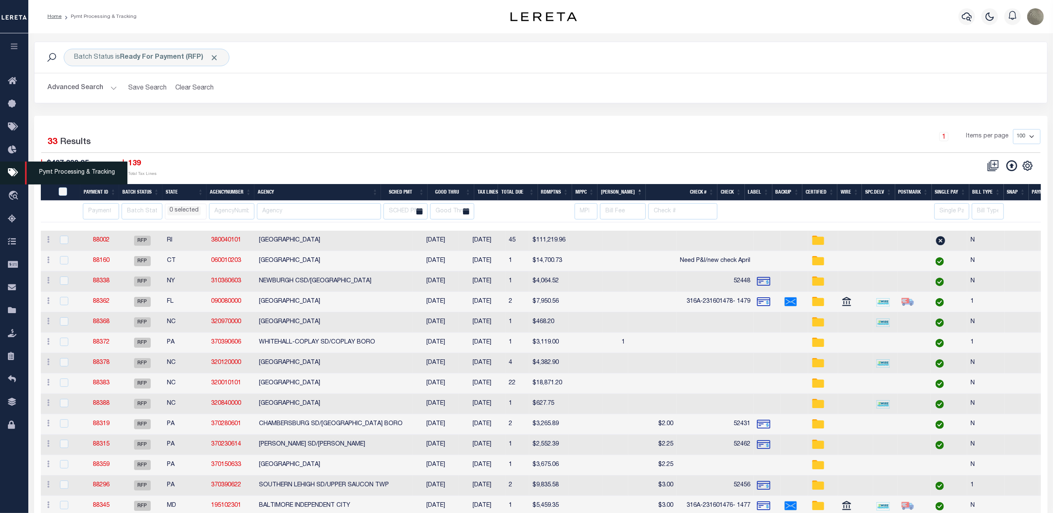
click at [10, 164] on link "Pymt Processing & Tracking" at bounding box center [14, 172] width 28 height 23
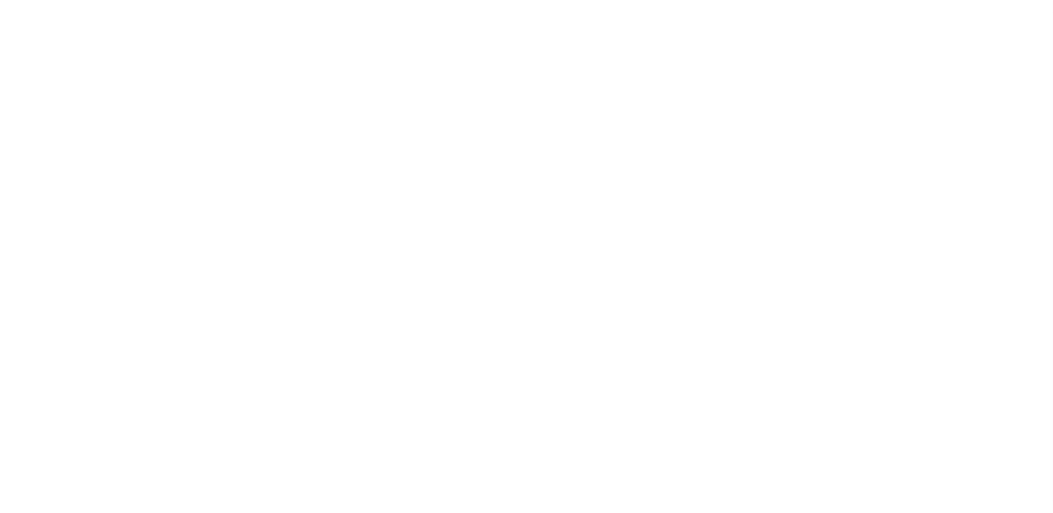
select select "SFP"
select select "37"
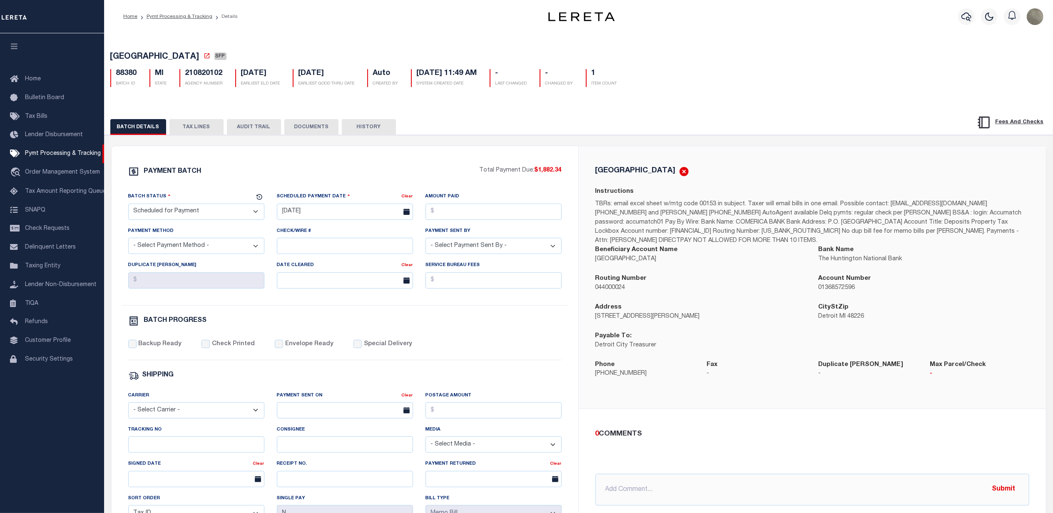
click at [273, 164] on div "PAYMENT BATCH Total Payment Due: $1,882.34 Batch Status" at bounding box center [345, 389] width 467 height 487
drag, startPoint x: 165, startPoint y: 435, endPoint x: 160, endPoint y: 446, distance: 12.3
click at [162, 437] on div "Tracking No" at bounding box center [196, 438] width 136 height 27
click at [160, 447] on input "Tracking No" at bounding box center [196, 444] width 136 height 16
drag, startPoint x: 153, startPoint y: 448, endPoint x: 149, endPoint y: 449, distance: 4.5
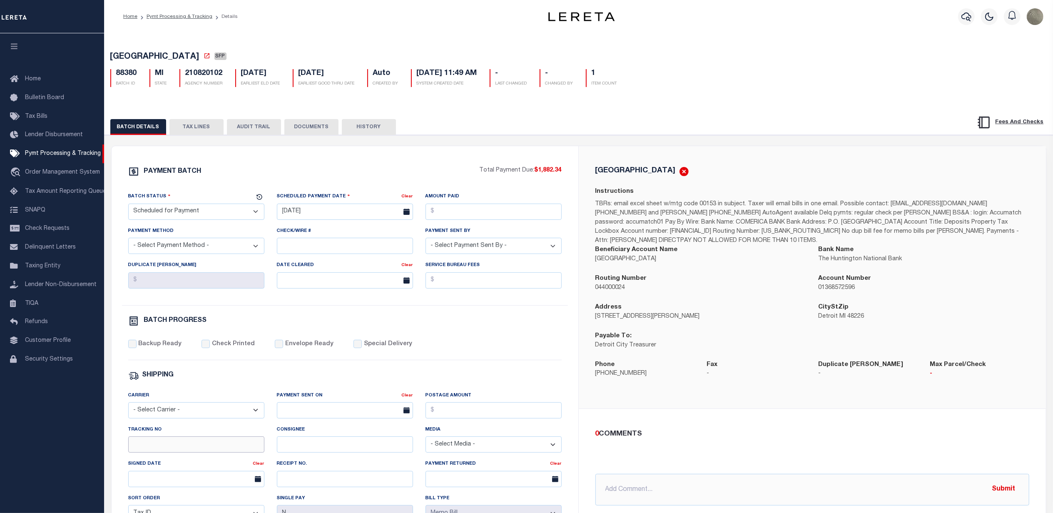
click at [151, 449] on input "Tracking No" at bounding box center [196, 444] width 136 height 16
type input "[PERSON_NAME]"
click at [565, 372] on div "PAYMENT BATCH Total Payment Due: $1,882.34 Batch Status - Select Status -" at bounding box center [345, 389] width 447 height 447
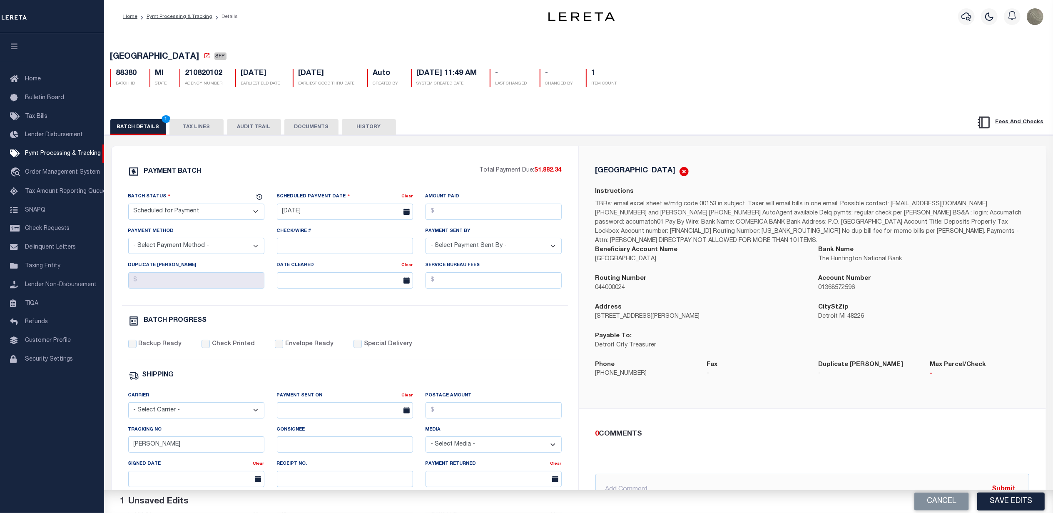
drag, startPoint x: 1019, startPoint y: 501, endPoint x: 1019, endPoint y: 490, distance: 10.8
click at [1019, 500] on button "Save Edits" at bounding box center [1010, 501] width 67 height 18
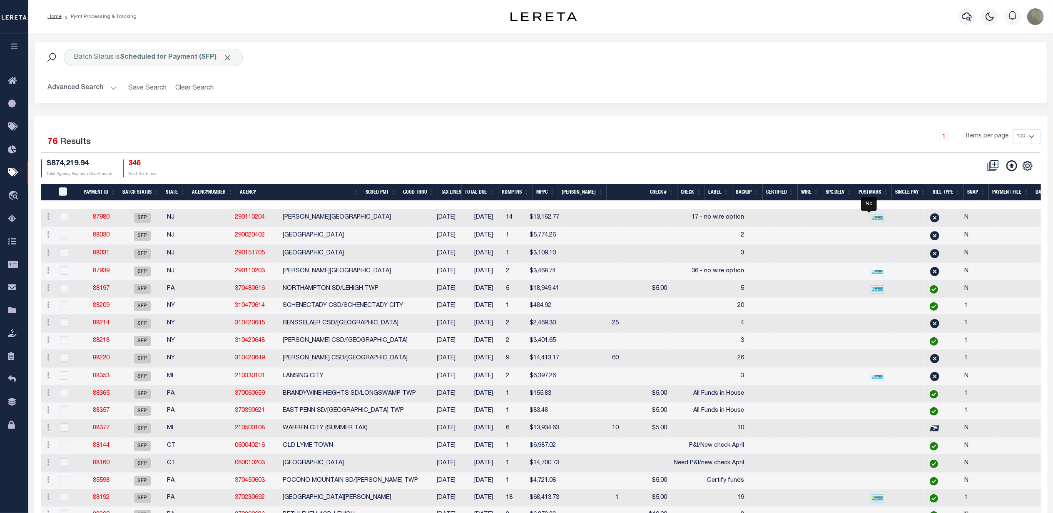
click at [655, 97] on div "Advanced Search Save Search Clear Search PayeeSearchTable_dynamictable_____Defa…" at bounding box center [541, 88] width 1012 height 30
click at [442, 154] on div "Selected 76 Results 1 Items per page 100 200 500 1000 $874,219.94 Total Agency …" at bounding box center [541, 153] width 1012 height 48
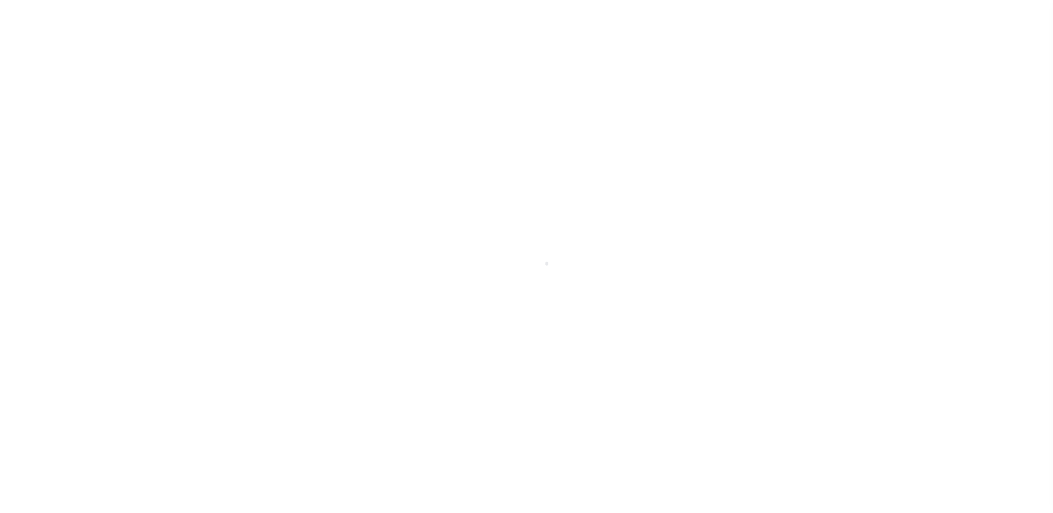
select select "SFP"
select select "CHK"
select select "[PERSON_NAME]"
select select "USS"
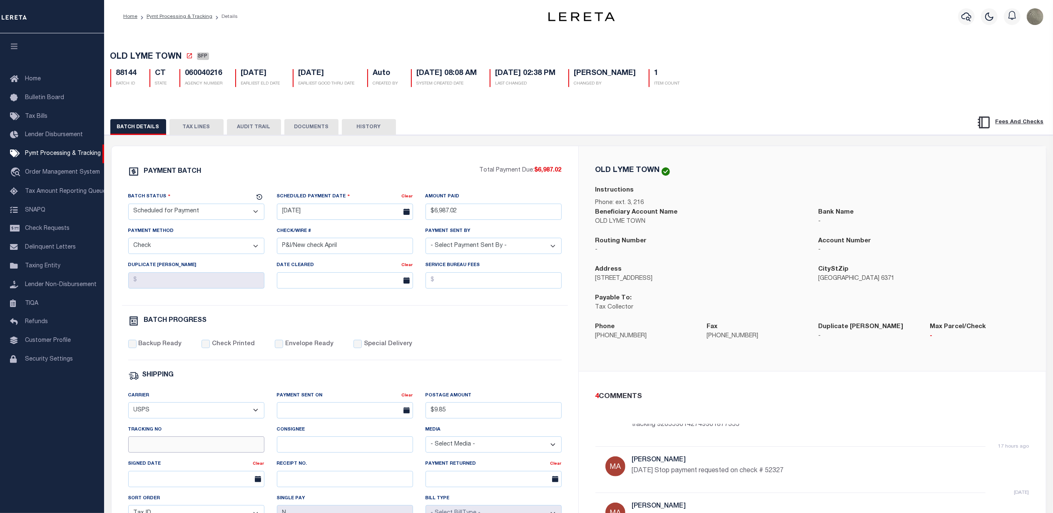
click at [182, 452] on input "Tracking No" at bounding box center [196, 444] width 136 height 16
click at [579, 328] on div "OLD LYME TOWN Instructions Phone: ext. 3, 216 Beneficiary Account Name OLD LYME…" at bounding box center [811, 258] width 467 height 225
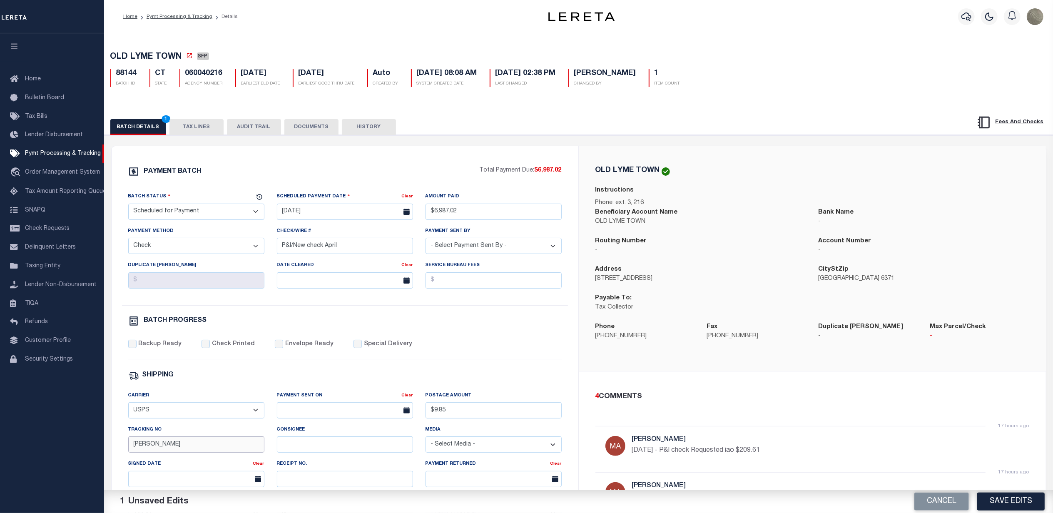
click at [150, 445] on input "Matt" at bounding box center [196, 444] width 136 height 16
type input "April"
click at [1001, 502] on button "Save Edits" at bounding box center [1010, 501] width 67 height 18
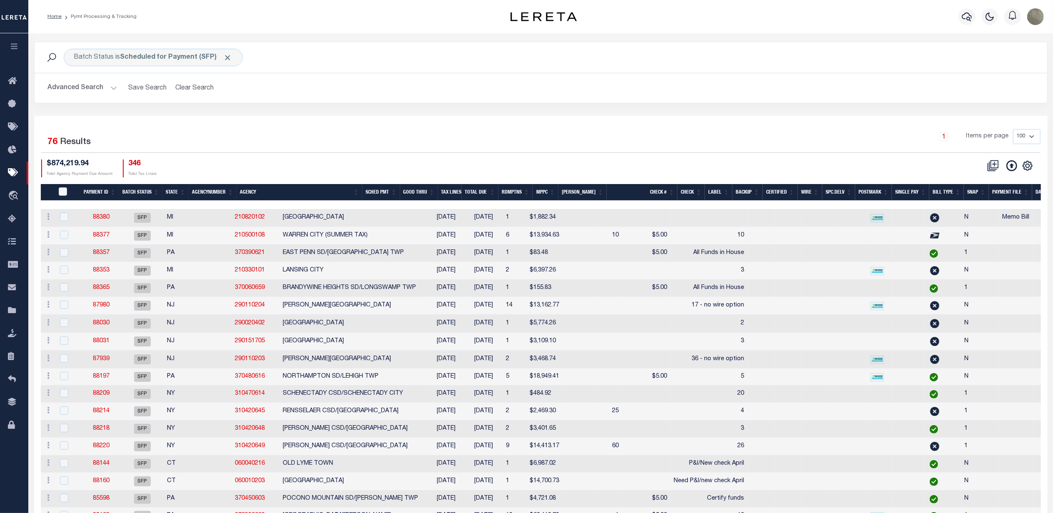
click at [598, 157] on div "Selected 76 Results 1 Items per page 100 200 500 1000 $874,219.94 Total Agency …" at bounding box center [541, 153] width 1012 height 48
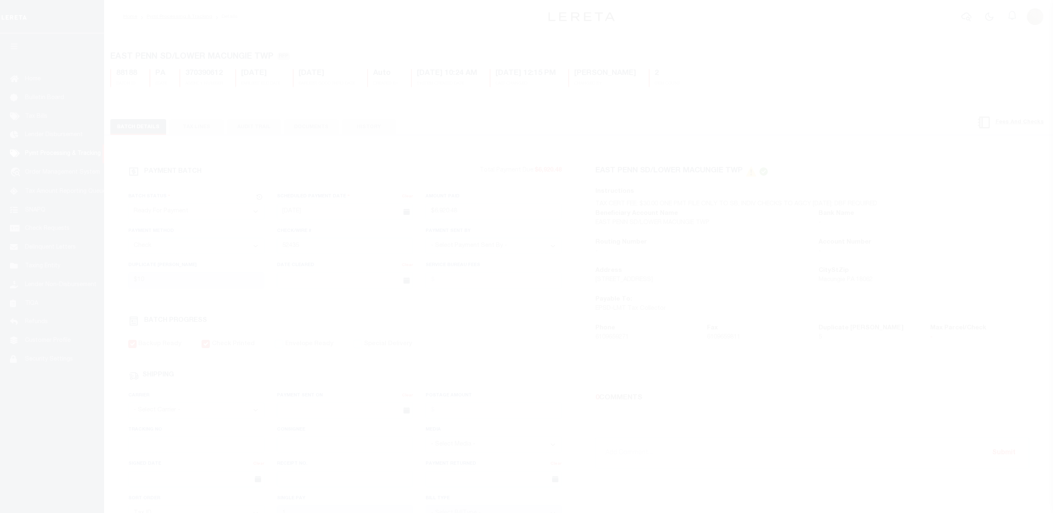
select select "RFP"
select select "CHK"
select select "[PERSON_NAME]"
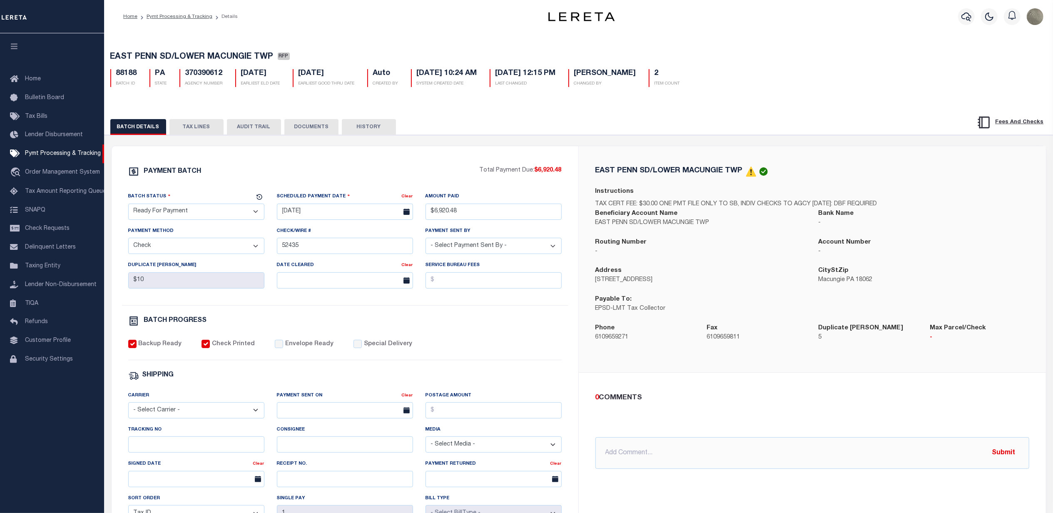
click at [192, 129] on button "TAX LINES" at bounding box center [196, 127] width 54 height 16
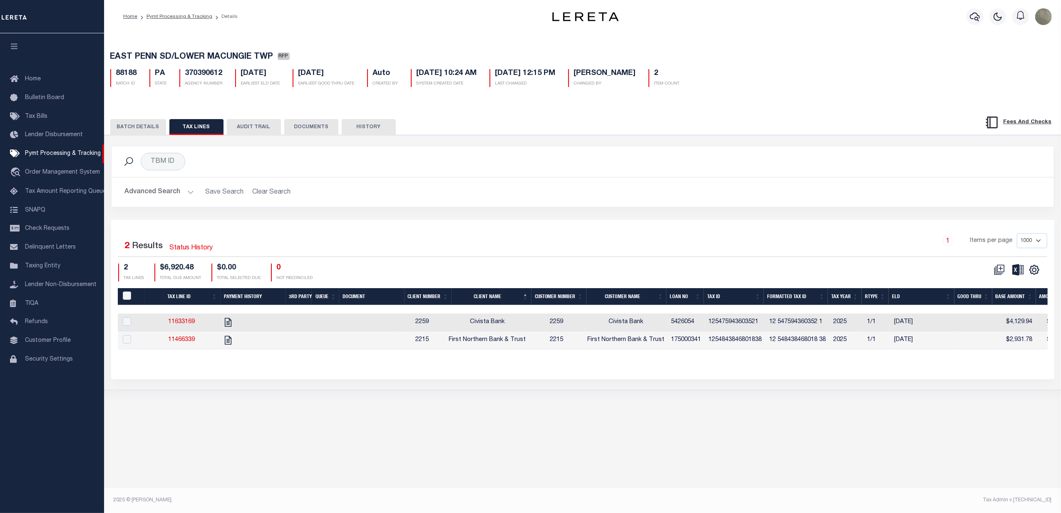
click at [127, 127] on button "BATCH DETAILS" at bounding box center [138, 127] width 56 height 16
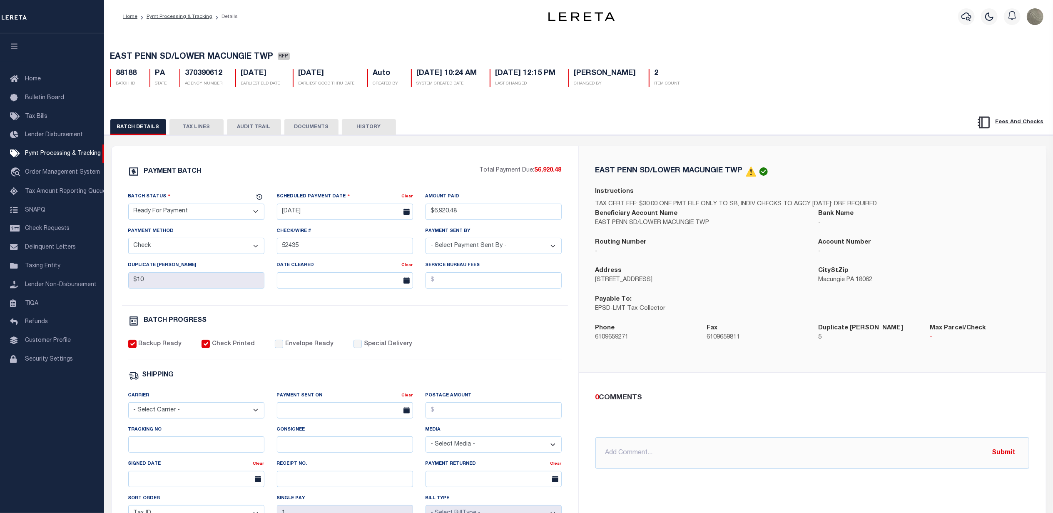
click at [174, 127] on button "TAX LINES" at bounding box center [196, 127] width 54 height 16
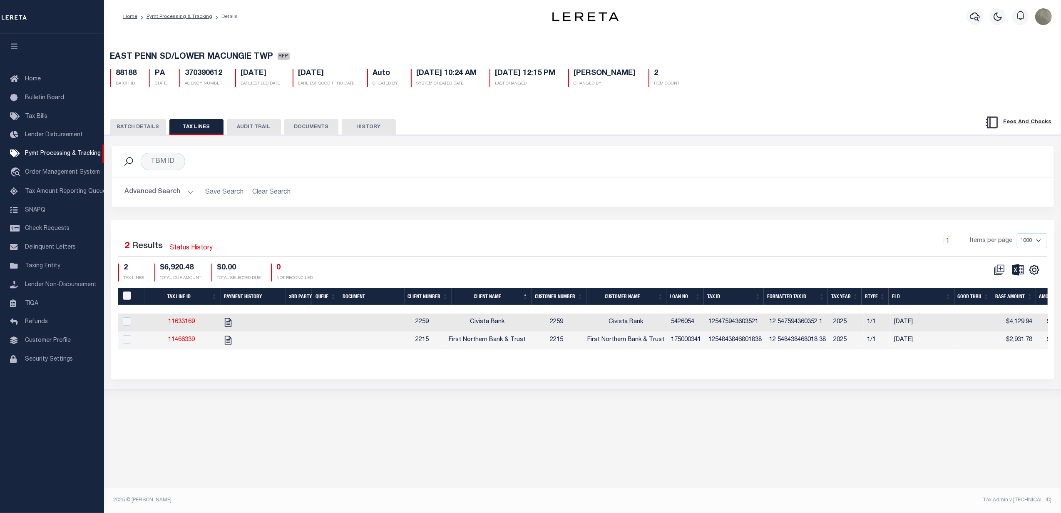
click at [125, 292] on th "PayeePaymentBatchId" at bounding box center [131, 296] width 27 height 17
click at [125, 295] on input "PayeePaymentBatchId" at bounding box center [127, 295] width 8 height 8
checkbox input "true"
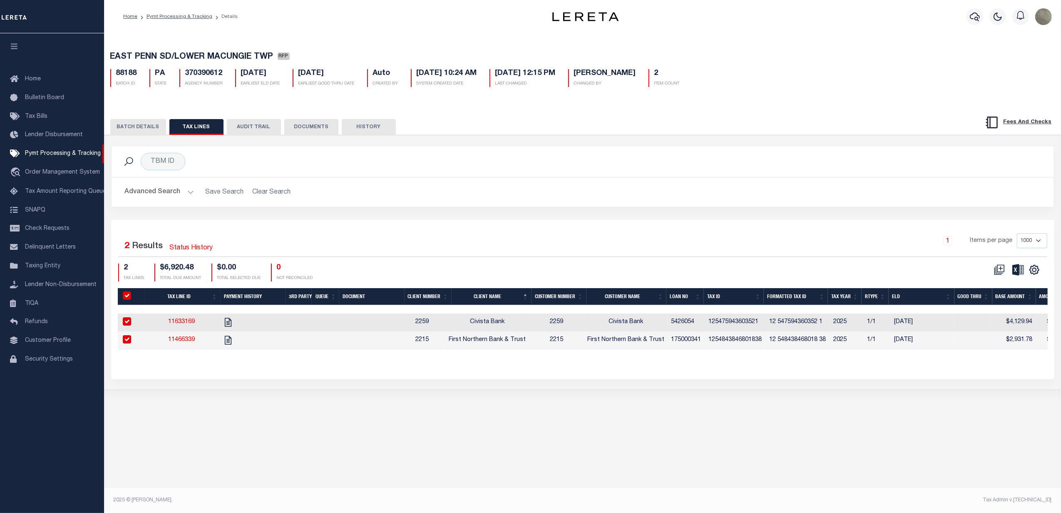
checkbox input "true"
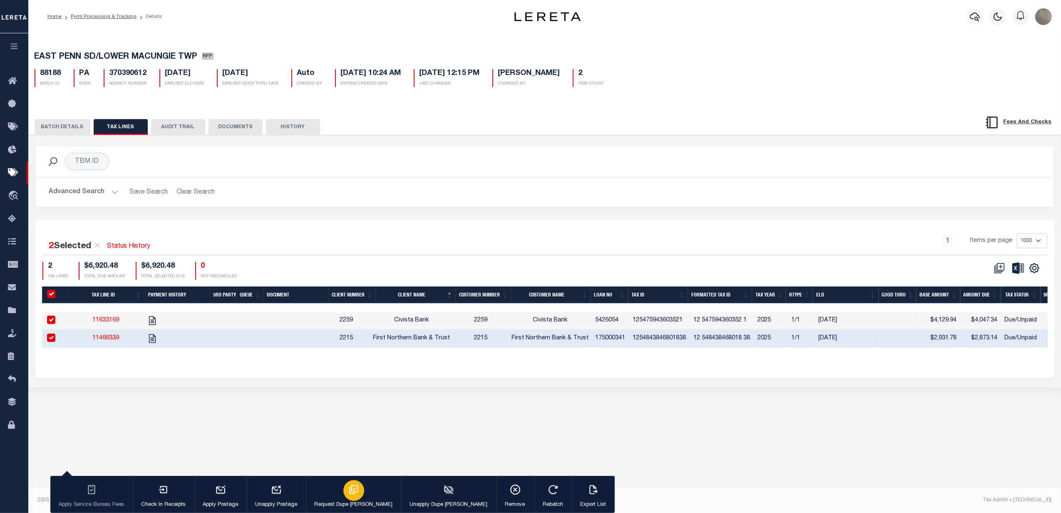
click at [348, 492] on div "button" at bounding box center [353, 490] width 21 height 21
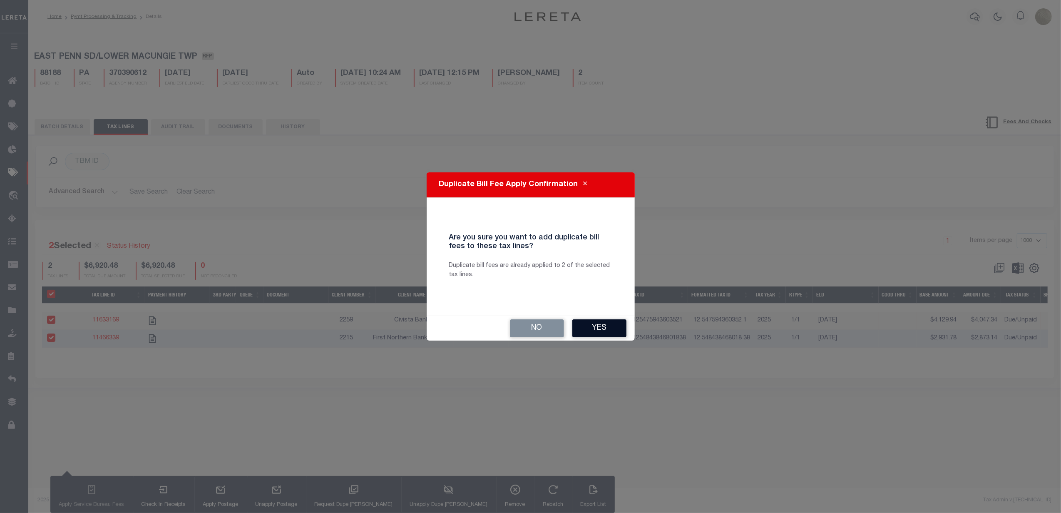
click at [594, 327] on button "Yes" at bounding box center [599, 328] width 54 height 18
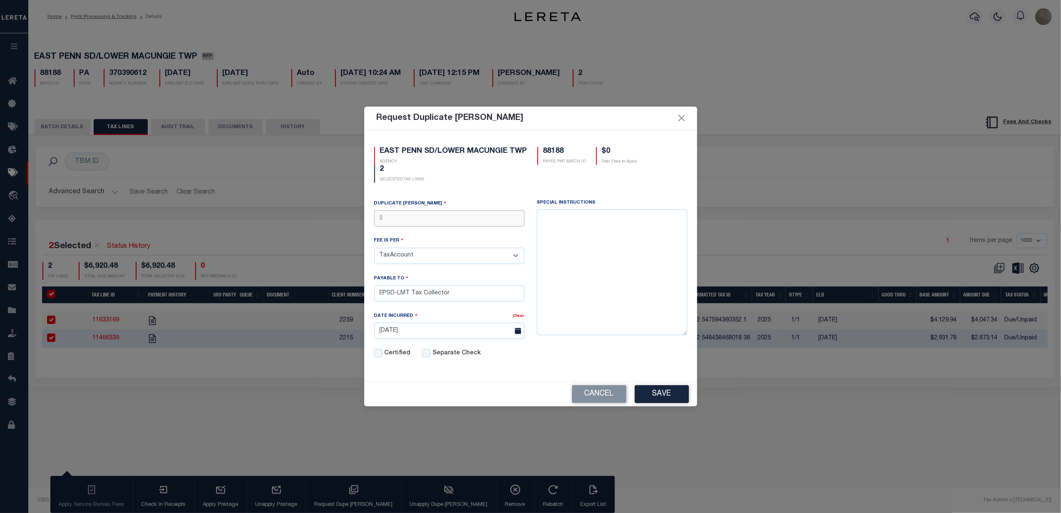
click at [453, 218] on input "text" at bounding box center [449, 218] width 150 height 16
type input "$5.00"
click at [676, 397] on button "Save" at bounding box center [662, 394] width 54 height 18
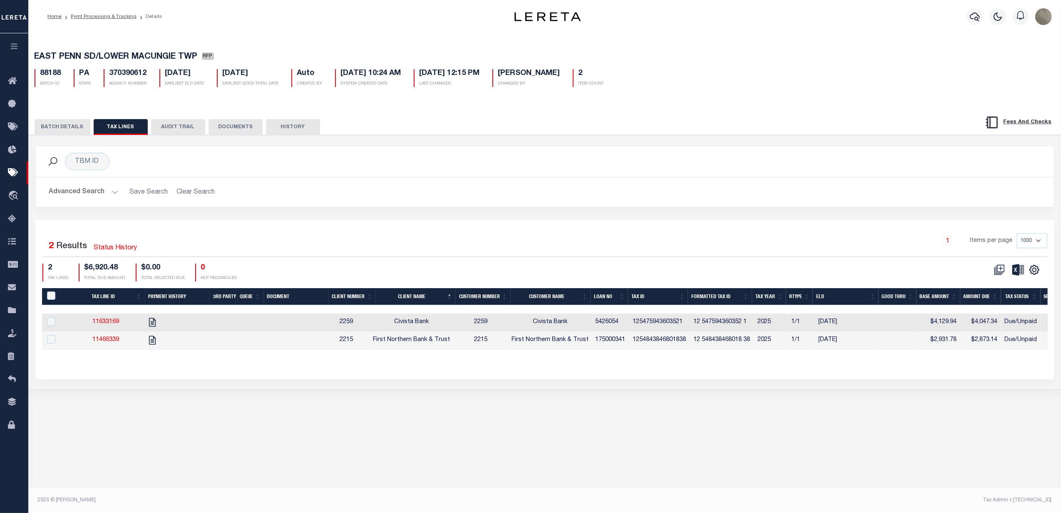
click at [66, 134] on button "BATCH DETAILS" at bounding box center [63, 127] width 56 height 16
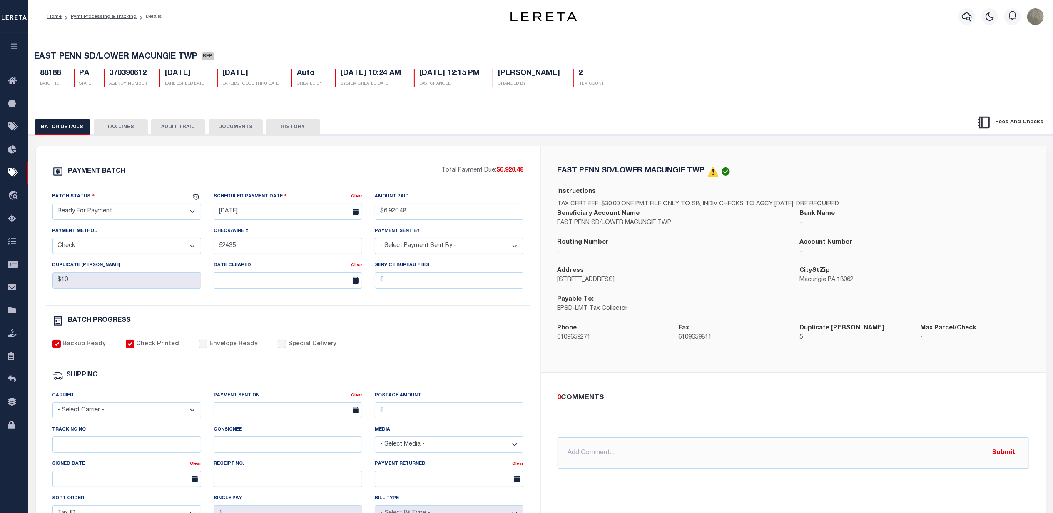
click at [231, 149] on div "PAYMENT BATCH Total Payment Due: $6,920.48 Batch Status" at bounding box center [288, 389] width 504 height 487
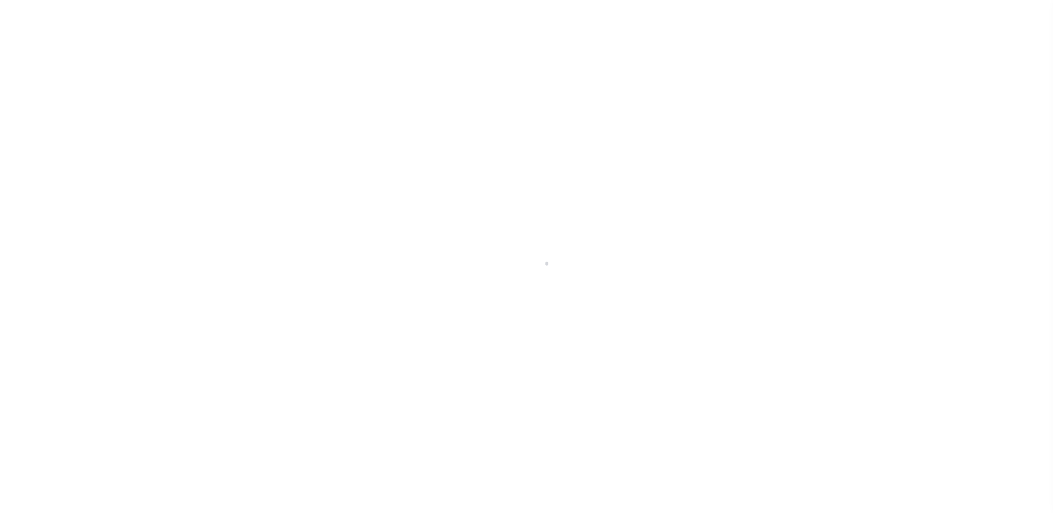
select select "RFP"
select select "CHK"
select select "[PERSON_NAME]"
select select "RFP"
select select "CHK"
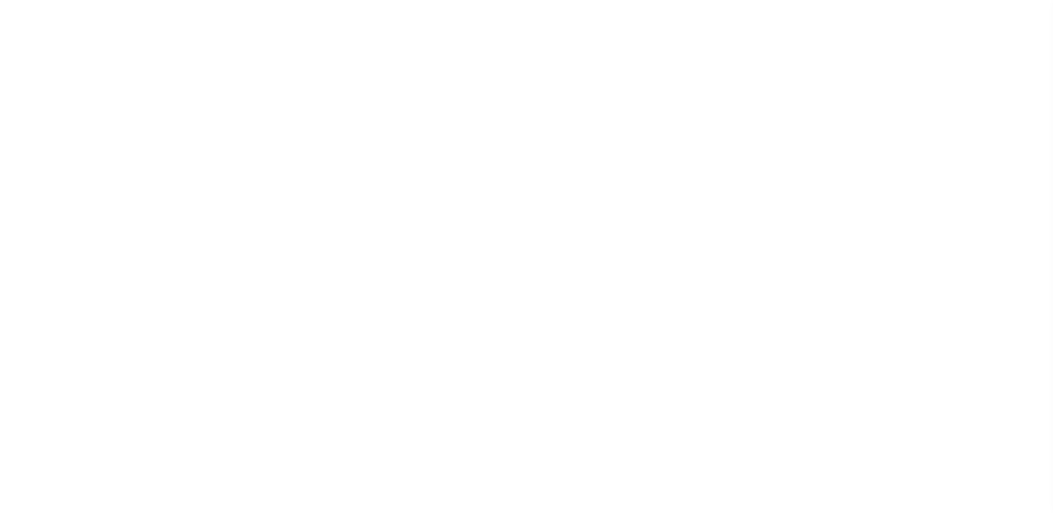
select select "[PERSON_NAME]"
select select "RFP"
select select "CHK"
select select "[PERSON_NAME]"
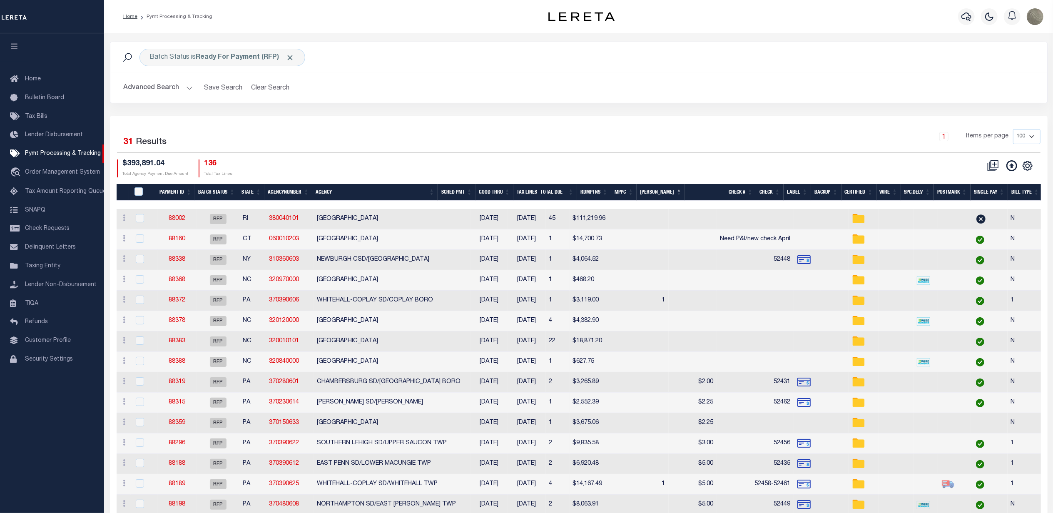
click at [676, 92] on h2 "Advanced Search Save Search Clear Search PayeeSearchTable_dynamictable_____Defa…" at bounding box center [578, 88] width 923 height 16
click at [51, 267] on span "Taxing Entity" at bounding box center [42, 266] width 35 height 6
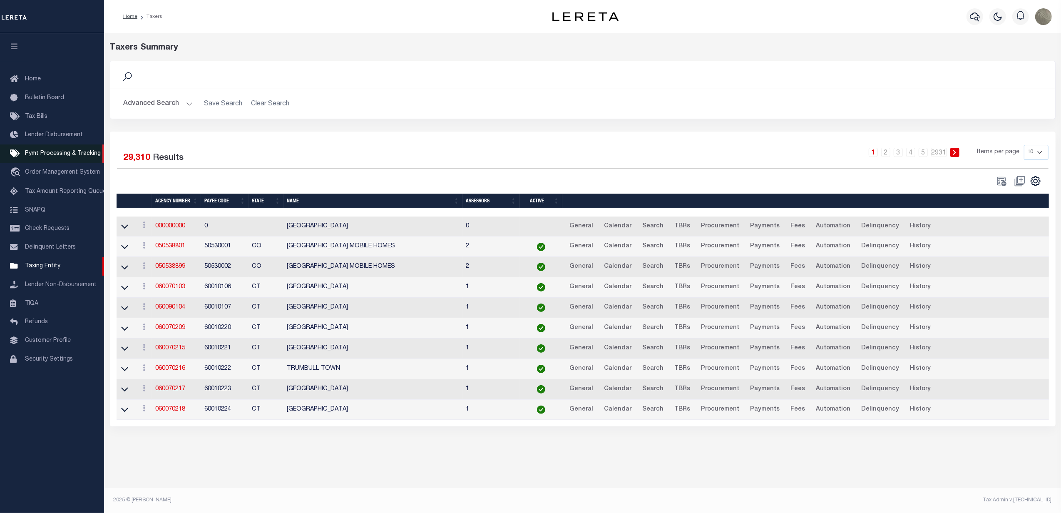
click at [52, 148] on link "Pymt Processing & Tracking" at bounding box center [52, 153] width 104 height 19
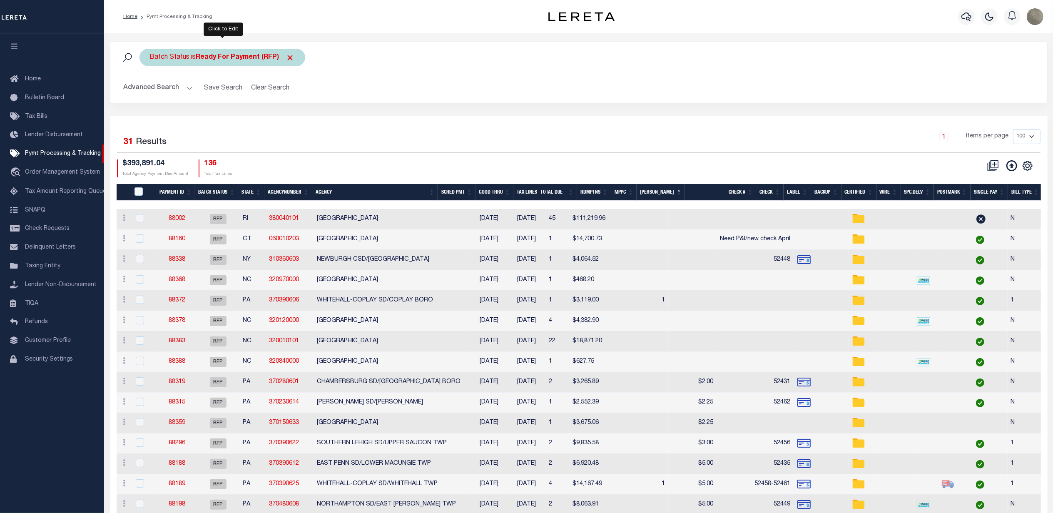
click at [215, 50] on div "Batch Status is Ready For Payment (RFP)" at bounding box center [222, 57] width 166 height 17
drag, startPoint x: 181, startPoint y: 92, endPoint x: 181, endPoint y: 100, distance: 7.9
click at [181, 92] on select "Awaiting Funds (AWF) Cleared and Complete (CAC) New Check Needed (NCN) Payment …" at bounding box center [211, 98] width 122 height 16
select select "SNT"
click at [150, 91] on select "Awaiting Funds (AWF) Cleared and Complete (CAC) New Check Needed (NCN) Payment …" at bounding box center [211, 98] width 122 height 16
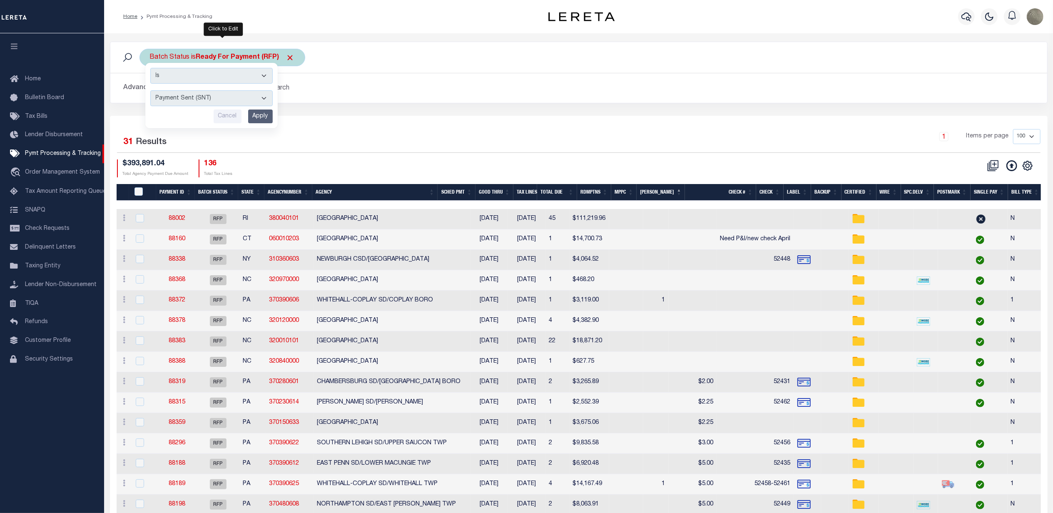
click at [255, 119] on input "Apply" at bounding box center [260, 116] width 25 height 14
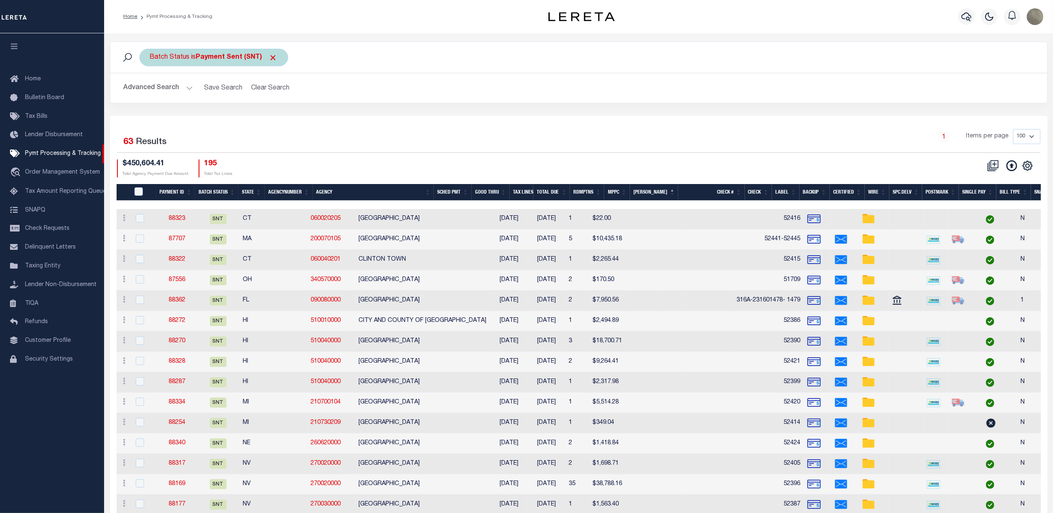
click at [272, 55] on span "Click to Remove" at bounding box center [273, 57] width 9 height 9
click at [1031, 166] on icon "" at bounding box center [1027, 165] width 9 height 9
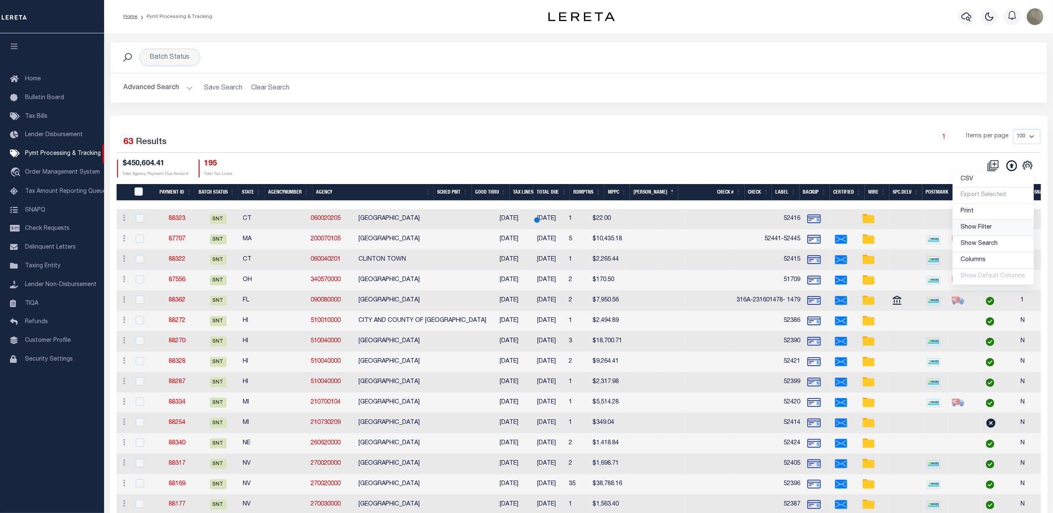
click at [983, 227] on span "Show Filter" at bounding box center [976, 227] width 31 height 6
select select
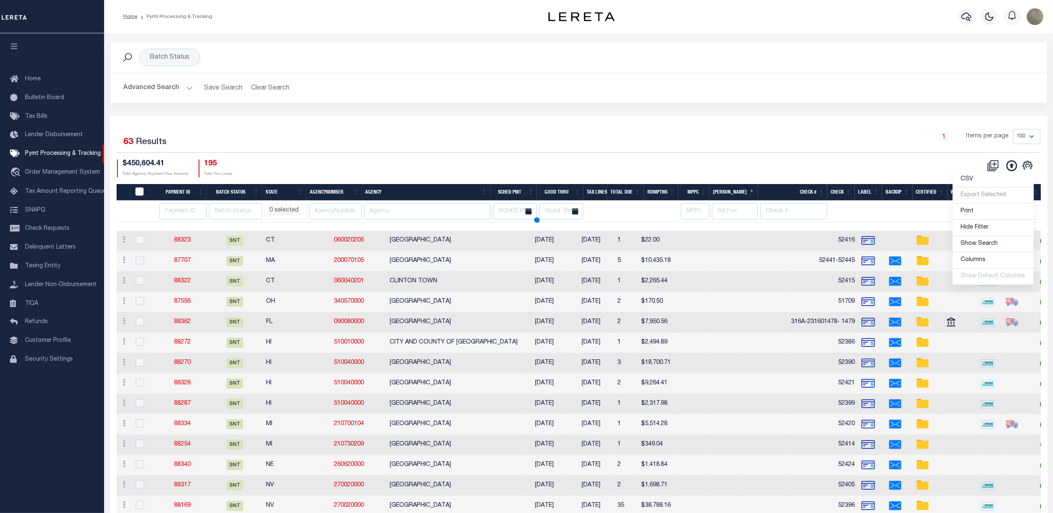
click at [406, 207] on input "text" at bounding box center [427, 211] width 126 height 16
click at [404, 210] on input "text" at bounding box center [427, 211] width 126 height 16
select select
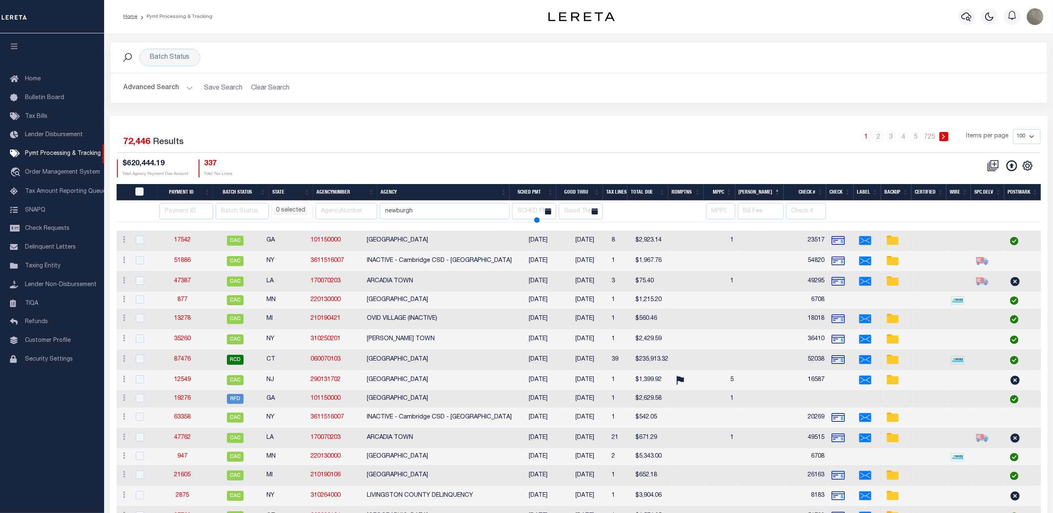
type input "newburgh"
select select
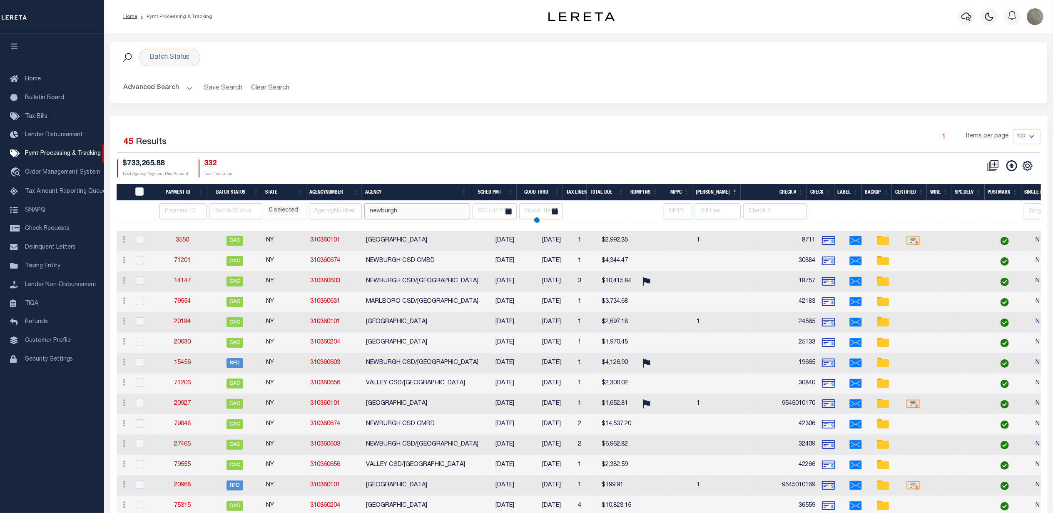
type input "newburgh"
select select
type input "newburgh sd"
select select
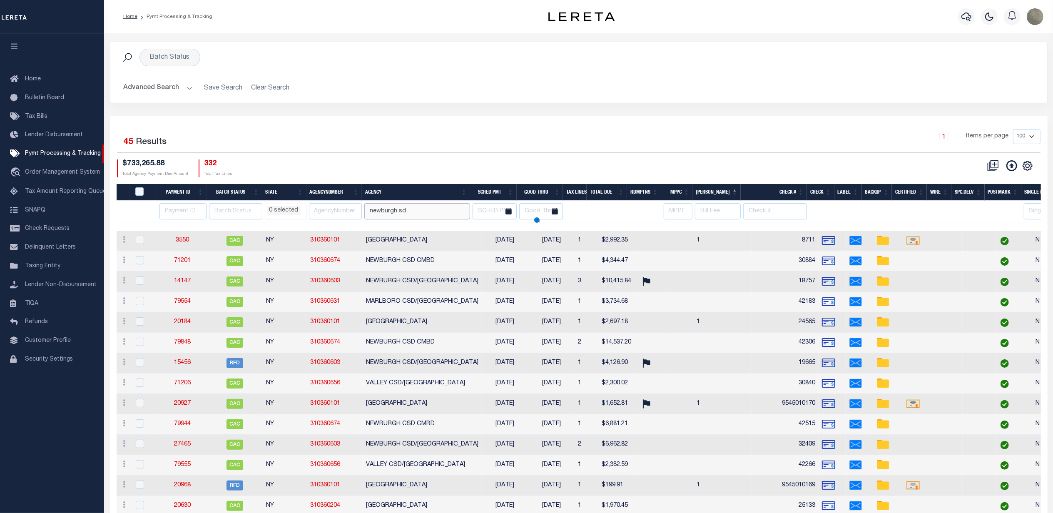
select select
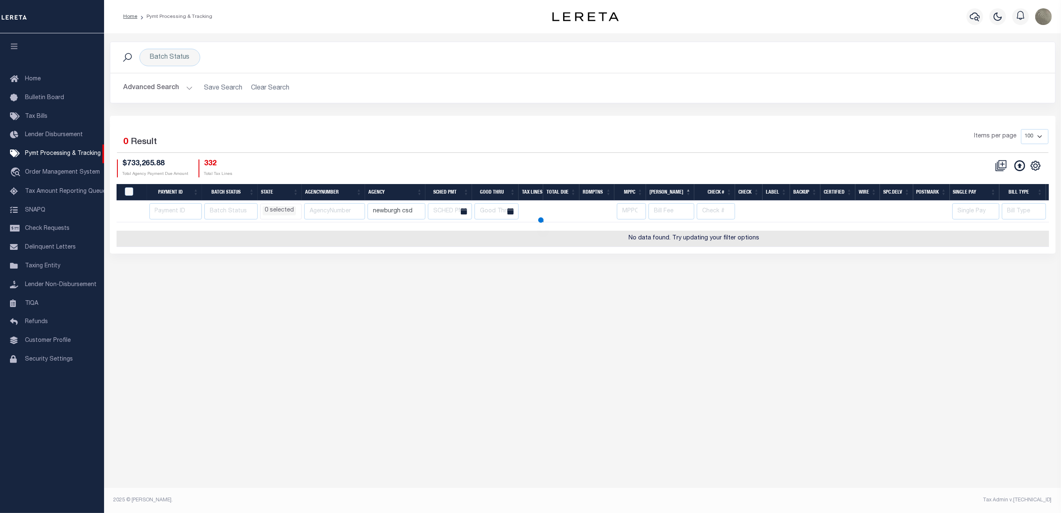
type input "newburgh csd"
click at [438, 139] on div "Items per page 100 200 500 1000" at bounding box center [700, 140] width 695 height 22
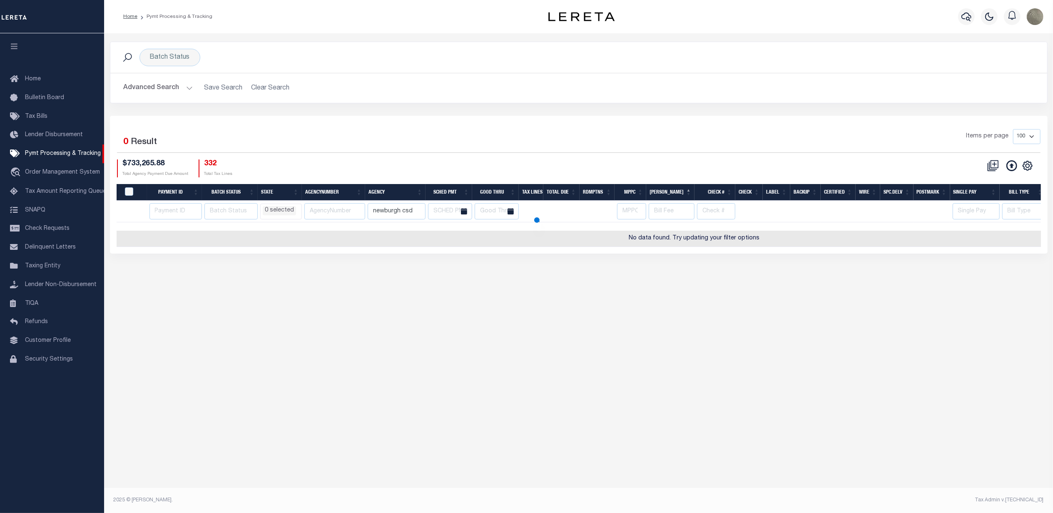
select select
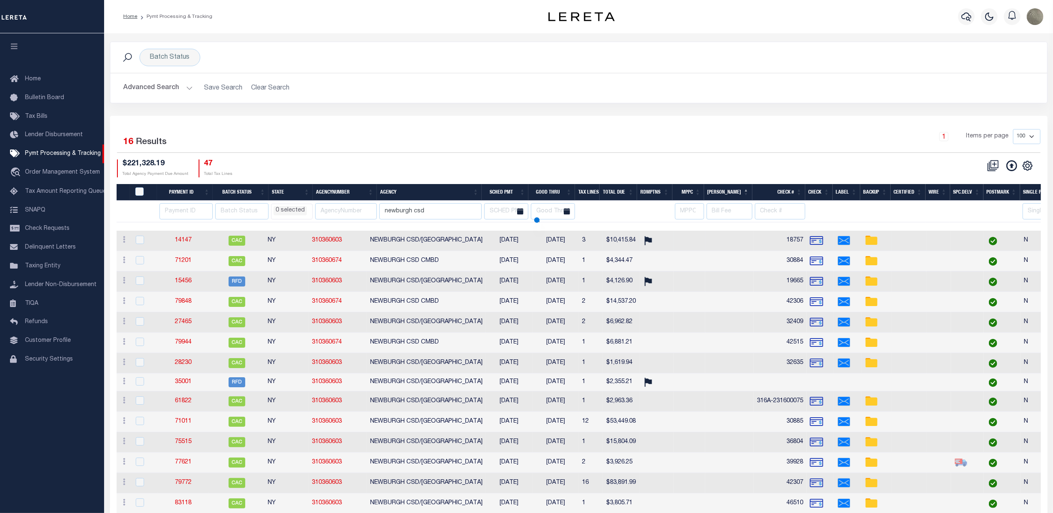
select select
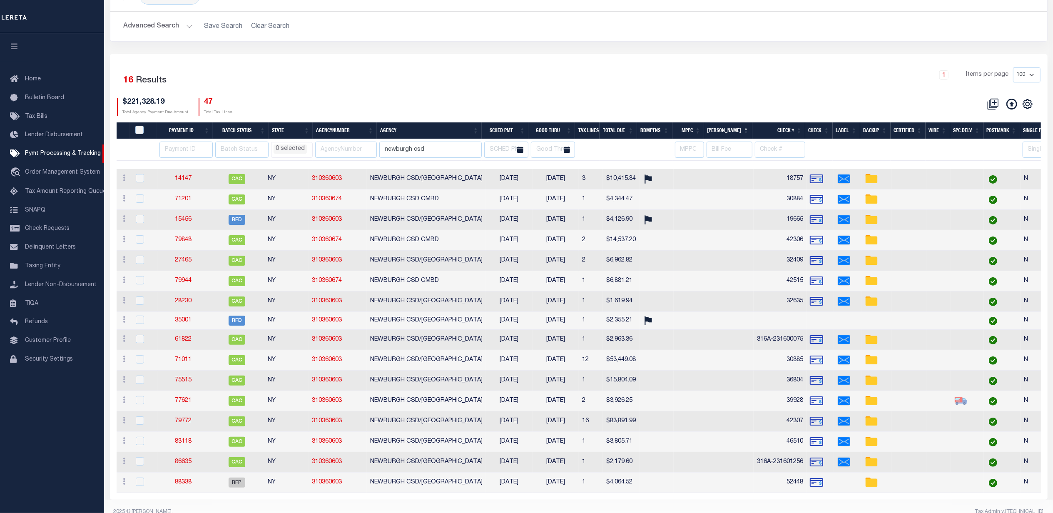
scroll to position [82, 0]
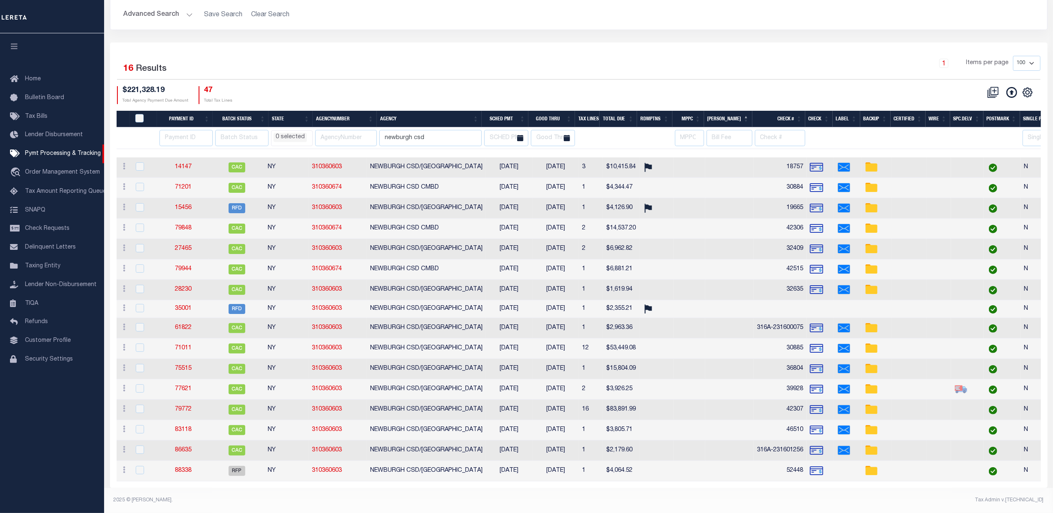
click at [429, 115] on th "Agency" at bounding box center [429, 119] width 105 height 17
select select
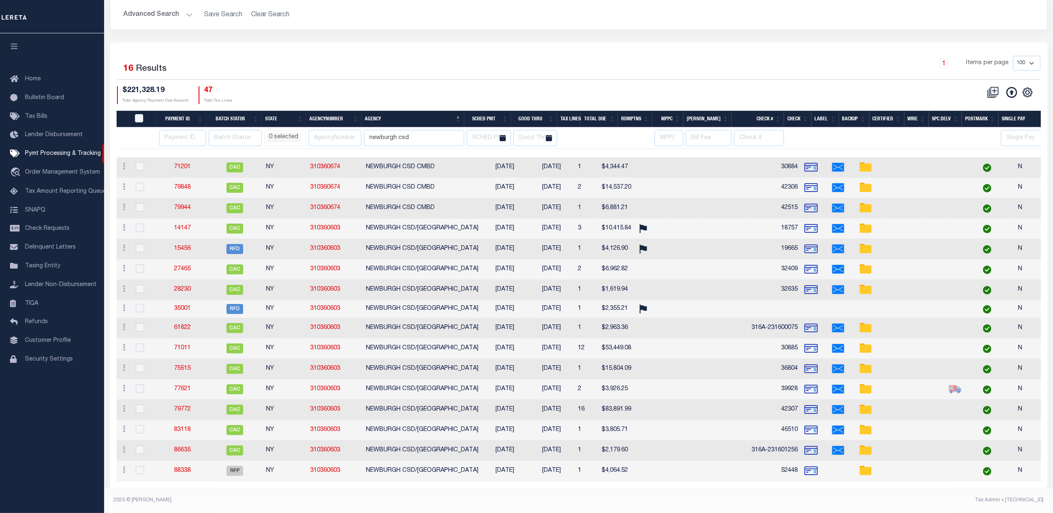
click at [342, 86] on div "$221,328.19 Total Agency Payment Due Amount 47 Total Tax Lines" at bounding box center [348, 95] width 462 height 18
click at [376, 57] on div "1 Items per page 100 200 500 1000" at bounding box center [695, 67] width 689 height 22
click at [403, 127] on th "newburgh csd" at bounding box center [412, 138] width 103 height 22
click at [403, 130] on input "newburgh csd" at bounding box center [414, 138] width 100 height 16
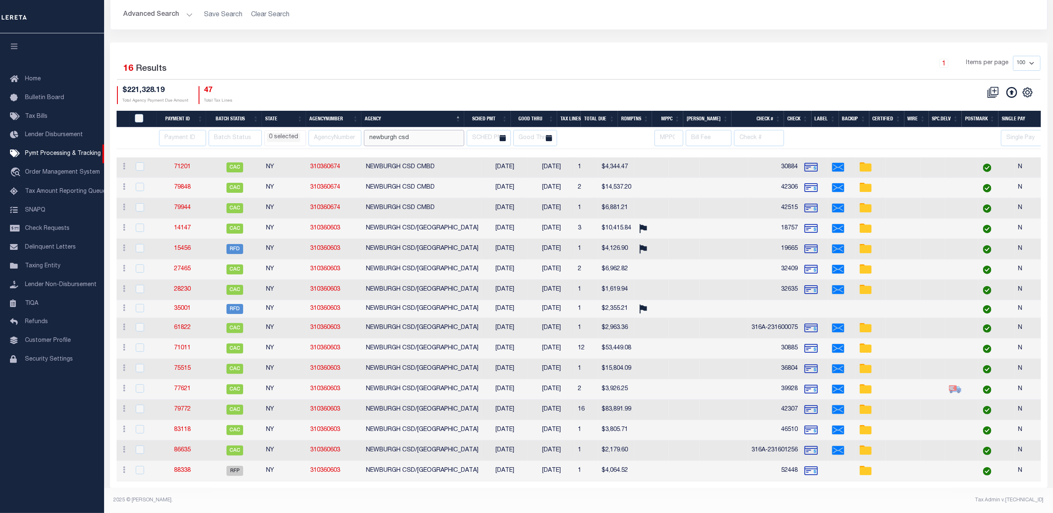
click at [403, 130] on input "newburgh csd" at bounding box center [414, 138] width 100 height 16
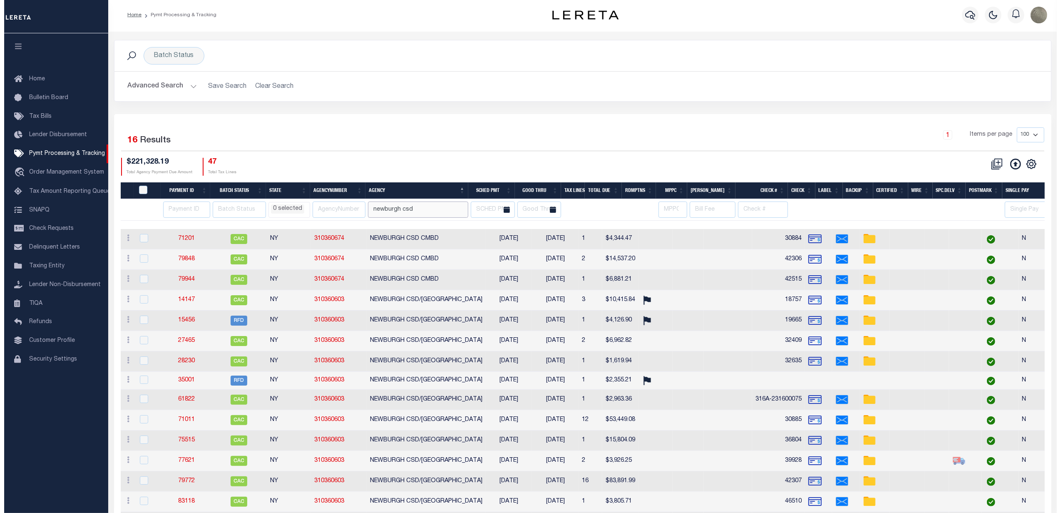
scroll to position [0, 0]
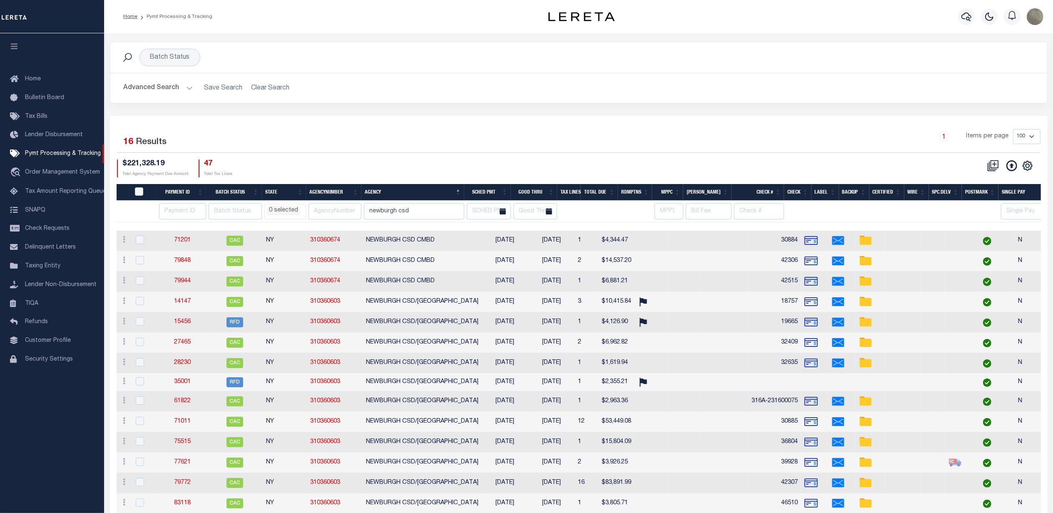
click at [165, 87] on button "Advanced Search" at bounding box center [158, 88] width 69 height 16
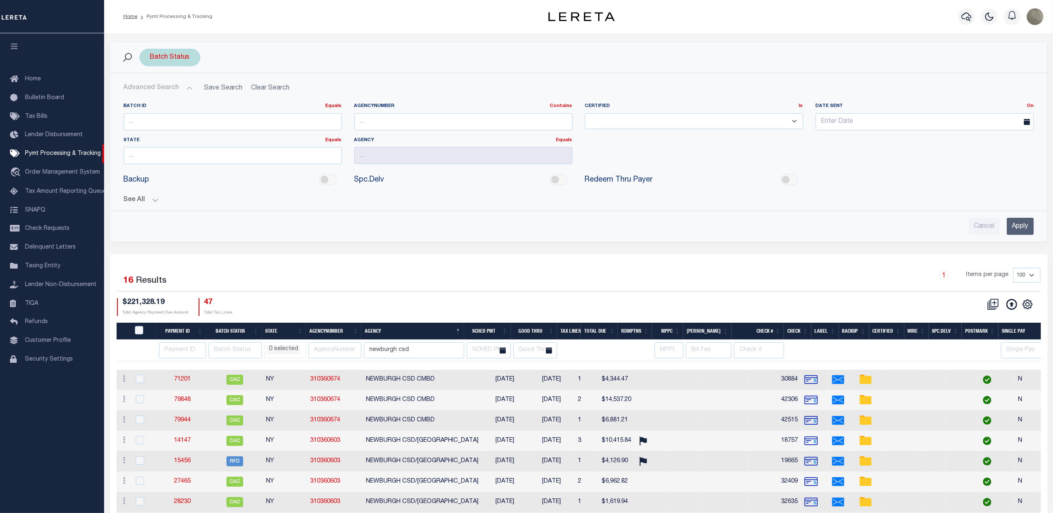
click at [160, 52] on div "Batch Status" at bounding box center [169, 57] width 61 height 17
click at [170, 102] on select "Awaiting Funds (AWF) Cleared and Complete (CAC) New Check Needed (NCN) Payment …" at bounding box center [211, 98] width 122 height 16
select select "RFW"
click at [150, 91] on select "Awaiting Funds (AWF) Cleared and Complete (CAC) New Check Needed (NCN) Payment …" at bounding box center [211, 98] width 122 height 16
click at [260, 114] on input "Apply" at bounding box center [260, 116] width 25 height 14
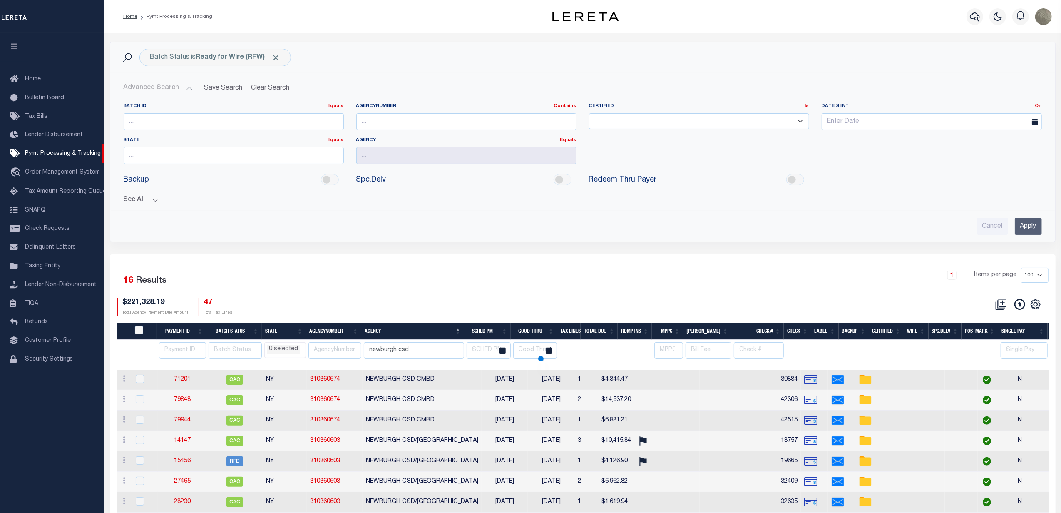
select select
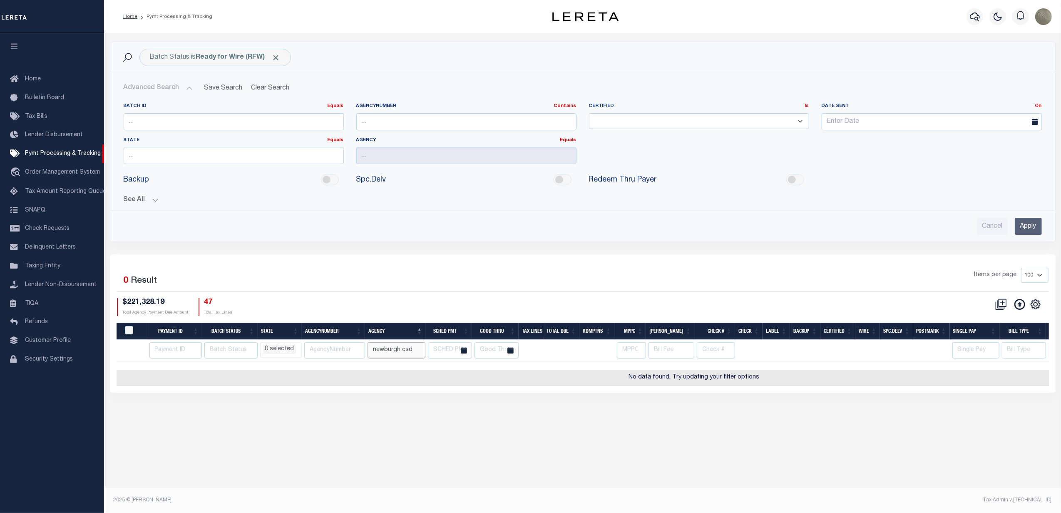
drag, startPoint x: 418, startPoint y: 353, endPoint x: 361, endPoint y: 350, distance: 56.7
click at [391, 353] on input "newburgh csd" at bounding box center [396, 350] width 58 height 16
click at [388, 357] on input "newburgh csd" at bounding box center [396, 350] width 58 height 16
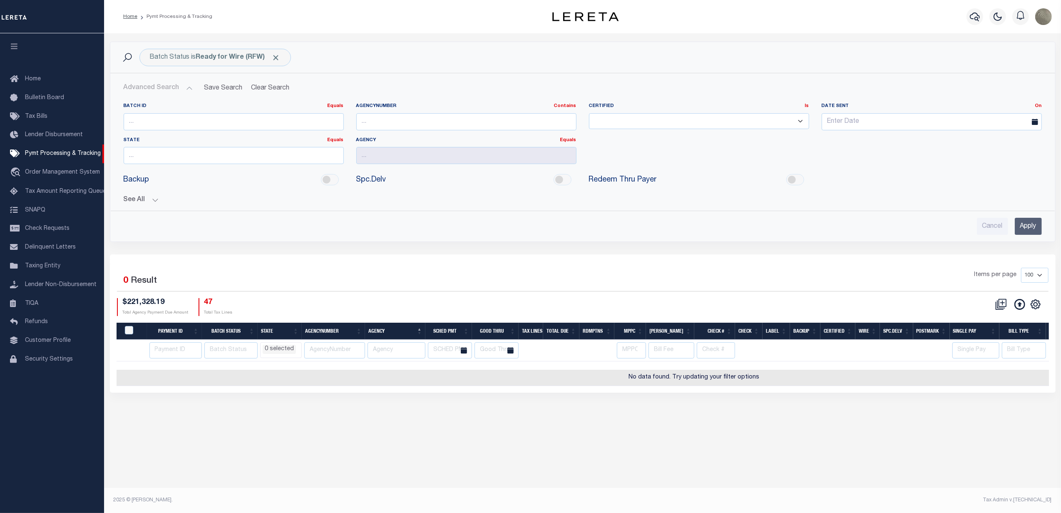
click at [441, 257] on div "Selected 0 Result Items per page 100 200 500 1000 $221,328.19 47" at bounding box center [583, 323] width 946 height 138
select select
click at [715, 168] on div "Batch ID Equals Equals Is Not Equal To Is Greater Than Is Less Than AgencyNumbe…" at bounding box center [582, 137] width 931 height 68
click at [648, 241] on div "Advanced Search Save Search Clear Search PayeeSearchTable_dynamictable_____Defa…" at bounding box center [582, 157] width 945 height 168
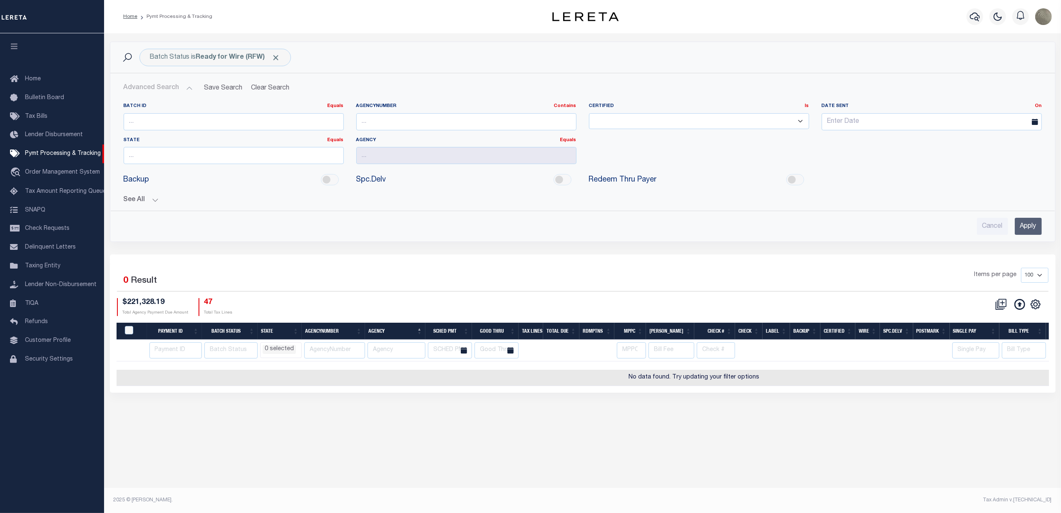
click at [408, 279] on div "Items per page 100 200 500 1000" at bounding box center [700, 279] width 695 height 22
click at [340, 212] on div "Cancel Apply" at bounding box center [582, 223] width 931 height 24
click at [212, 60] on b "Ready for Wire (RFW)" at bounding box center [238, 57] width 84 height 7
select select "RFW"
click at [273, 231] on div "Cancel Apply" at bounding box center [583, 226] width 918 height 17
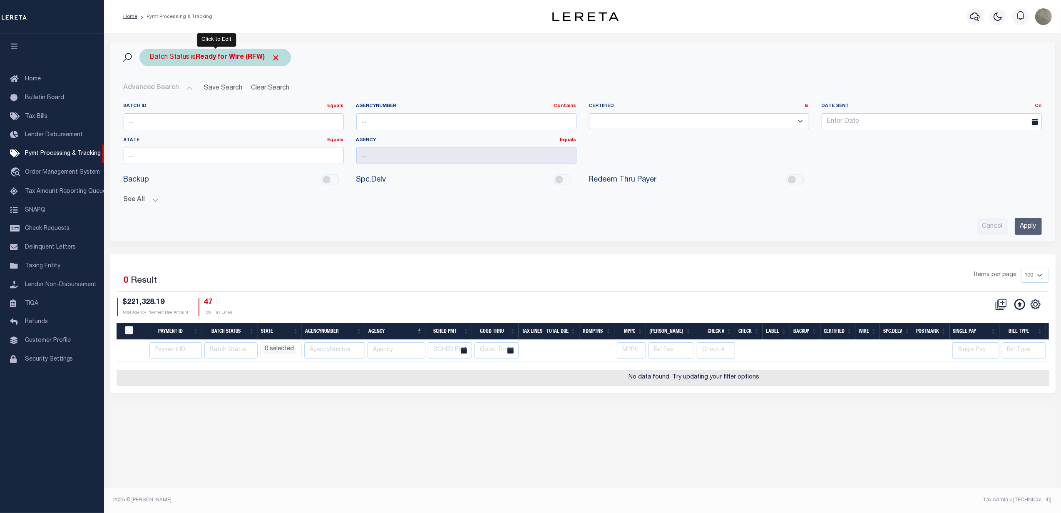
click at [233, 59] on b "Ready for Wire (RFW)" at bounding box center [238, 57] width 84 height 7
select select "RFW"
click at [215, 96] on select "Awaiting Funds (AWF) Cleared and Complete (CAC) New Check Needed (NCN) Payment …" at bounding box center [211, 98] width 122 height 16
click at [319, 240] on div "Advanced Search Save Search Clear Search PayeeSearchTable_dynamictable_____Defa…" at bounding box center [582, 157] width 945 height 168
click at [208, 59] on b "Ready for Wire (RFW)" at bounding box center [238, 57] width 84 height 7
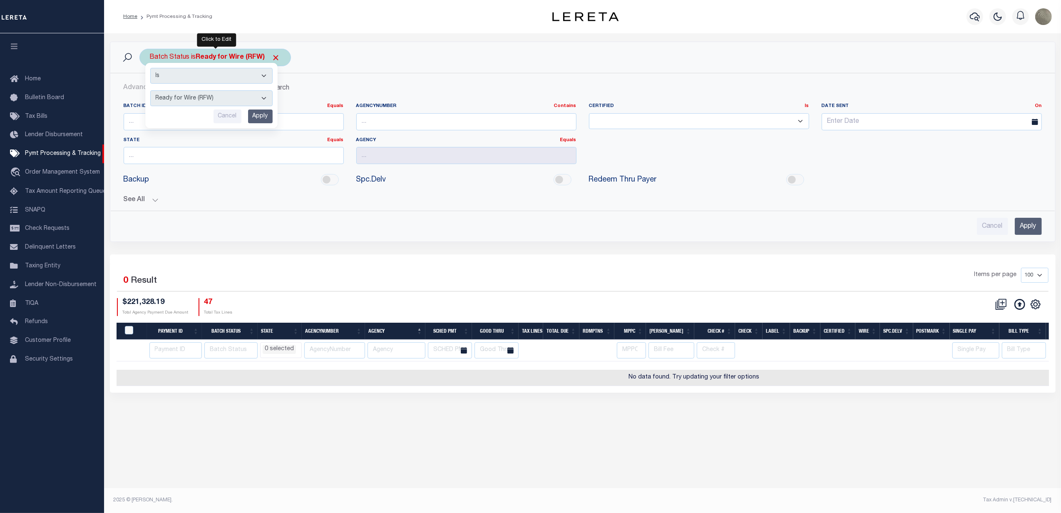
click at [203, 95] on select "Awaiting Funds (AWF) Cleared and Complete (CAC) New Check Needed (NCN) Payment …" at bounding box center [211, 98] width 122 height 16
select select "SFP"
click at [150, 91] on select "Awaiting Funds (AWF) Cleared and Complete (CAC) New Check Needed (NCN) Payment …" at bounding box center [211, 98] width 122 height 16
click at [265, 122] on input "Apply" at bounding box center [260, 116] width 25 height 14
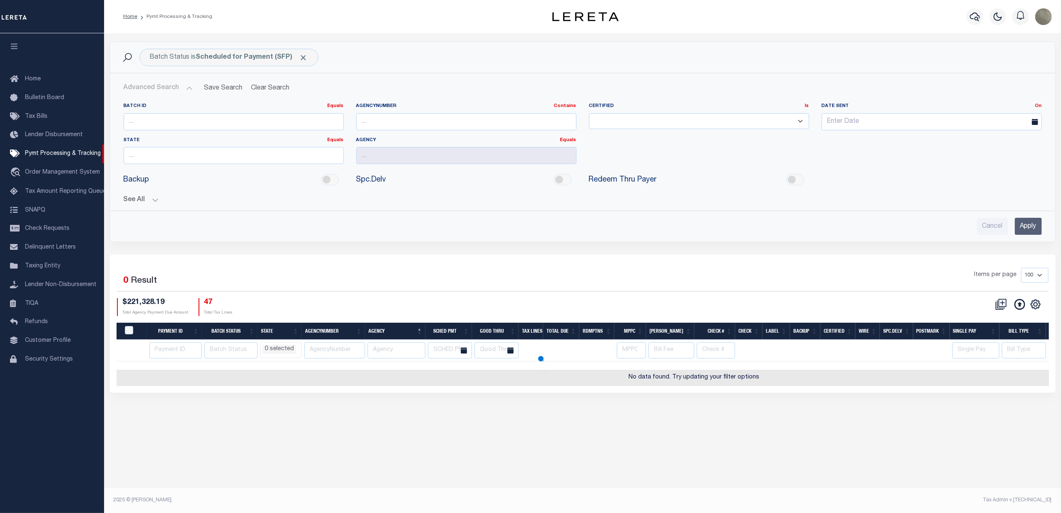
select select
click at [245, 60] on b "Scheduled for Payment (SFP)" at bounding box center [252, 57] width 112 height 7
select select "SFP"
click at [371, 237] on div "Advanced Search Save Search Clear Search PayeeSearchTable_dynamictable_____Defa…" at bounding box center [582, 157] width 945 height 168
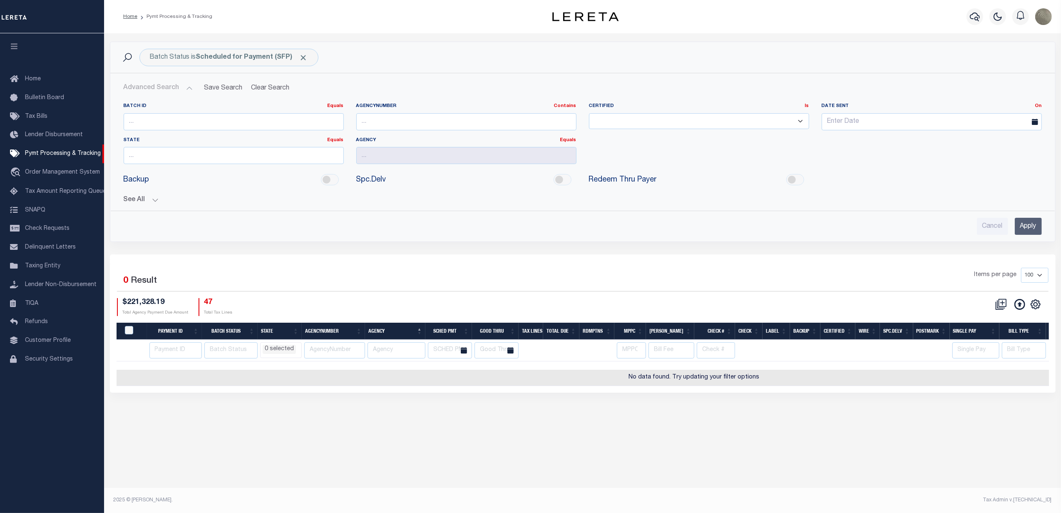
click at [1033, 224] on input "Apply" at bounding box center [1028, 226] width 27 height 17
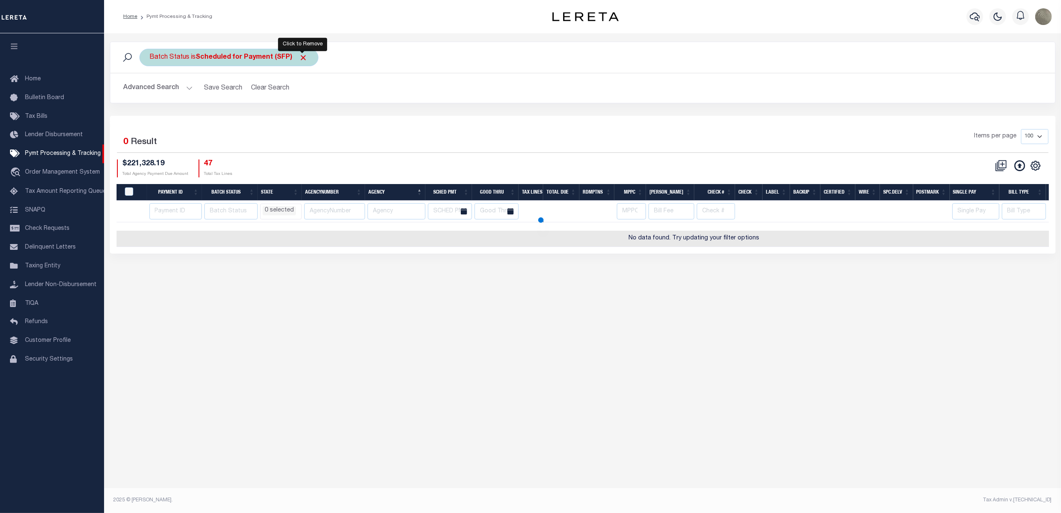
select select
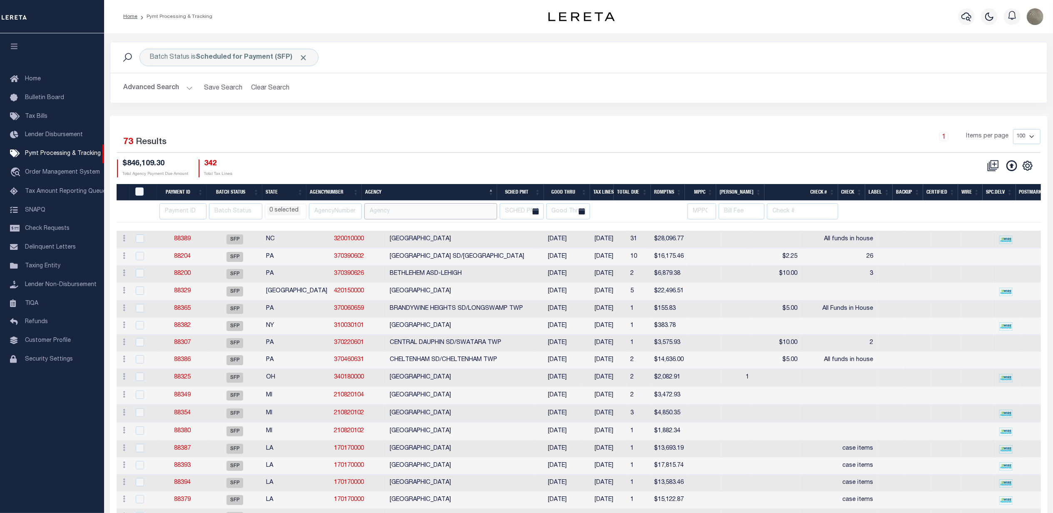
click at [378, 211] on input "text" at bounding box center [430, 211] width 133 height 16
type input "newburgh csd"
click at [300, 56] on span "Click to Remove" at bounding box center [303, 57] width 9 height 9
select select
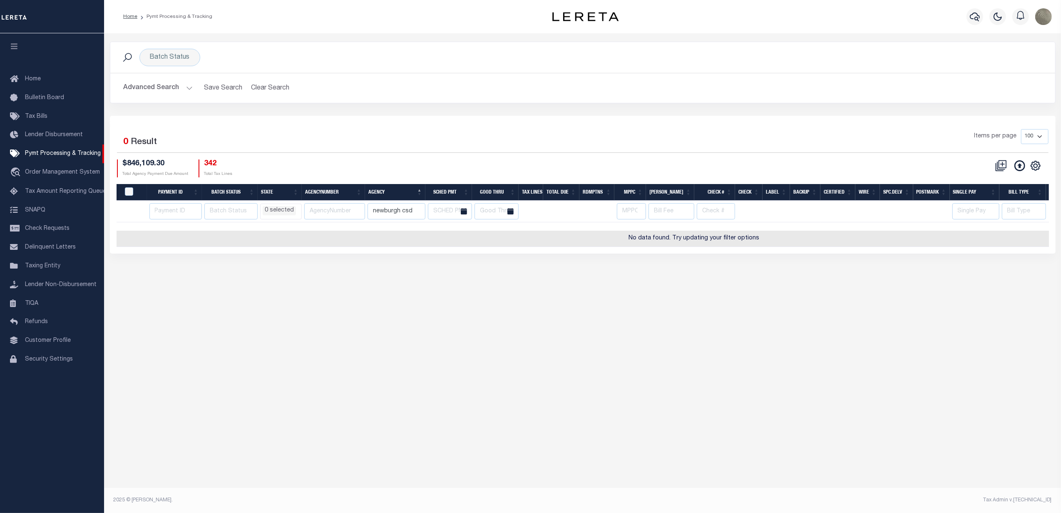
click at [375, 129] on div "Selected 0 Result Items per page 100 200 500 1000 $846,109.30 342" at bounding box center [583, 185] width 946 height 138
select select
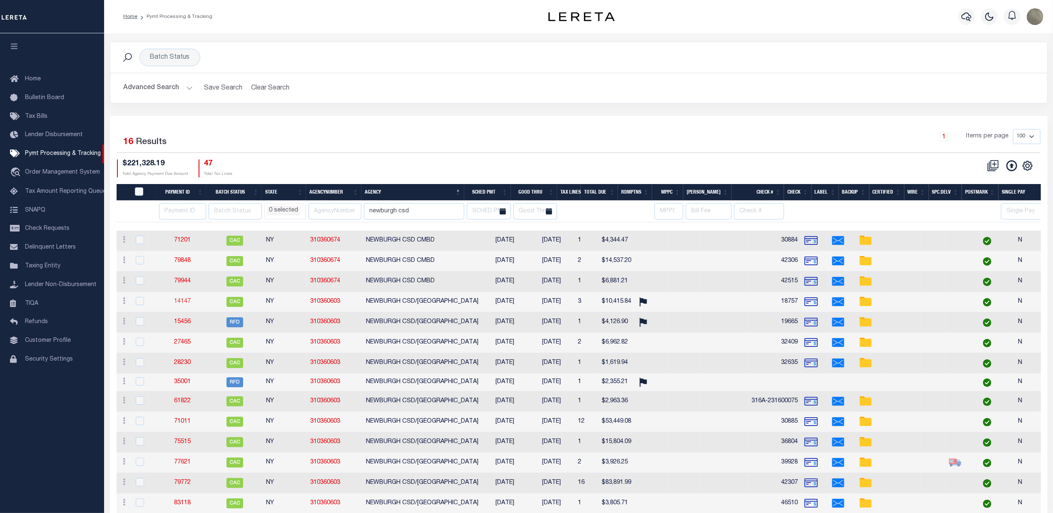
click at [182, 304] on link "14147" at bounding box center [182, 301] width 17 height 6
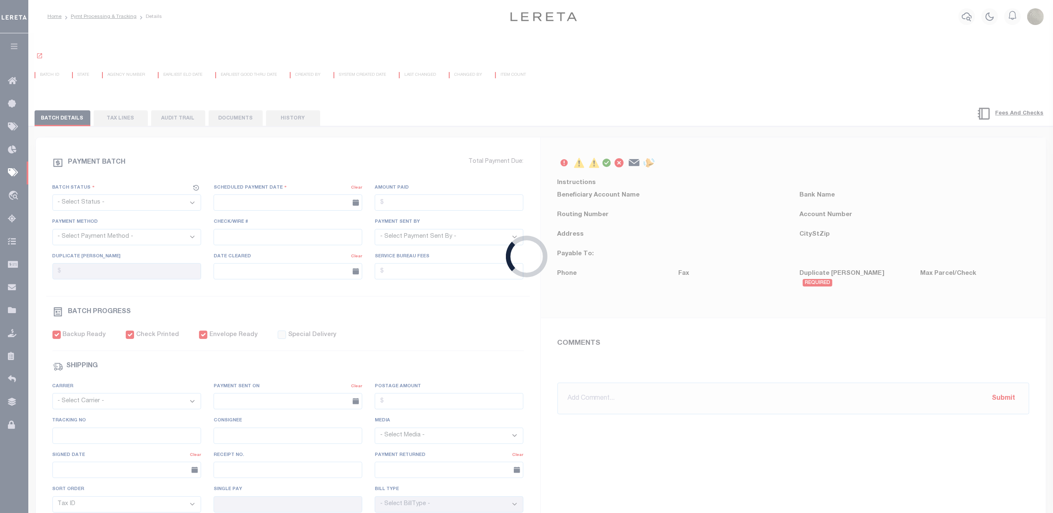
select select "CAC"
type input "09/23/2016"
type input "$10,415.84"
select select "CHK"
type input "18757"
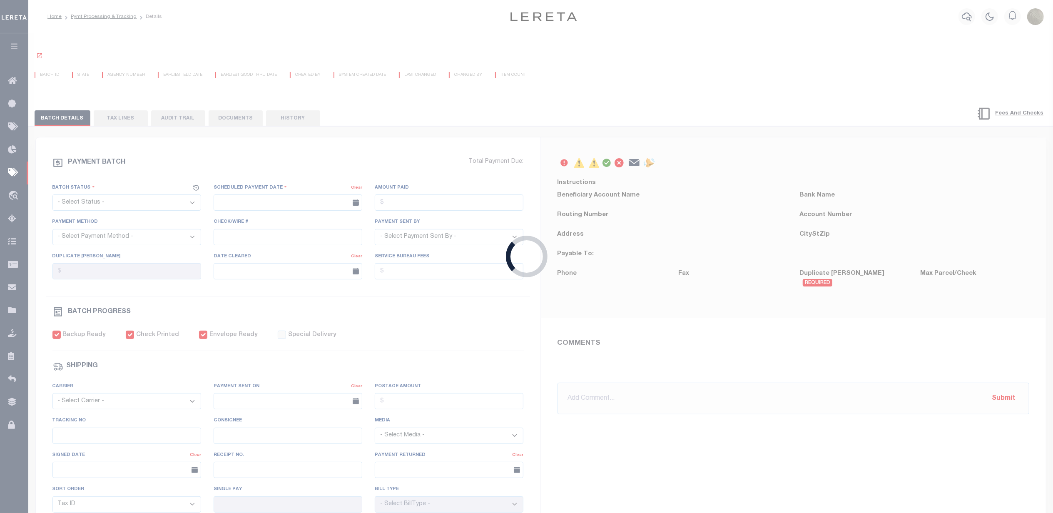
select select "Stacey Curtis"
type input "10/07/2016"
checkbox input "true"
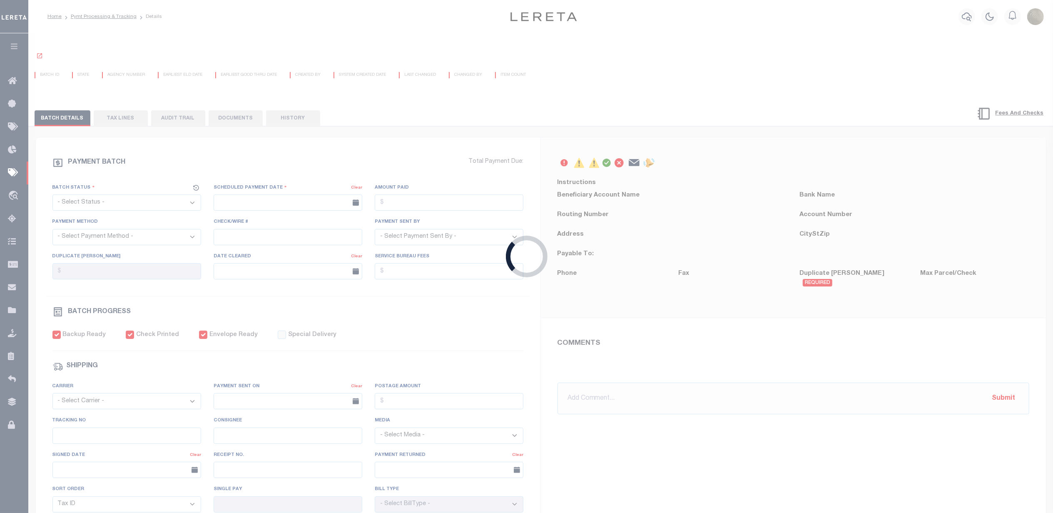
select select "FDX"
type input "09/27/2016"
type input "$18.75"
type input "702685702433"
type input "11/10/2016 rc"
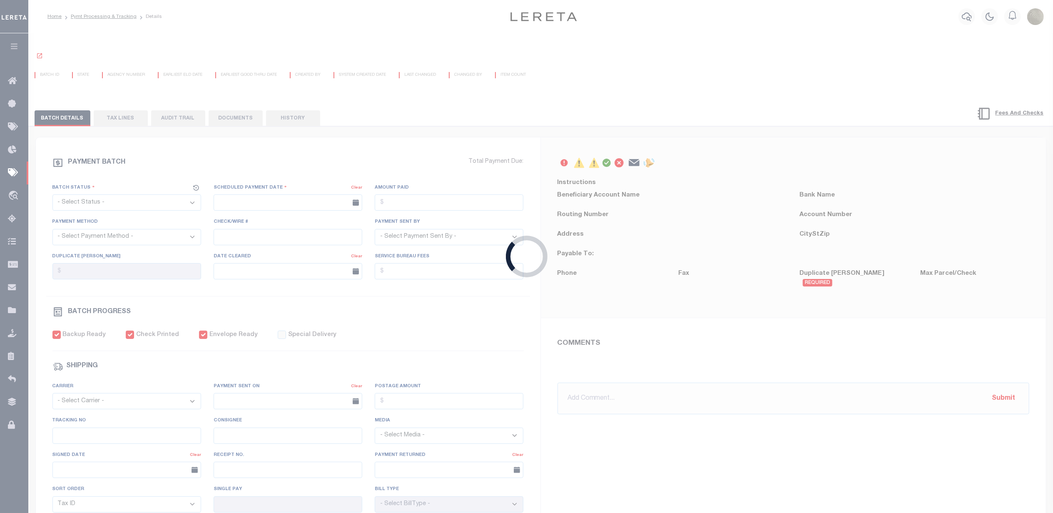
type input "N"
radio input "true"
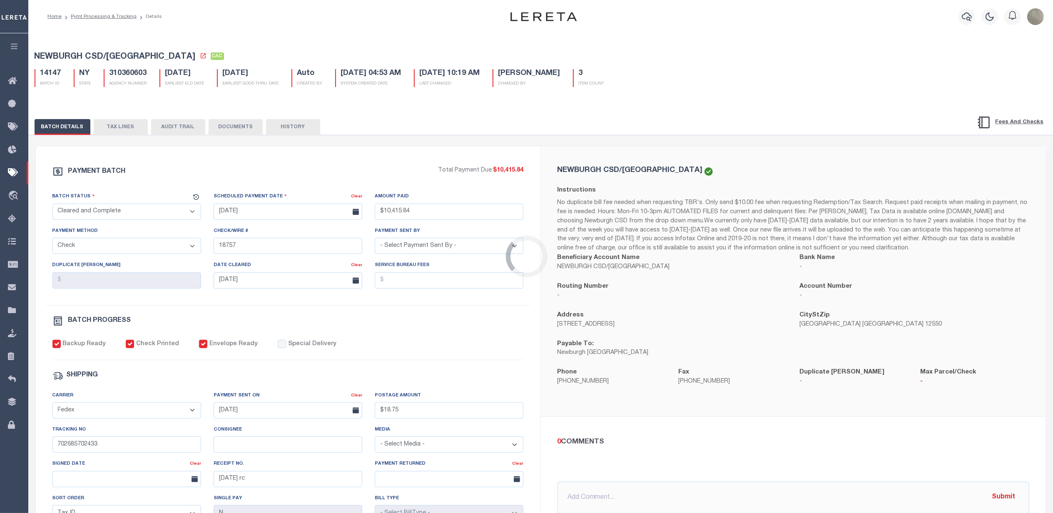
select select
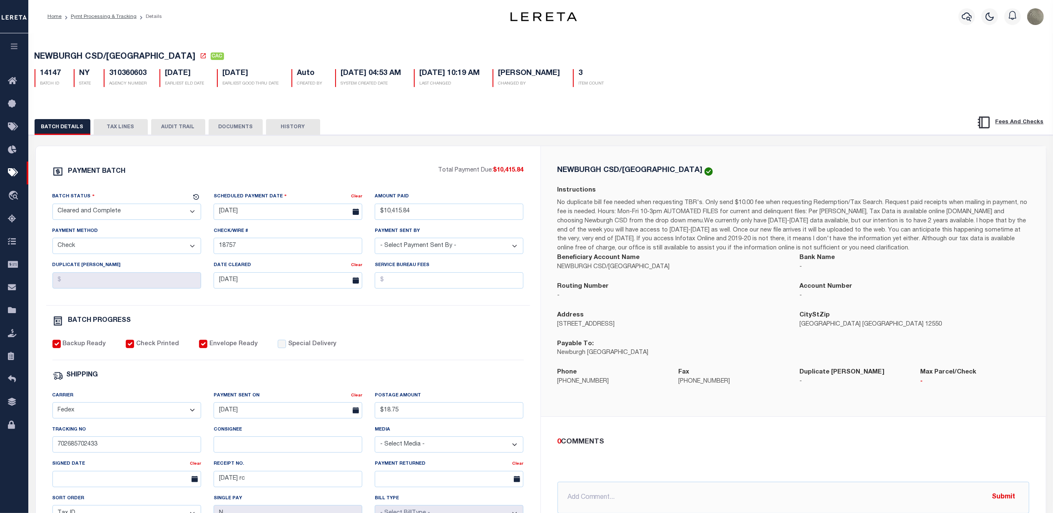
drag, startPoint x: 529, startPoint y: 144, endPoint x: 525, endPoint y: 138, distance: 6.9
select select
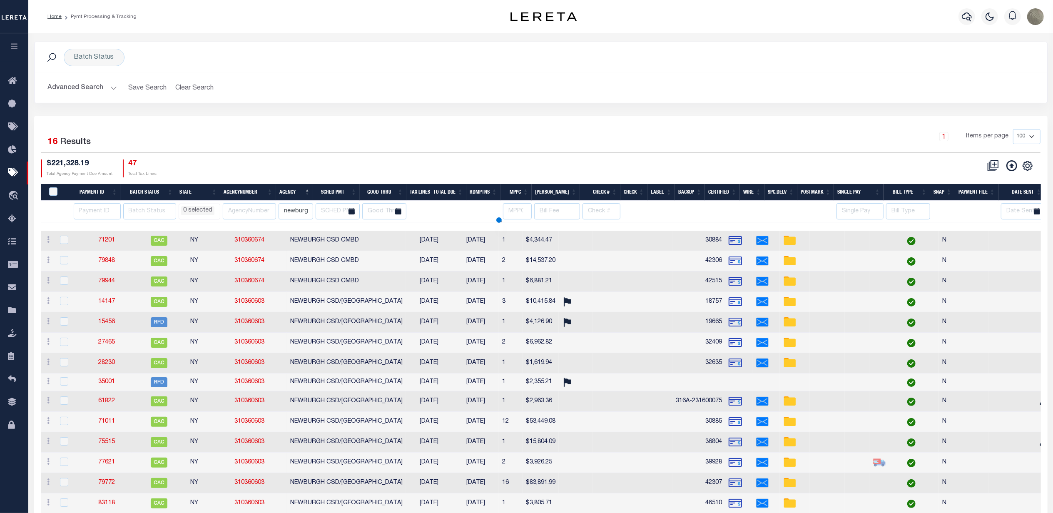
select select
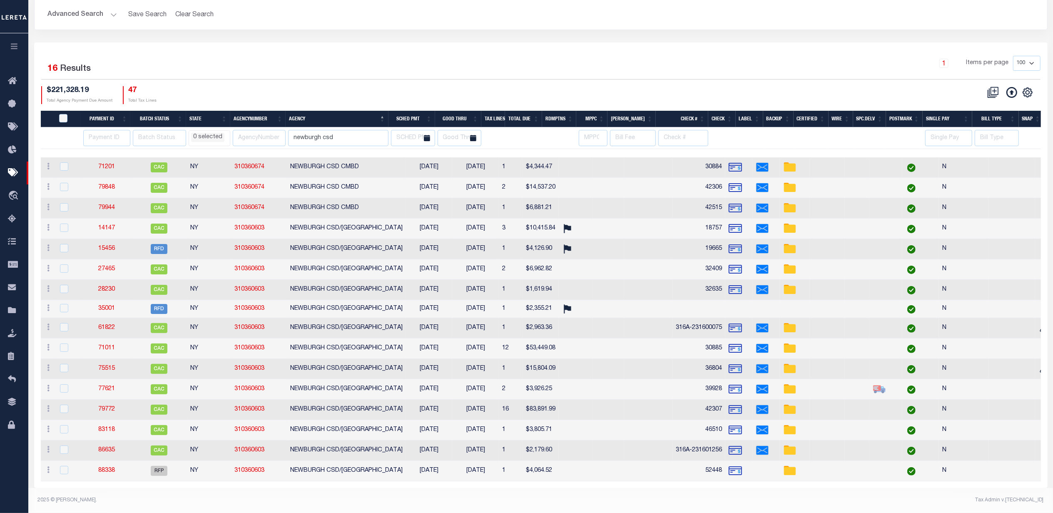
scroll to position [27, 0]
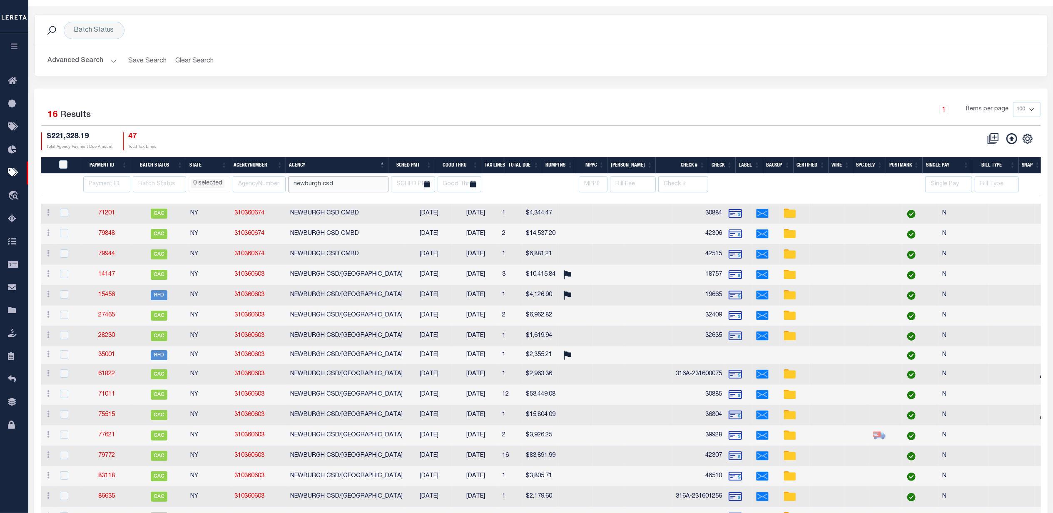
click at [337, 184] on input "newburgh csd" at bounding box center [338, 184] width 100 height 16
type input "newburgh city"
select select
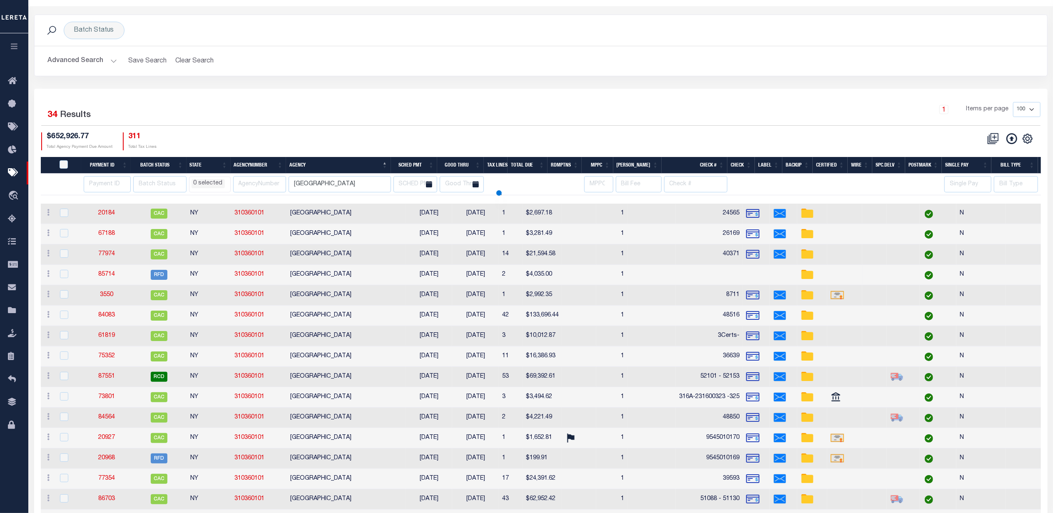
select select
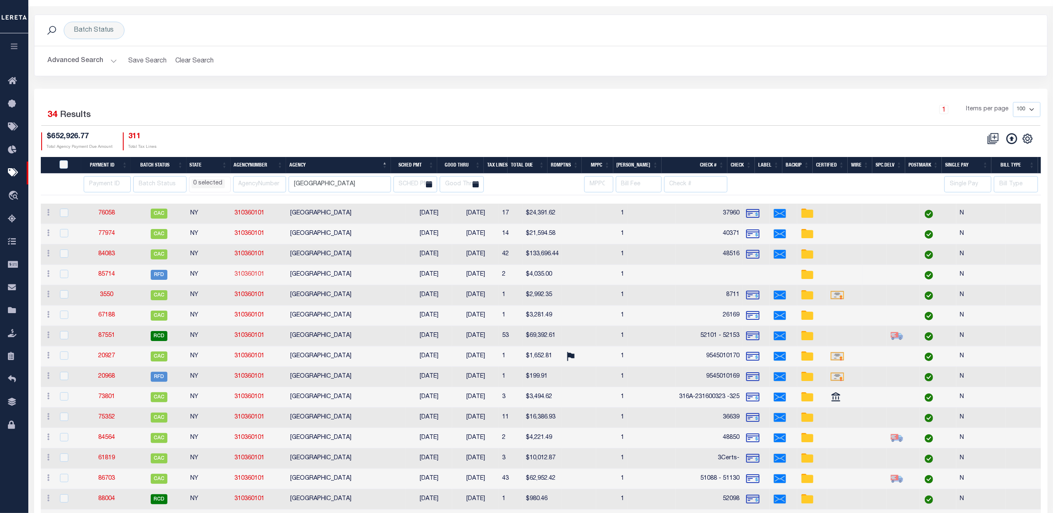
click at [257, 277] on link "310360101" at bounding box center [249, 274] width 30 height 6
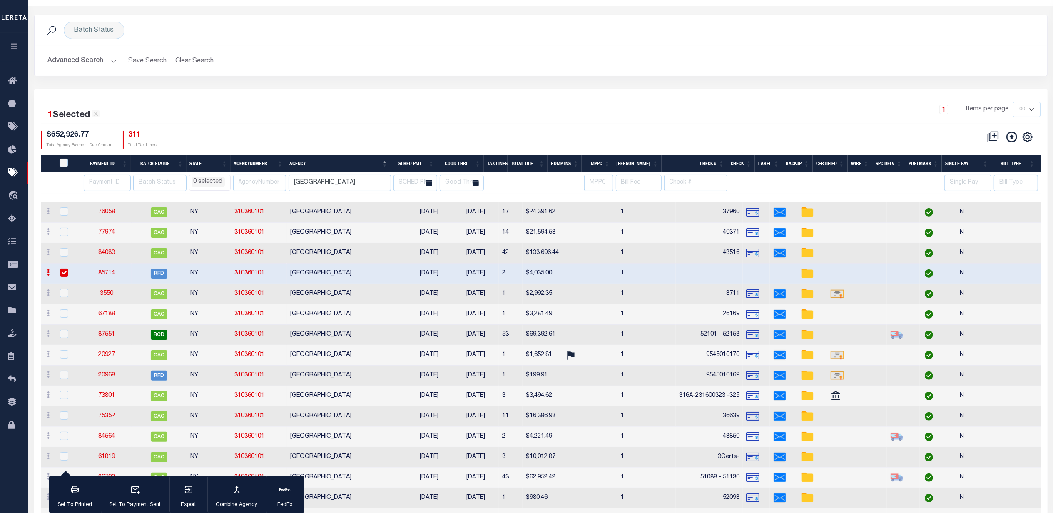
click at [521, 97] on div "1 Selected 34 Results 1 Items per page 100 200 500 1000 $652,926.77" at bounding box center [540, 494] width 1013 height 811
click at [106, 270] on td "85714" at bounding box center [107, 273] width 50 height 20
checkbox input "false"
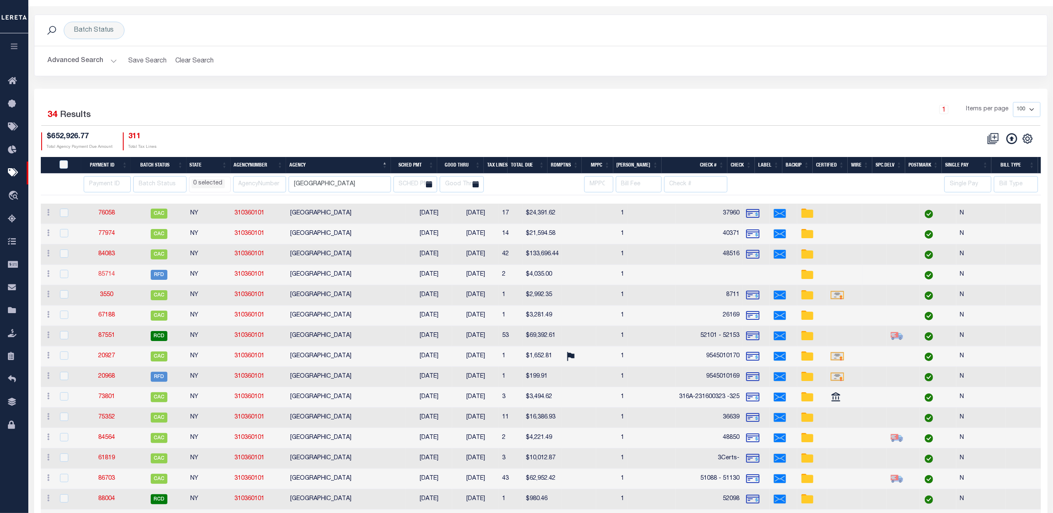
click at [104, 273] on link "85714" at bounding box center [106, 274] width 17 height 6
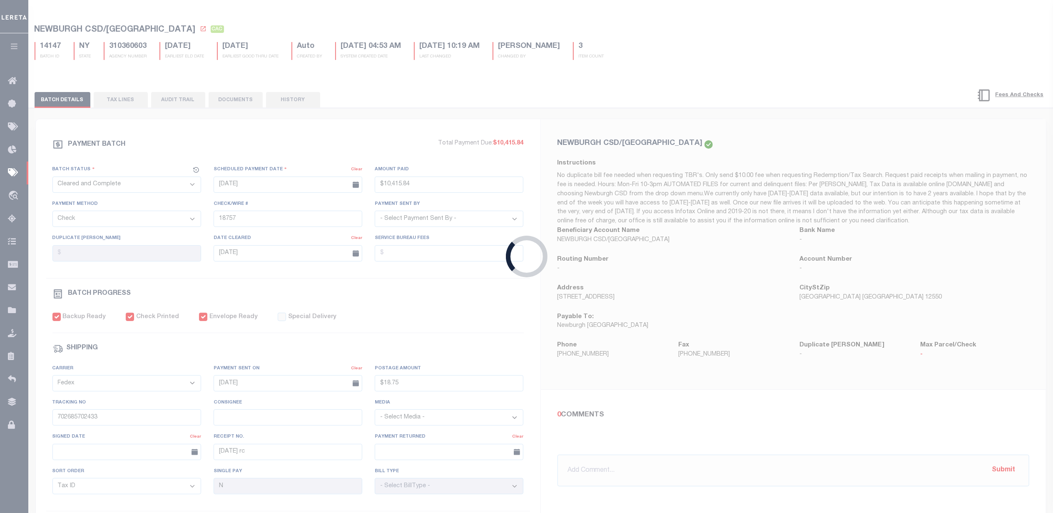
scroll to position [25, 0]
select select "RFD"
type input "04/17/2025"
type input "$4,035"
select select
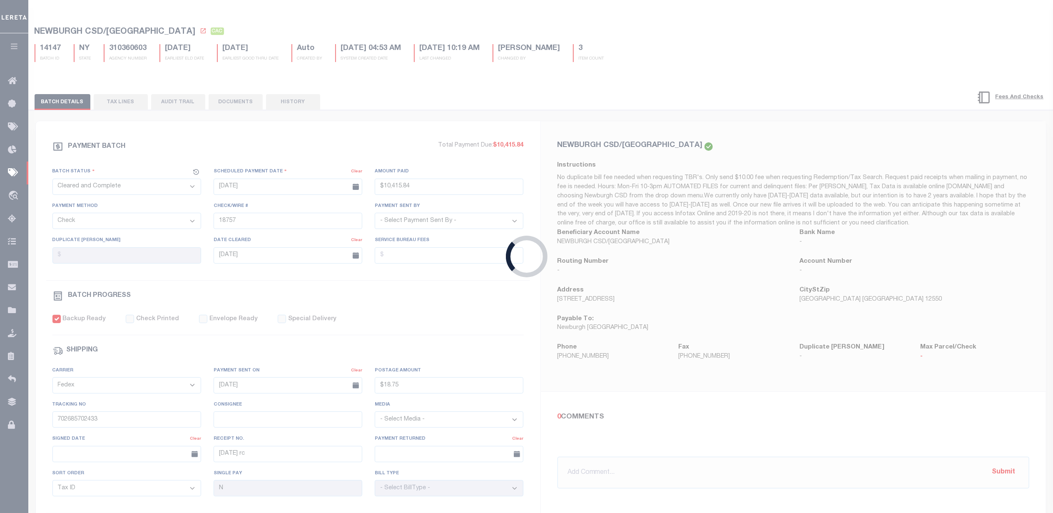
select select "Urbina, Matthew"
checkbox input "false"
select select
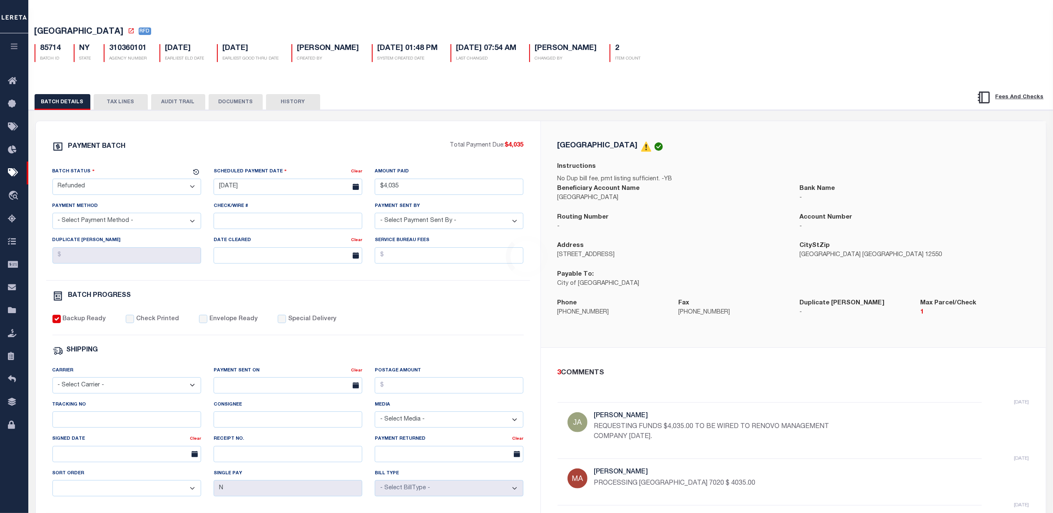
scroll to position [0, 0]
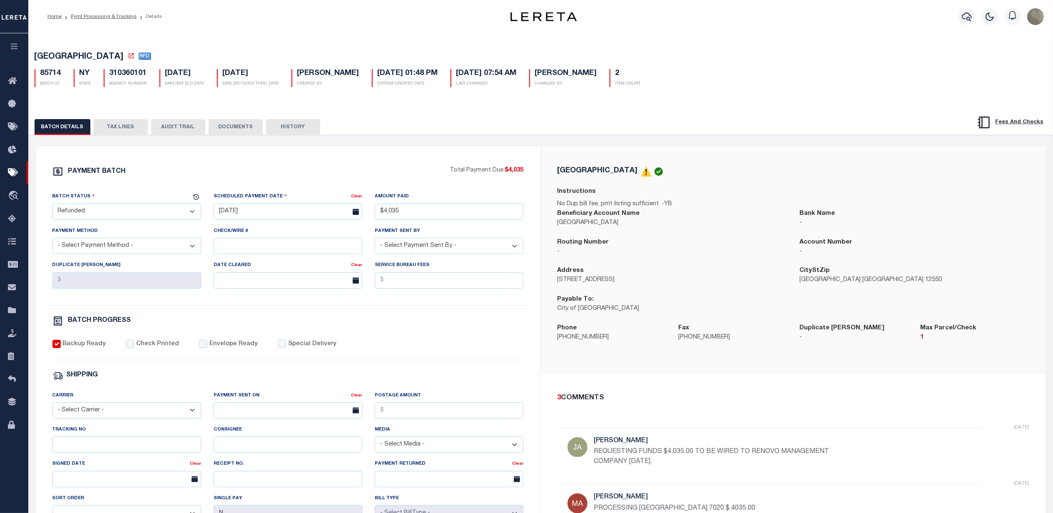
click at [556, 158] on div "NEWBURGH CITY Instructions No Dup bill fee, pmt listing sufficient. -YB Benefic…" at bounding box center [793, 259] width 505 height 226
click at [427, 149] on div "PAYMENT BATCH Total Payment Due: $4,035 Batch Status" at bounding box center [288, 389] width 504 height 487
click at [468, 132] on div "BATCH DETAILS TAX LINES AUDIT TRAIL DOCUMENTS HISTORY" at bounding box center [488, 126] width 906 height 15
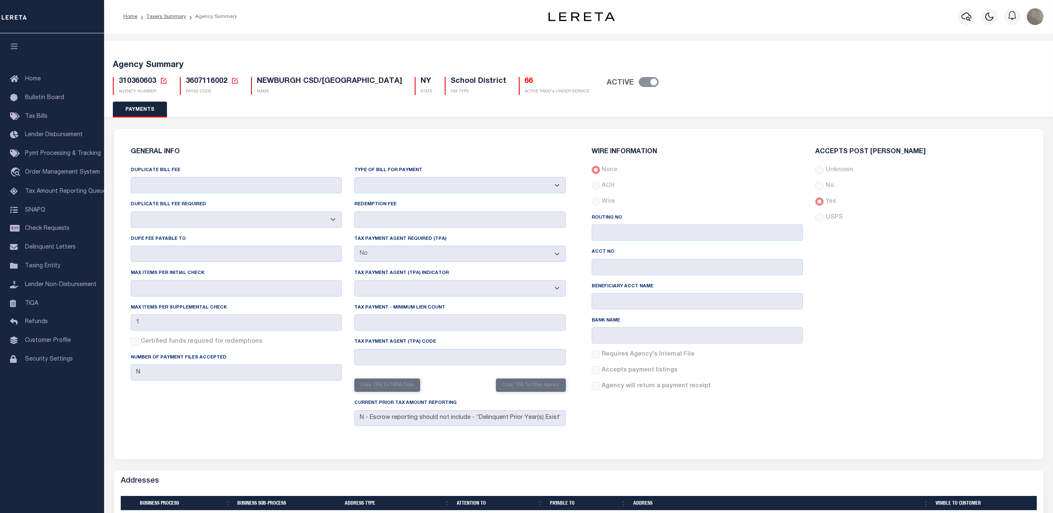
select select "false"
click at [303, 147] on div "GENERAL INFO DUPLICATE BILL FEE DUPLICATE BILL FEE REQUIRED Yes No DUPE FEE PAY…" at bounding box center [348, 289] width 448 height 300
click at [175, 12] on ol "Home Taxers Summary Agency Summary" at bounding box center [180, 16] width 127 height 17
click at [175, 16] on link "Taxers Summary" at bounding box center [166, 16] width 40 height 5
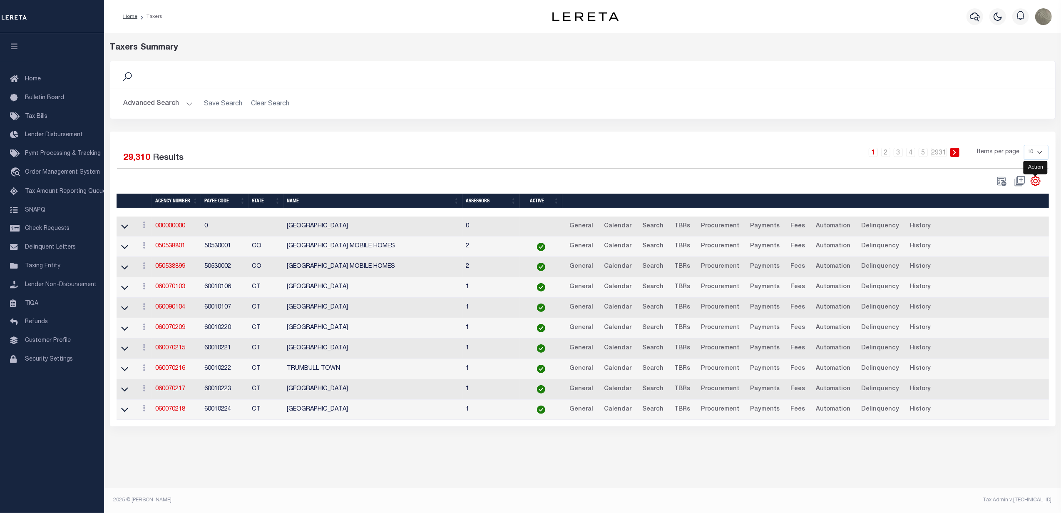
click at [1035, 181] on icon "" at bounding box center [1035, 181] width 4 height 4
click at [984, 243] on span "Show Filter" at bounding box center [984, 243] width 31 height 6
select select
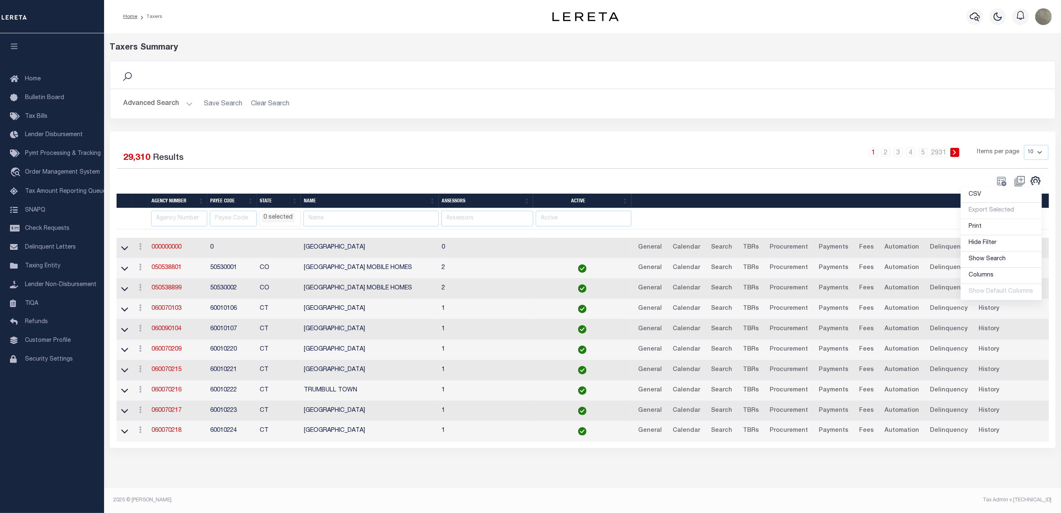
click at [387, 159] on div "1 2 3 4 5 … 2931 Items per page 10 25 50 100" at bounding box center [700, 156] width 695 height 22
drag, startPoint x: 151, startPoint y: 217, endPoint x: 156, endPoint y: 220, distance: 5.1
click at [153, 217] on input "text" at bounding box center [179, 219] width 56 height 16
type input "3103"
select select
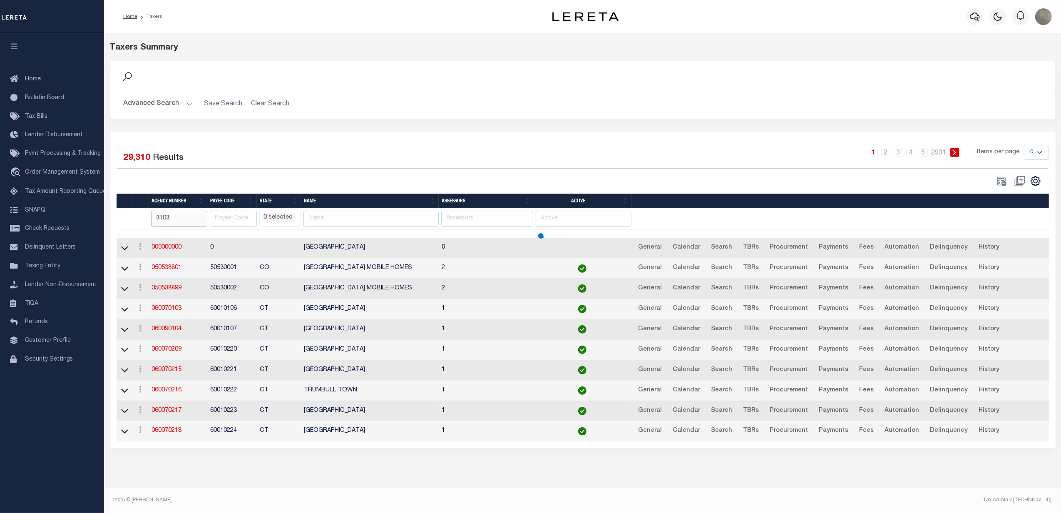
select select
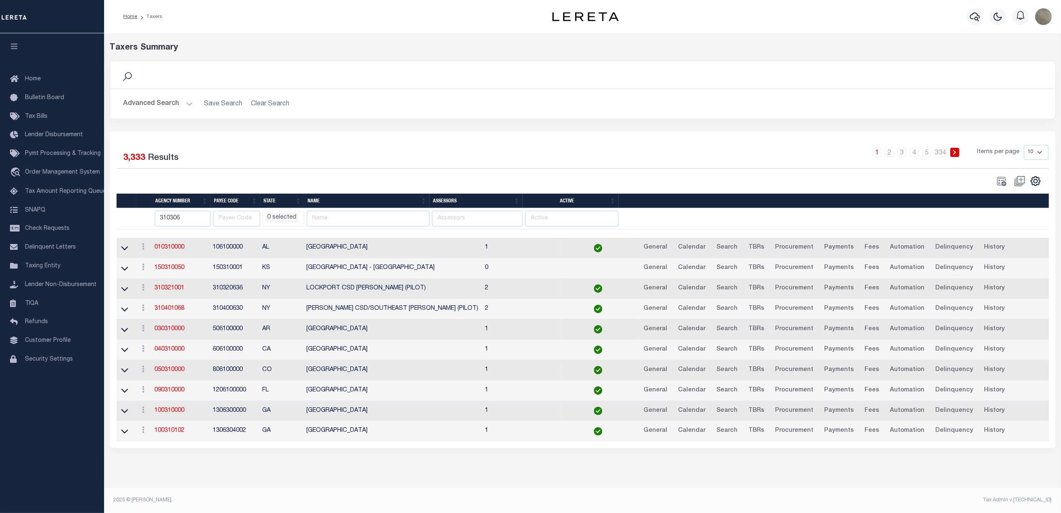
type input "310306"
select select
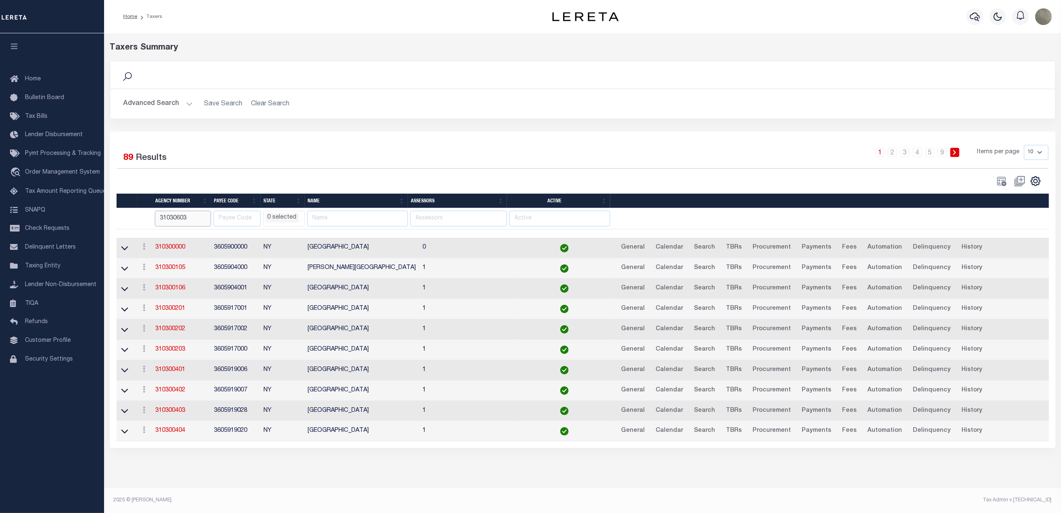
type input "31030603"
select select
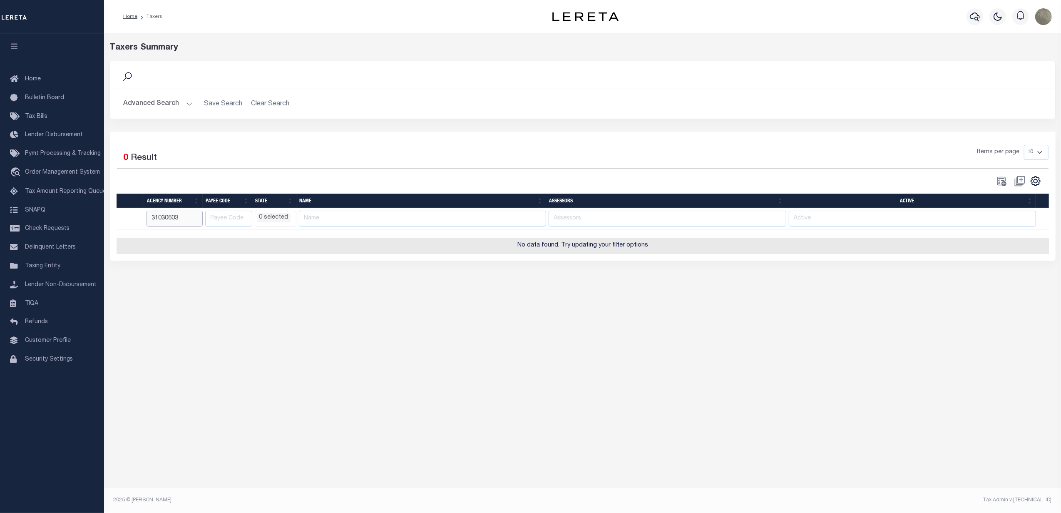
select select
type input "310"
select select
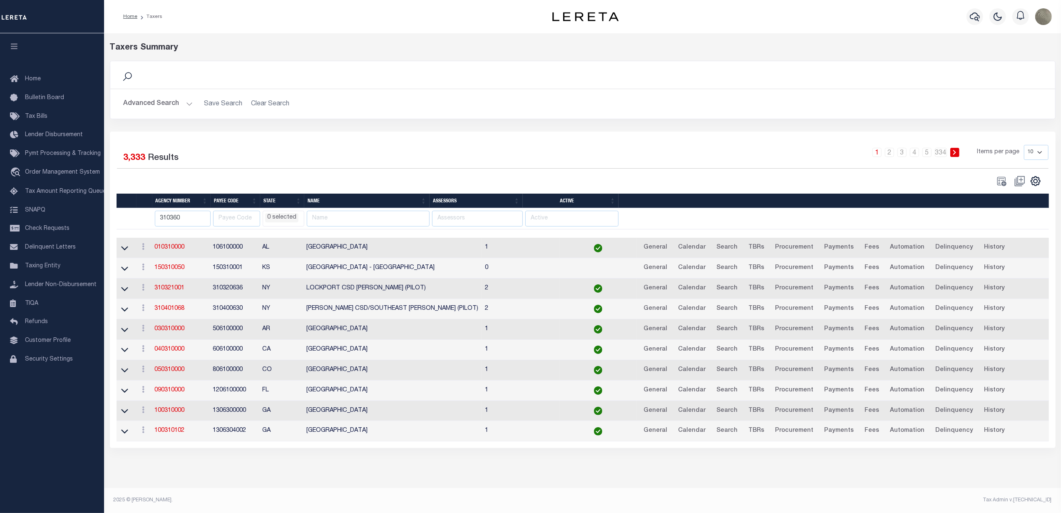
type input "310360"
select select
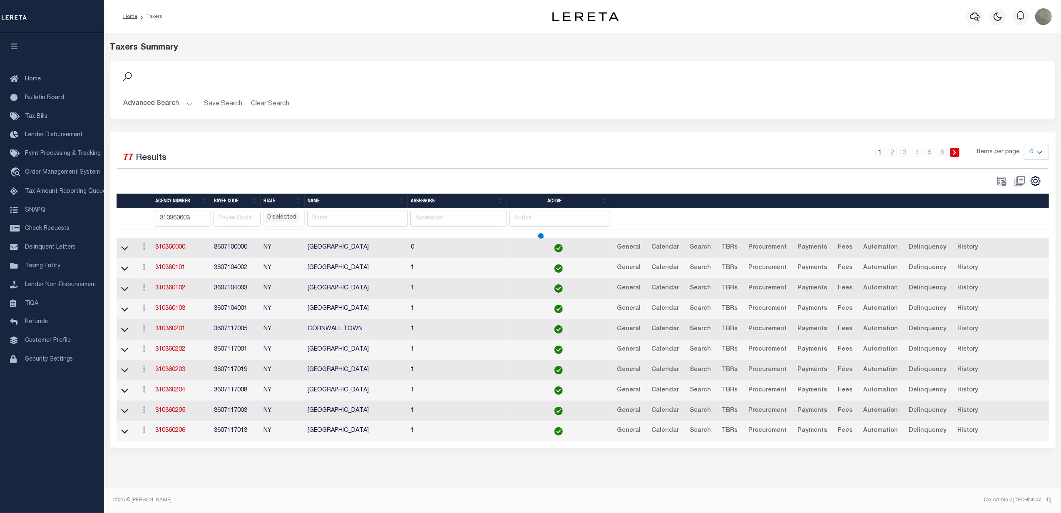
type input "310360603"
select select
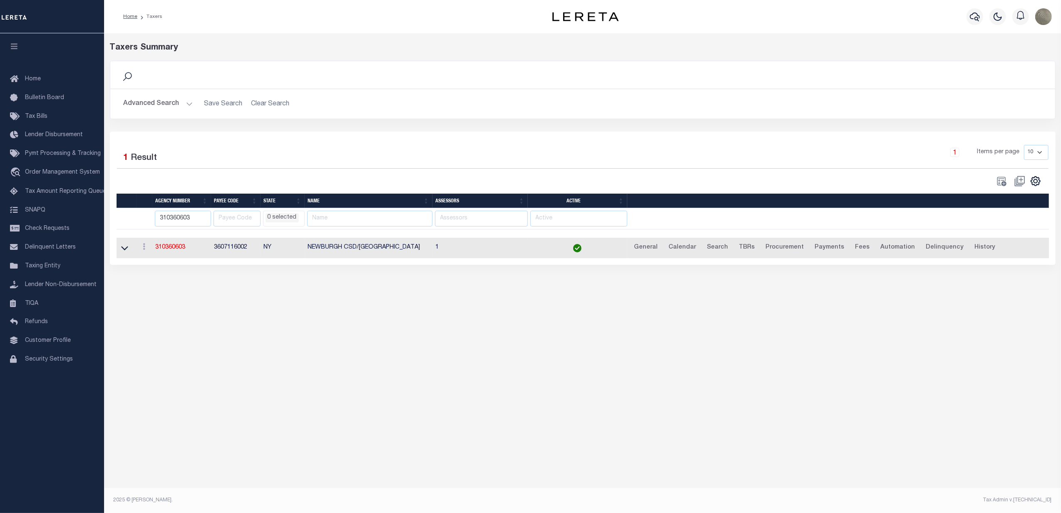
select select
click at [472, 44] on div "Taxers Summary" at bounding box center [463, 48] width 706 height 12
click at [970, 15] on icon "button" at bounding box center [975, 17] width 10 height 10
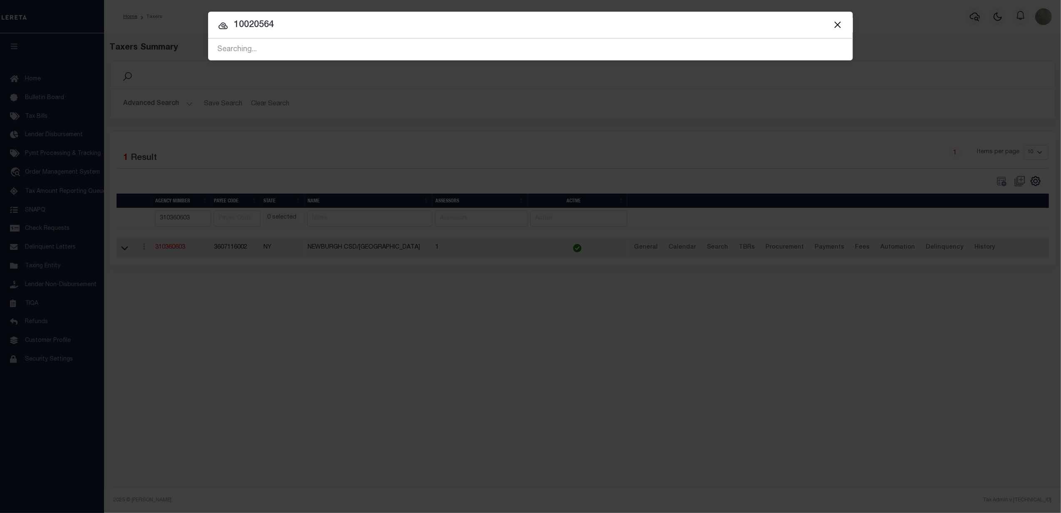
type input "10020564"
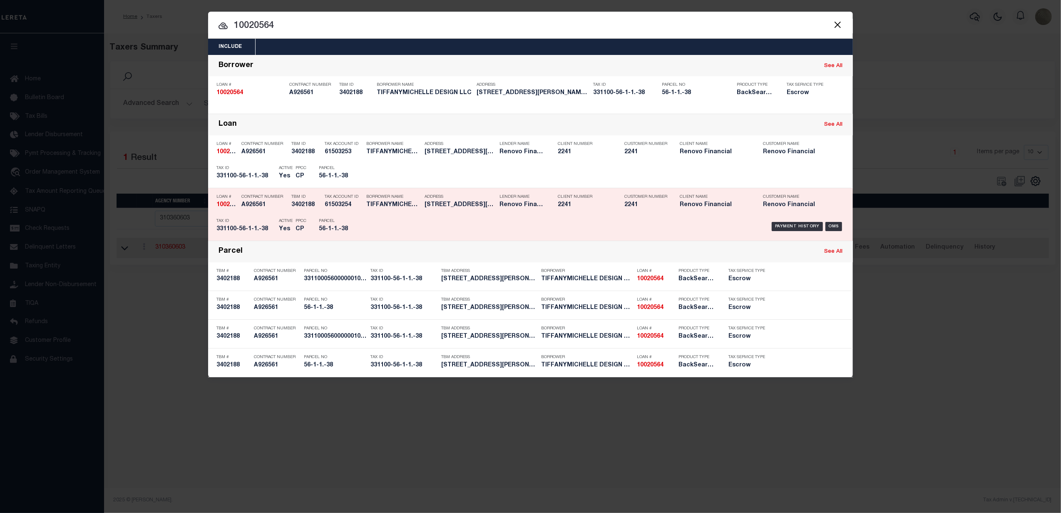
click at [431, 213] on div "Address 424 CARPENTER AVE UNIT 15 NEWBU..." at bounding box center [460, 202] width 71 height 24
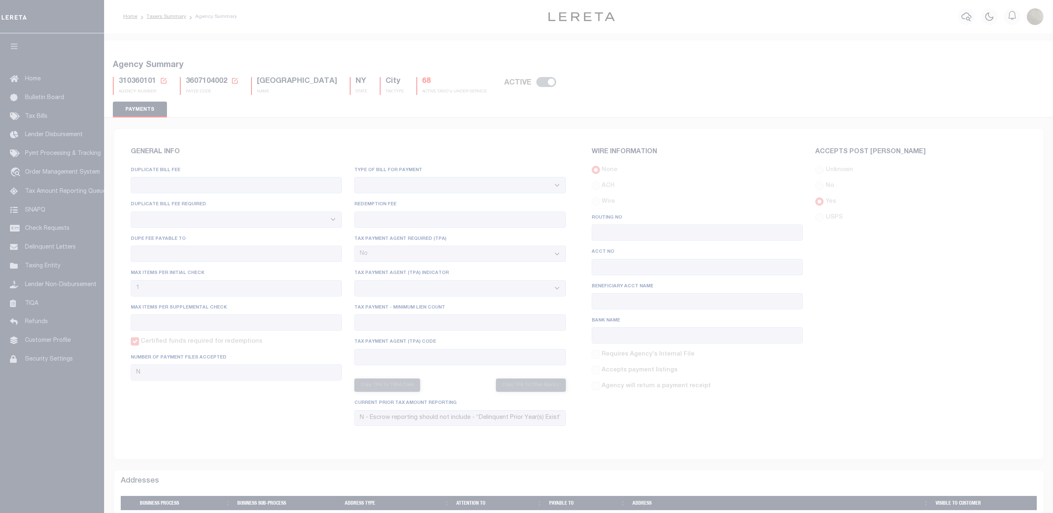
select select "false"
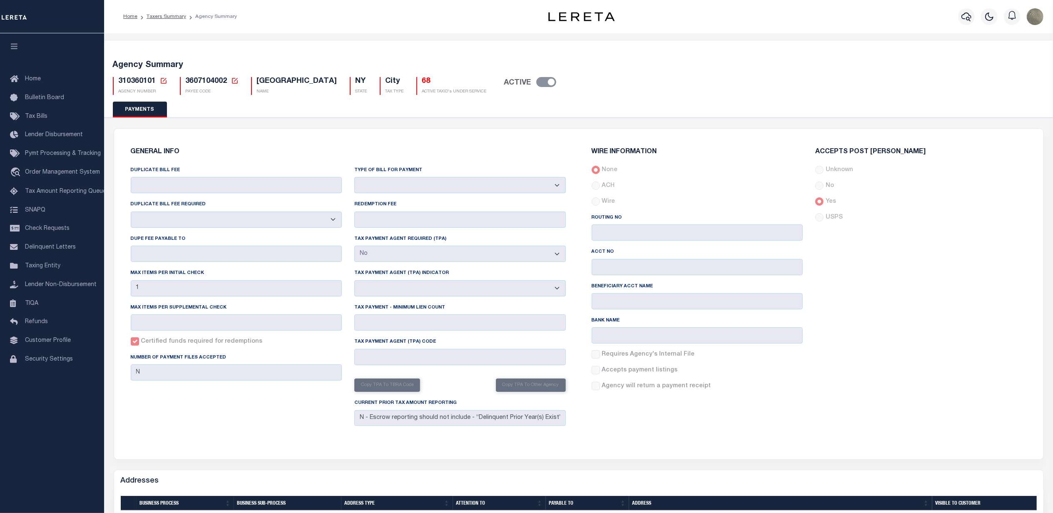
click at [701, 135] on div "GENERAL INFO DUPLICATE BILL FEE DUPLICATE BILL FEE REQUIRED Yes No DUPE FEE PAY…" at bounding box center [578, 294] width 929 height 330
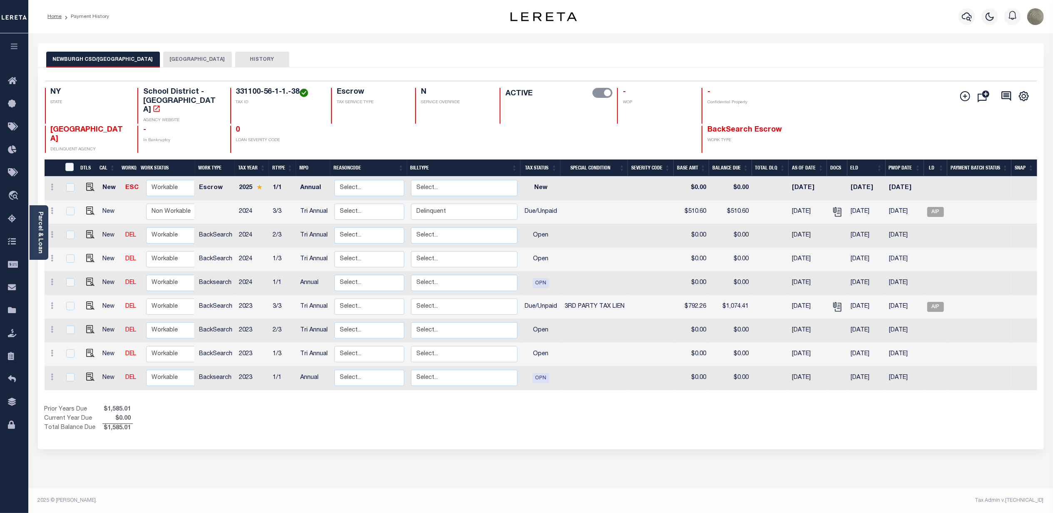
click at [45, 216] on div "Parcel & Loan" at bounding box center [39, 232] width 19 height 55
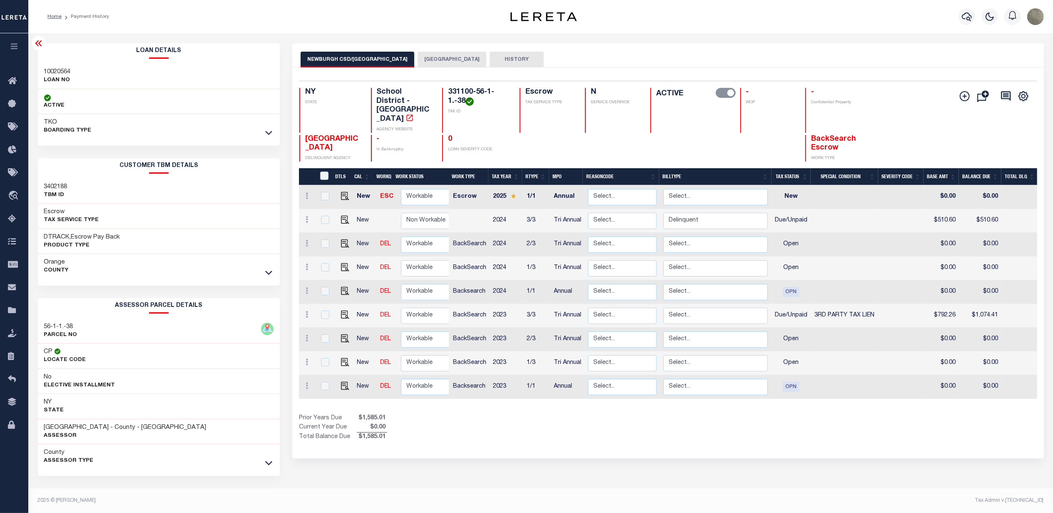
click at [69, 68] on h3 "10020564" at bounding box center [57, 72] width 27 height 8
copy h3 "10020564"
drag, startPoint x: 445, startPoint y: 90, endPoint x: 466, endPoint y: 102, distance: 23.6
click at [466, 102] on div "331100-56-1-1.-38 TAX ID" at bounding box center [475, 110] width 67 height 45
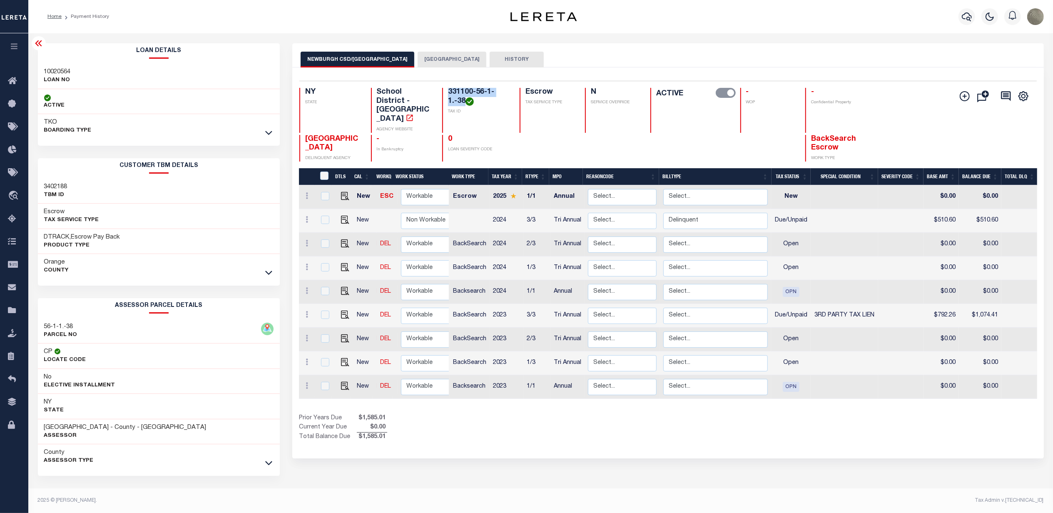
copy h4 "331100-56-1-1.-38"
click at [635, 55] on div "NEWBURGH CSD/[GEOGRAPHIC_DATA] [GEOGRAPHIC_DATA] HISTORY" at bounding box center [667, 59] width 735 height 15
click at [813, 72] on div "Selected 9 Results 1 Items per page 25 50 100 NY STATE TAX ID N" at bounding box center [667, 262] width 751 height 391
click at [344, 216] on img "" at bounding box center [345, 220] width 8 height 8
checkbox input "true"
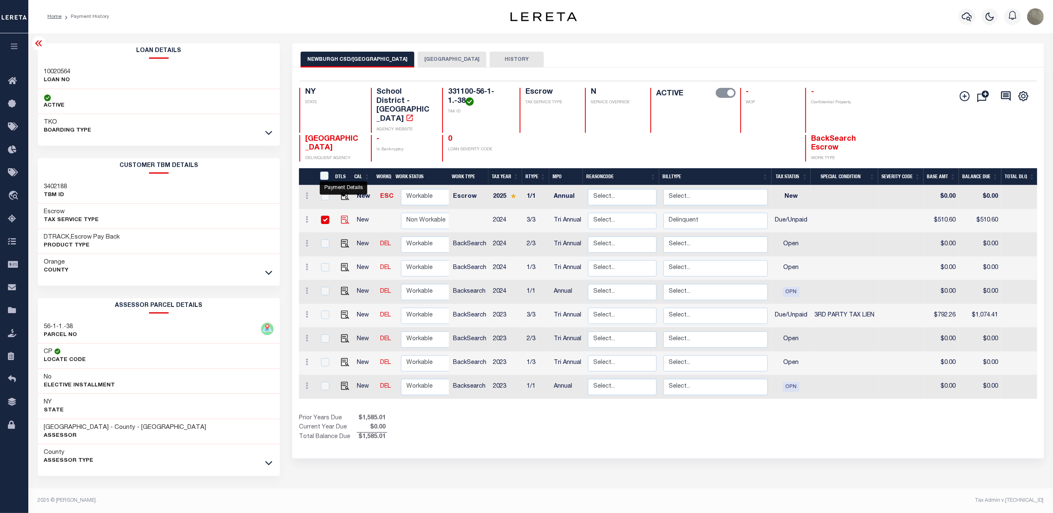
checkbox input "true"
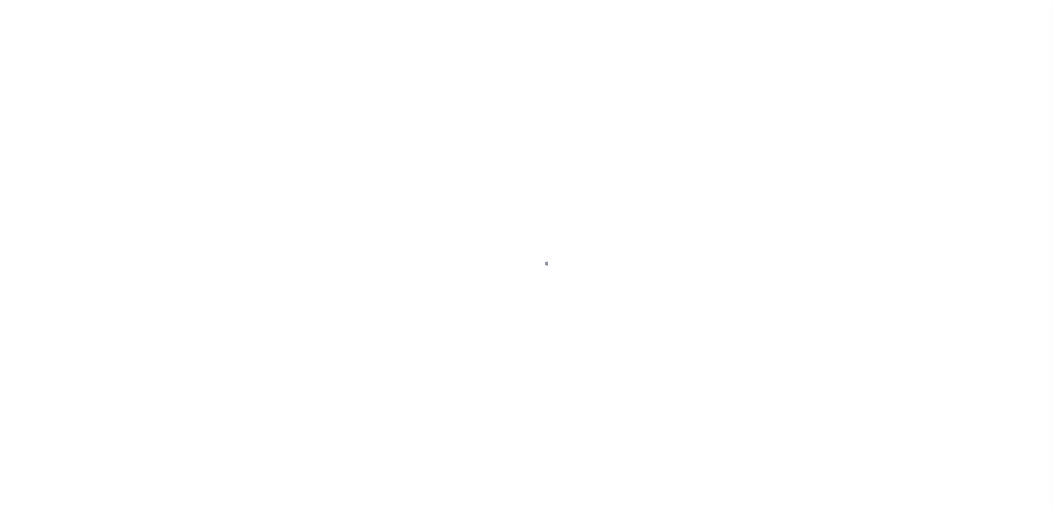
select select "DUE"
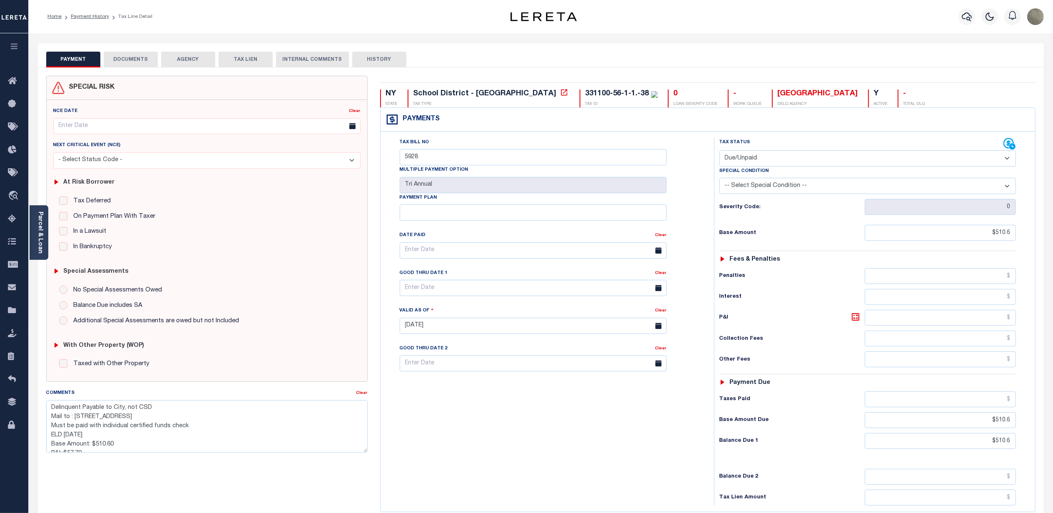
scroll to position [27, 0]
click at [700, 150] on div "Tax Bill No 5928 Multiple Payment Option Tri Annual Payment Plan Clear Clear Va…" at bounding box center [545, 254] width 313 height 233
click at [601, 54] on div "PAYMENT DOCUMENTS AGENCY DELINQUENT PAYEE TAX LIEN HISTORY" at bounding box center [540, 59] width 989 height 15
click at [540, 61] on div "PAYMENT DOCUMENTS AGENCY DELINQUENT PAYEE TAX LIEN HISTORY" at bounding box center [540, 59] width 989 height 15
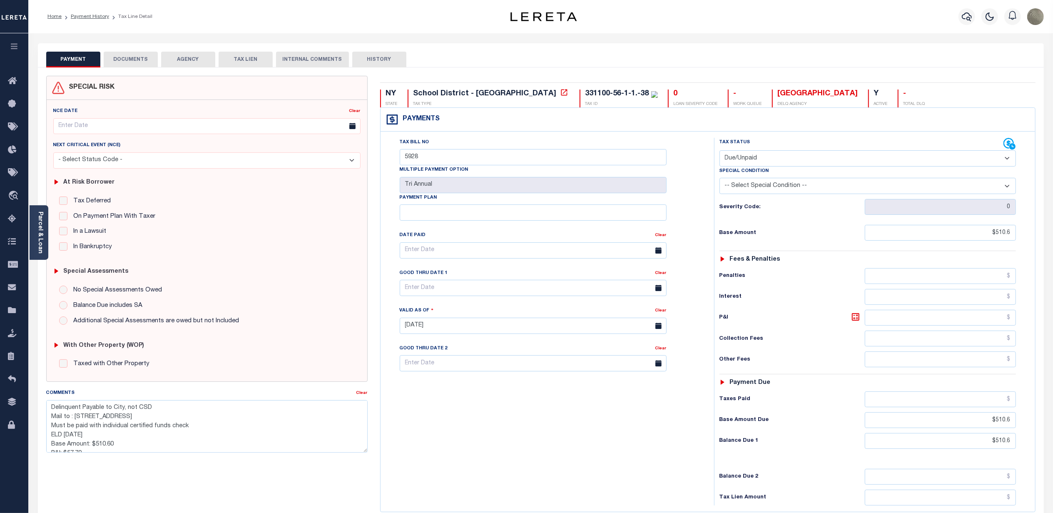
click at [693, 132] on div "Payments Warning! Search Status is not "Completed", amounts can not be keyed." at bounding box center [707, 120] width 654 height 24
